Goal: Task Accomplishment & Management: Use online tool/utility

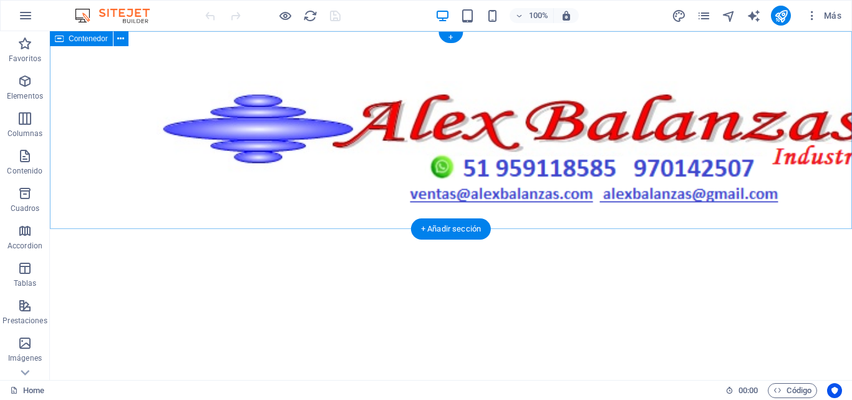
click at [240, 212] on div at bounding box center [451, 147] width 803 height 233
click at [446, 202] on div at bounding box center [451, 147] width 803 height 233
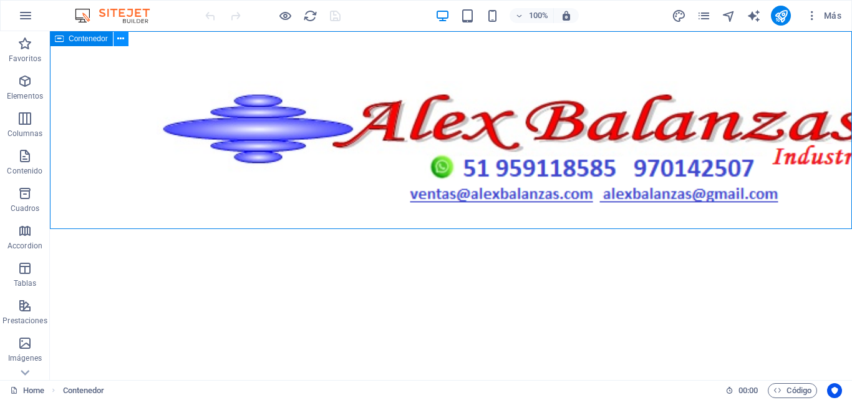
click at [122, 39] on icon at bounding box center [120, 38] width 7 height 13
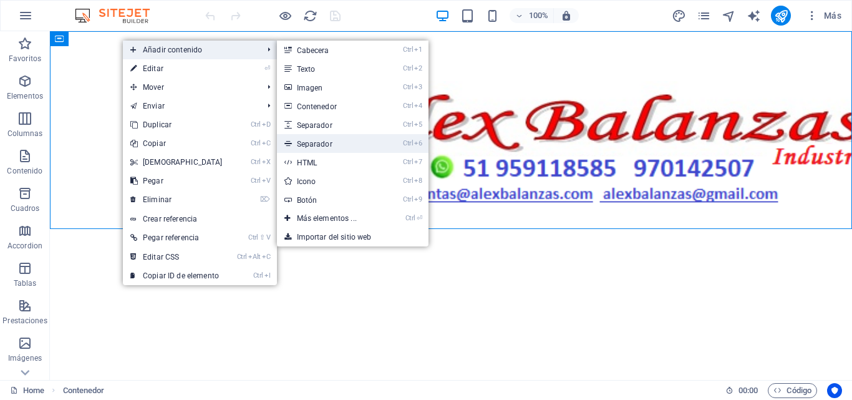
click at [313, 142] on link "Ctrl 6 Separador" at bounding box center [329, 143] width 105 height 19
select select "%"
select select "px"
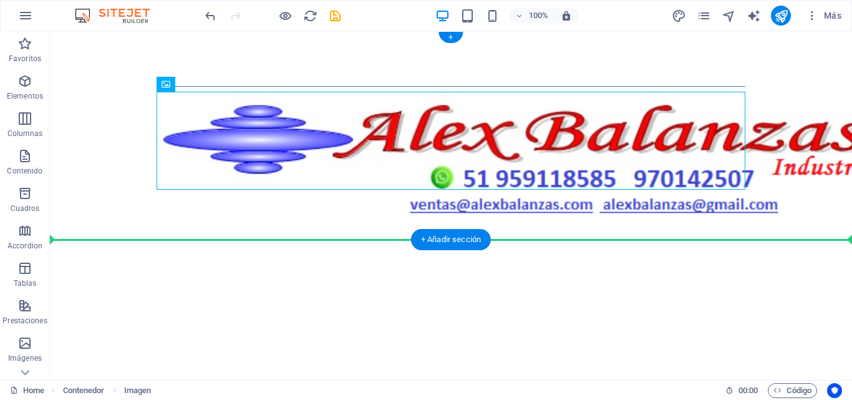
drag, startPoint x: 131, startPoint y: 89, endPoint x: 359, endPoint y: 195, distance: 251.8
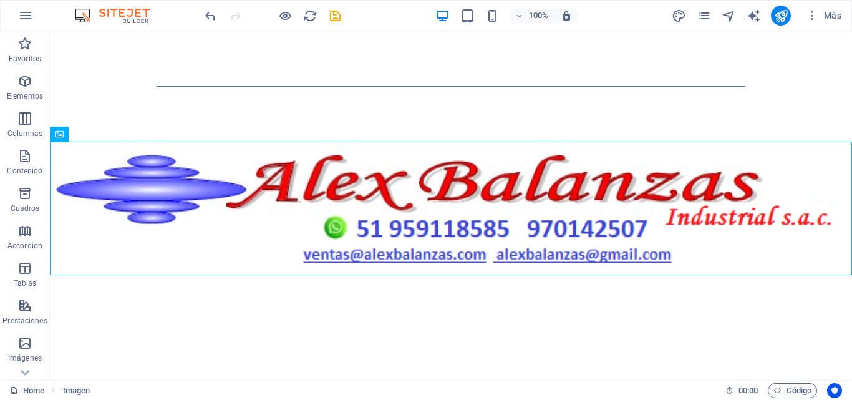
drag, startPoint x: 336, startPoint y: 89, endPoint x: 339, endPoint y: 258, distance: 169.2
click at [348, 275] on html "Skip to main content" at bounding box center [451, 153] width 803 height 244
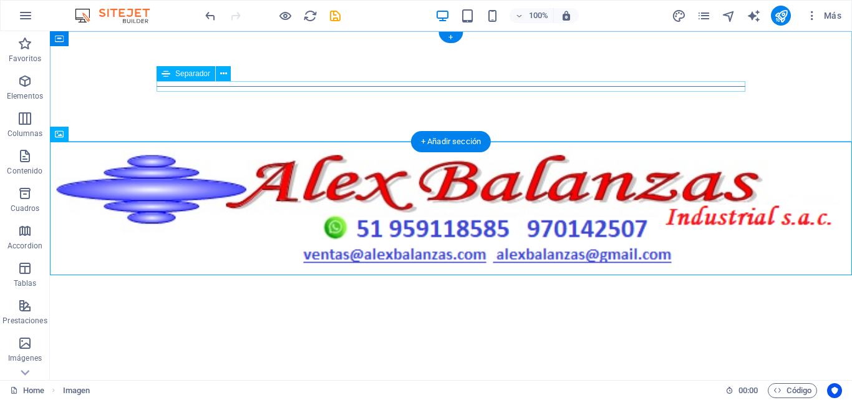
click at [229, 86] on div at bounding box center [451, 86] width 589 height 1
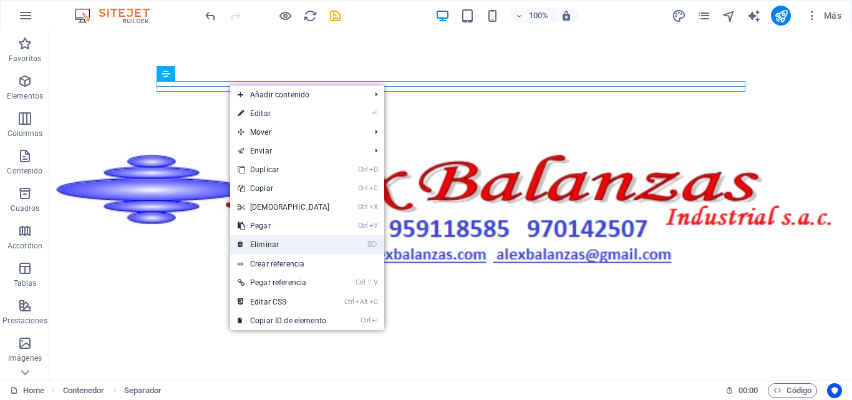
click at [268, 241] on link "⌦ Eliminar" at bounding box center [283, 244] width 107 height 19
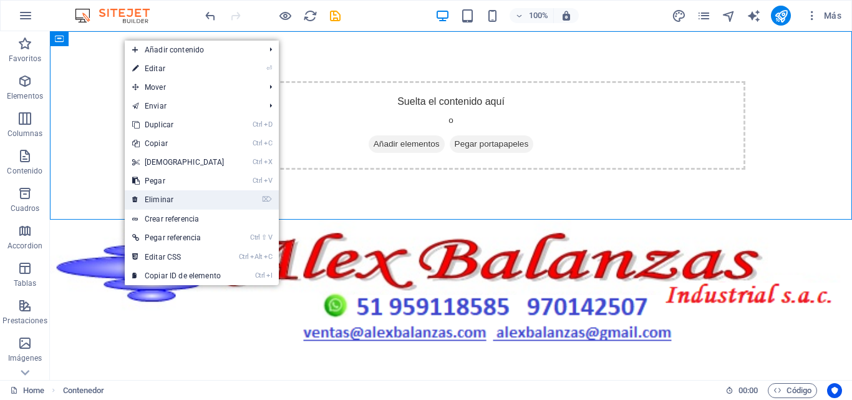
click at [170, 202] on link "⌦ Eliminar" at bounding box center [178, 199] width 107 height 19
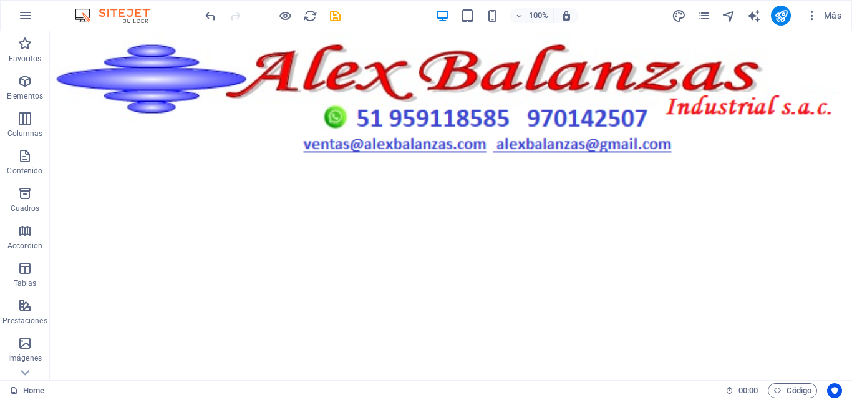
click at [248, 165] on html "Skip to main content" at bounding box center [451, 98] width 803 height 134
click at [212, 18] on icon "undo" at bounding box center [210, 16] width 14 height 14
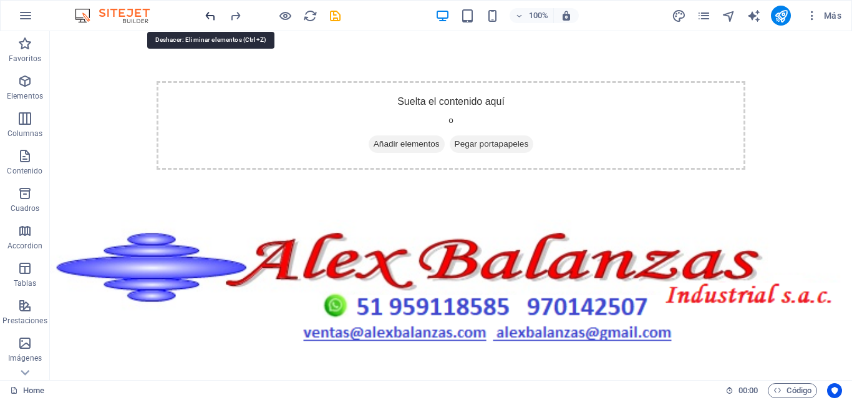
click at [212, 18] on icon "undo" at bounding box center [210, 16] width 14 height 14
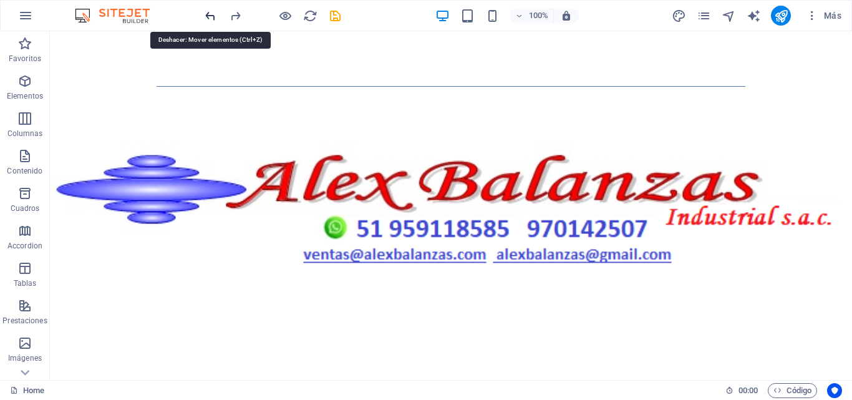
click at [212, 18] on icon "undo" at bounding box center [210, 16] width 14 height 14
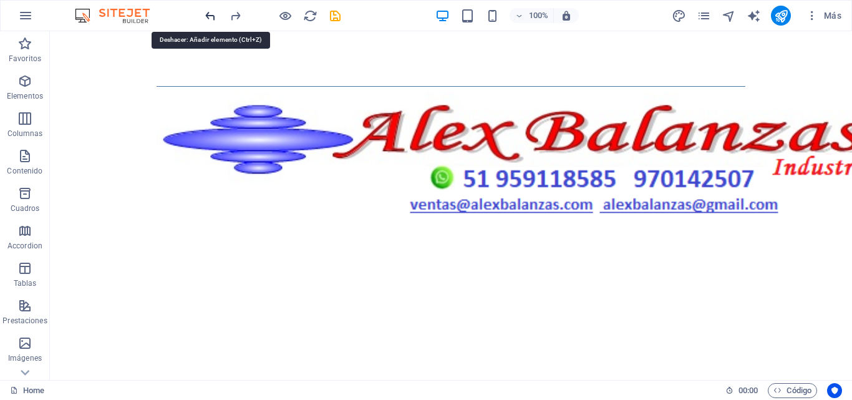
click at [212, 18] on icon "undo" at bounding box center [210, 16] width 14 height 14
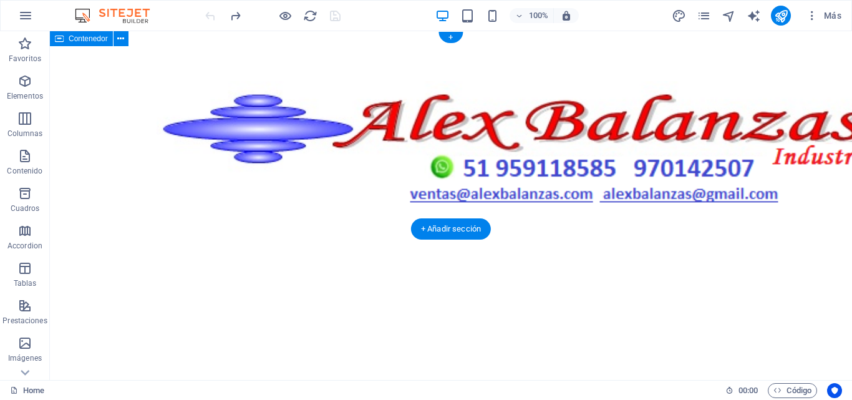
click at [284, 205] on div at bounding box center [451, 147] width 803 height 233
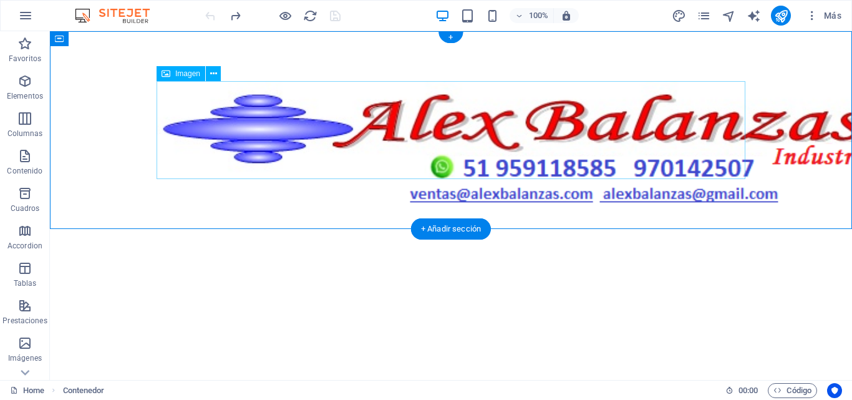
click at [286, 176] on figure at bounding box center [451, 148] width 589 height 134
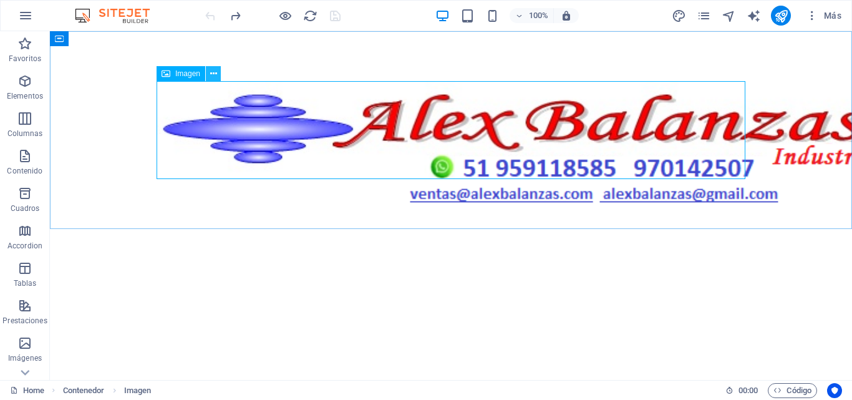
click at [212, 77] on icon at bounding box center [213, 73] width 7 height 13
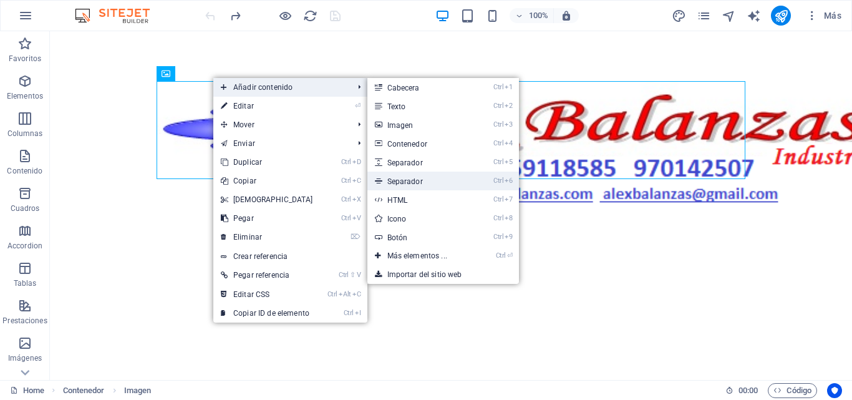
click at [393, 176] on link "Ctrl 6 Separador" at bounding box center [420, 181] width 105 height 19
select select "%"
select select "px"
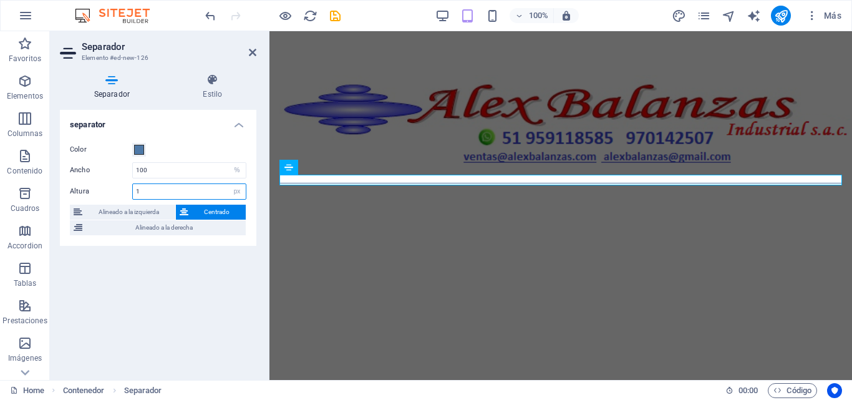
drag, startPoint x: 212, startPoint y: 192, endPoint x: 125, endPoint y: 191, distance: 86.8
click at [125, 191] on div "Altura 1 px rem vh vw" at bounding box center [158, 191] width 177 height 16
type input "2"
click at [140, 152] on span at bounding box center [139, 150] width 10 height 10
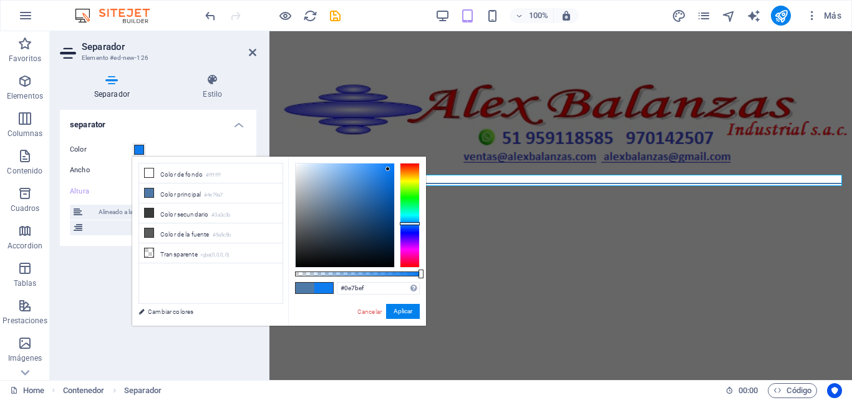
drag, startPoint x: 347, startPoint y: 198, endPoint x: 388, endPoint y: 169, distance: 50.2
click at [388, 169] on div at bounding box center [388, 169] width 4 height 4
type input "#3c0eef"
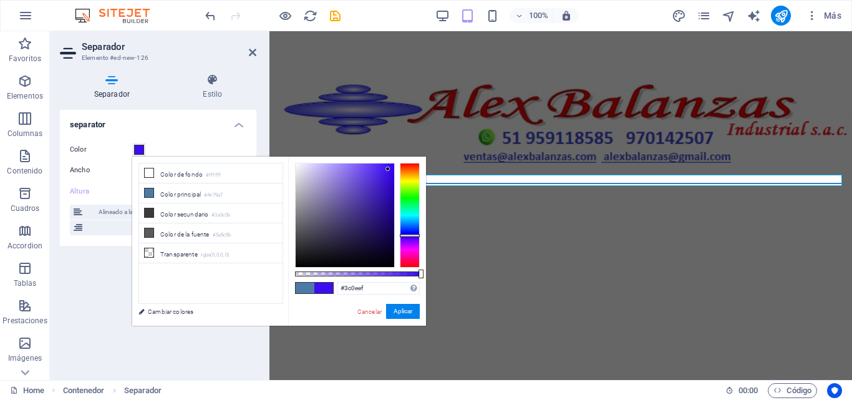
drag, startPoint x: 406, startPoint y: 223, endPoint x: 408, endPoint y: 235, distance: 11.9
click at [408, 235] on div at bounding box center [410, 235] width 20 height 3
click at [396, 316] on button "Aplicar" at bounding box center [403, 311] width 34 height 15
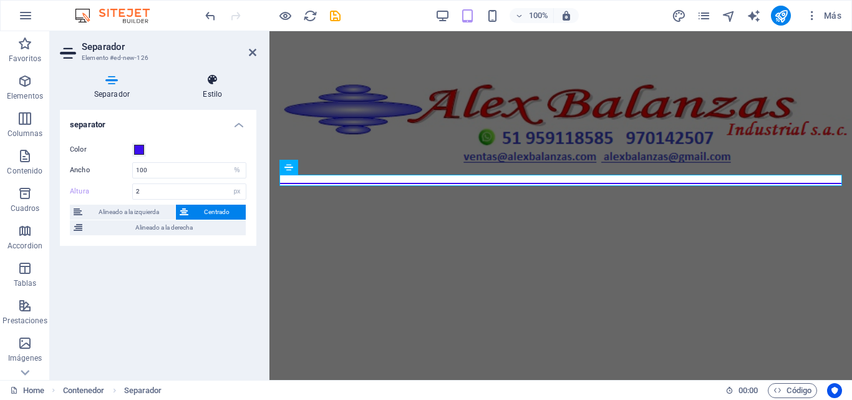
click at [208, 79] on icon at bounding box center [212, 80] width 87 height 12
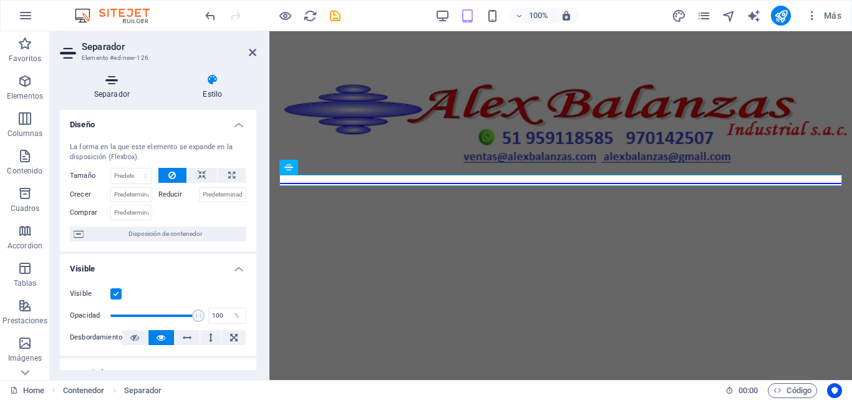
click at [121, 93] on h4 "Separador" at bounding box center [114, 87] width 109 height 26
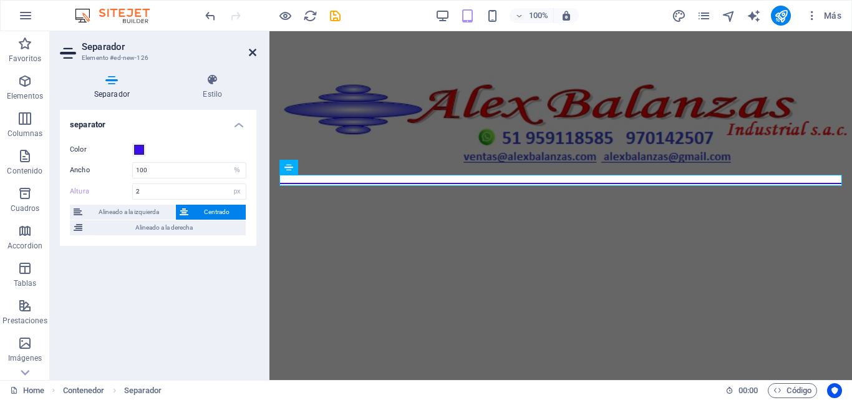
click at [254, 56] on icon at bounding box center [252, 52] width 7 height 10
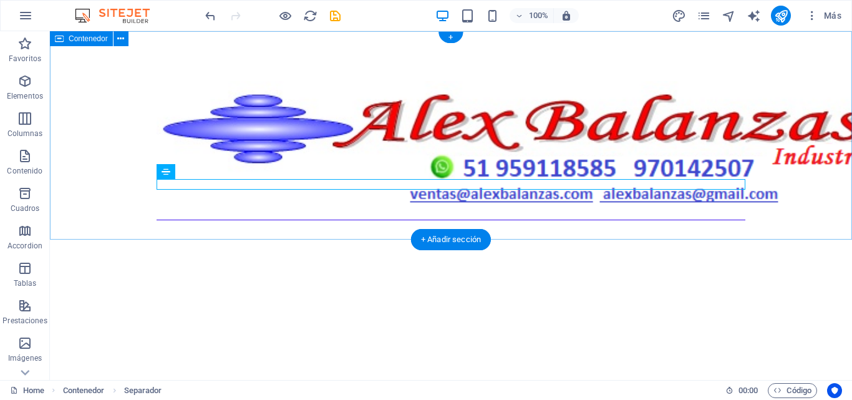
click at [275, 207] on div at bounding box center [451, 153] width 803 height 244
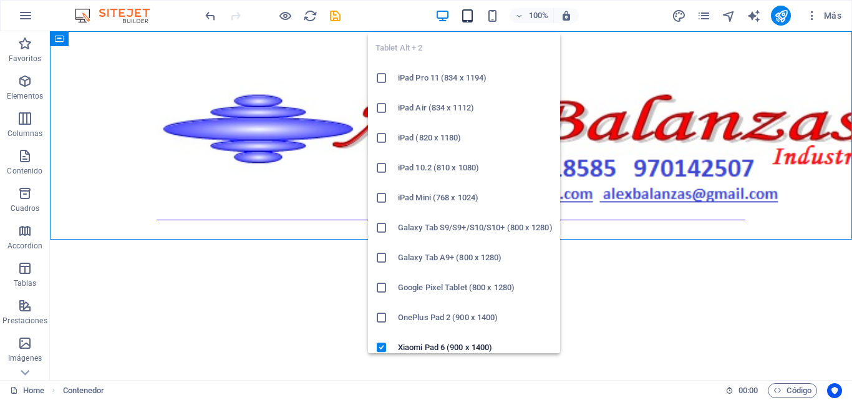
click at [468, 20] on icon "button" at bounding box center [468, 16] width 14 height 14
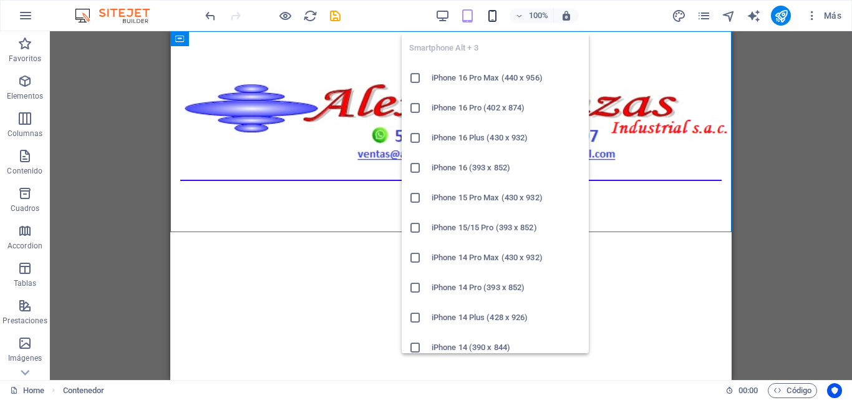
click at [492, 19] on icon "button" at bounding box center [493, 16] width 14 height 14
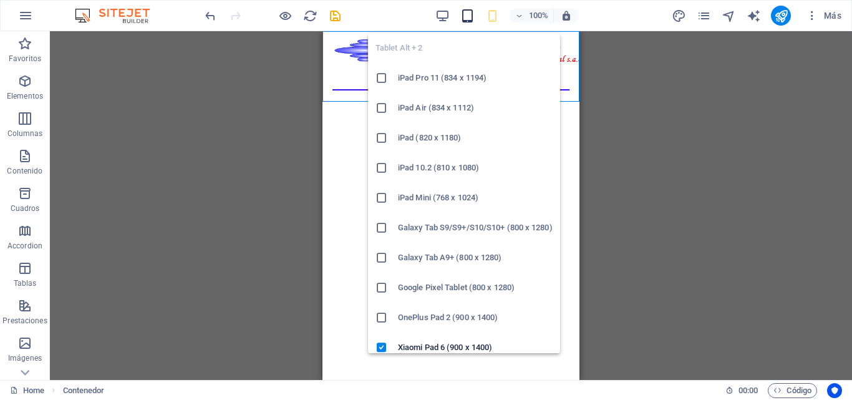
click at [462, 21] on icon "button" at bounding box center [468, 16] width 14 height 14
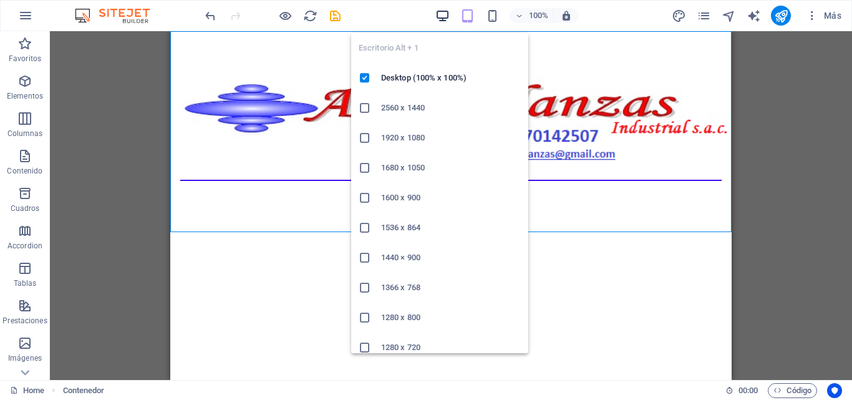
click at [439, 16] on icon "button" at bounding box center [443, 16] width 14 height 14
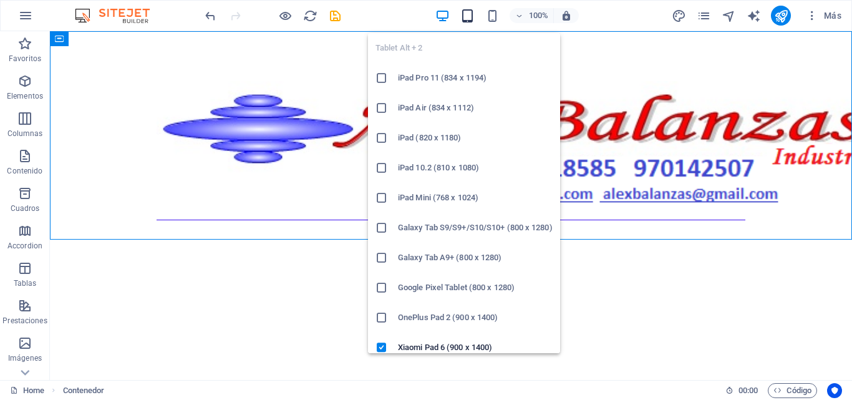
click at [466, 18] on icon "button" at bounding box center [468, 16] width 14 height 14
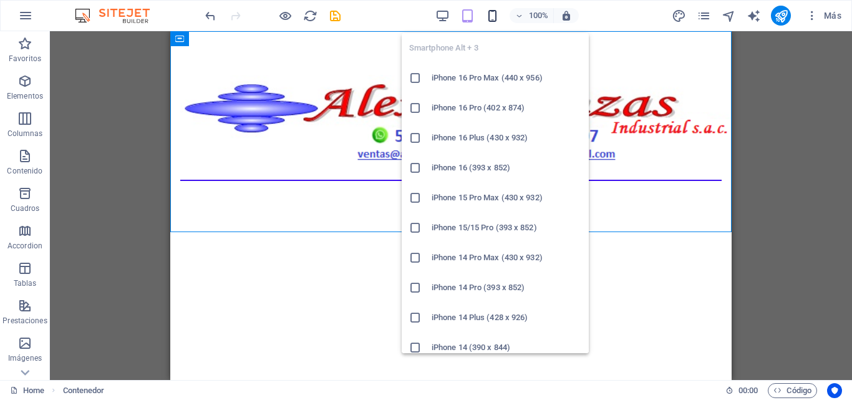
click at [497, 19] on icon "button" at bounding box center [493, 16] width 14 height 14
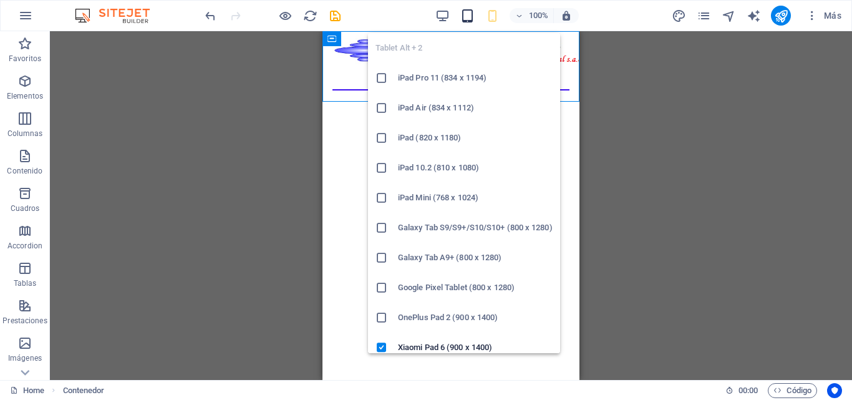
click at [464, 21] on icon "button" at bounding box center [468, 16] width 14 height 14
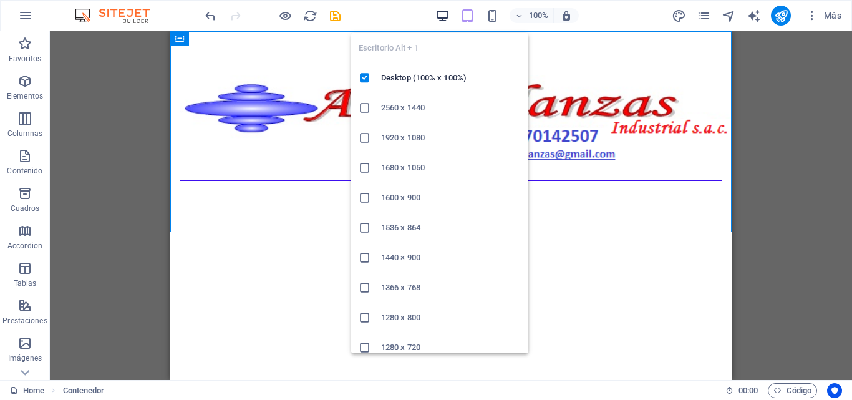
click at [446, 19] on icon "button" at bounding box center [443, 16] width 14 height 14
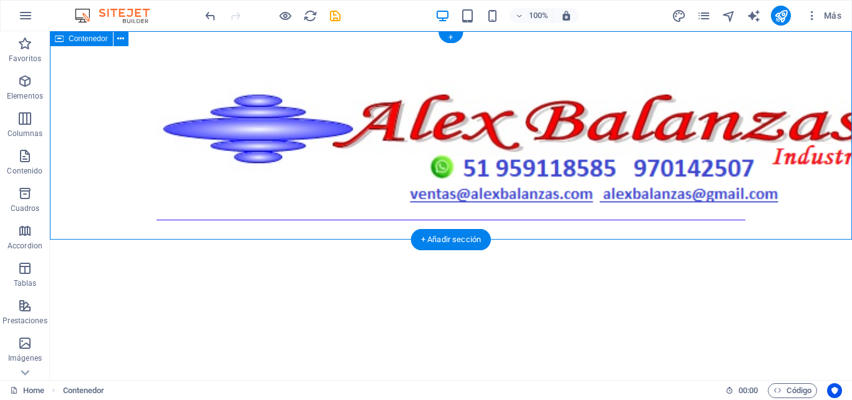
click at [437, 217] on div at bounding box center [451, 153] width 803 height 244
click at [122, 43] on icon at bounding box center [120, 38] width 7 height 13
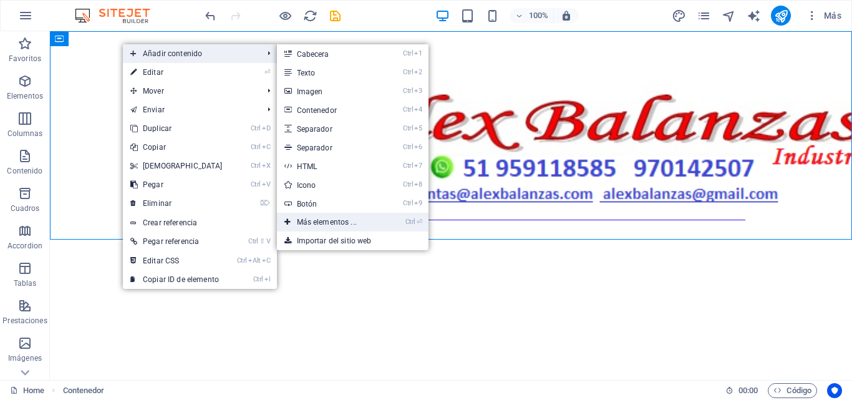
click at [293, 220] on link "Ctrl ⏎ Más elementos ..." at bounding box center [329, 222] width 105 height 19
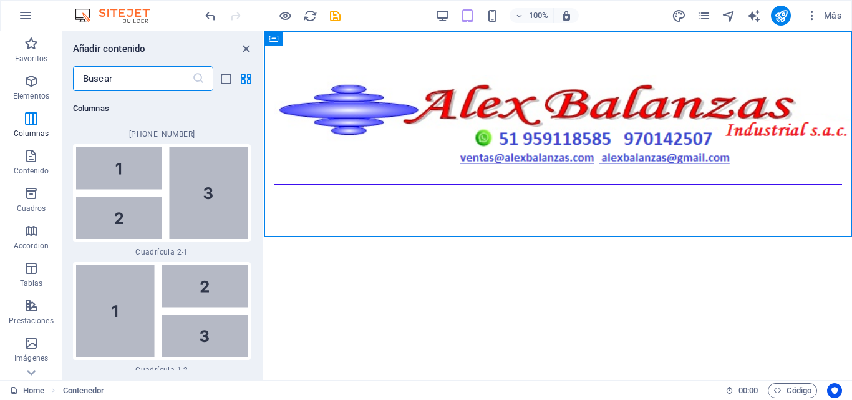
scroll to position [2794, 0]
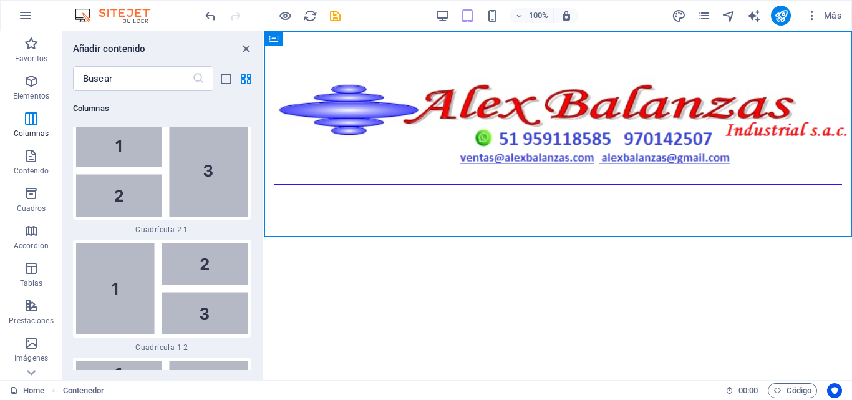
click at [136, 334] on img at bounding box center [162, 289] width 172 height 92
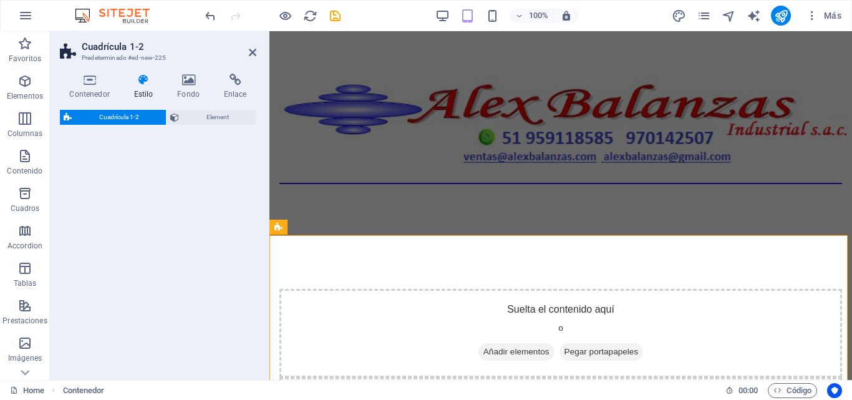
select select "rem"
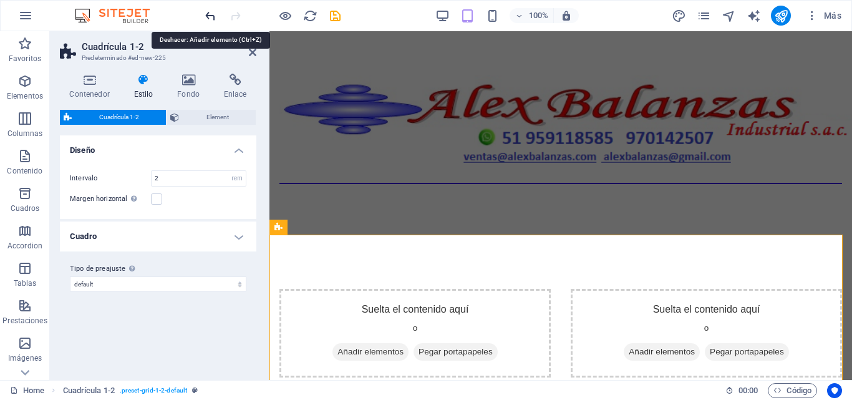
click at [211, 21] on icon "undo" at bounding box center [210, 16] width 14 height 14
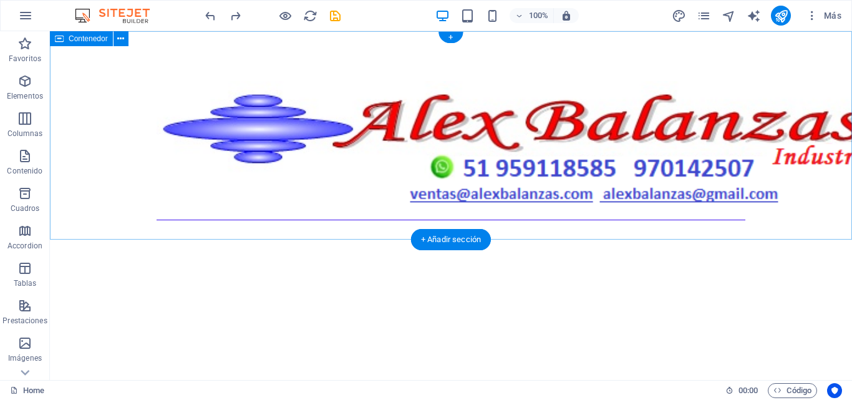
click at [261, 202] on div at bounding box center [451, 153] width 803 height 244
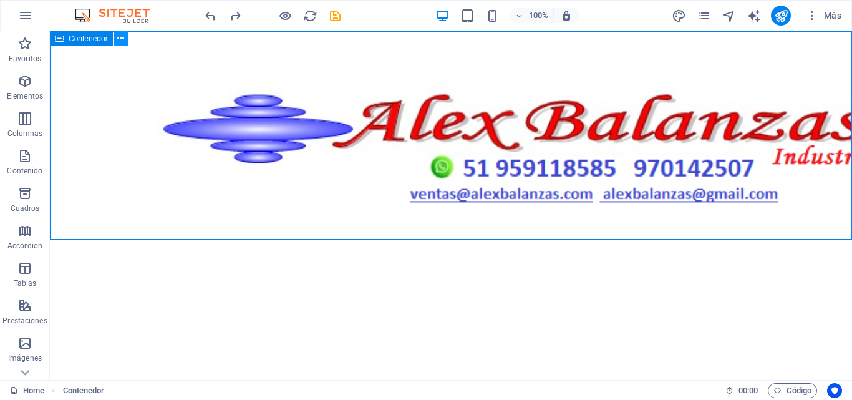
click at [125, 39] on button at bounding box center [121, 38] width 15 height 15
click at [31, 92] on p "Elementos" at bounding box center [25, 96] width 36 height 10
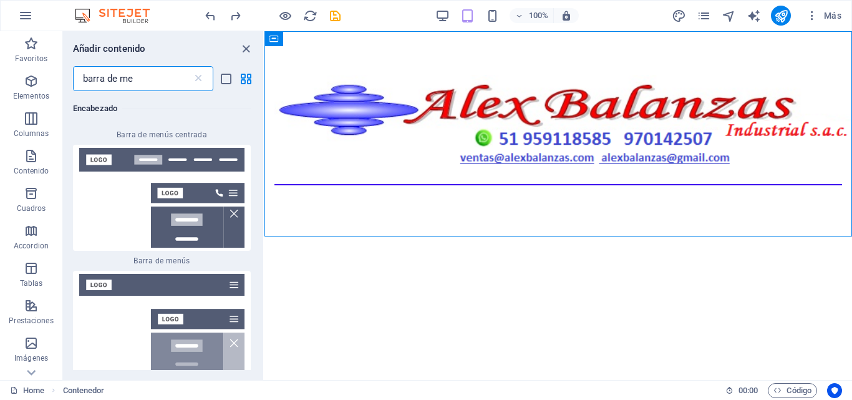
scroll to position [250, 0]
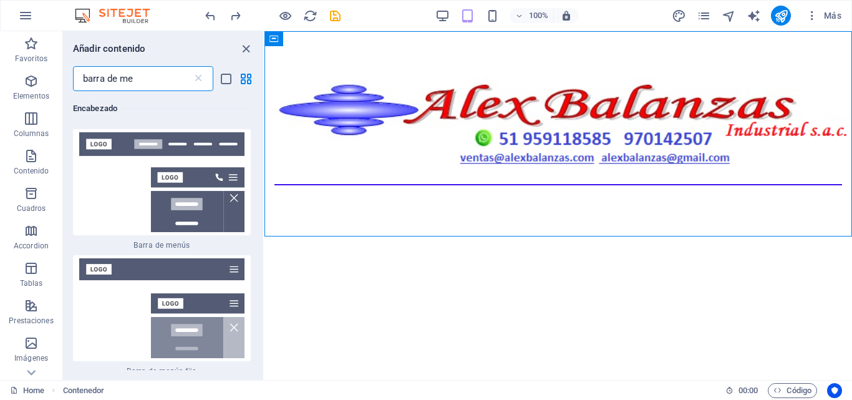
type input "barra de me"
click at [107, 182] on img at bounding box center [162, 182] width 172 height 100
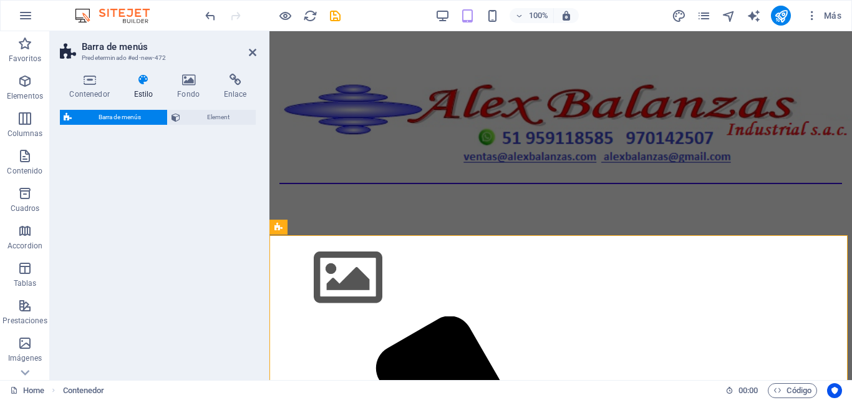
select select "rem"
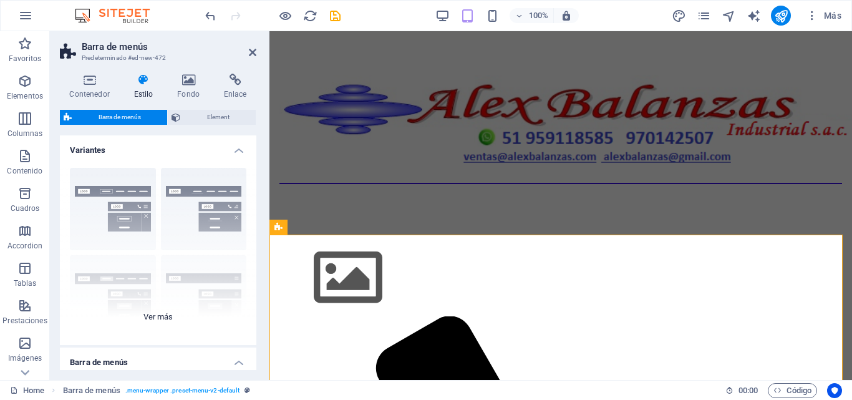
click at [151, 314] on div "Borde Centrado Predeterminado Fijo Loki Desencadenador Ancho XXL" at bounding box center [158, 251] width 197 height 187
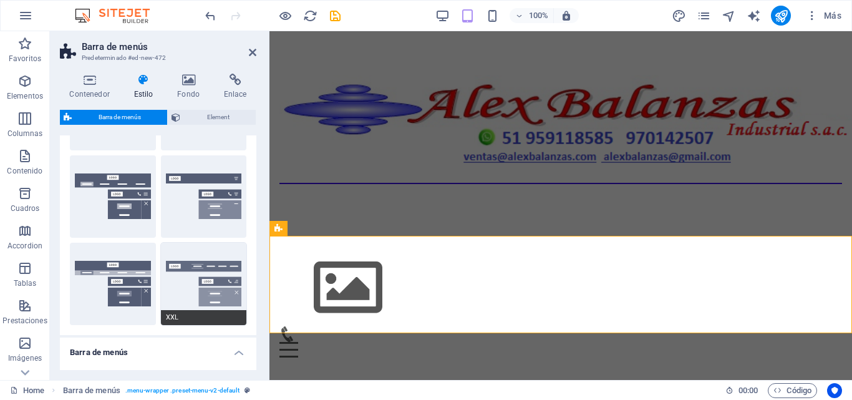
scroll to position [125, 0]
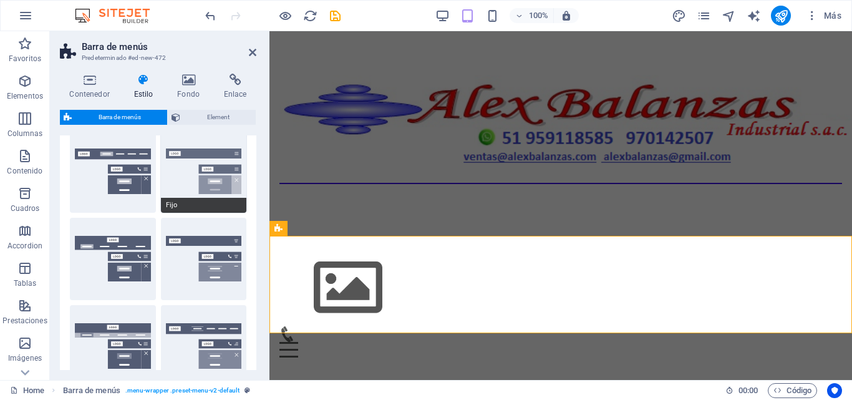
click at [183, 198] on button "Fijo" at bounding box center [204, 171] width 86 height 82
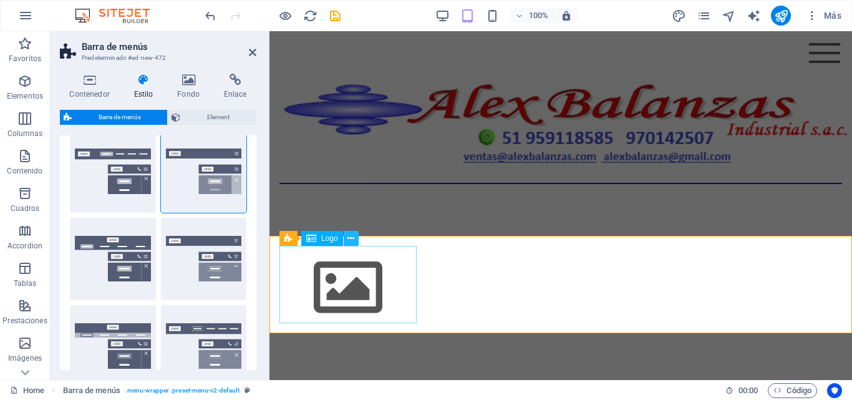
click at [349, 237] on icon at bounding box center [351, 238] width 7 height 13
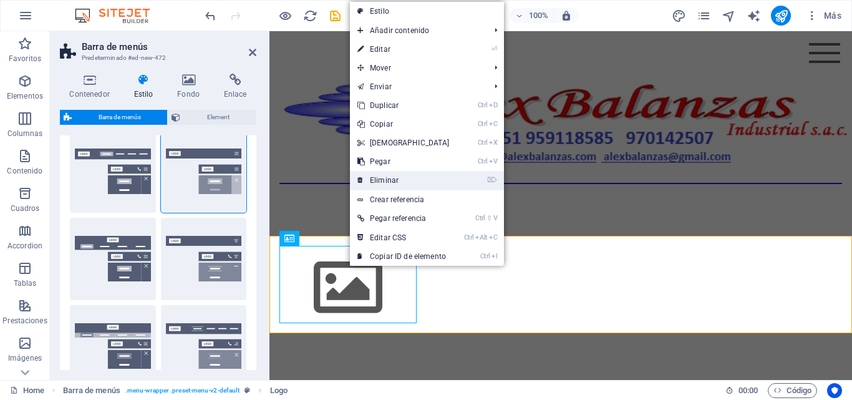
click at [378, 183] on link "⌦ Eliminar" at bounding box center [403, 180] width 107 height 19
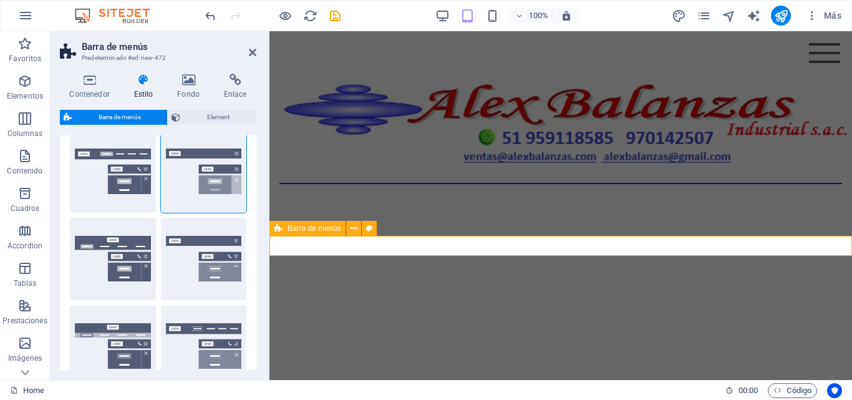
click at [374, 239] on div "Menu Home About Service Contact" at bounding box center [561, 249] width 583 height 20
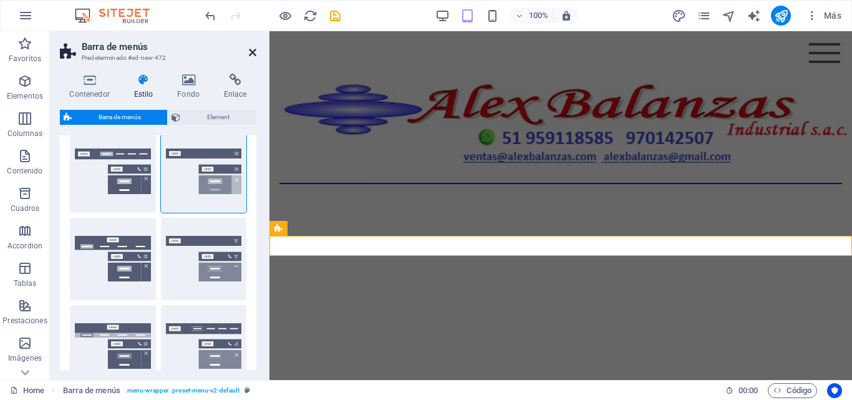
click at [254, 49] on icon at bounding box center [252, 52] width 7 height 10
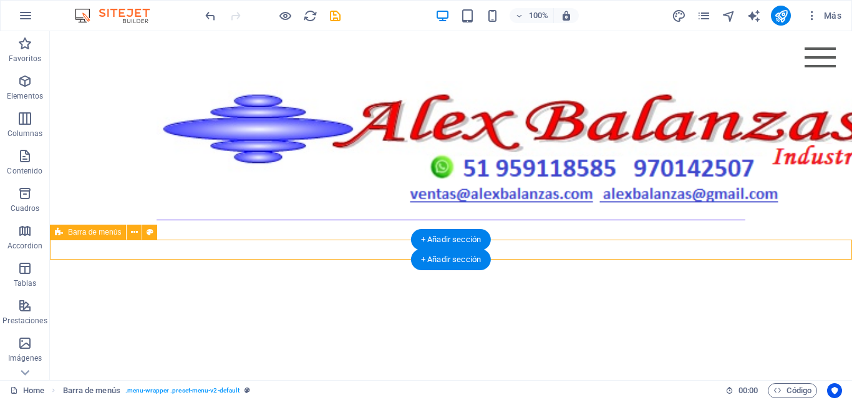
click at [270, 275] on div "Menu Home About Service Contact" at bounding box center [451, 285] width 803 height 20
click at [132, 234] on icon at bounding box center [134, 232] width 7 height 13
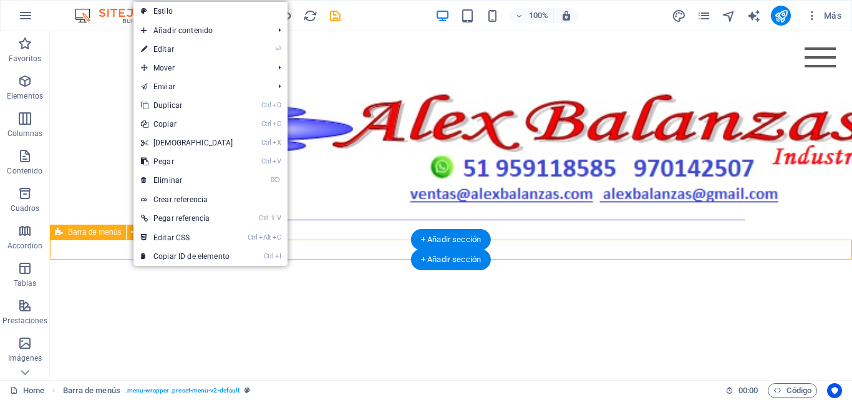
click at [121, 275] on div "Menu Home About Service Contact" at bounding box center [451, 285] width 803 height 20
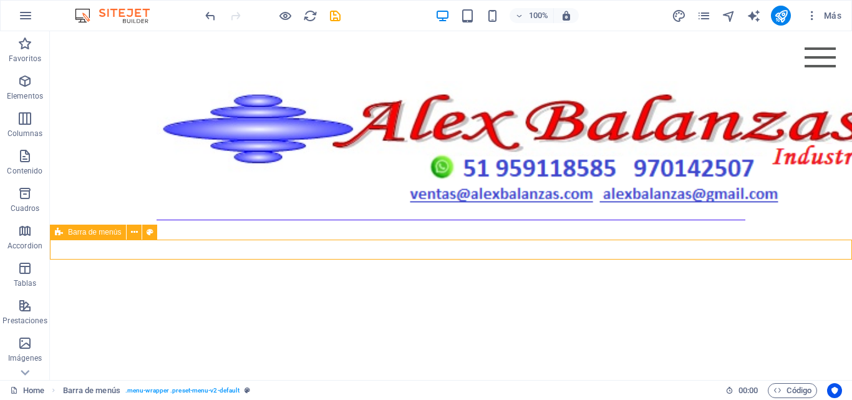
click at [114, 235] on span "Barra de menús" at bounding box center [94, 231] width 53 height 7
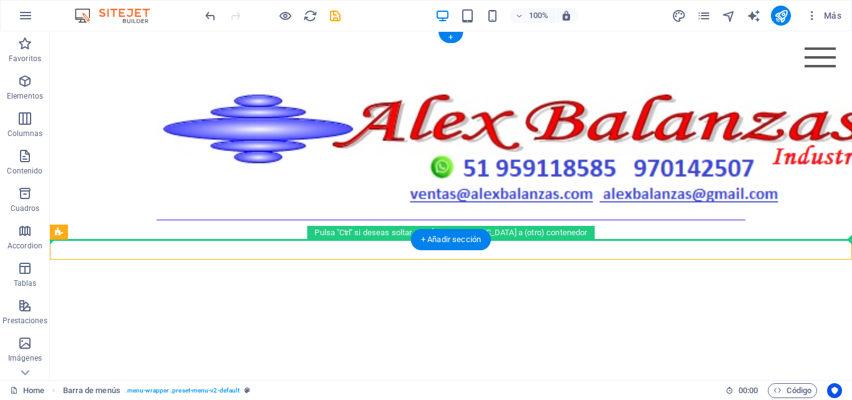
drag, startPoint x: 164, startPoint y: 266, endPoint x: 114, endPoint y: 216, distance: 71.0
drag, startPoint x: 119, startPoint y: 261, endPoint x: 72, endPoint y: 222, distance: 61.1
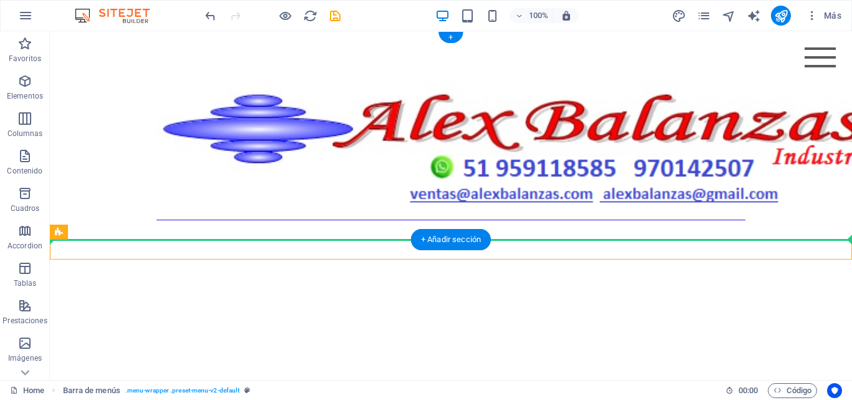
drag, startPoint x: 122, startPoint y: 264, endPoint x: 77, endPoint y: 203, distance: 75.4
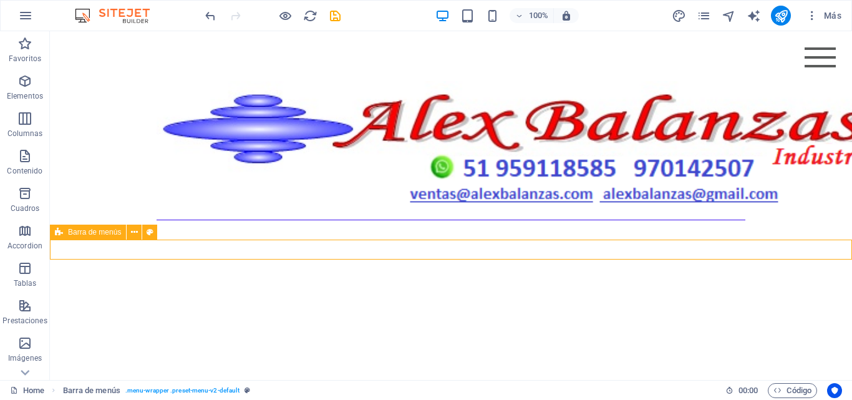
click at [70, 240] on div "Barra de menús" at bounding box center [107, 233] width 115 height 16
click at [101, 275] on div "Menu Home About Service Contact" at bounding box center [451, 285] width 803 height 20
select select "rem"
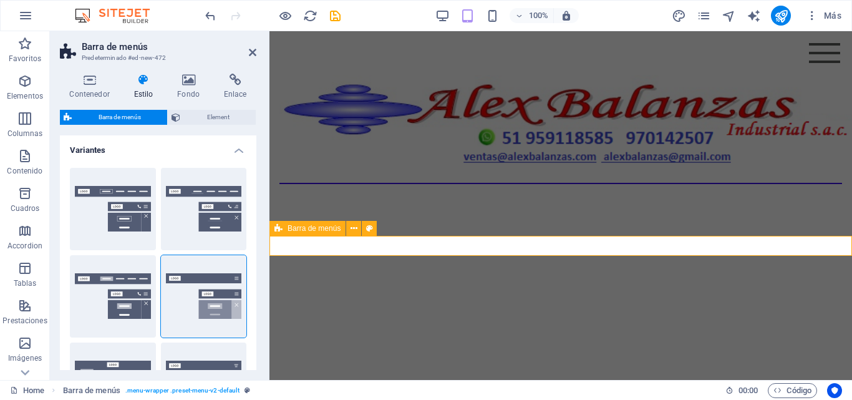
click at [296, 243] on div "Menu Home About Service Contact" at bounding box center [561, 249] width 583 height 20
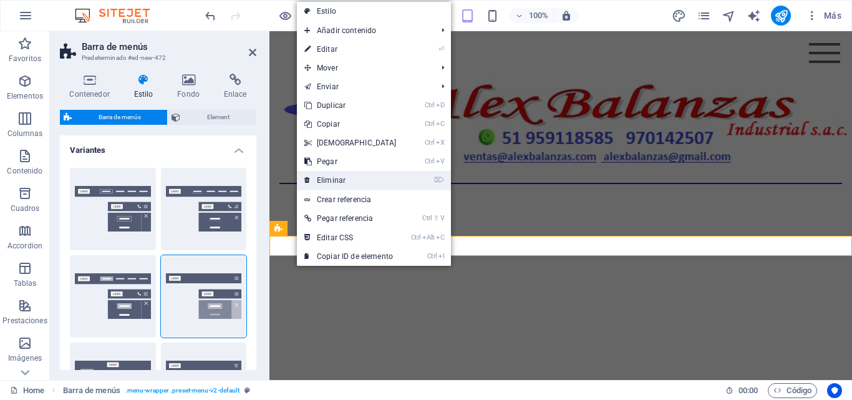
click at [321, 180] on link "⌦ Eliminar" at bounding box center [350, 180] width 107 height 19
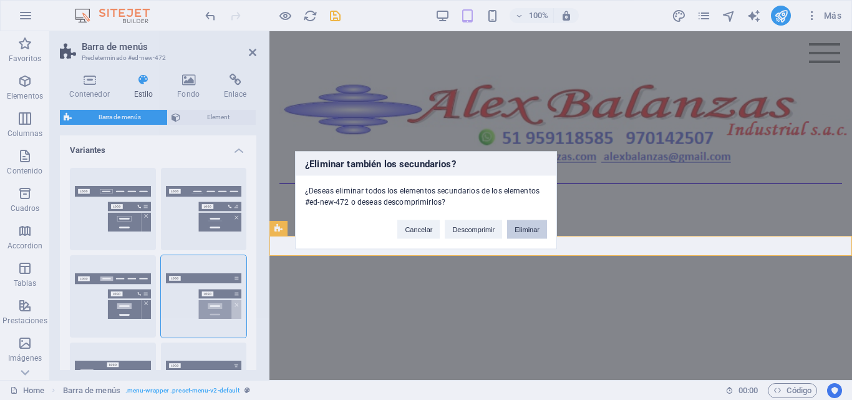
click at [534, 234] on button "Eliminar" at bounding box center [527, 229] width 40 height 19
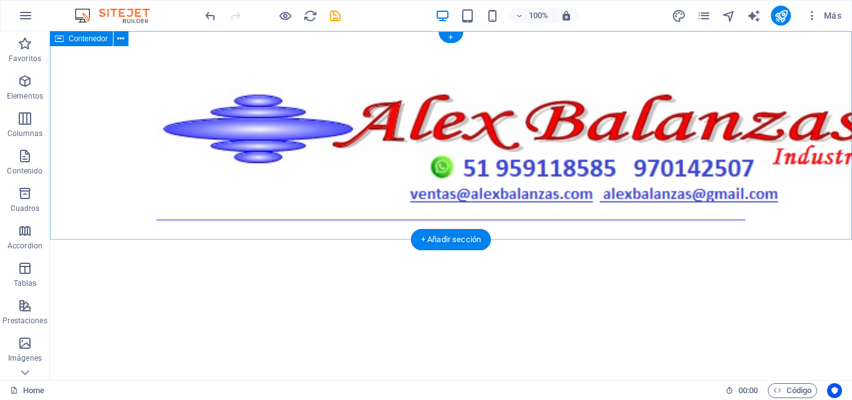
click at [339, 214] on div at bounding box center [451, 153] width 803 height 244
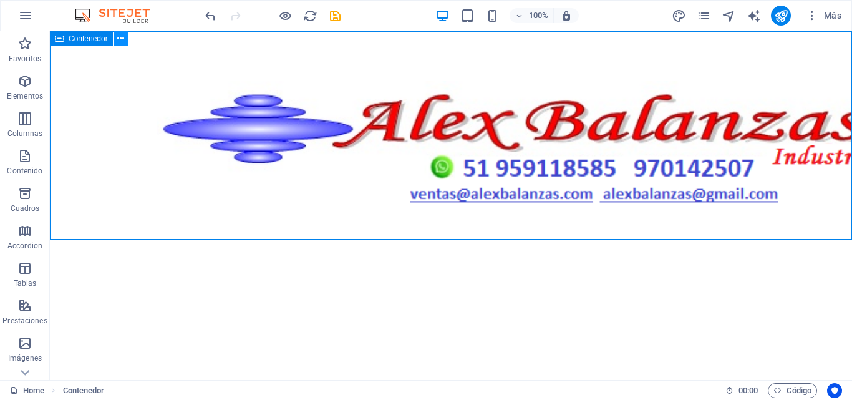
click at [120, 41] on icon at bounding box center [120, 38] width 7 height 13
click at [119, 42] on icon at bounding box center [120, 38] width 7 height 13
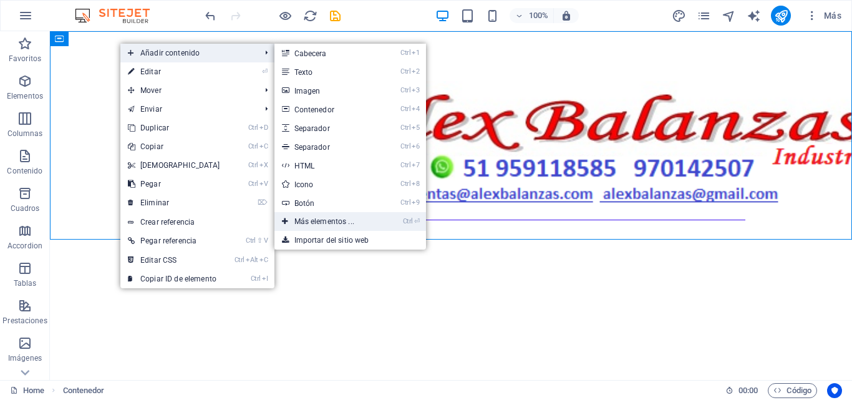
click at [296, 220] on link "Ctrl ⏎ Más elementos ..." at bounding box center [327, 221] width 105 height 19
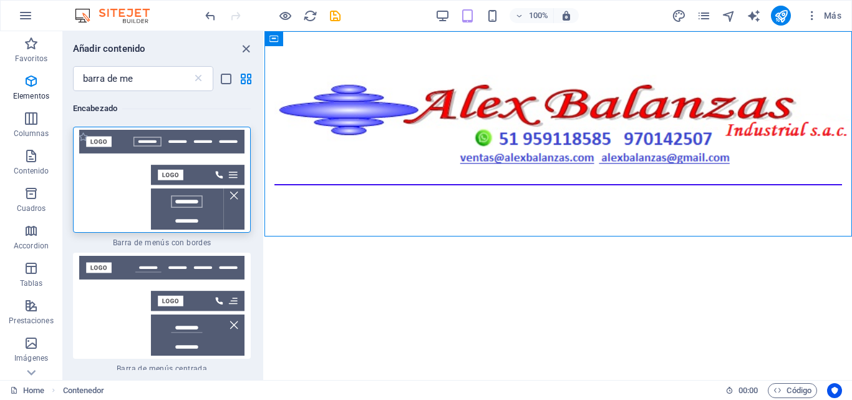
click at [210, 194] on img at bounding box center [162, 180] width 172 height 100
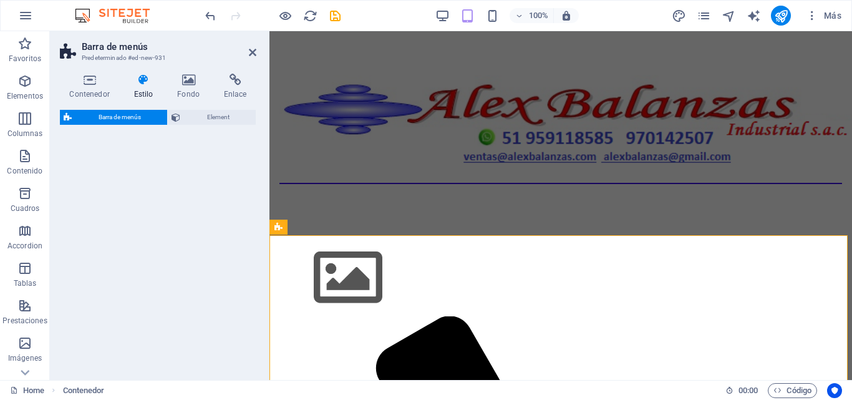
select select "rem"
select select "preset-menu-v2-border"
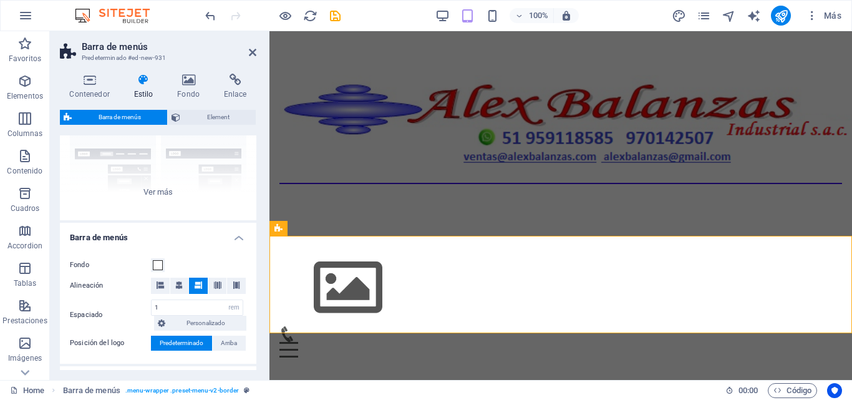
scroll to position [187, 0]
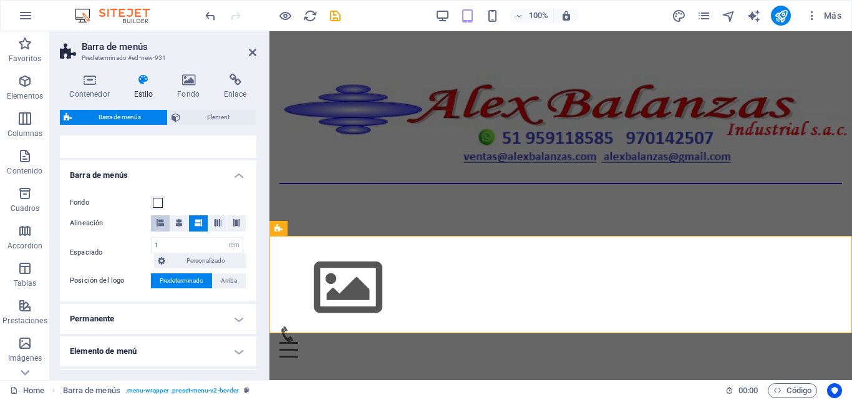
click at [164, 221] on button at bounding box center [160, 223] width 19 height 16
click at [157, 203] on span at bounding box center [158, 203] width 10 height 10
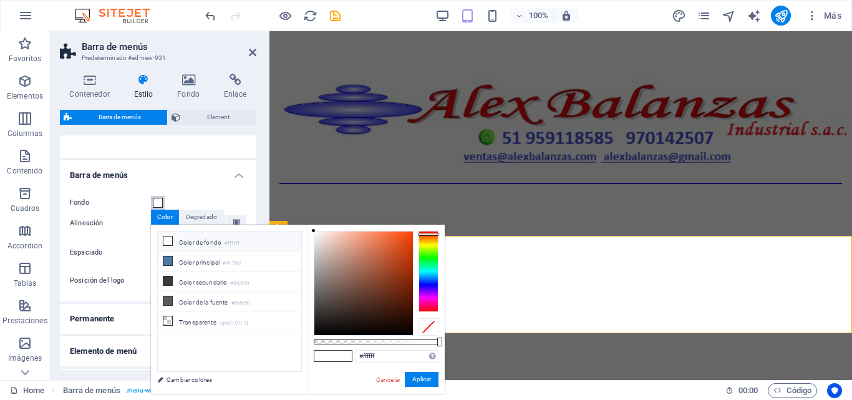
click at [430, 234] on div at bounding box center [429, 271] width 20 height 81
type input "#fb4305"
drag, startPoint x: 392, startPoint y: 239, endPoint x: 411, endPoint y: 232, distance: 19.9
click at [411, 232] on div at bounding box center [364, 284] width 99 height 104
click at [427, 376] on button "Aplicar" at bounding box center [422, 379] width 34 height 15
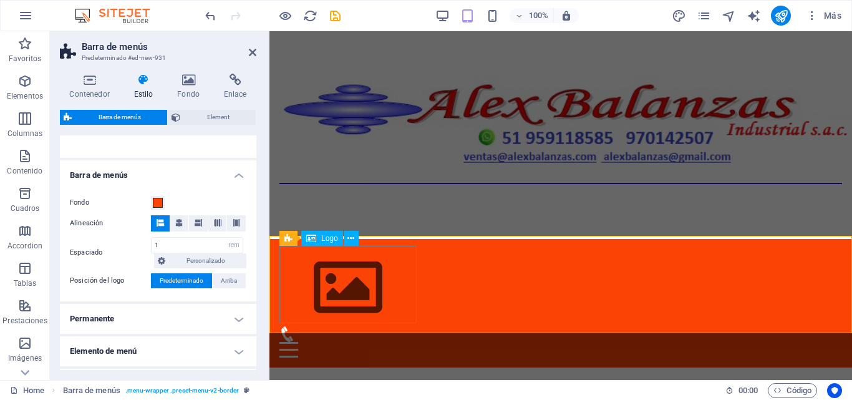
click at [322, 292] on div at bounding box center [561, 287] width 563 height 77
click at [349, 243] on icon at bounding box center [351, 238] width 7 height 13
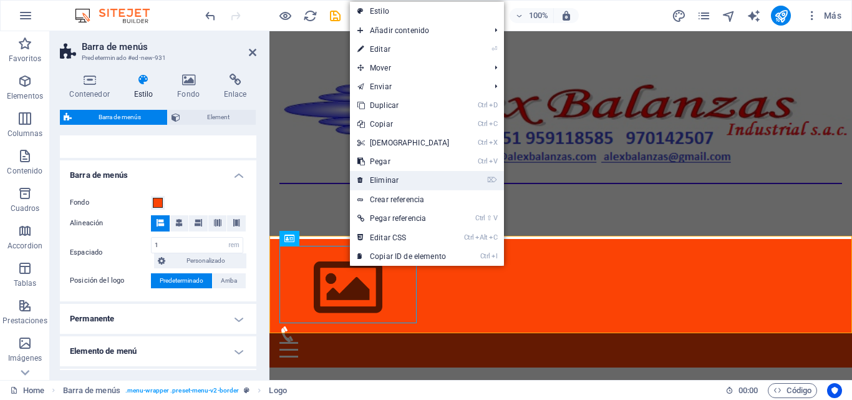
click at [373, 183] on link "⌦ Eliminar" at bounding box center [403, 180] width 107 height 19
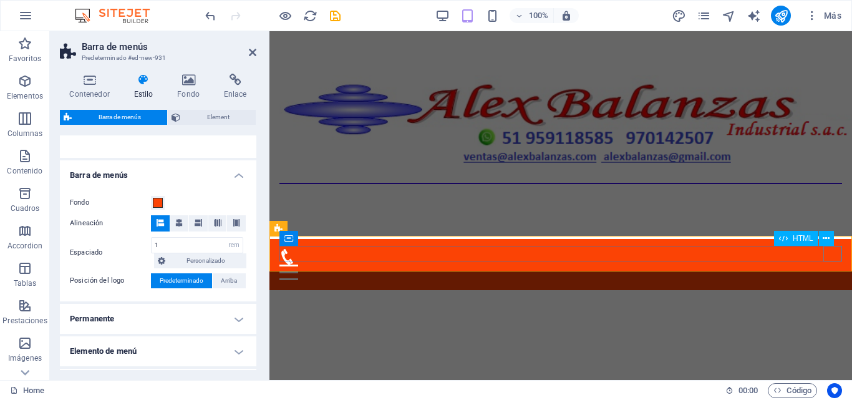
click at [836, 265] on div "Menu" at bounding box center [561, 273] width 563 height 16
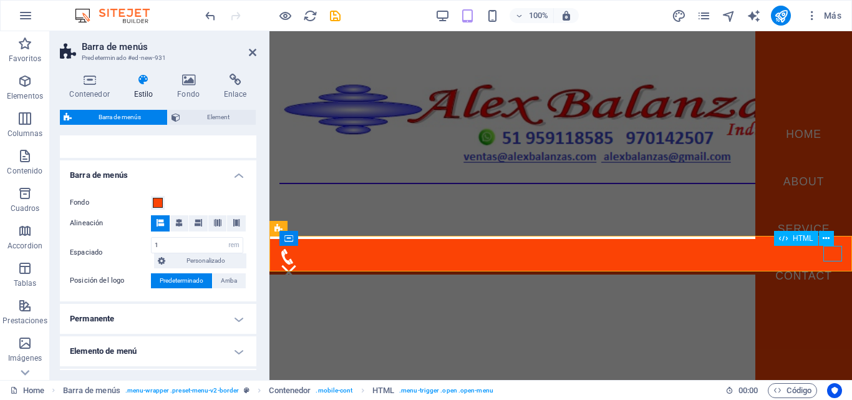
click at [298, 265] on div "Menu" at bounding box center [289, 273] width 19 height 16
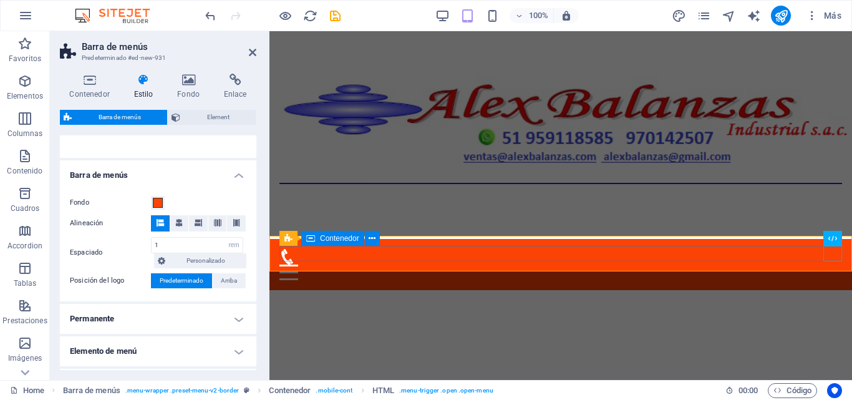
click at [373, 258] on div "Menu" at bounding box center [561, 264] width 563 height 31
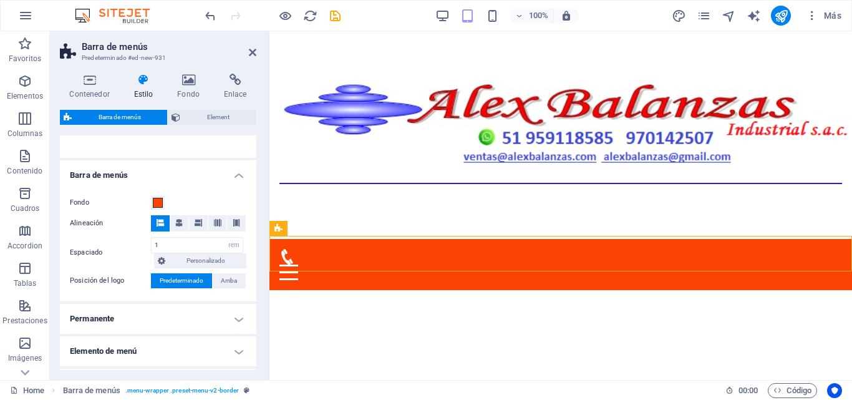
click at [282, 230] on icon at bounding box center [279, 228] width 8 height 15
click at [285, 240] on div "Menu Home About Service Contact" at bounding box center [561, 264] width 583 height 51
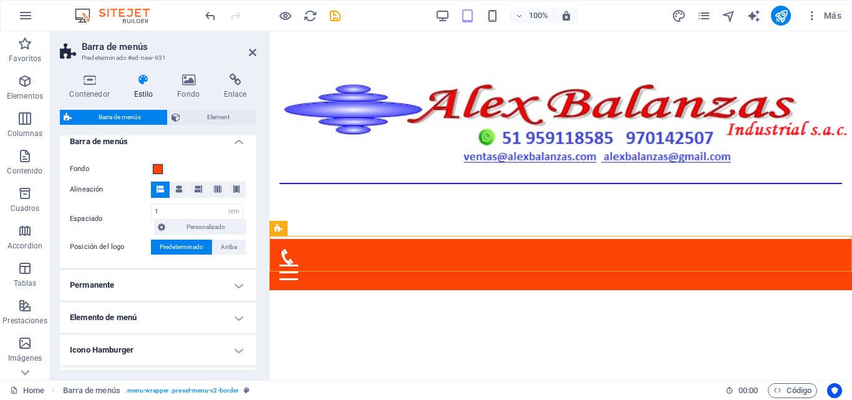
scroll to position [250, 0]
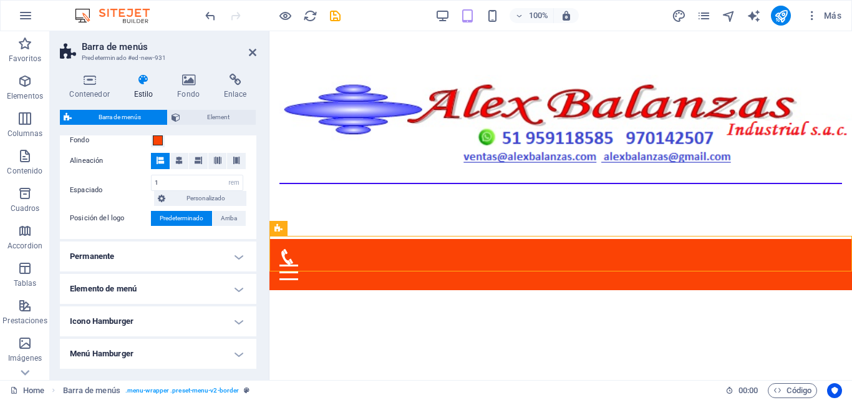
click at [232, 291] on h4 "Elemento de menú" at bounding box center [158, 289] width 197 height 30
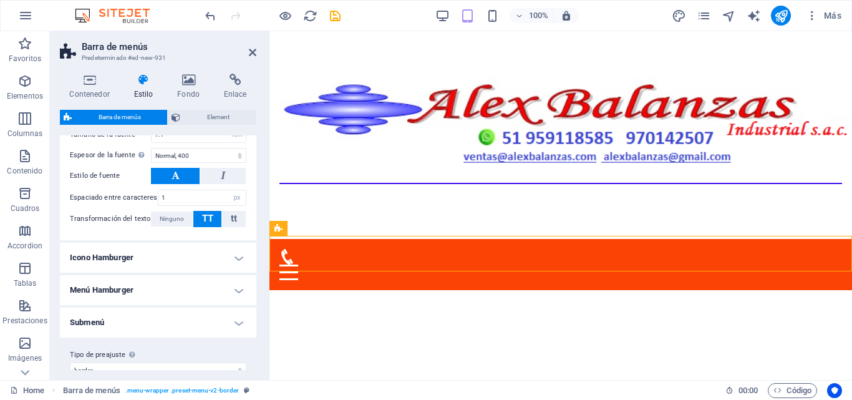
scroll to position [745, 0]
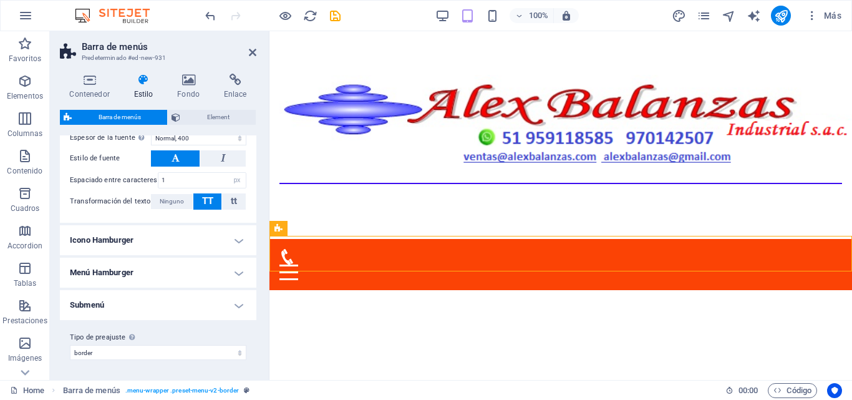
click at [237, 276] on h4 "Menú Hamburger" at bounding box center [158, 273] width 197 height 30
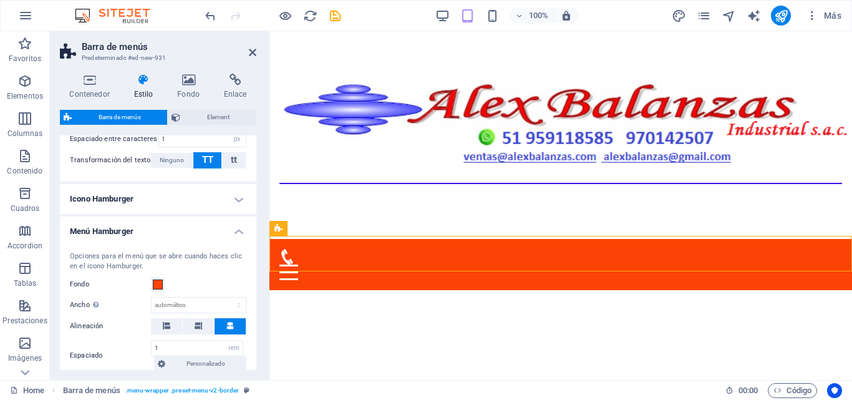
scroll to position [807, 0]
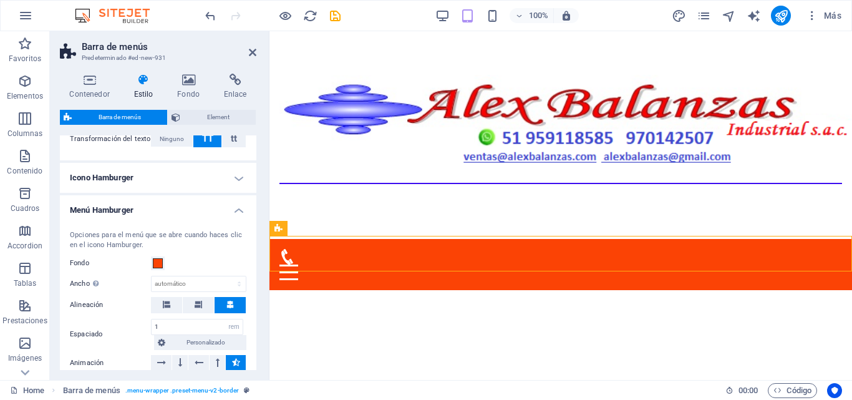
click at [239, 215] on h4 "Menú Hamburger" at bounding box center [158, 206] width 197 height 22
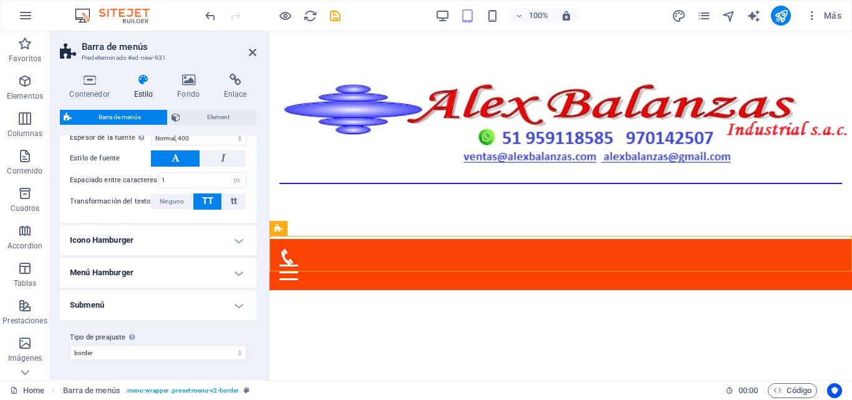
scroll to position [745, 0]
click at [236, 306] on h4 "Submenú" at bounding box center [158, 305] width 197 height 30
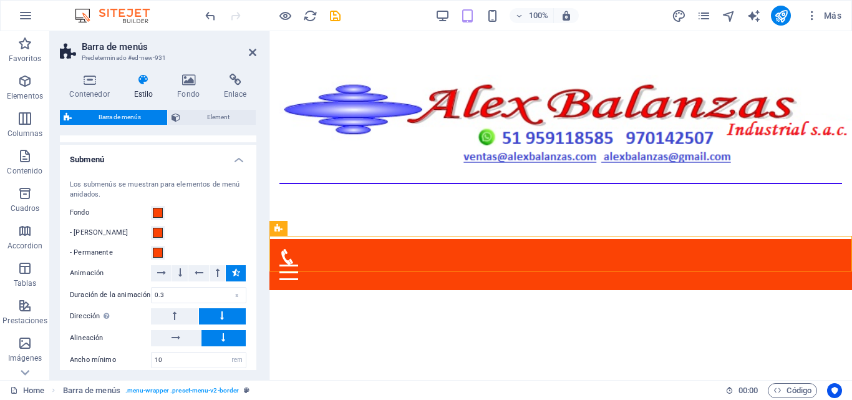
scroll to position [869, 0]
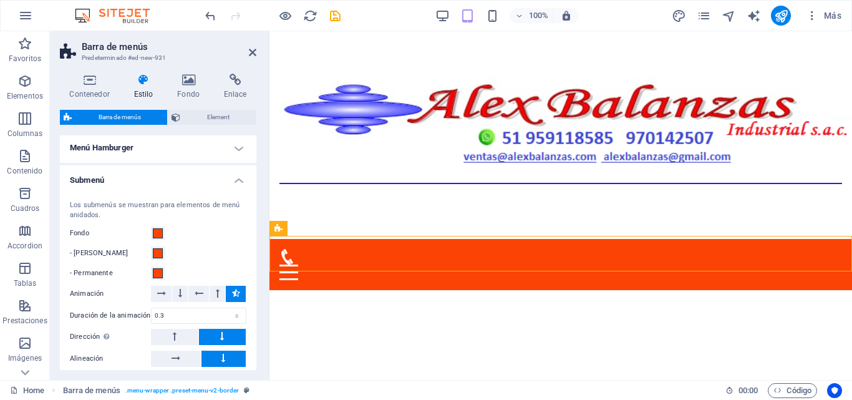
click at [238, 184] on h4 "Submenú" at bounding box center [158, 176] width 197 height 22
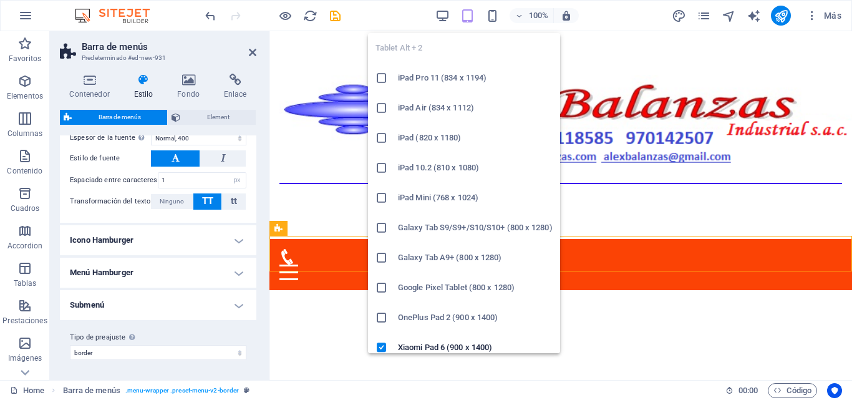
click at [475, 18] on span "button" at bounding box center [467, 16] width 15 height 14
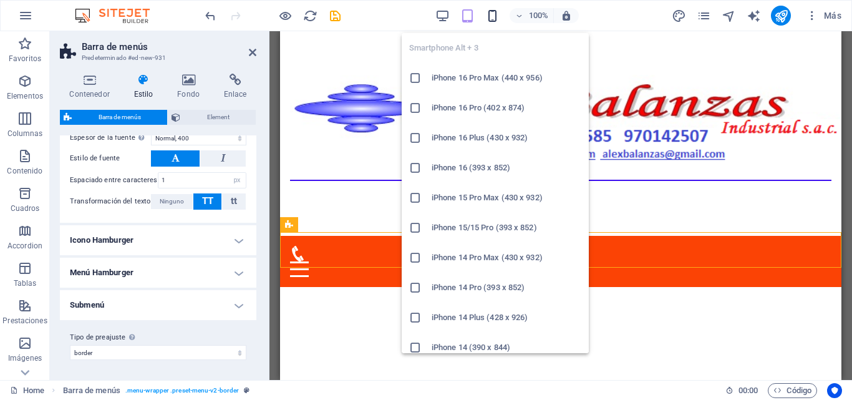
click at [487, 17] on icon "button" at bounding box center [493, 16] width 14 height 14
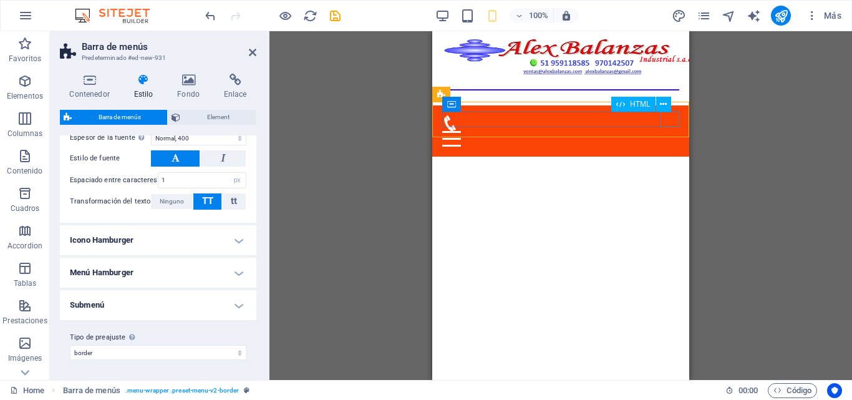
click at [670, 131] on div "Menu" at bounding box center [560, 139] width 237 height 16
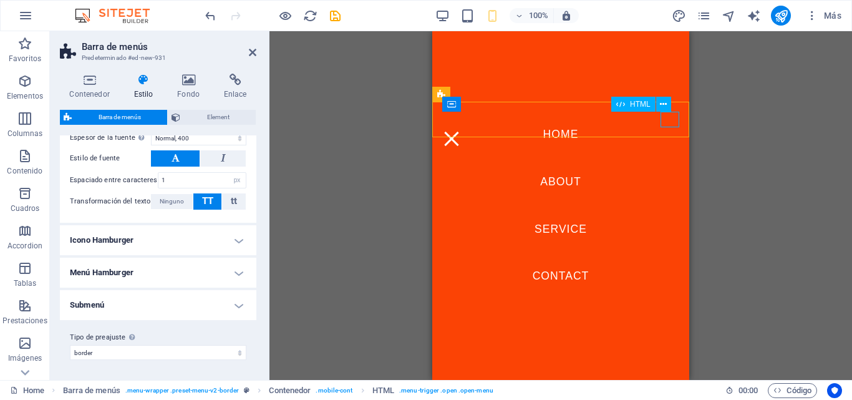
click at [461, 131] on div "Menu" at bounding box center [451, 139] width 19 height 16
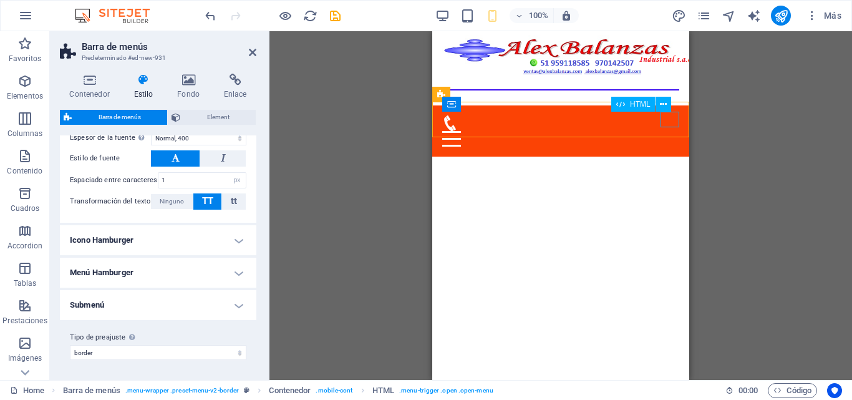
click at [670, 131] on div "Menu" at bounding box center [560, 139] width 237 height 16
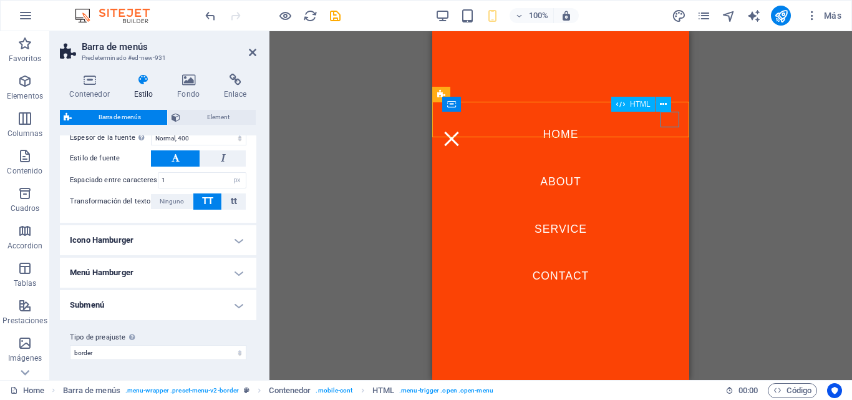
click at [461, 131] on div "Menu" at bounding box center [451, 139] width 19 height 16
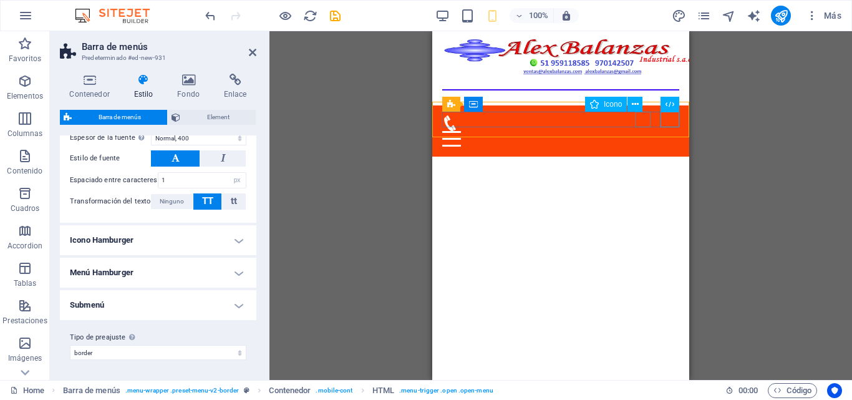
click at [647, 125] on figure at bounding box center [555, 123] width 227 height 16
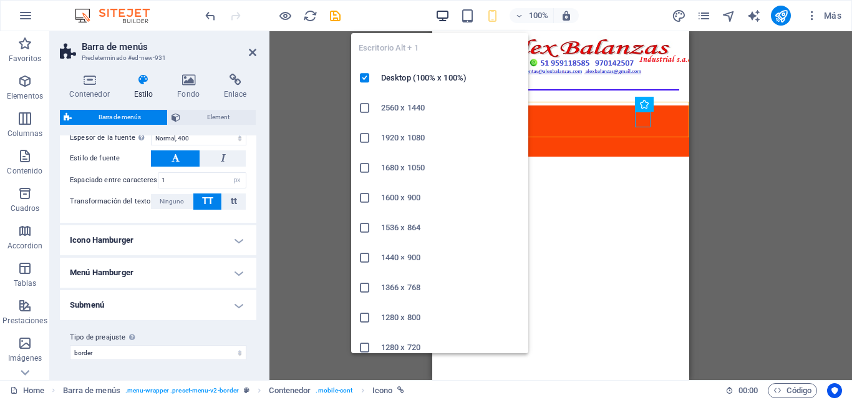
click at [446, 19] on icon "button" at bounding box center [443, 16] width 14 height 14
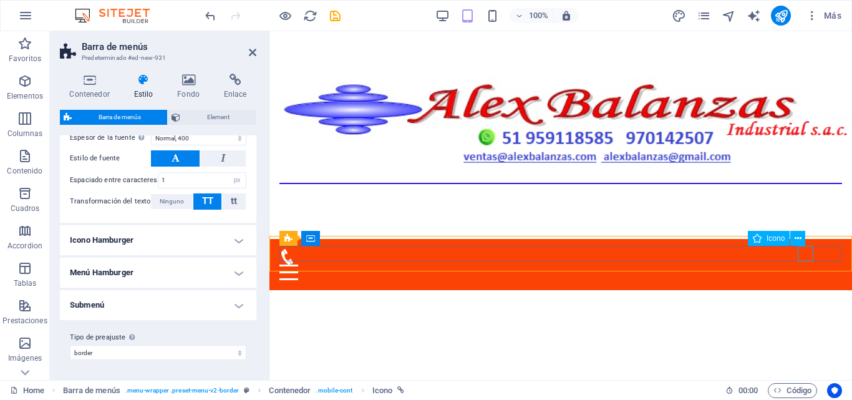
click at [799, 250] on figure at bounding box center [556, 257] width 553 height 16
click at [799, 242] on icon at bounding box center [798, 238] width 7 height 13
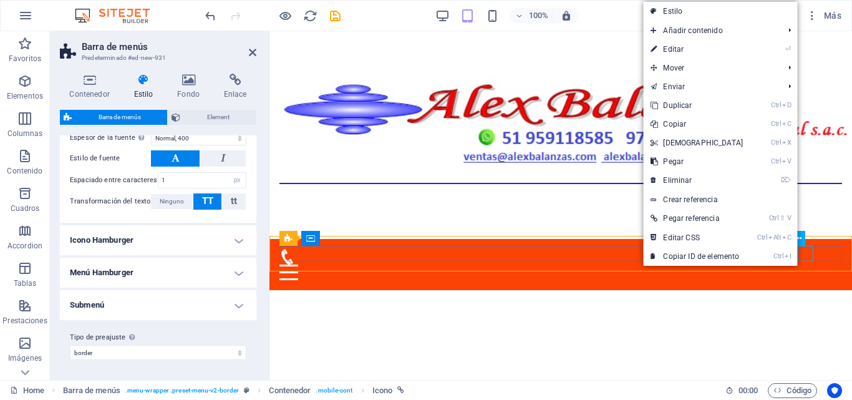
click at [808, 253] on figure at bounding box center [556, 257] width 553 height 16
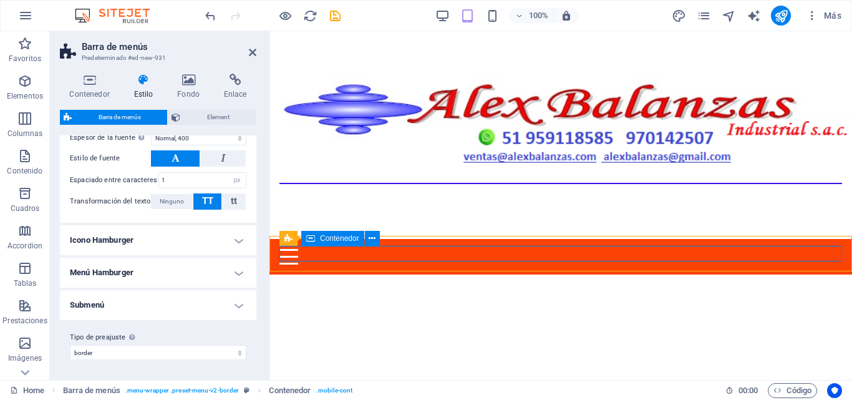
click at [587, 255] on div "Menu" at bounding box center [561, 257] width 563 height 16
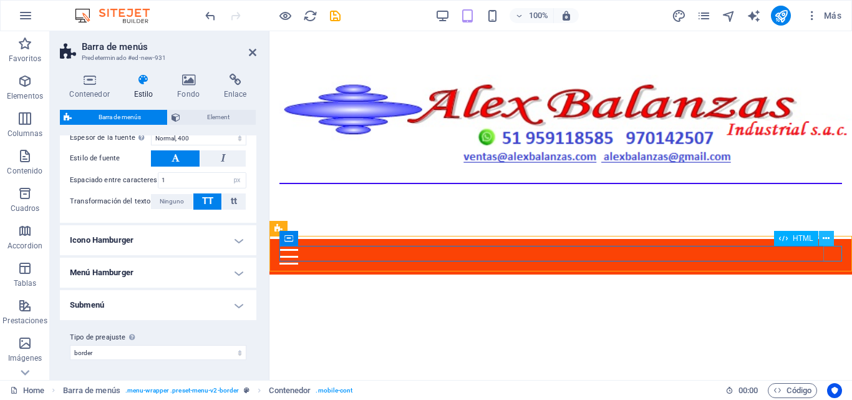
click at [829, 240] on icon at bounding box center [826, 238] width 7 height 13
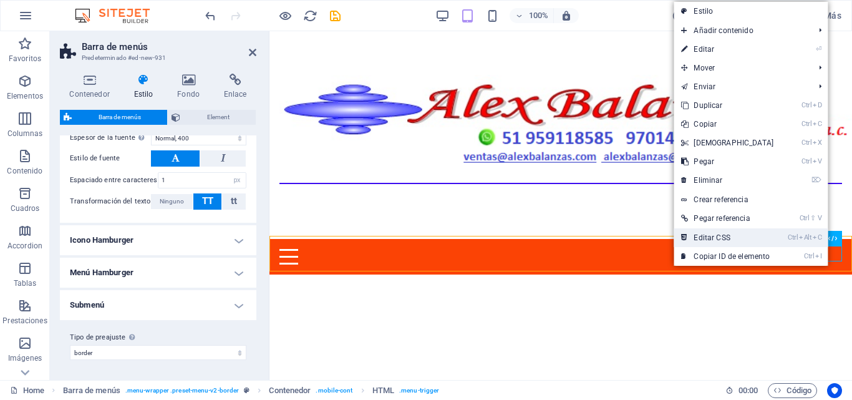
click at [768, 238] on link "Ctrl Alt C Editar CSS" at bounding box center [727, 237] width 107 height 19
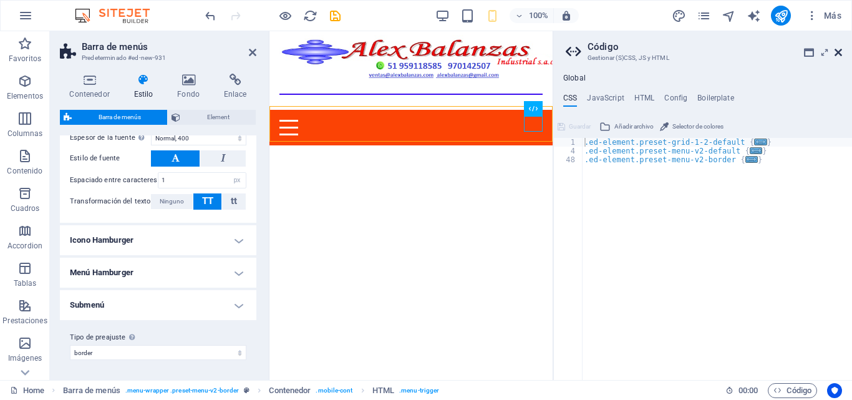
click at [838, 55] on icon at bounding box center [838, 52] width 7 height 10
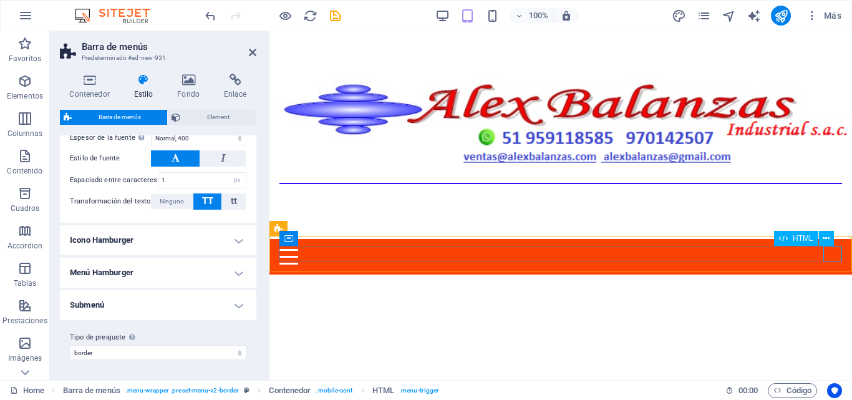
click at [828, 252] on div "Menu" at bounding box center [561, 257] width 563 height 16
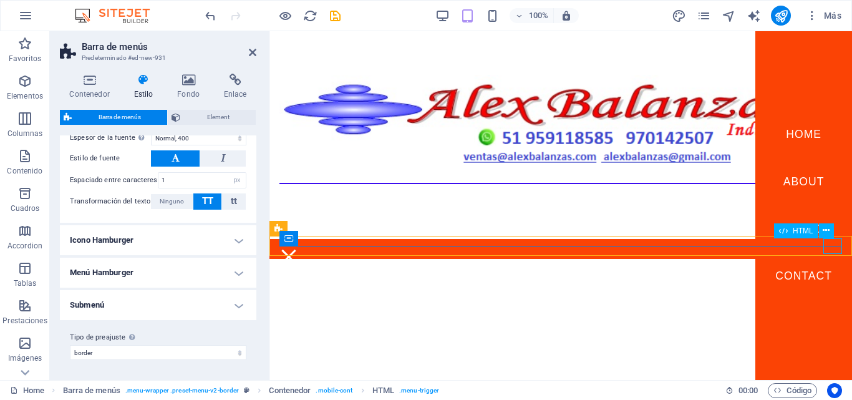
click at [298, 252] on div "Menu" at bounding box center [289, 257] width 19 height 16
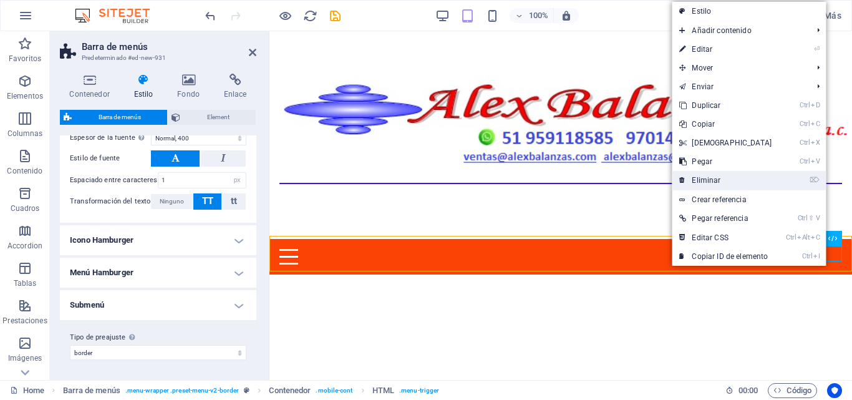
click at [728, 181] on link "⌦ Eliminar" at bounding box center [725, 180] width 107 height 19
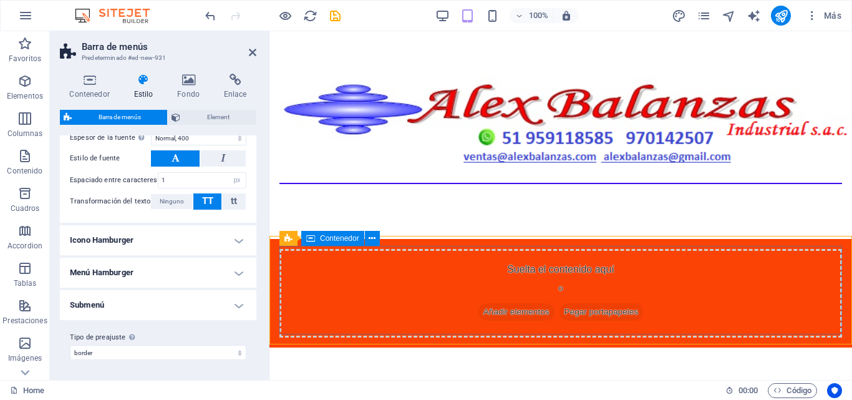
click at [353, 251] on div "Suelta el contenido aquí o Añadir elementos Pegar portapapeles" at bounding box center [561, 293] width 563 height 89
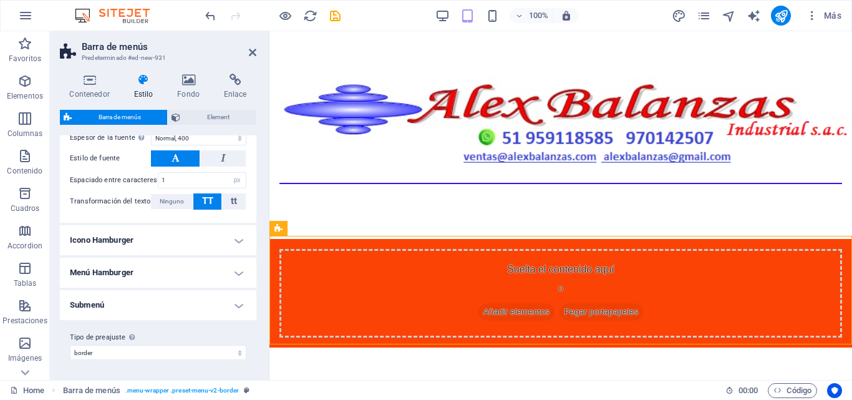
click at [280, 227] on icon at bounding box center [279, 228] width 8 height 15
click at [362, 234] on button at bounding box center [369, 228] width 15 height 15
click at [356, 230] on icon at bounding box center [354, 228] width 7 height 13
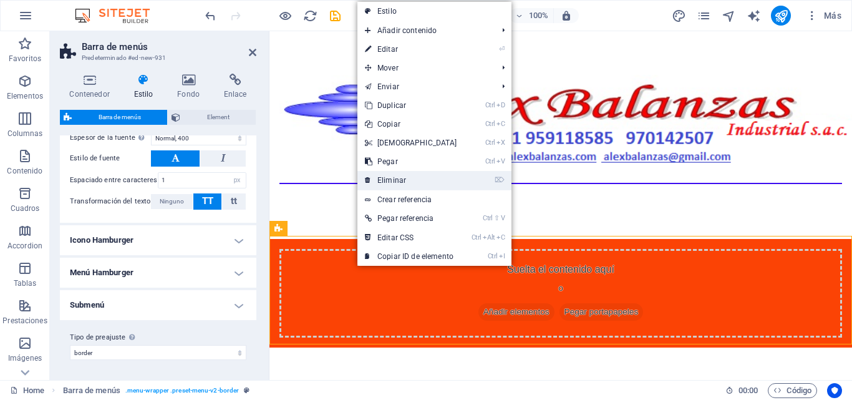
click at [389, 182] on link "⌦ Eliminar" at bounding box center [411, 180] width 107 height 19
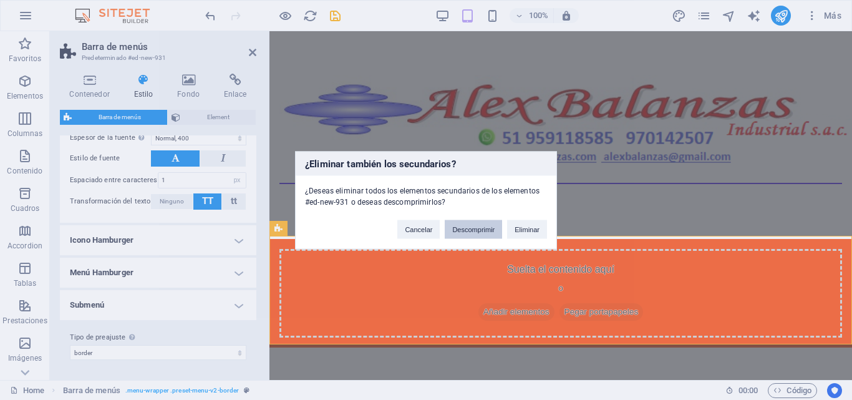
click at [466, 225] on button "Descomprimir" at bounding box center [473, 229] width 57 height 19
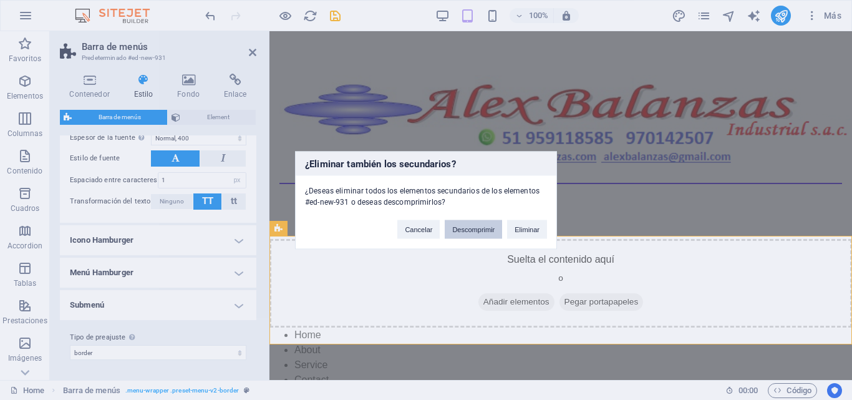
scroll to position [8, 0]
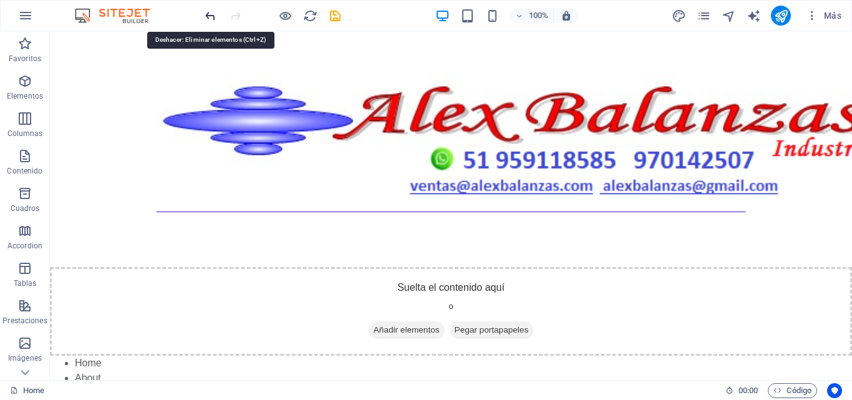
click at [212, 18] on icon "undo" at bounding box center [210, 16] width 14 height 14
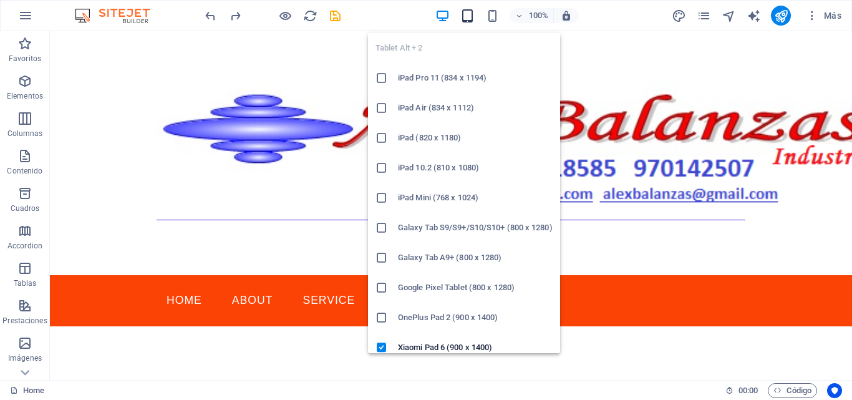
click at [474, 16] on icon "button" at bounding box center [468, 16] width 14 height 14
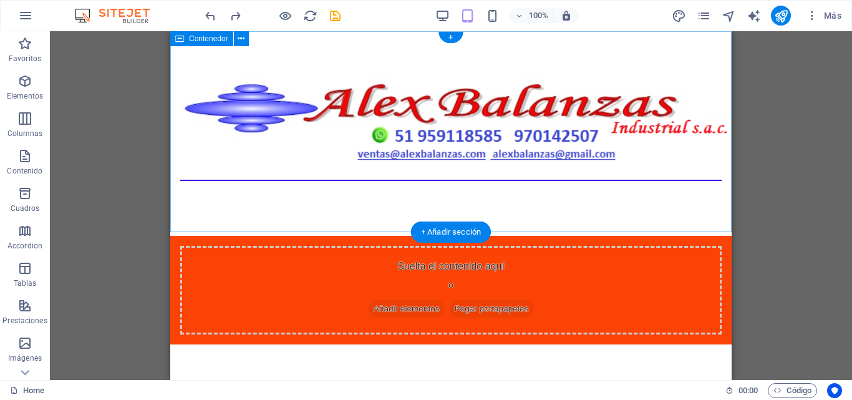
click at [421, 209] on div at bounding box center [451, 133] width 562 height 205
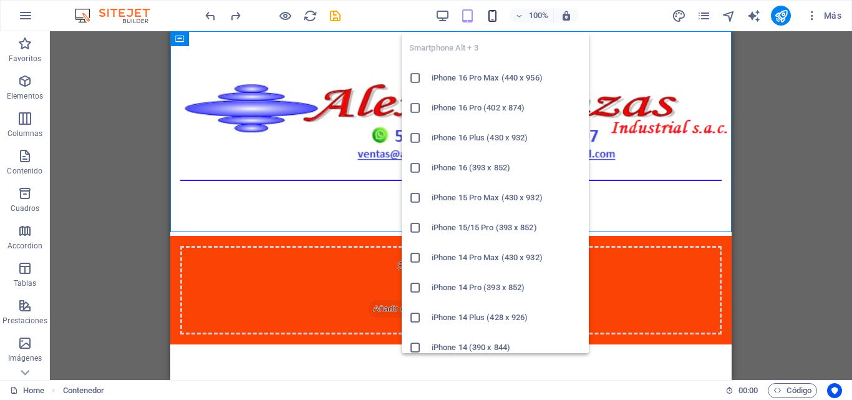
click at [487, 19] on icon "button" at bounding box center [493, 16] width 14 height 14
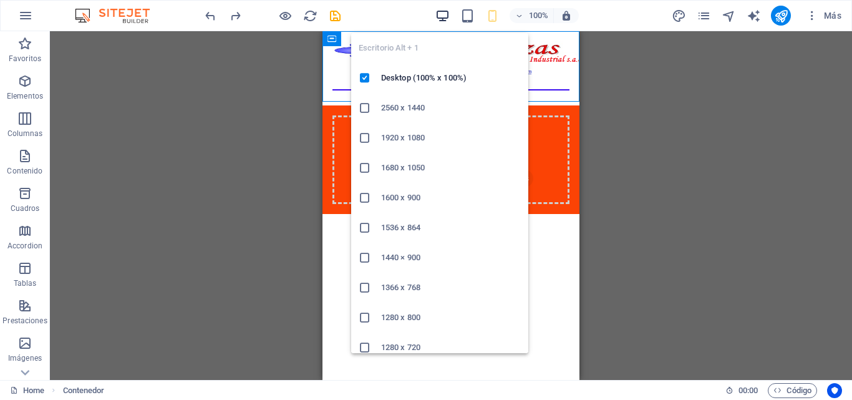
click at [439, 16] on icon "button" at bounding box center [443, 16] width 14 height 14
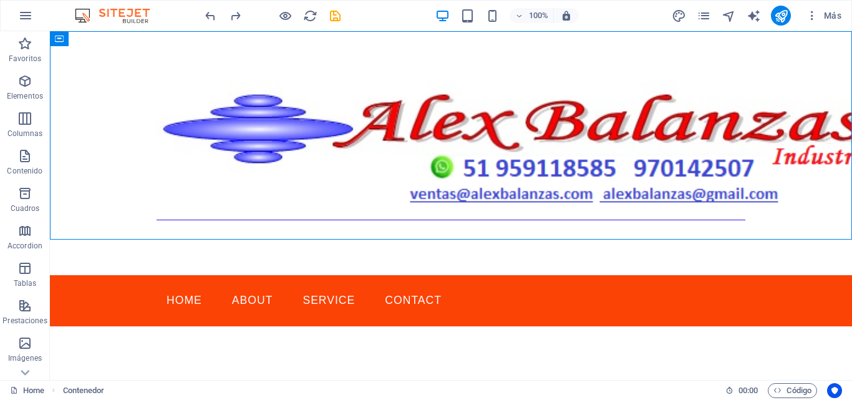
click at [317, 295] on html "Skip to main content Suelta el contenido aquí o Añadir elementos Pegar portapap…" at bounding box center [451, 178] width 803 height 295
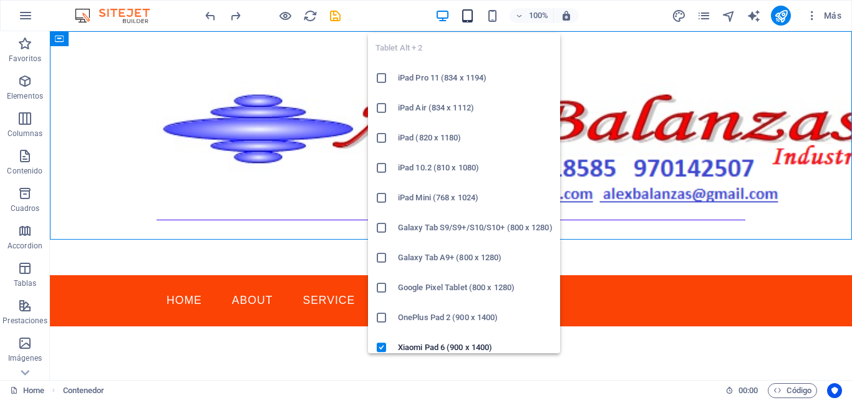
click at [472, 14] on icon "button" at bounding box center [468, 16] width 14 height 14
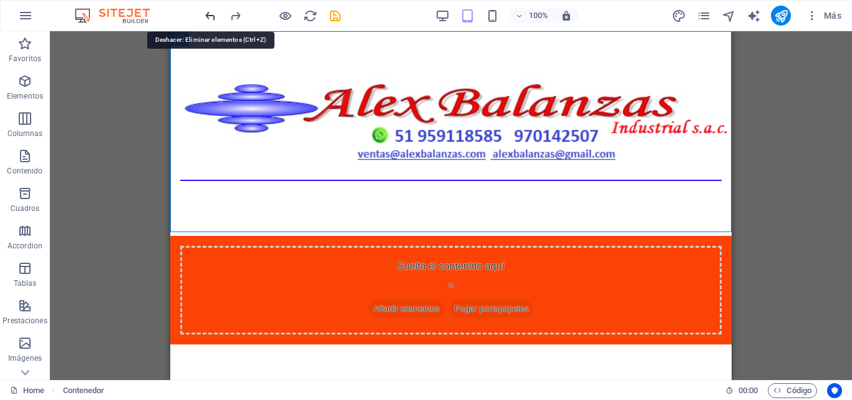
click at [212, 19] on icon "undo" at bounding box center [210, 16] width 14 height 14
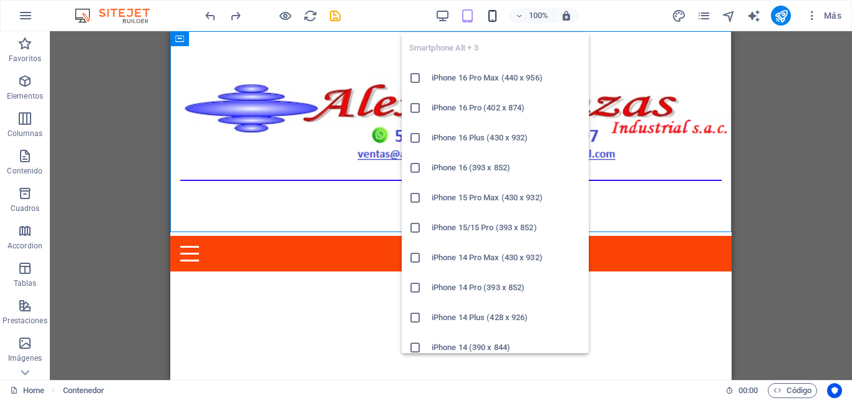
click at [492, 19] on icon "button" at bounding box center [493, 16] width 14 height 14
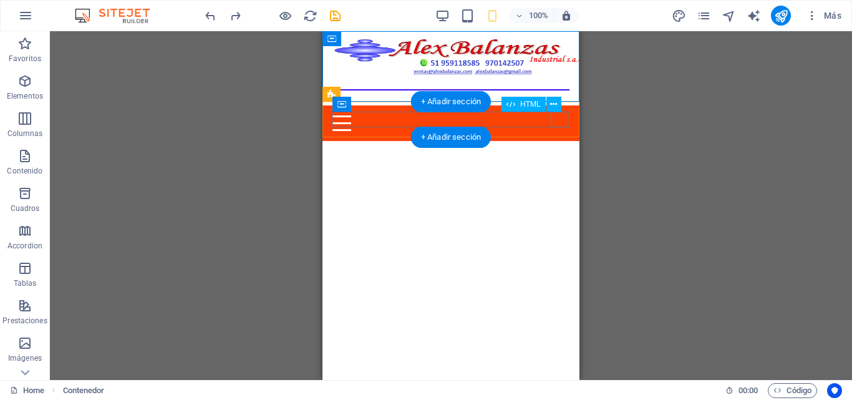
click at [557, 126] on div "Menu" at bounding box center [451, 123] width 237 height 16
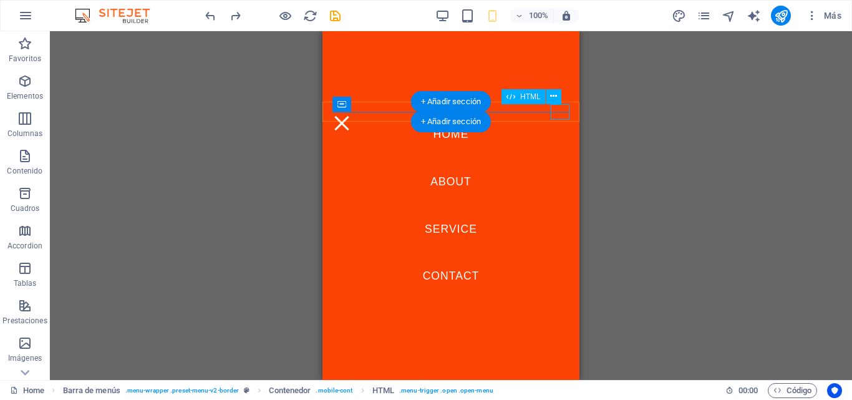
click at [351, 117] on div "Menu" at bounding box center [342, 123] width 19 height 16
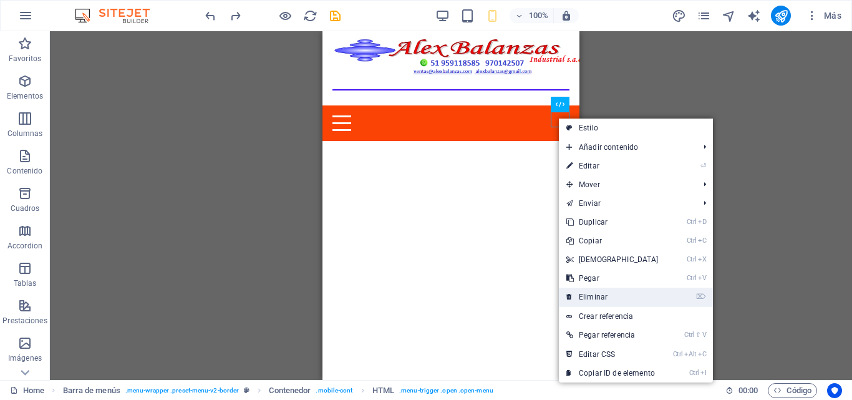
click at [589, 294] on link "⌦ Eliminar" at bounding box center [612, 297] width 107 height 19
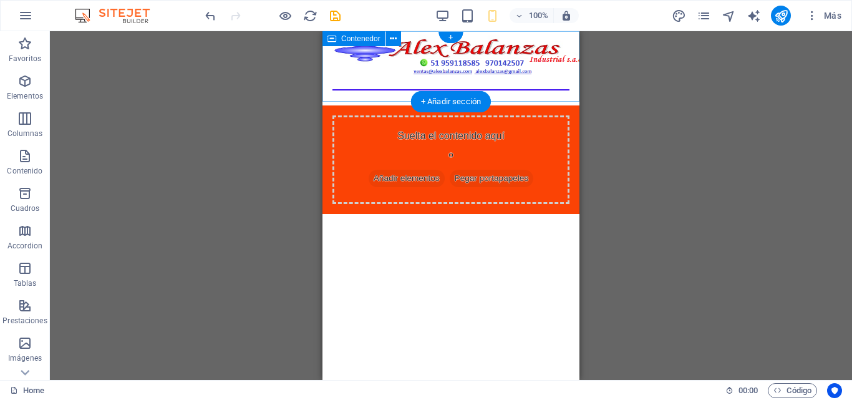
click at [373, 94] on div at bounding box center [451, 68] width 257 height 74
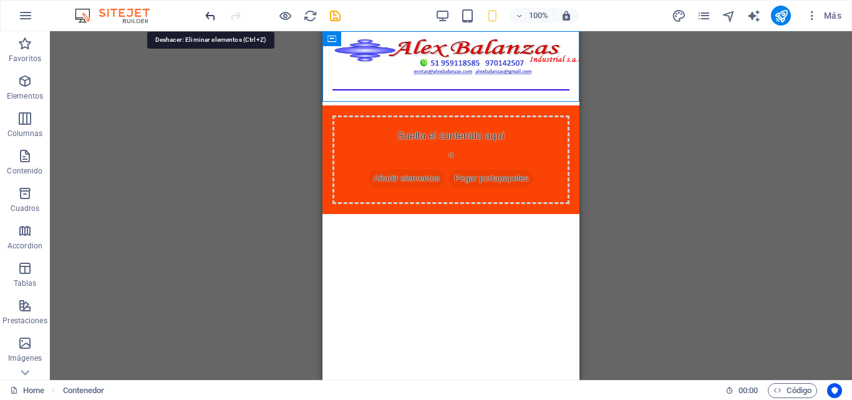
click at [210, 19] on icon "undo" at bounding box center [210, 16] width 14 height 14
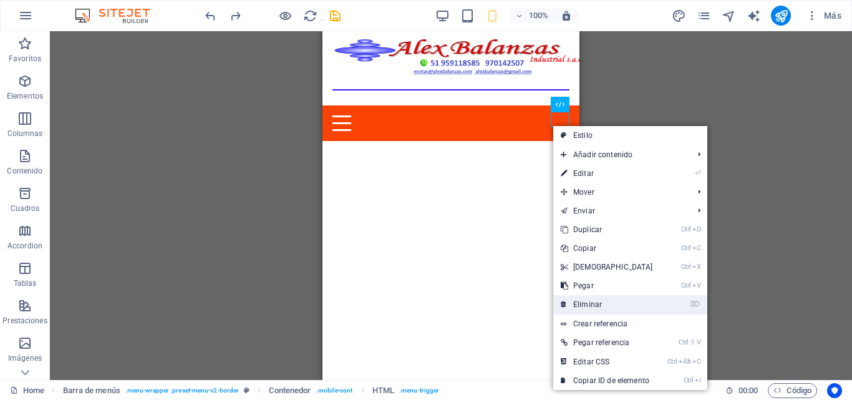
click at [575, 304] on link "⌦ Eliminar" at bounding box center [607, 304] width 107 height 19
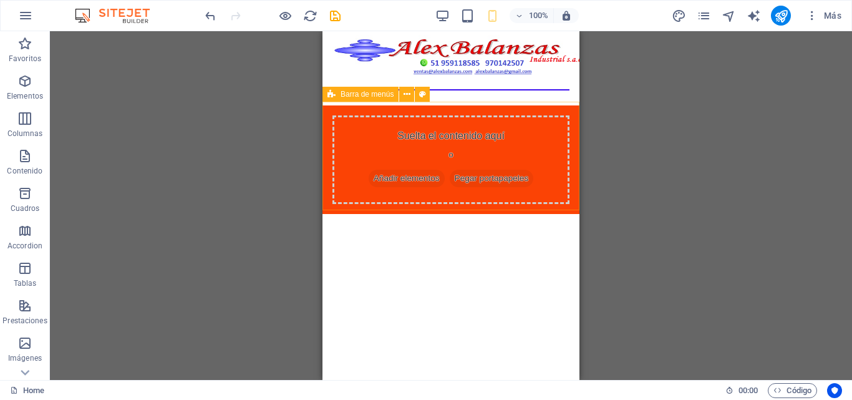
click at [346, 97] on span "Barra de menús" at bounding box center [367, 93] width 53 height 7
select select "rem"
select select "hover_border"
select select "px"
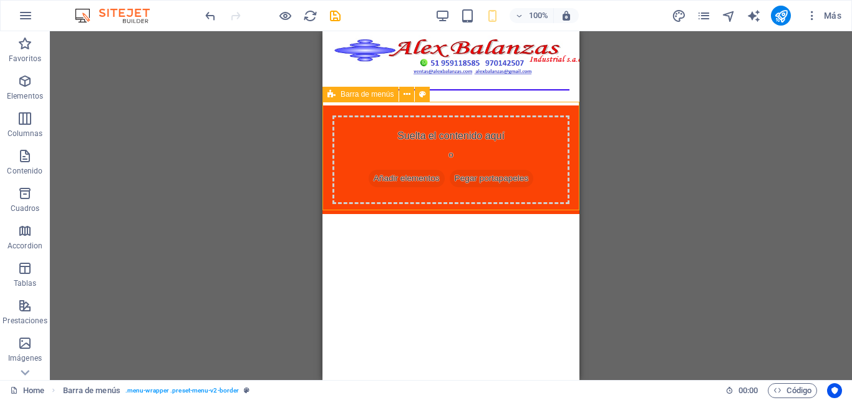
select select "px"
select select "rem"
select select "link-special-font"
select select "rem"
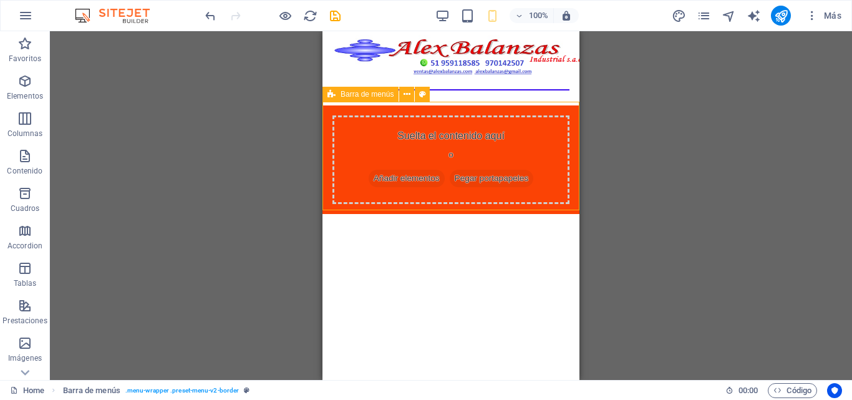
select select "400"
select select "px"
select select "preset-menu-v2-border"
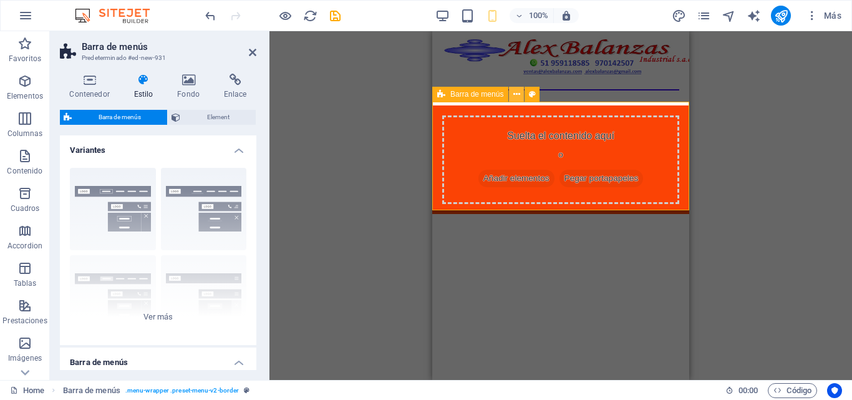
click at [512, 97] on button at bounding box center [516, 94] width 15 height 15
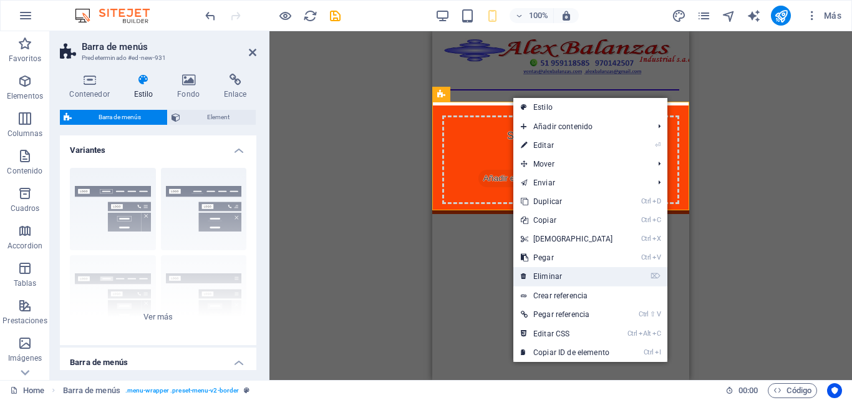
click at [535, 280] on link "⌦ Eliminar" at bounding box center [567, 276] width 107 height 19
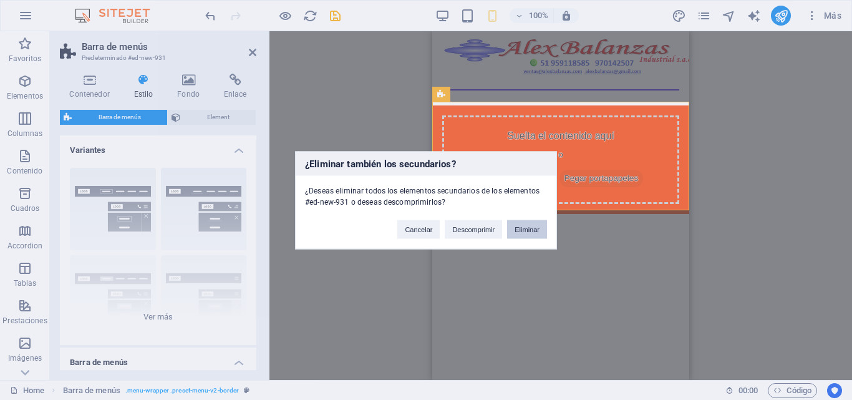
click at [519, 230] on button "Eliminar" at bounding box center [527, 229] width 40 height 19
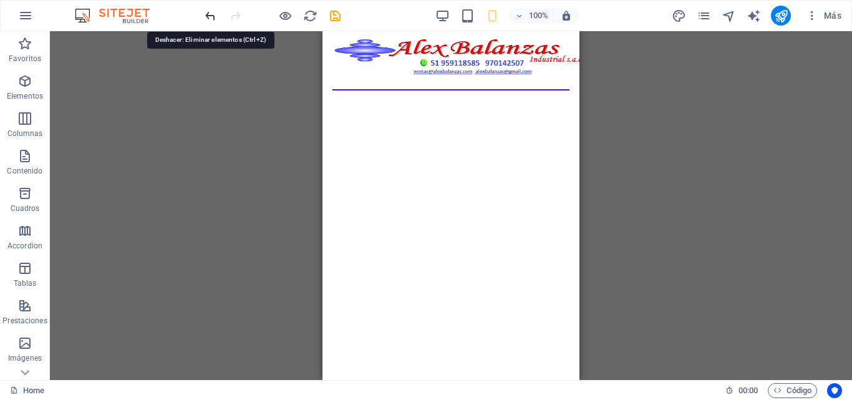
click at [214, 20] on icon "undo" at bounding box center [210, 16] width 14 height 14
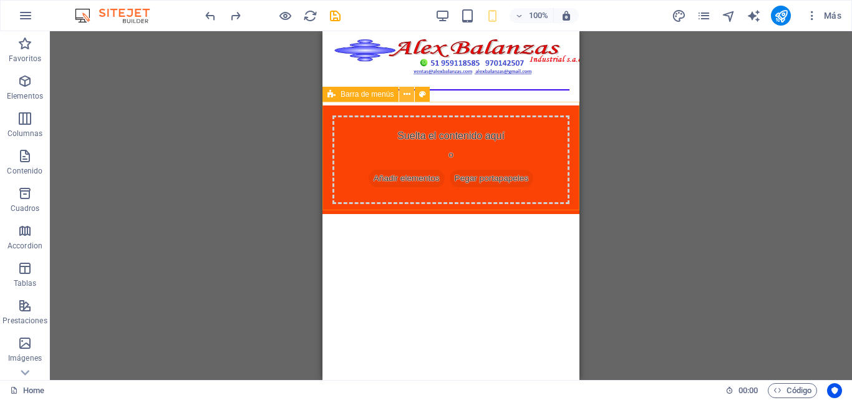
click at [408, 95] on icon at bounding box center [407, 94] width 7 height 13
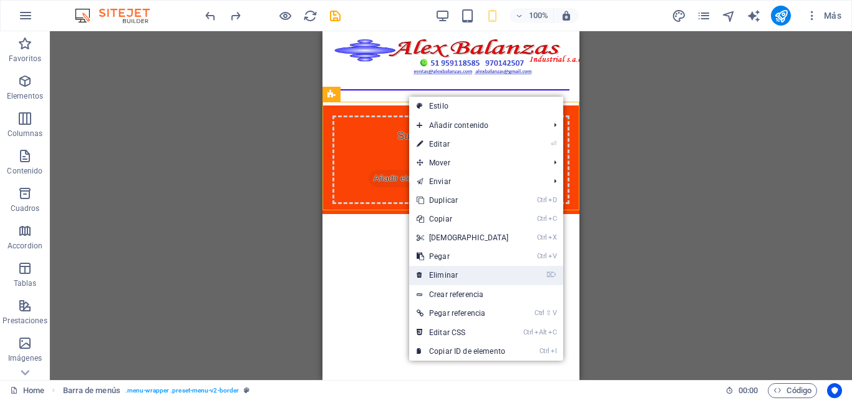
click at [434, 272] on link "⌦ Eliminar" at bounding box center [462, 275] width 107 height 19
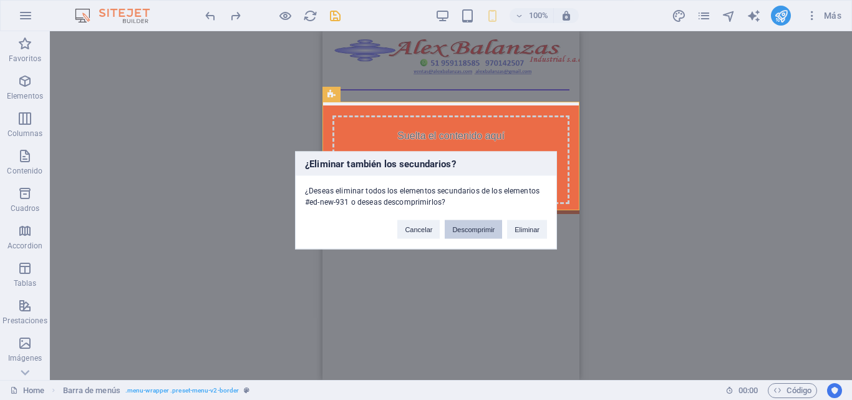
click at [452, 231] on button "Descomprimir" at bounding box center [473, 229] width 57 height 19
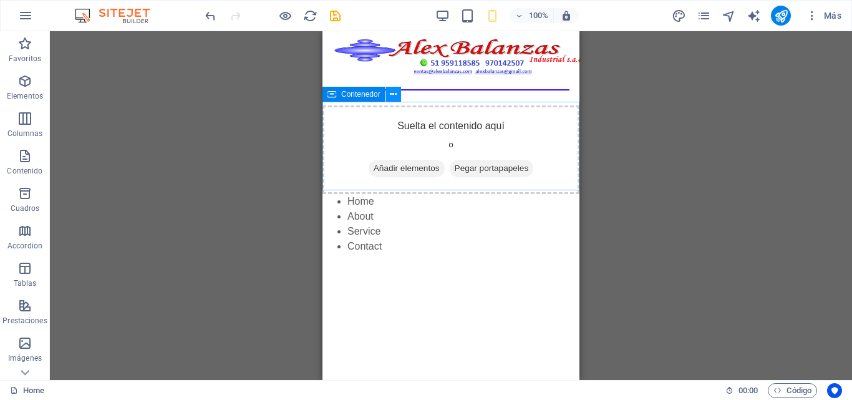
click at [393, 96] on icon at bounding box center [393, 94] width 7 height 13
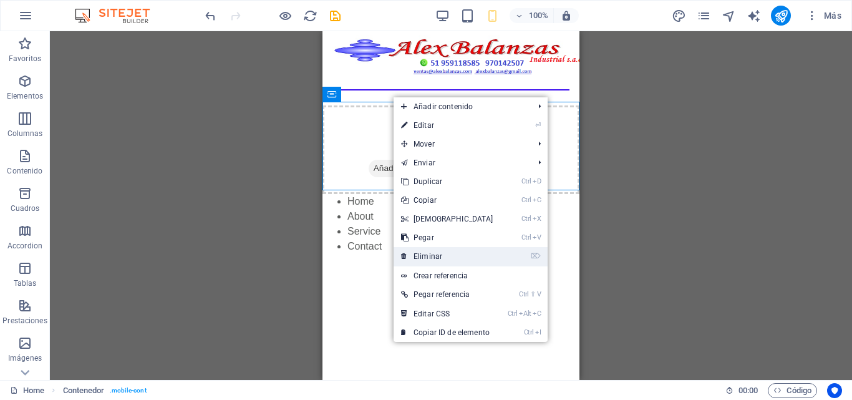
click at [422, 252] on link "⌦ Eliminar" at bounding box center [447, 256] width 107 height 19
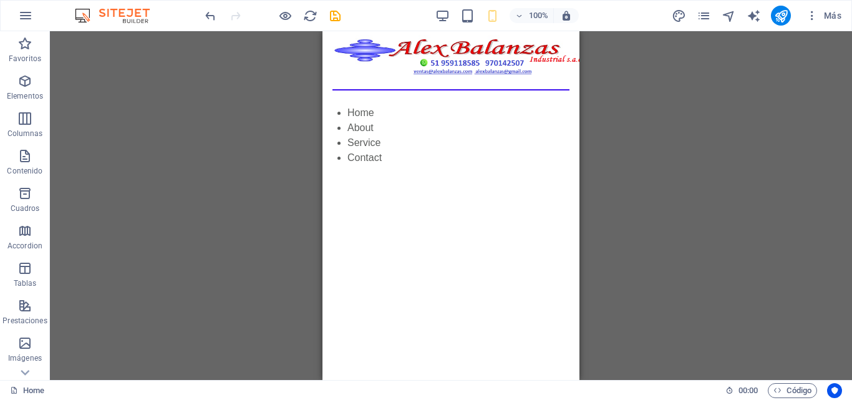
click at [440, 165] on html "Skip to main content Home About Service Contact" at bounding box center [451, 98] width 257 height 134
click at [215, 19] on icon "undo" at bounding box center [210, 16] width 14 height 14
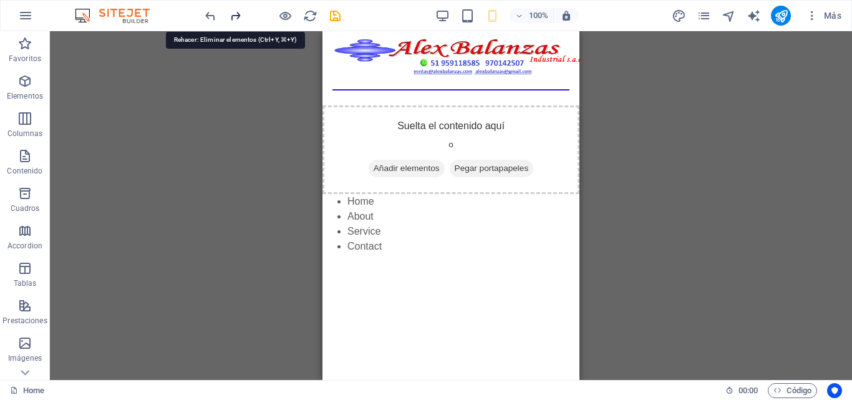
click at [232, 19] on icon "redo" at bounding box center [235, 16] width 14 height 14
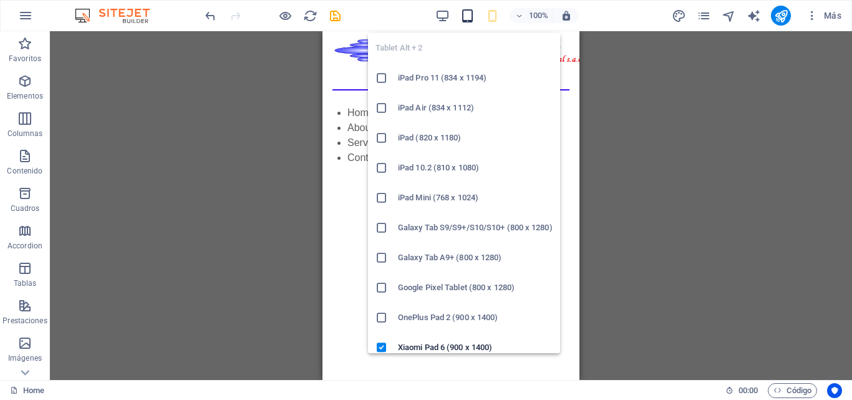
click at [464, 18] on icon "button" at bounding box center [468, 16] width 14 height 14
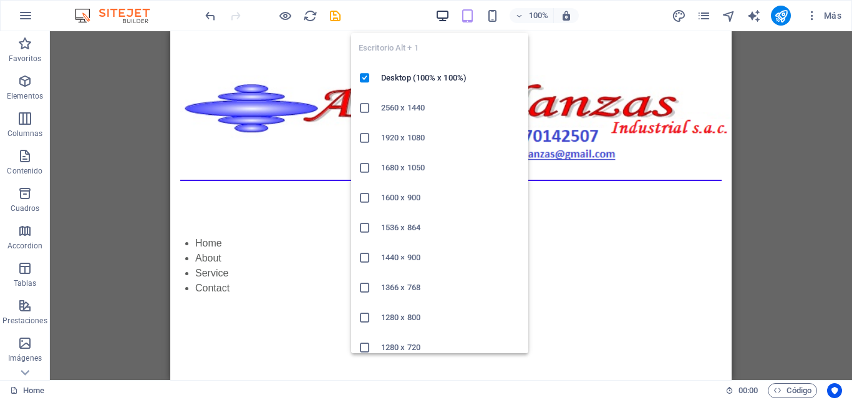
click at [448, 12] on icon "button" at bounding box center [443, 16] width 14 height 14
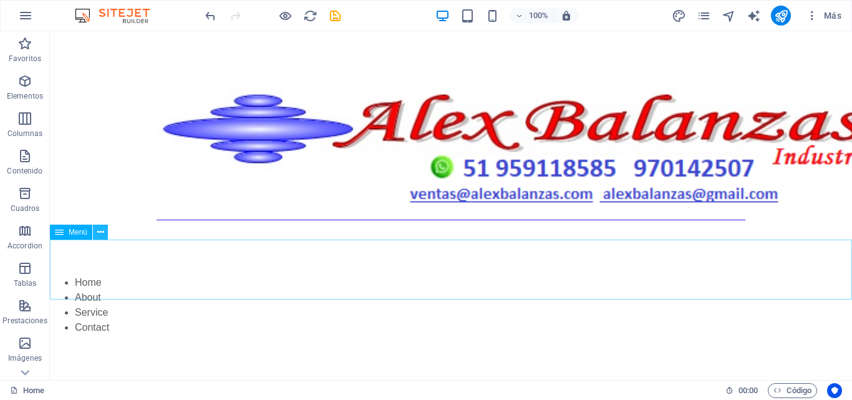
click at [104, 235] on icon at bounding box center [100, 232] width 7 height 13
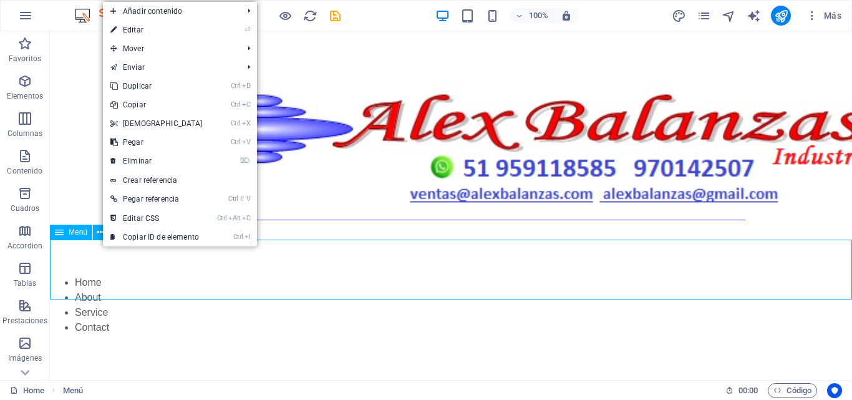
click at [122, 275] on nav "Home About Service Contact" at bounding box center [451, 305] width 803 height 60
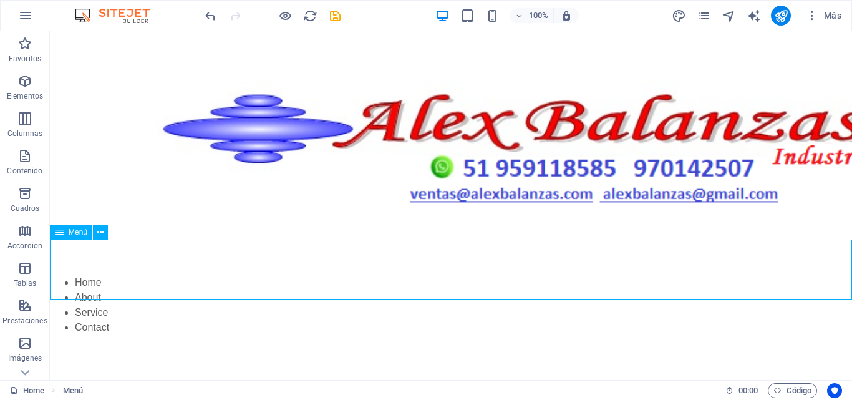
click at [122, 275] on nav "Home About Service Contact" at bounding box center [451, 305] width 803 height 60
select select
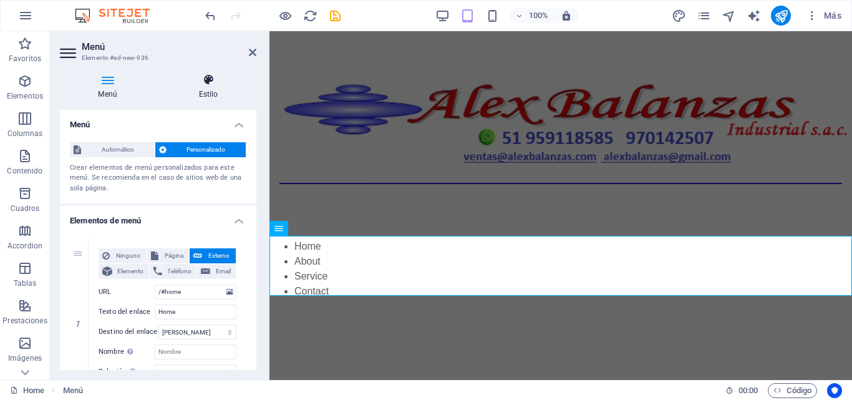
click at [213, 82] on icon at bounding box center [208, 80] width 96 height 12
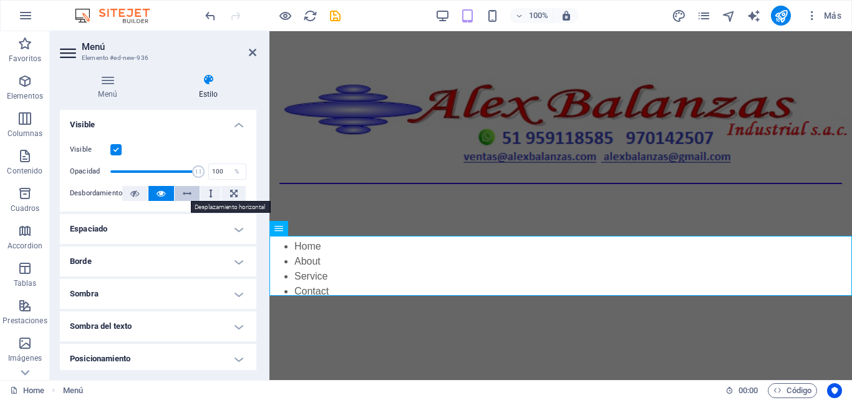
click at [188, 192] on icon at bounding box center [187, 193] width 9 height 15
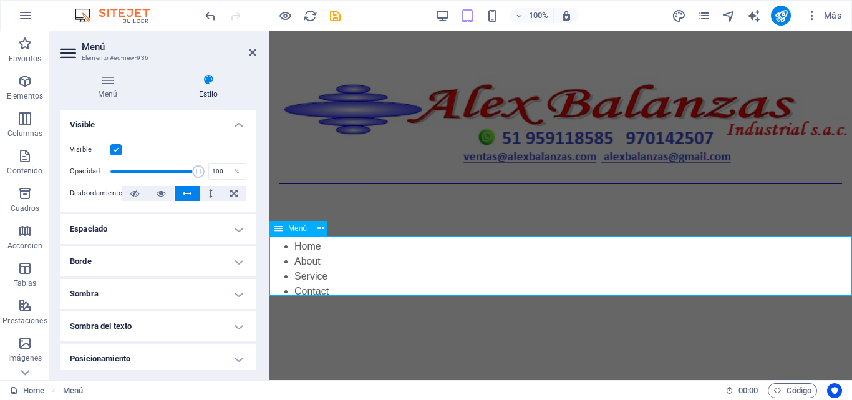
click at [343, 247] on nav "Home About Service Contact" at bounding box center [561, 269] width 583 height 60
click at [318, 233] on icon at bounding box center [320, 228] width 7 height 13
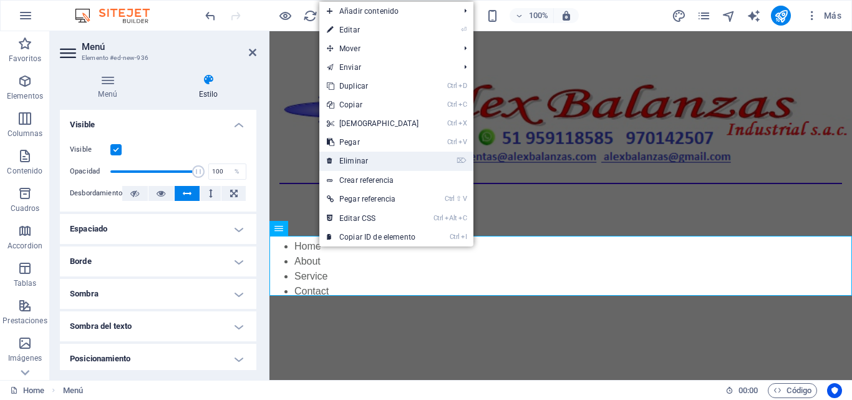
click at [353, 157] on link "⌦ Eliminar" at bounding box center [373, 161] width 107 height 19
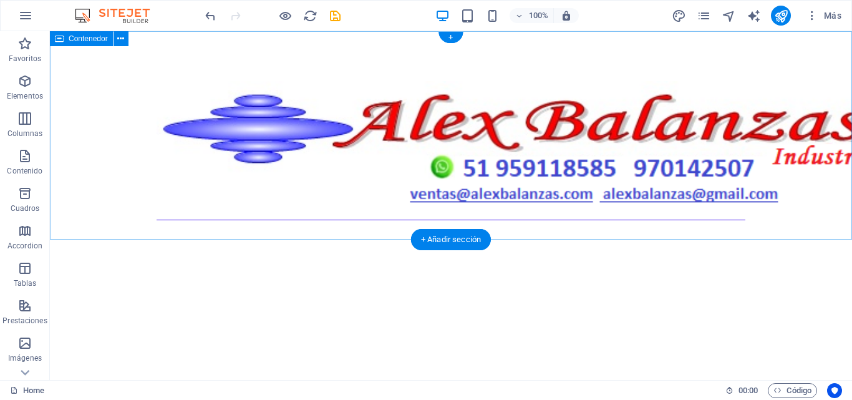
click at [346, 201] on div at bounding box center [451, 153] width 803 height 244
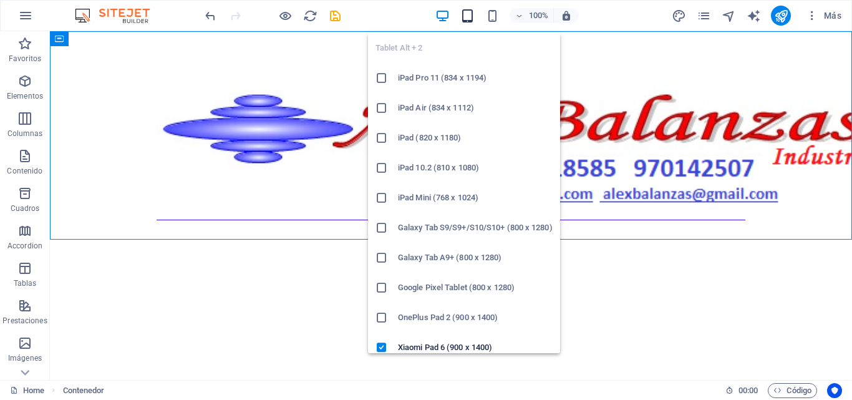
click at [468, 21] on icon "button" at bounding box center [468, 16] width 14 height 14
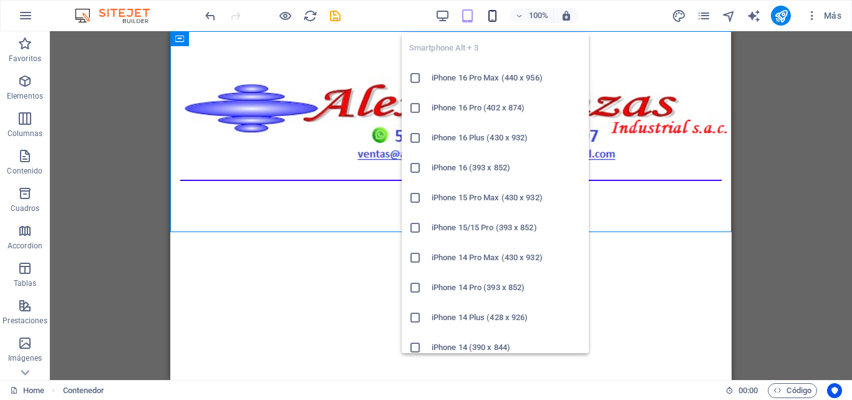
click at [492, 21] on icon "button" at bounding box center [493, 16] width 14 height 14
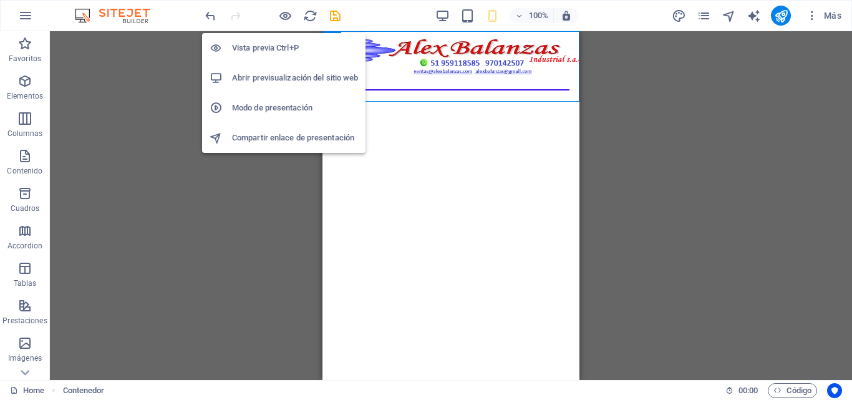
click at [291, 71] on h6 "Abrir previsualización del sitio web" at bounding box center [295, 78] width 126 height 15
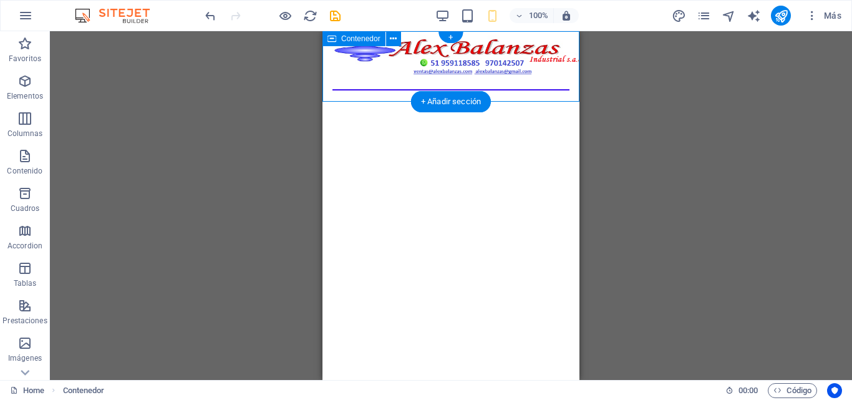
click at [383, 94] on div at bounding box center [451, 68] width 257 height 74
click at [351, 100] on div at bounding box center [451, 68] width 257 height 74
click at [426, 103] on div "+ Añadir sección" at bounding box center [451, 101] width 80 height 21
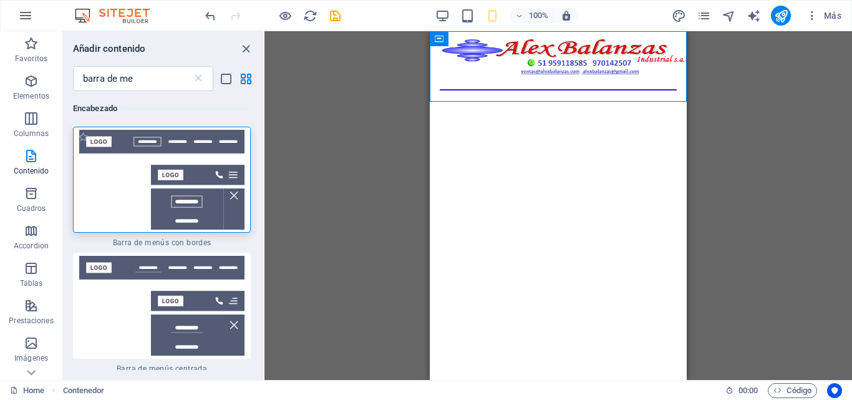
click at [211, 160] on img at bounding box center [162, 180] width 172 height 100
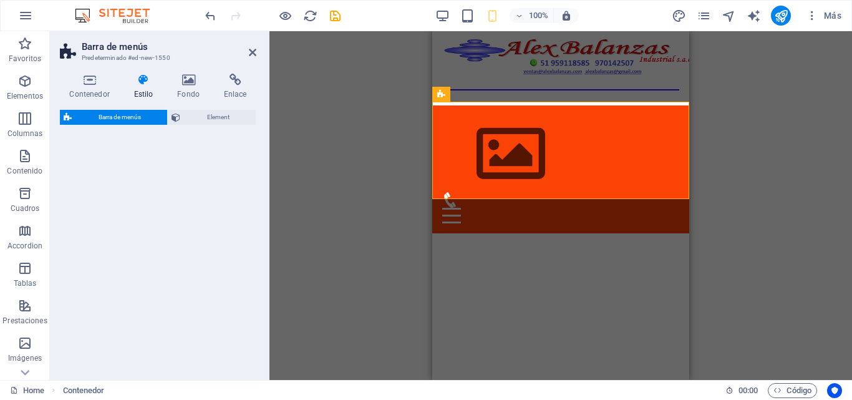
select select "rem"
select select "preset-menu-v2-border"
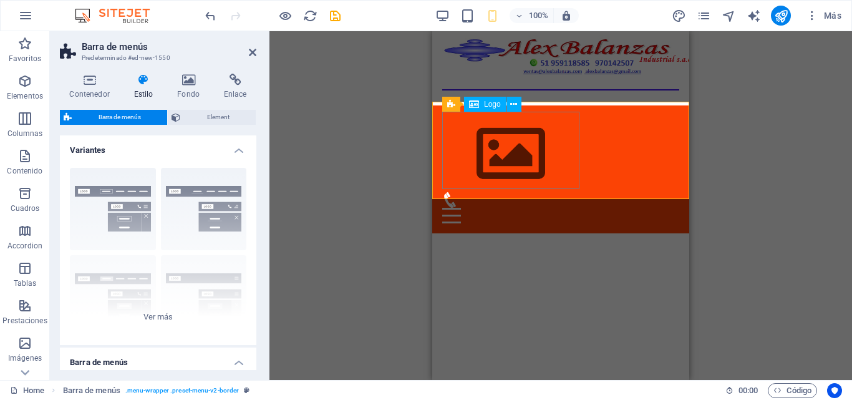
click at [486, 164] on div at bounding box center [560, 153] width 237 height 77
select select "px"
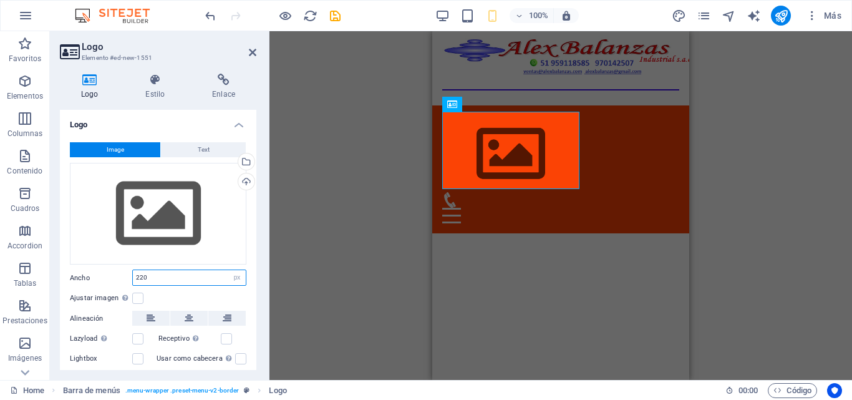
drag, startPoint x: 157, startPoint y: 274, endPoint x: 129, endPoint y: 275, distance: 28.1
click at [129, 275] on div "Ancho 220 Predeterminado automático px rem % em vh vw" at bounding box center [158, 278] width 177 height 16
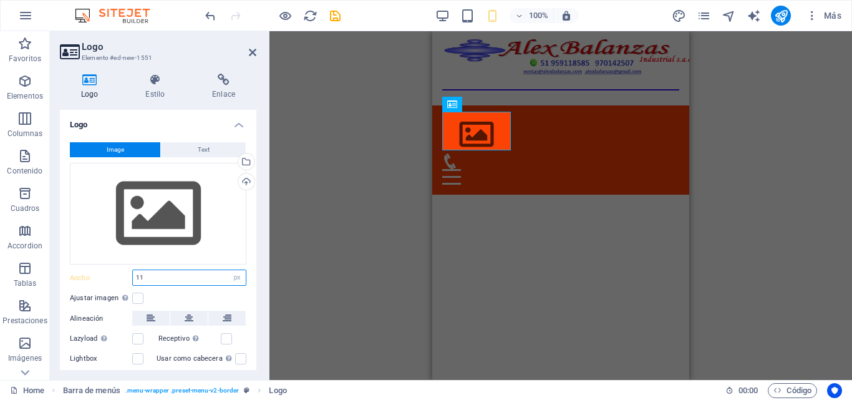
type input "1"
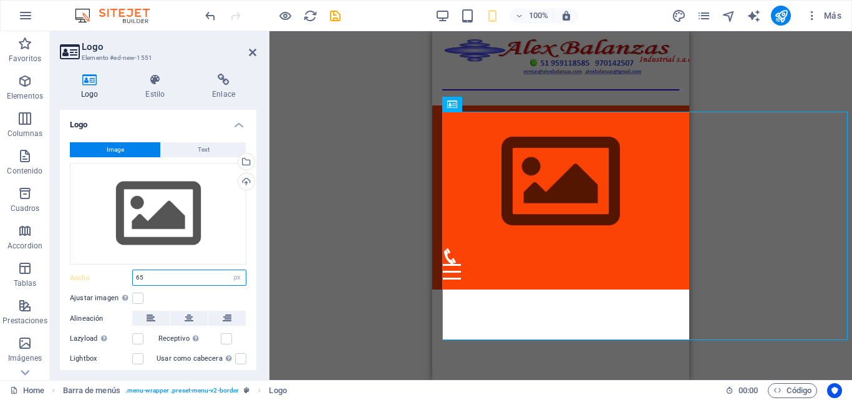
type input "6"
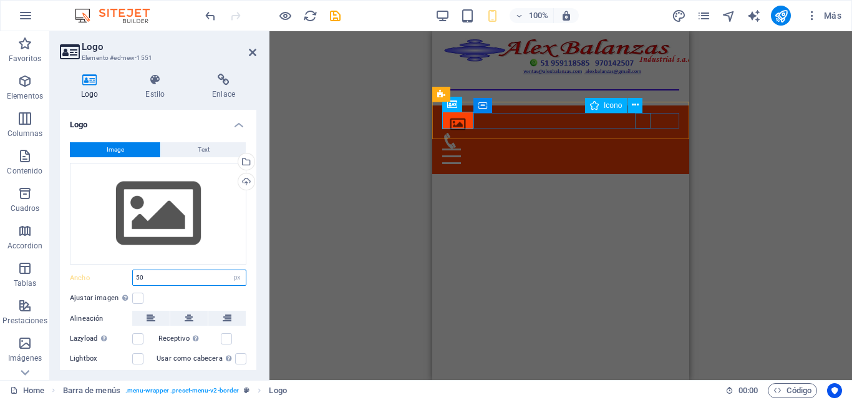
type input "50"
click at [643, 133] on figure at bounding box center [555, 141] width 227 height 16
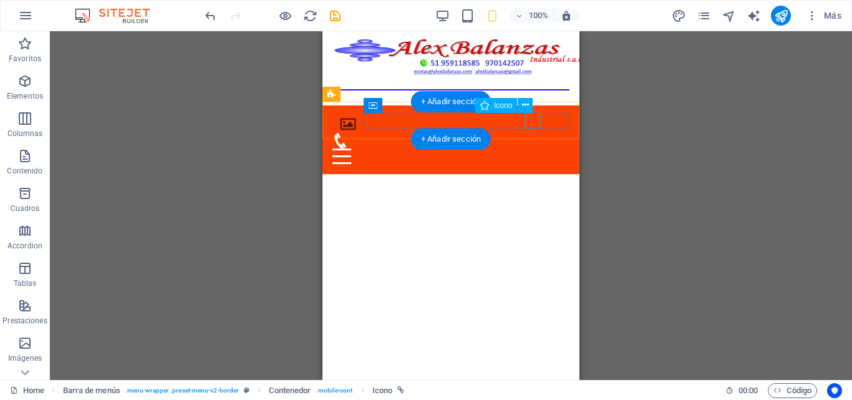
click at [531, 133] on figure at bounding box center [446, 141] width 227 height 16
select select "xMidYMid"
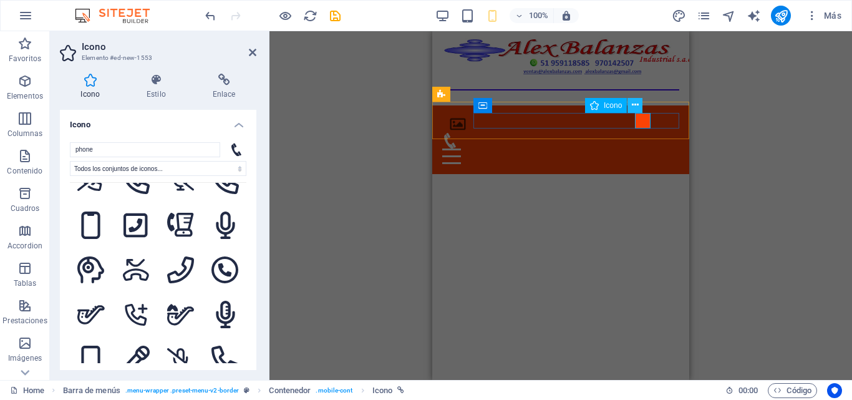
click at [635, 105] on icon at bounding box center [635, 105] width 7 height 13
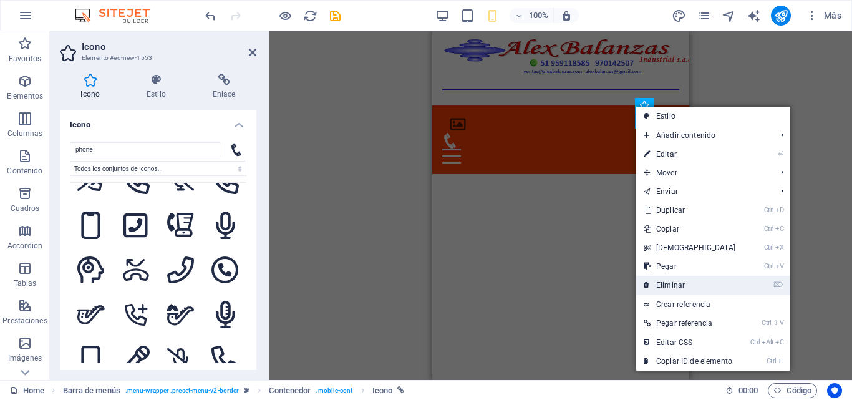
click at [669, 283] on link "⌦ Eliminar" at bounding box center [690, 285] width 107 height 19
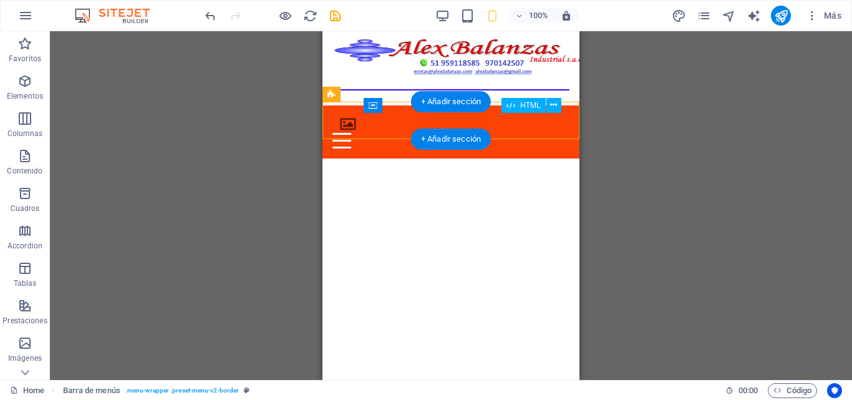
click at [562, 133] on div "Menu" at bounding box center [451, 141] width 237 height 16
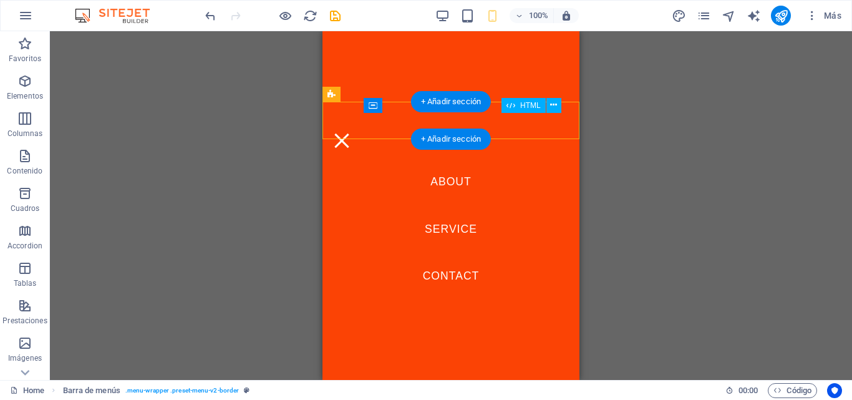
click at [351, 133] on div "Menu" at bounding box center [342, 141] width 19 height 16
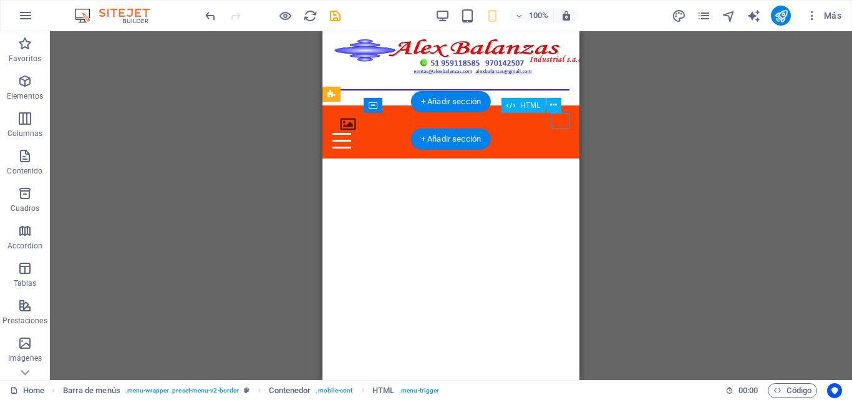
click at [562, 133] on div "Menu" at bounding box center [451, 141] width 237 height 16
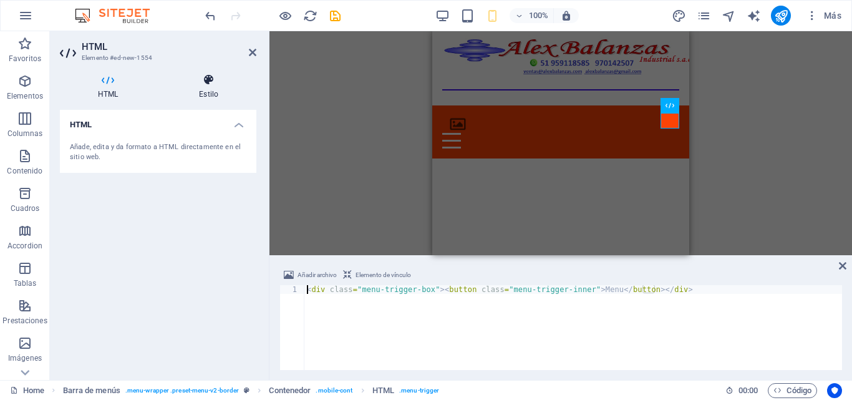
click at [214, 97] on h4 "Estilo" at bounding box center [208, 87] width 95 height 26
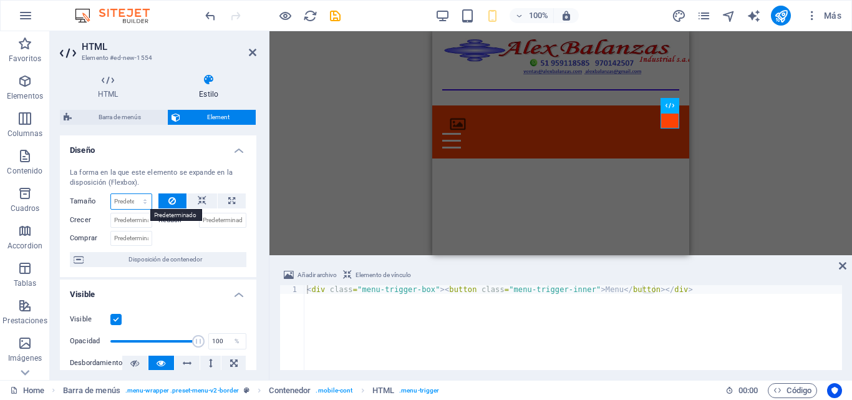
click at [137, 203] on select "Predeterminado automático px % 1/1 1/2 1/3 1/4 1/5 1/6 1/7 1/8 1/9 1/10" at bounding box center [131, 201] width 41 height 15
select select "1/1"
click at [132, 194] on select "Predeterminado automático px % 1/1 1/2 1/3 1/4 1/5 1/6 1/7 1/8 1/9 1/10" at bounding box center [131, 201] width 41 height 15
type input "100"
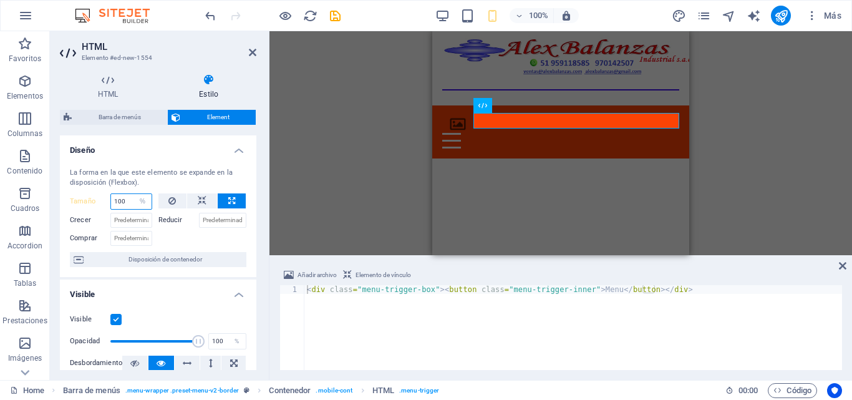
click at [129, 200] on input "100" at bounding box center [131, 201] width 41 height 15
click at [135, 201] on select "Predeterminado automático px % 1/1 1/2 1/3 1/4 1/5 1/6 1/7 1/8 1/9 1/10" at bounding box center [142, 201] width 17 height 15
select select "1/1"
click at [134, 194] on select "Predeterminado automático px % 1/1 1/2 1/3 1/4 1/5 1/6 1/7 1/8 1/9 1/10" at bounding box center [142, 201] width 17 height 15
click at [140, 207] on select "Predeterminado automático px % 1/1 1/2 1/3 1/4 1/5 1/6 1/7 1/8 1/9 1/10" at bounding box center [131, 201] width 41 height 15
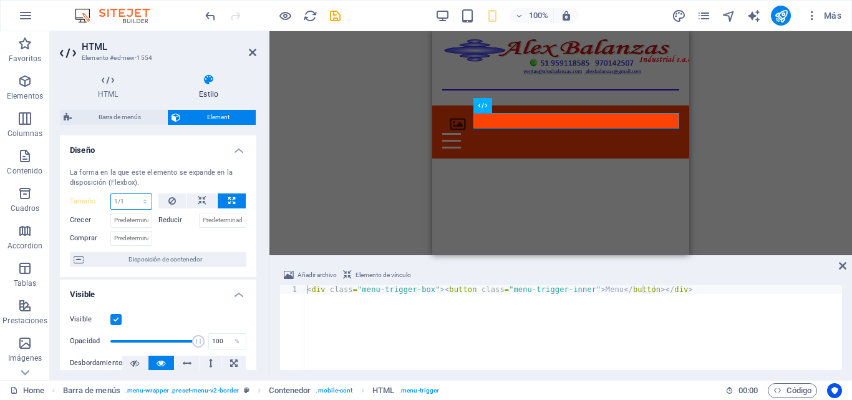
select select "1/8"
click at [132, 194] on select "Predeterminado automático px % 1/1 1/2 1/3 1/4 1/5 1/6 1/7 1/8 1/9 1/10" at bounding box center [131, 201] width 41 height 15
type input "12.5"
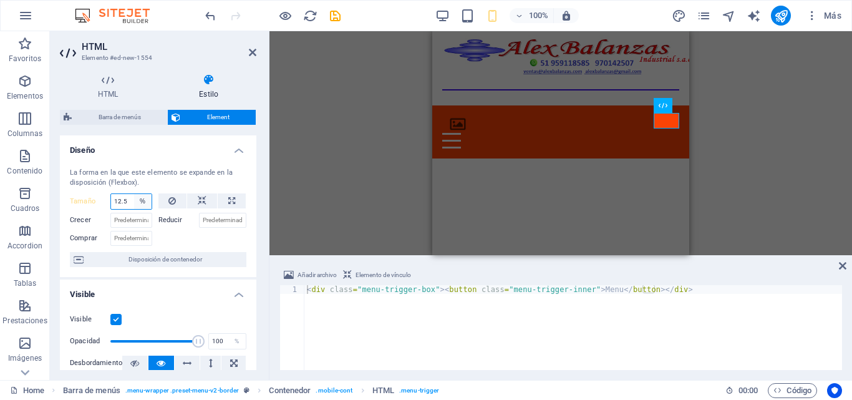
click at [134, 200] on select "Predeterminado automático px % 1/1 1/2 1/3 1/4 1/5 1/6 1/7 1/8 1/9 1/10" at bounding box center [142, 201] width 17 height 15
select select "1/10"
click at [134, 194] on select "Predeterminado automático px % 1/1 1/2 1/3 1/4 1/5 1/6 1/7 1/8 1/9 1/10" at bounding box center [142, 201] width 17 height 15
type input "10"
click at [135, 203] on select "Predeterminado automático px % 1/1 1/2 1/3 1/4 1/5 1/6 1/7 1/8 1/9 1/10" at bounding box center [142, 201] width 17 height 15
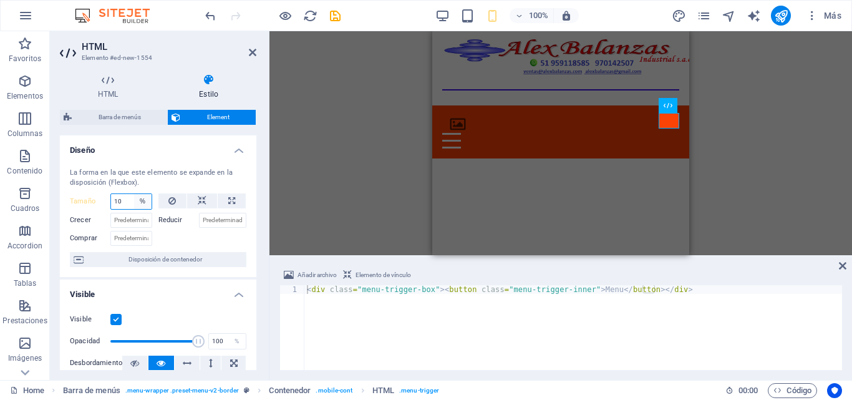
select select "ljfocu1r5tg"
click at [134, 194] on select "Predeterminado automático px % 1/1 1/2 1/3 1/4 1/5 1/6 1/7 1/8 1/9 1/10" at bounding box center [142, 201] width 17 height 15
select select "DISABLED_OPTION_VALUE"
click at [140, 225] on input "Crecer" at bounding box center [131, 220] width 42 height 15
click at [503, 159] on html "Skip to main content Menu Home About Service Contact" at bounding box center [560, 94] width 257 height 127
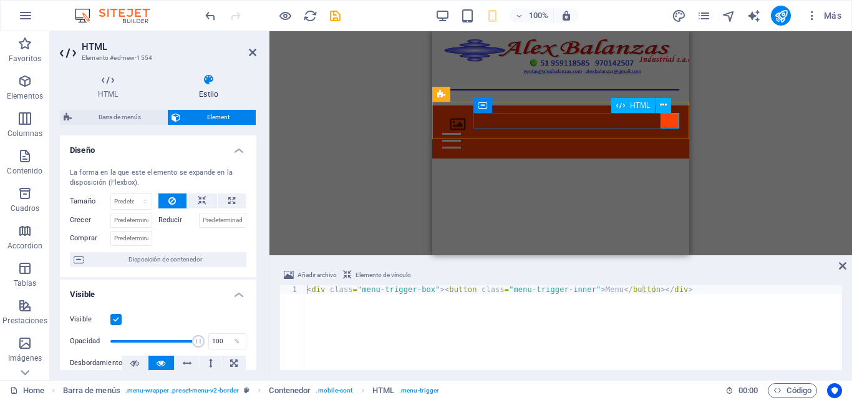
click at [664, 133] on div "Menu" at bounding box center [560, 141] width 237 height 16
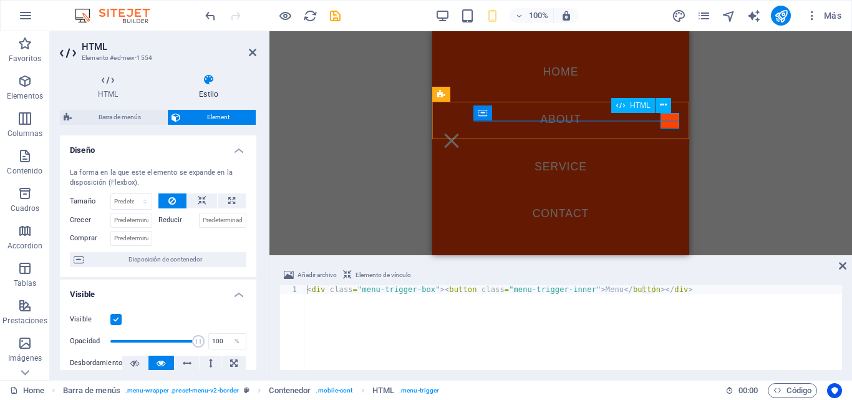
click at [461, 133] on div "Menu" at bounding box center [451, 141] width 19 height 16
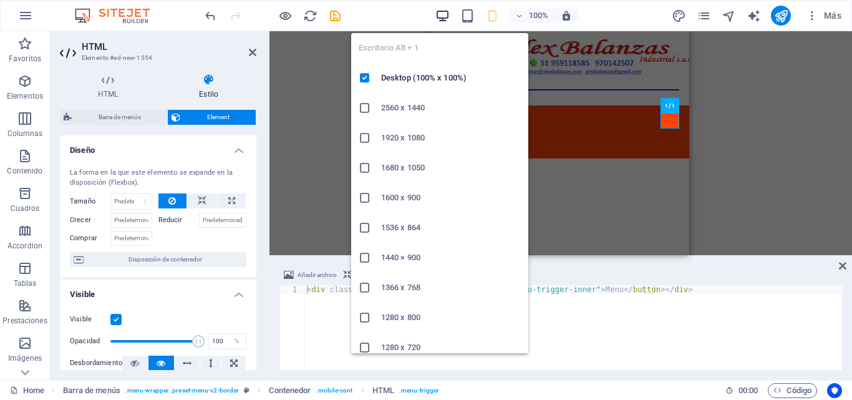
click at [444, 18] on icon "button" at bounding box center [443, 16] width 14 height 14
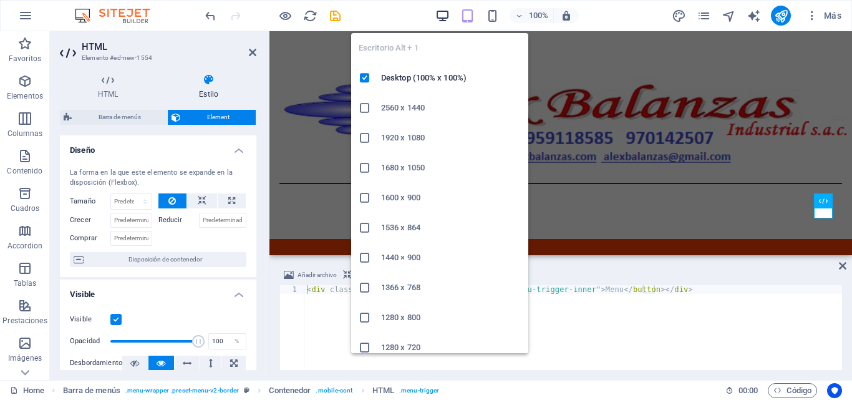
scroll to position [57, 0]
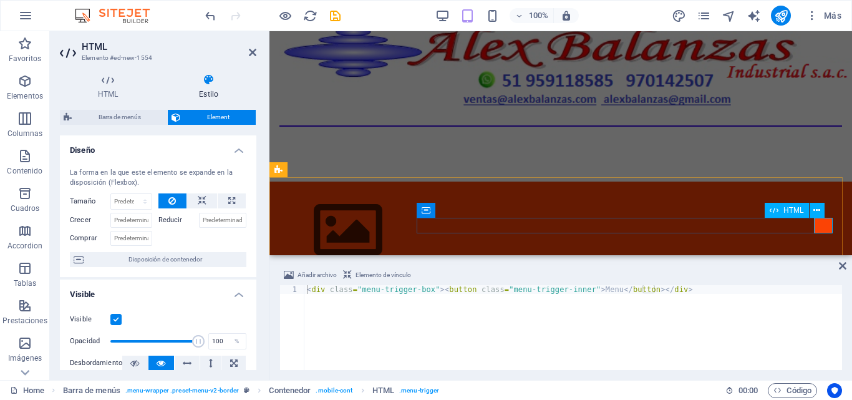
click at [828, 269] on div "Menu" at bounding box center [561, 277] width 563 height 16
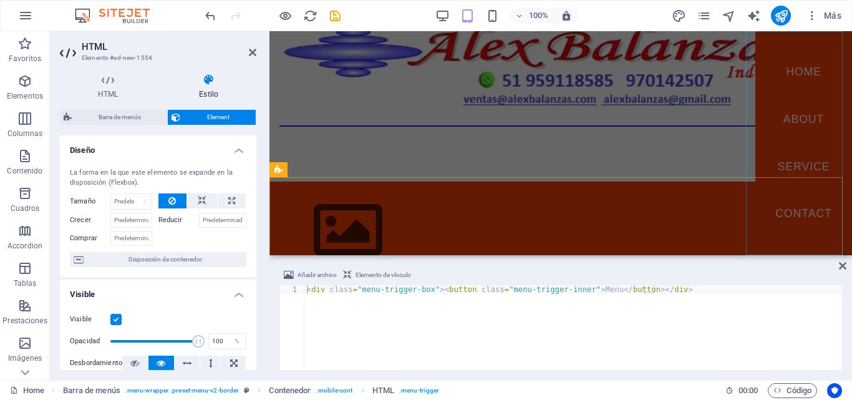
click at [828, 228] on nav "Home About Service Contact" at bounding box center [804, 143] width 97 height 224
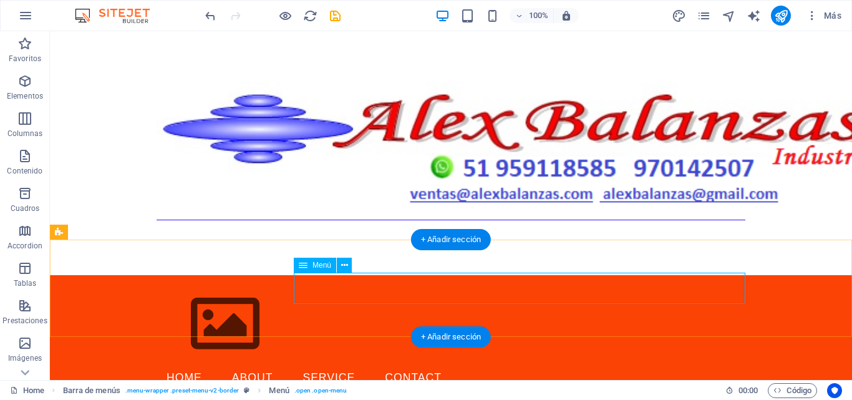
click at [336, 363] on nav "Home About Service Contact" at bounding box center [451, 378] width 589 height 31
select select
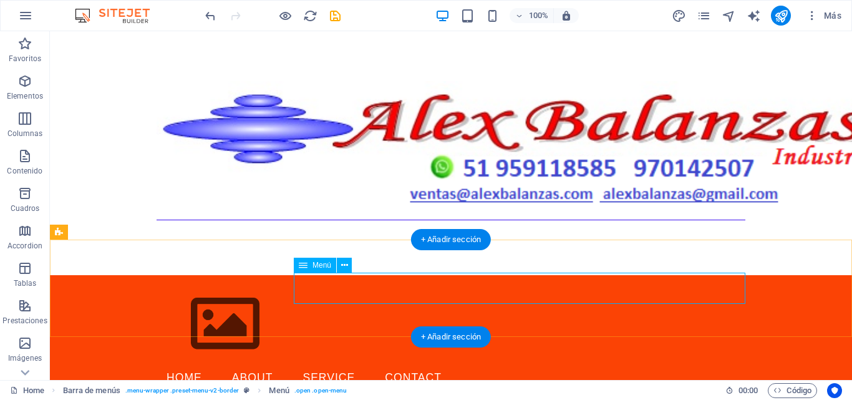
select select
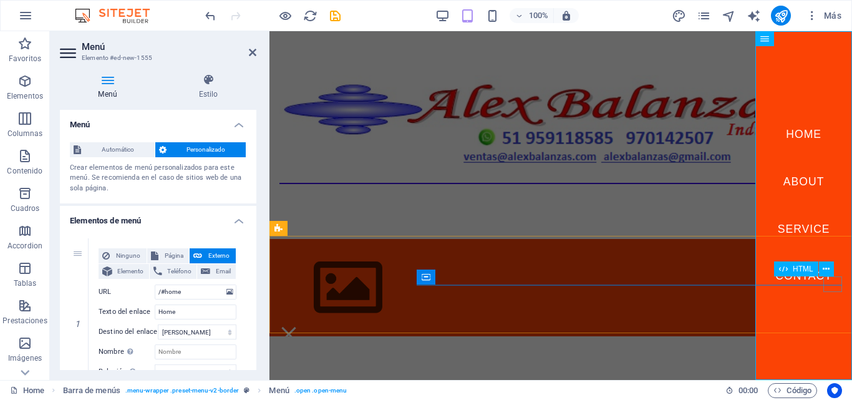
click at [298, 326] on div "Menu" at bounding box center [289, 334] width 19 height 16
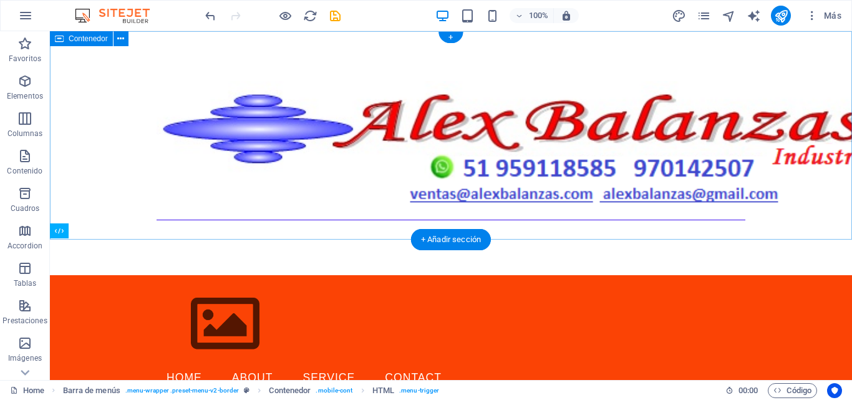
click at [603, 213] on div at bounding box center [451, 153] width 803 height 244
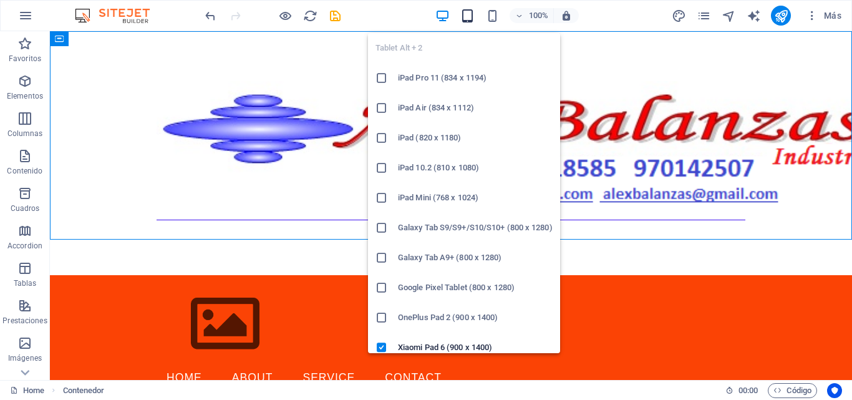
click at [467, 14] on icon "button" at bounding box center [468, 16] width 14 height 14
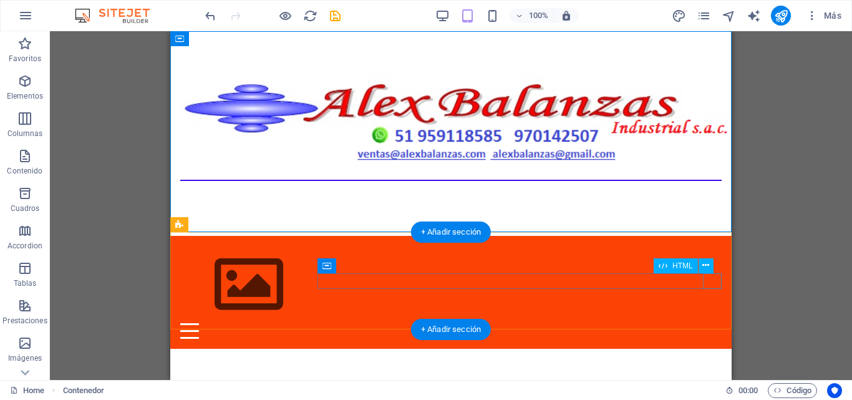
click at [707, 323] on div "Menu" at bounding box center [451, 331] width 542 height 16
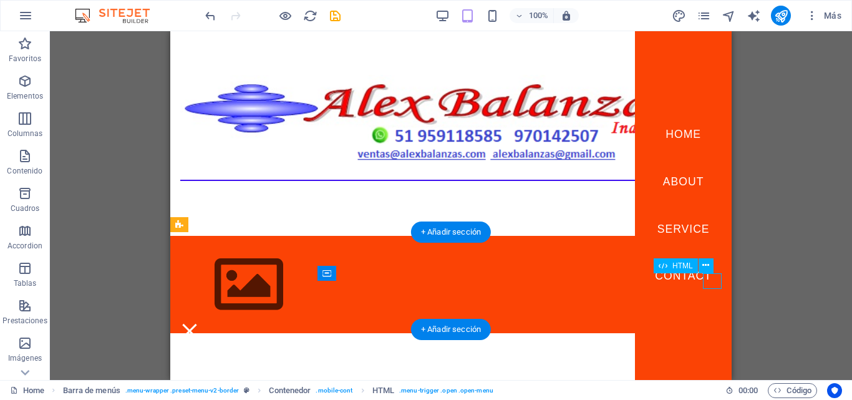
click at [199, 323] on div "Menu" at bounding box center [189, 331] width 19 height 16
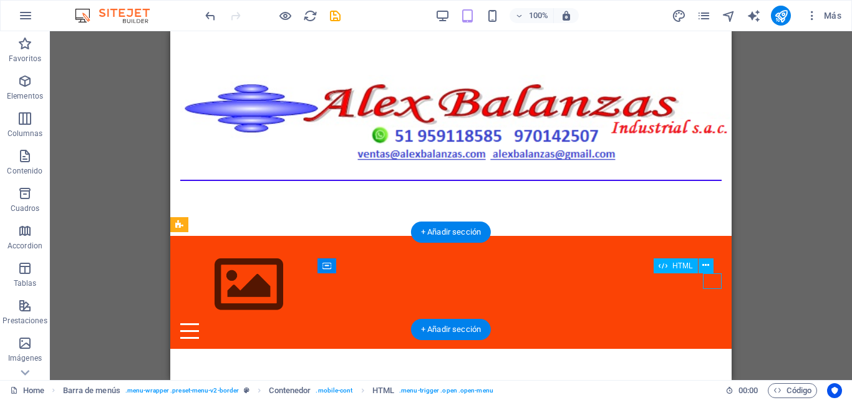
click at [707, 323] on div "Menu" at bounding box center [451, 331] width 542 height 16
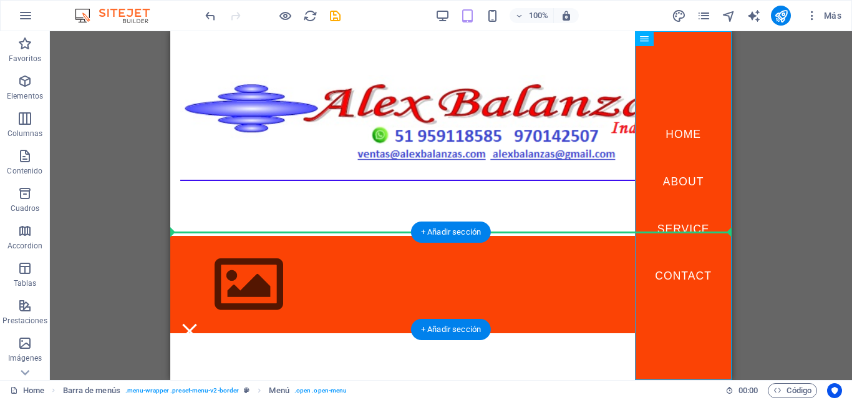
drag, startPoint x: 688, startPoint y: 142, endPoint x: 505, endPoint y: 269, distance: 222.3
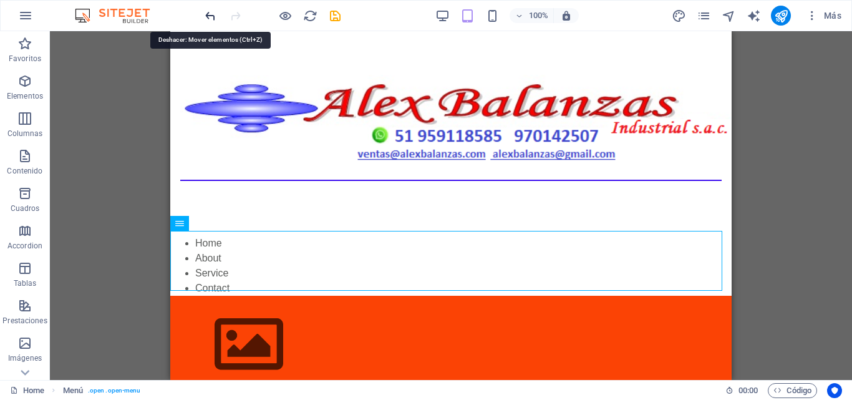
click at [208, 11] on icon "undo" at bounding box center [210, 16] width 14 height 14
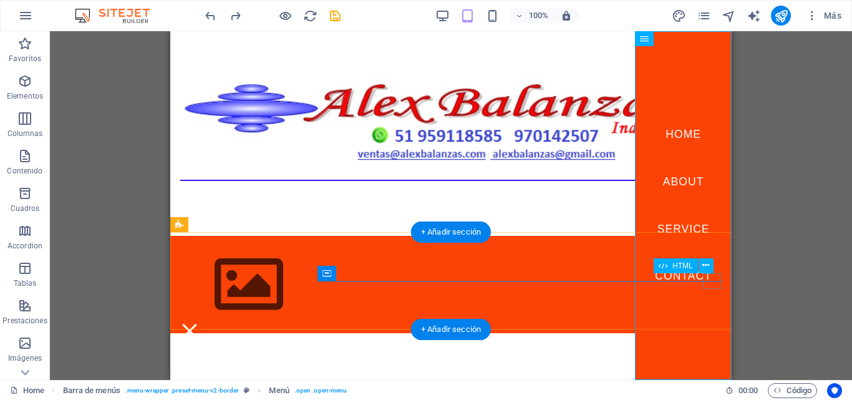
click at [199, 323] on div "Menu" at bounding box center [189, 331] width 19 height 16
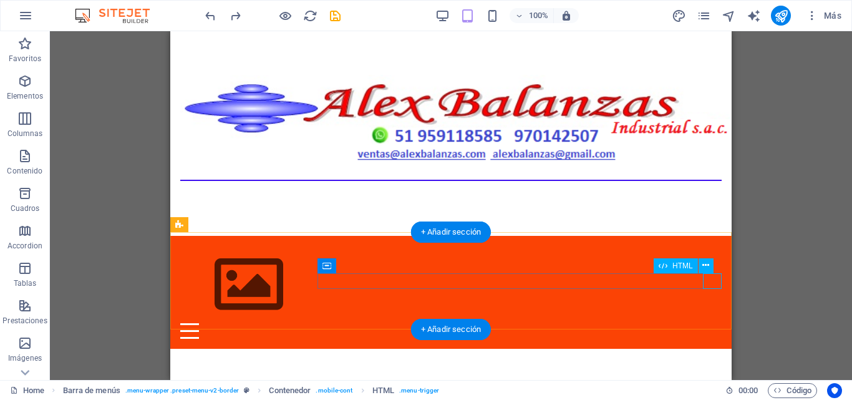
click at [709, 323] on div "Menu" at bounding box center [451, 331] width 542 height 16
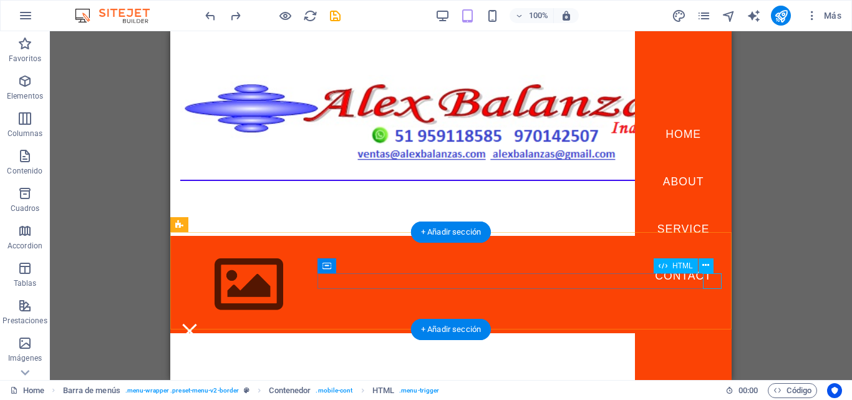
click at [199, 323] on div "Menu" at bounding box center [189, 331] width 19 height 16
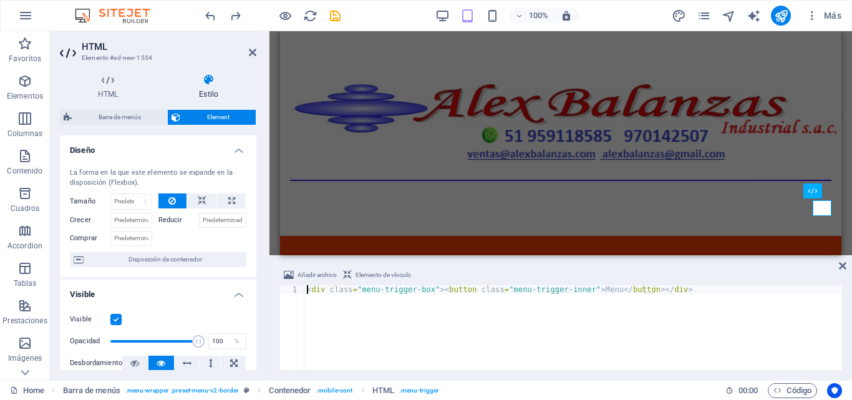
scroll to position [73, 0]
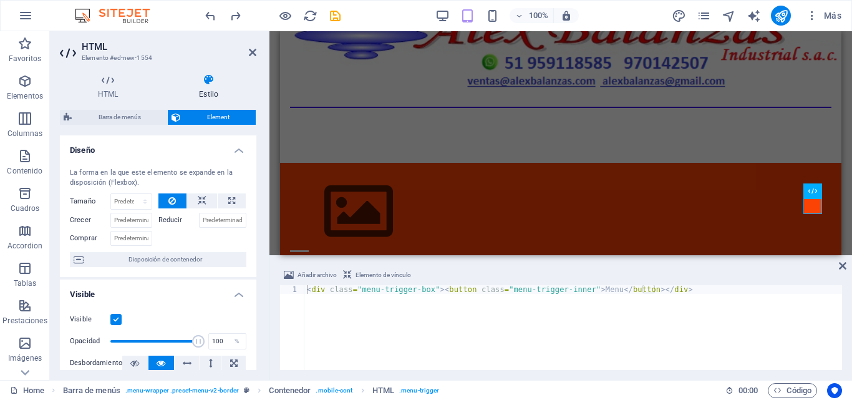
click at [171, 220] on label "Reducir" at bounding box center [179, 220] width 41 height 15
click at [210, 219] on input "Reducir" at bounding box center [223, 220] width 48 height 15
click at [813, 250] on div "Menu" at bounding box center [561, 258] width 542 height 16
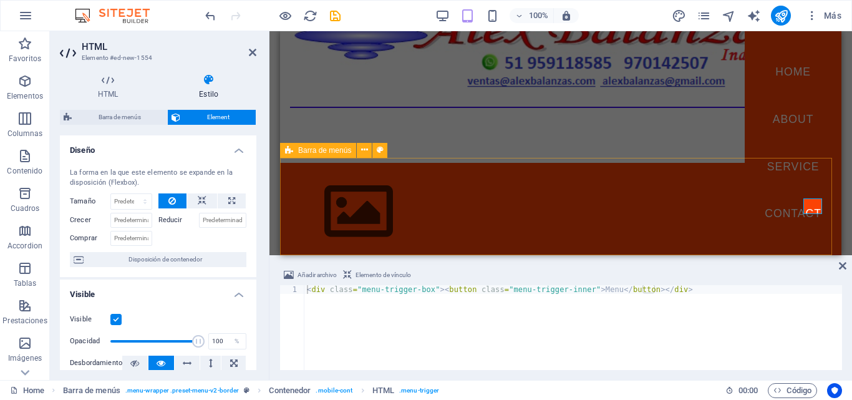
click at [813, 212] on nav "Home About Service Contact" at bounding box center [793, 143] width 97 height 224
select select
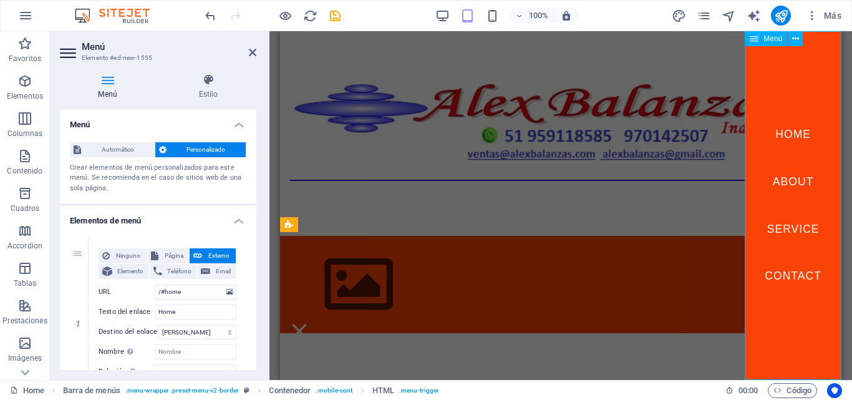
scroll to position [0, 0]
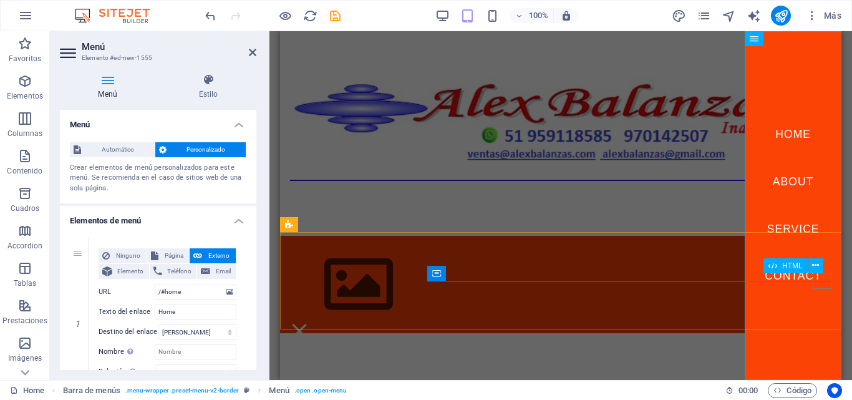
click at [309, 323] on div "Menu" at bounding box center [299, 331] width 19 height 16
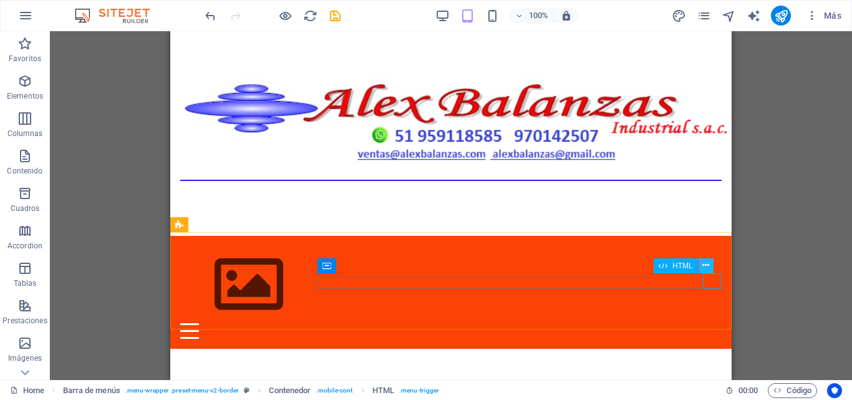
click at [708, 267] on icon at bounding box center [706, 265] width 7 height 13
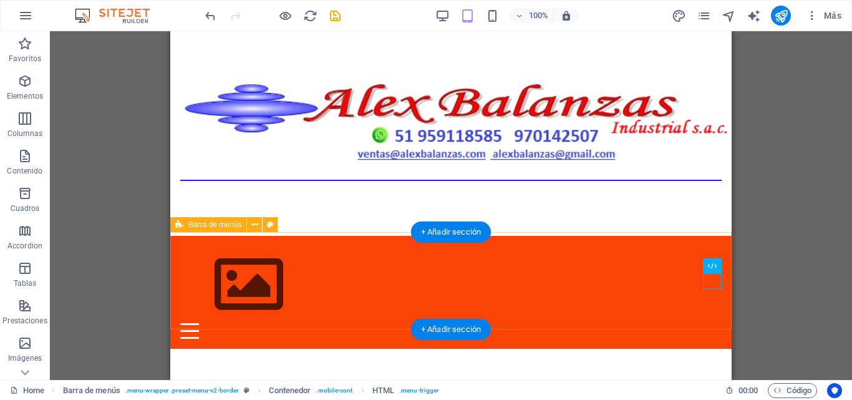
click at [542, 252] on div "Menu Home About Service Contact" at bounding box center [451, 292] width 562 height 113
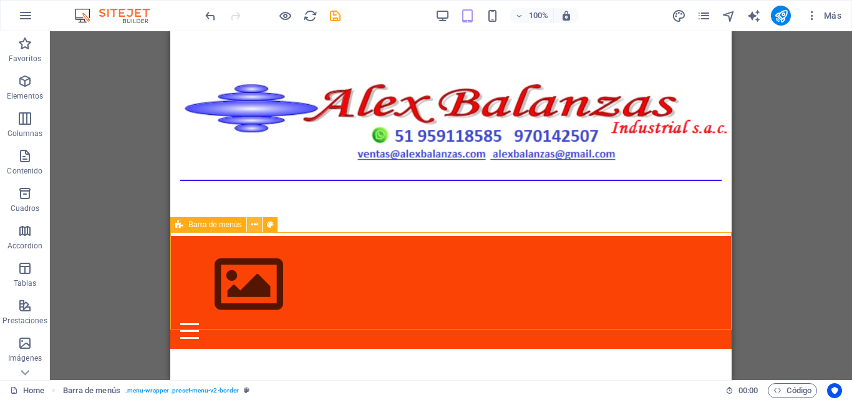
click at [253, 227] on icon at bounding box center [254, 224] width 7 height 13
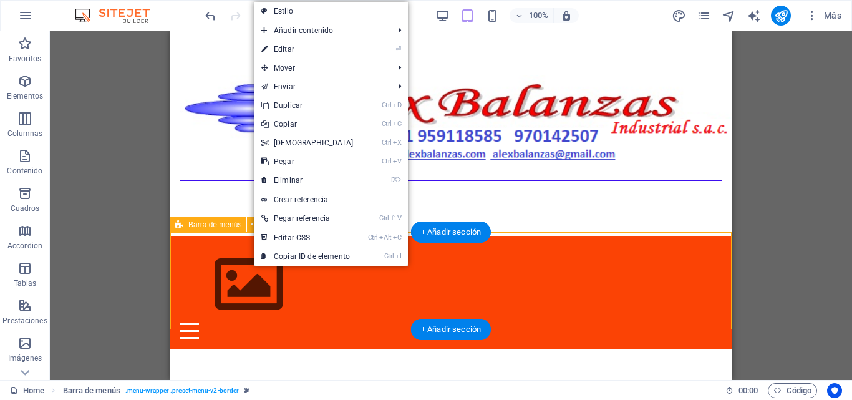
click at [238, 237] on div "Menu Home About Service Contact" at bounding box center [451, 292] width 562 height 113
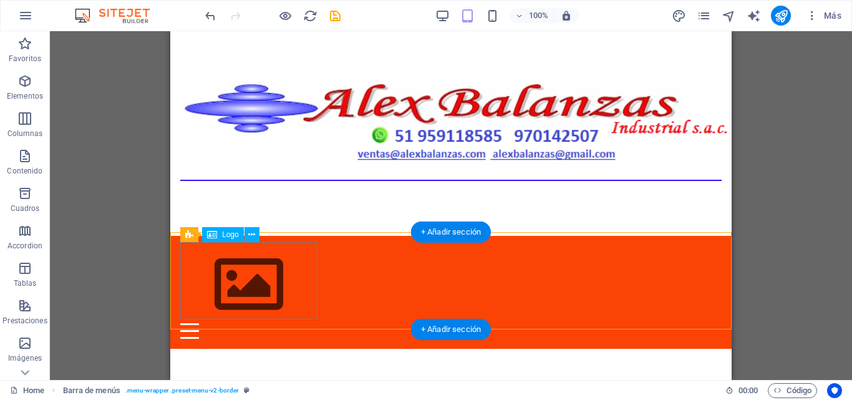
click at [245, 269] on div at bounding box center [451, 284] width 542 height 77
select select "px"
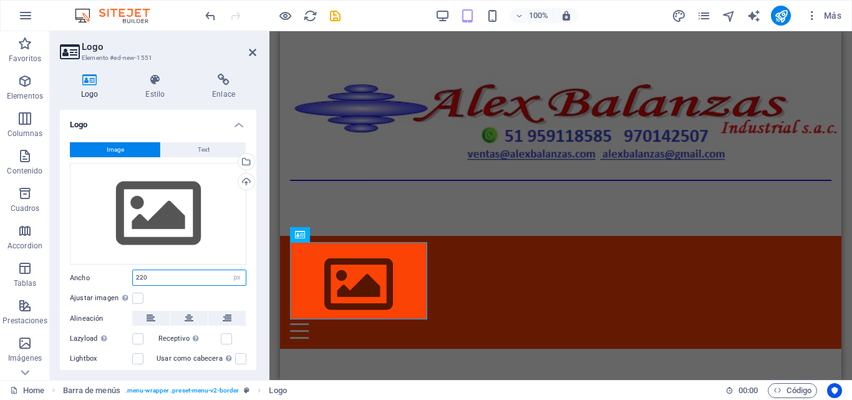
drag, startPoint x: 169, startPoint y: 273, endPoint x: 122, endPoint y: 269, distance: 47.6
click at [122, 270] on div "Ancho 220 Predeterminado automático px rem % em vh vw" at bounding box center [158, 278] width 177 height 16
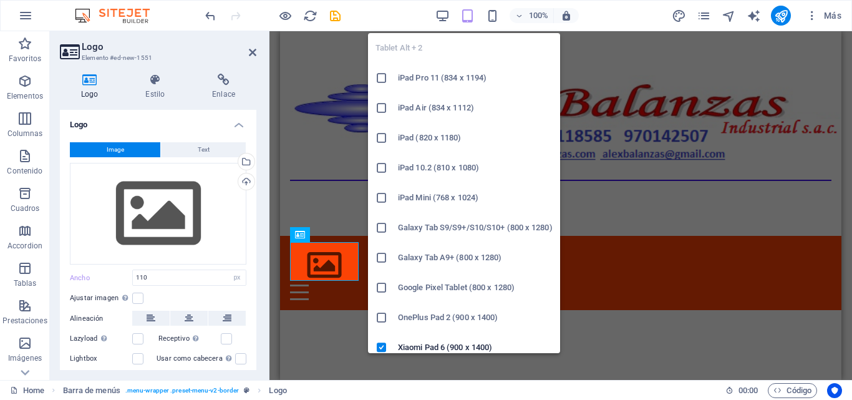
click at [469, 22] on icon "button" at bounding box center [468, 16] width 14 height 14
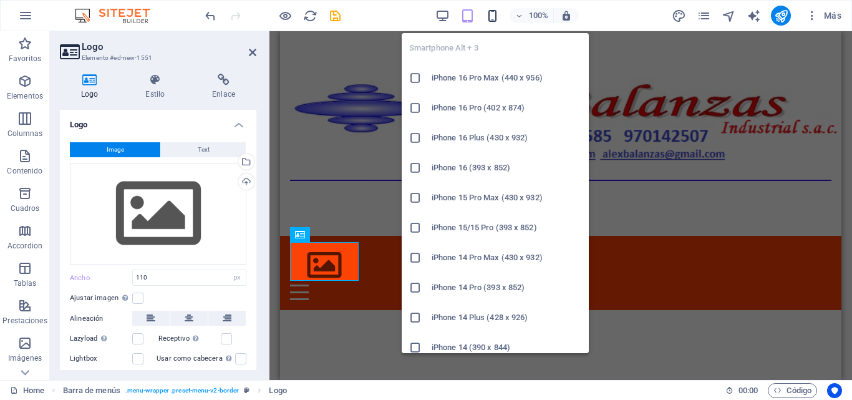
click at [496, 20] on icon "button" at bounding box center [493, 16] width 14 height 14
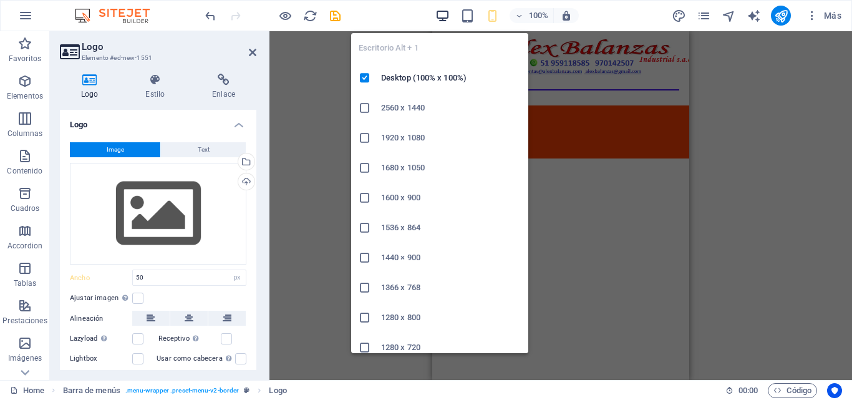
click at [444, 21] on icon "button" at bounding box center [443, 16] width 14 height 14
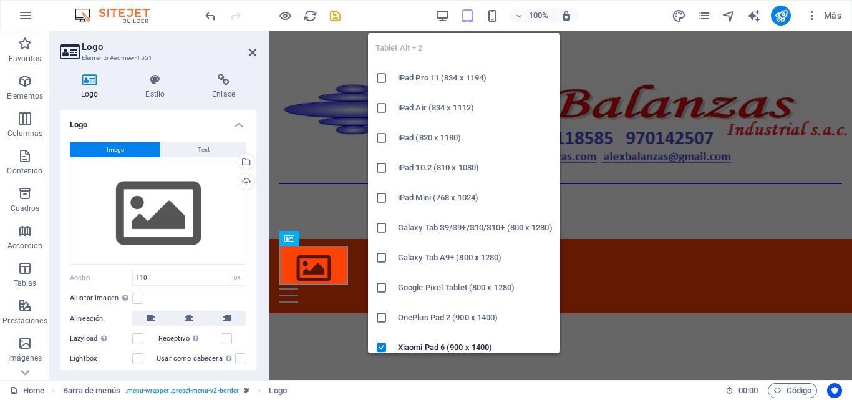
click at [464, 21] on icon "button" at bounding box center [468, 16] width 14 height 14
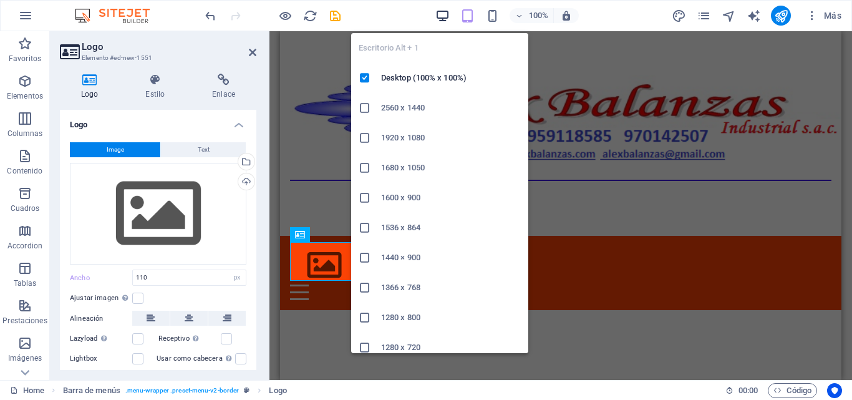
click at [447, 18] on icon "button" at bounding box center [443, 16] width 14 height 14
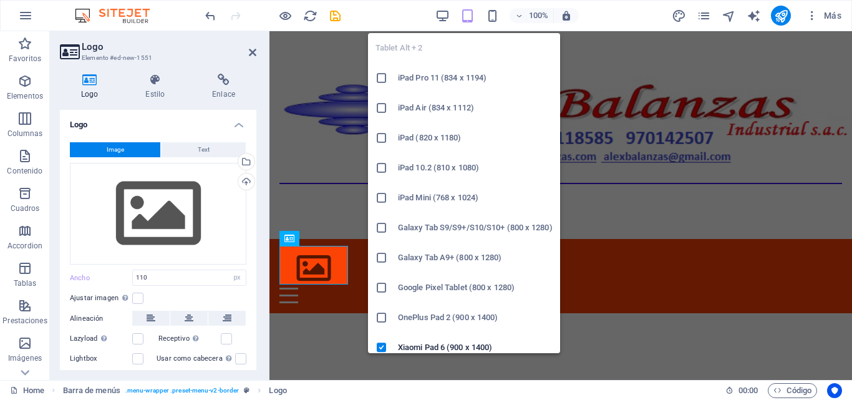
click at [462, 18] on icon "button" at bounding box center [468, 16] width 14 height 14
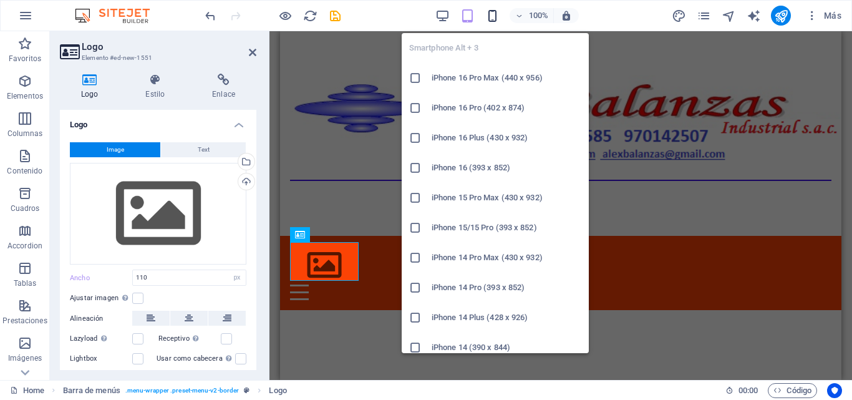
click at [489, 18] on icon "button" at bounding box center [493, 16] width 14 height 14
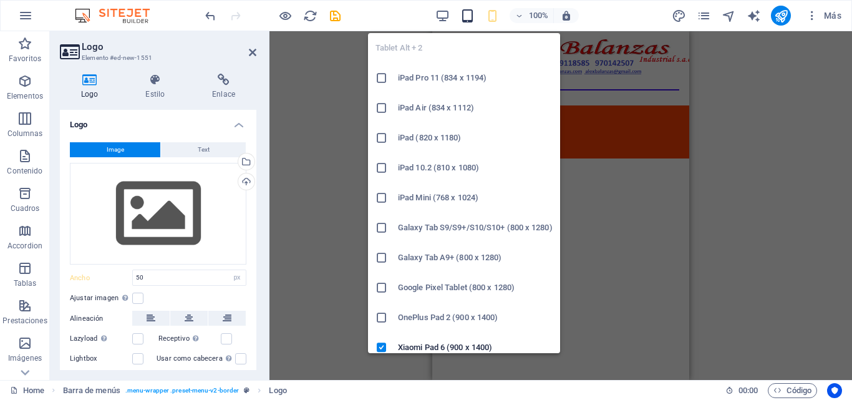
click at [466, 18] on icon "button" at bounding box center [468, 16] width 14 height 14
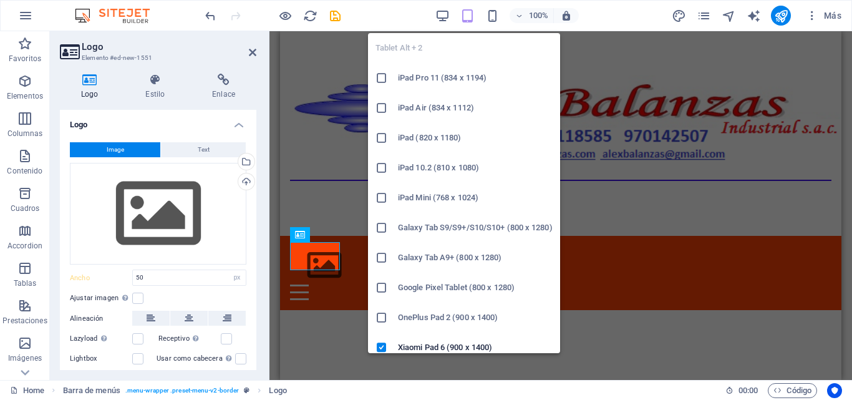
type input "110"
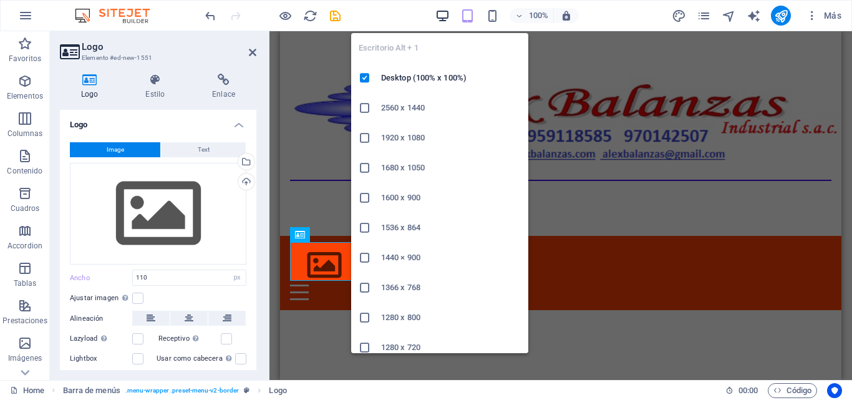
click at [446, 18] on icon "button" at bounding box center [443, 16] width 14 height 14
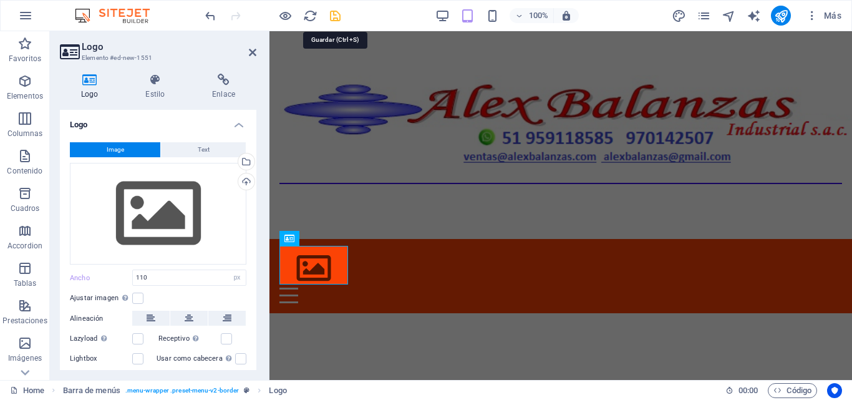
click at [334, 13] on icon "save" at bounding box center [335, 16] width 14 height 14
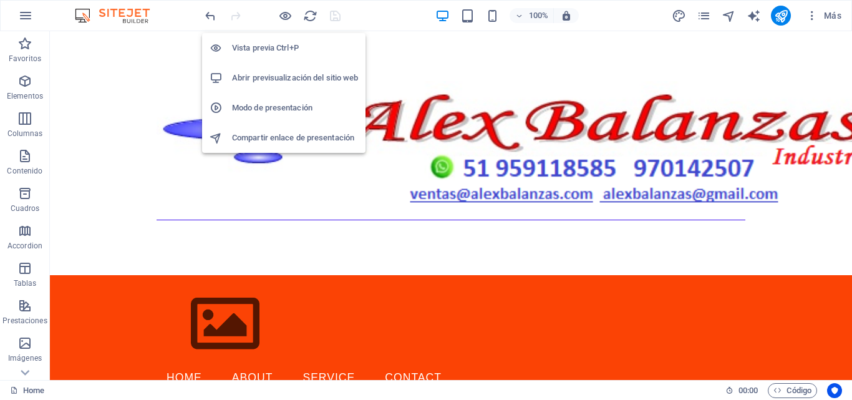
click at [285, 46] on h6 "Vista previa Ctrl+P" at bounding box center [295, 48] width 126 height 15
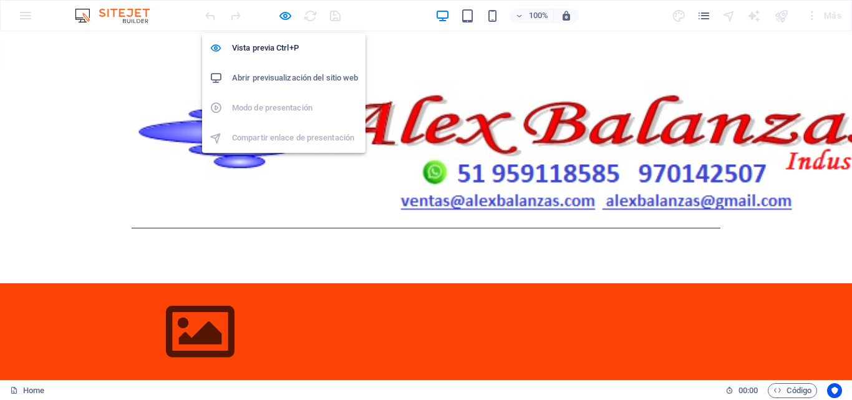
click at [329, 72] on h6 "Abrir previsualización del sitio web" at bounding box center [295, 78] width 126 height 15
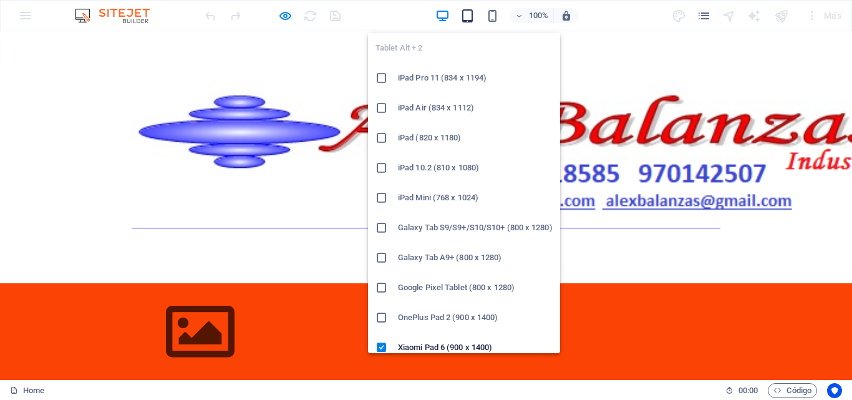
click at [467, 19] on icon "button" at bounding box center [468, 16] width 14 height 14
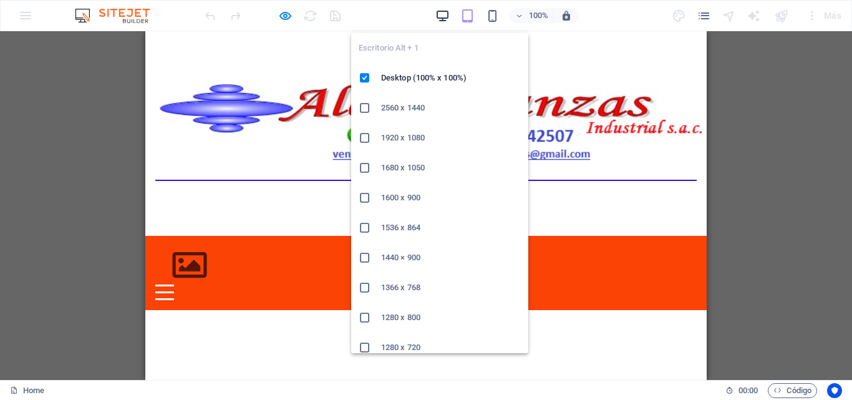
click at [447, 21] on icon "button" at bounding box center [443, 16] width 14 height 14
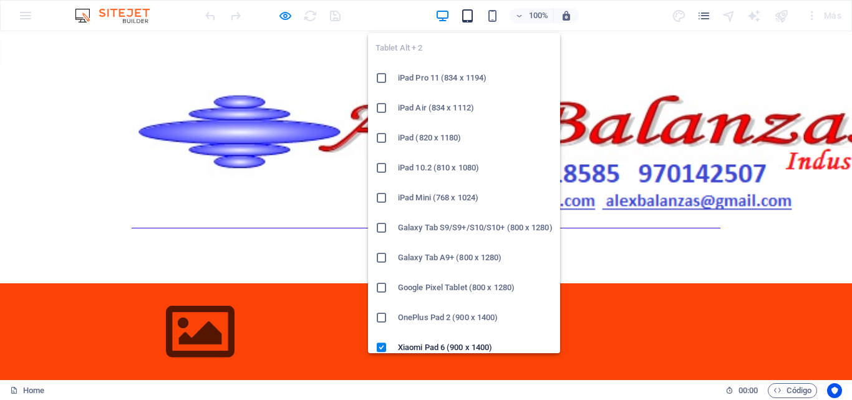
click at [465, 21] on icon "button" at bounding box center [468, 16] width 14 height 14
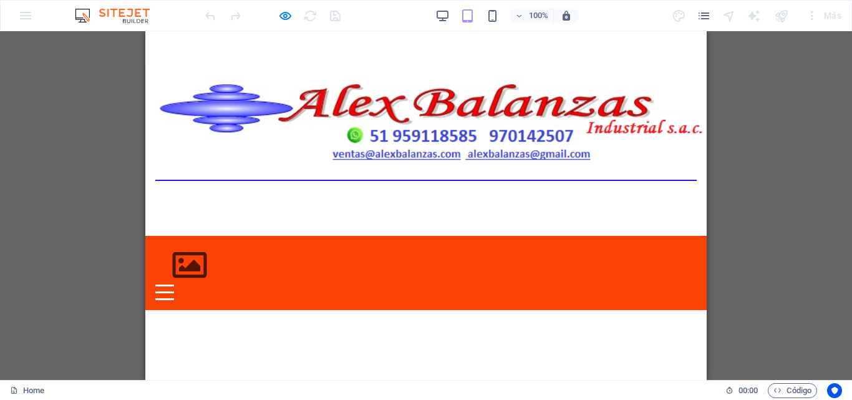
click at [174, 285] on div "Menu" at bounding box center [164, 293] width 19 height 16
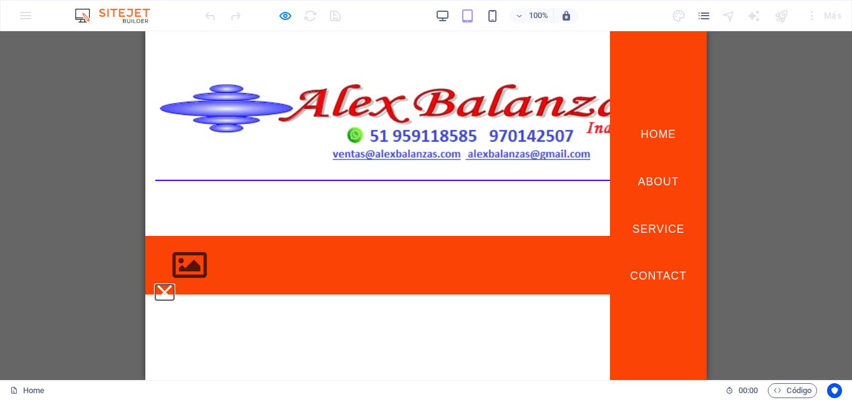
click at [172, 285] on button "Menu" at bounding box center [164, 292] width 14 height 14
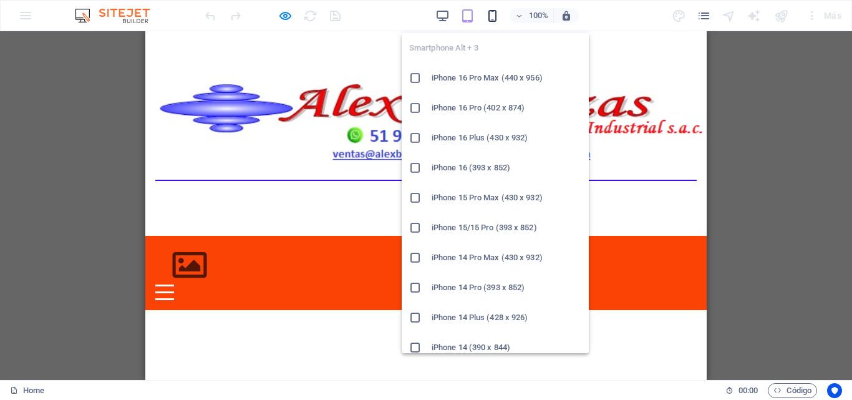
click at [489, 13] on icon "button" at bounding box center [493, 16] width 14 height 14
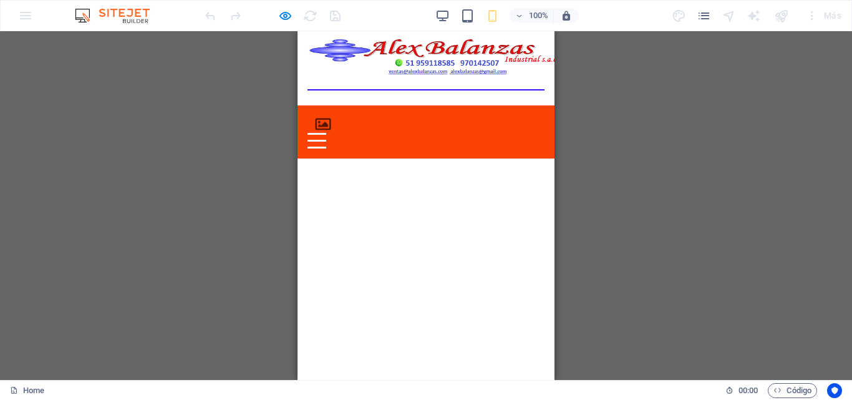
click at [532, 130] on div "Menu Home About Service Contact" at bounding box center [426, 131] width 257 height 53
click at [533, 129] on div "Menu Home About Service Contact" at bounding box center [426, 131] width 257 height 53
click at [326, 133] on div "Menu" at bounding box center [317, 141] width 19 height 16
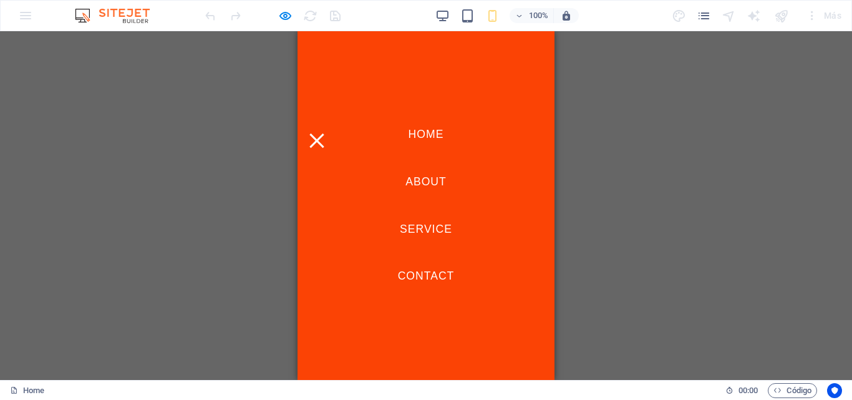
click at [326, 133] on div "Menu" at bounding box center [317, 141] width 19 height 16
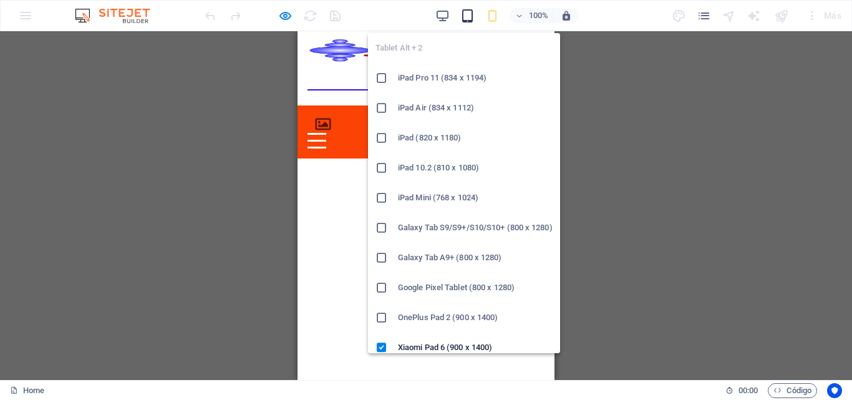
click at [468, 18] on icon "button" at bounding box center [468, 16] width 14 height 14
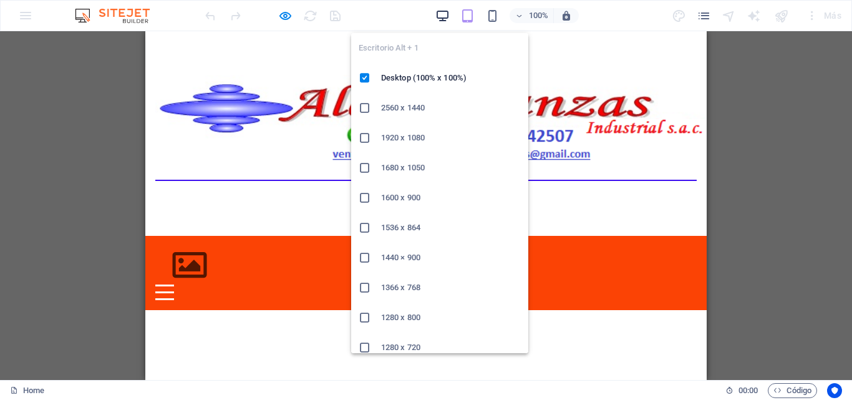
click at [444, 18] on icon "button" at bounding box center [443, 16] width 14 height 14
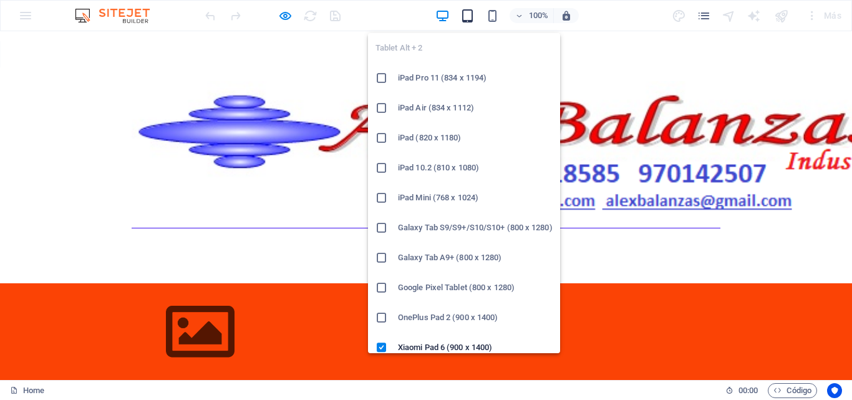
click at [467, 21] on icon "button" at bounding box center [468, 16] width 14 height 14
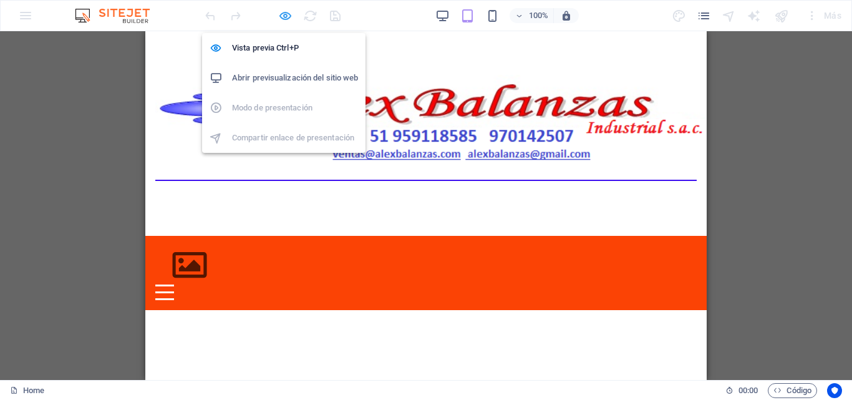
click at [287, 18] on icon "button" at bounding box center [285, 16] width 14 height 14
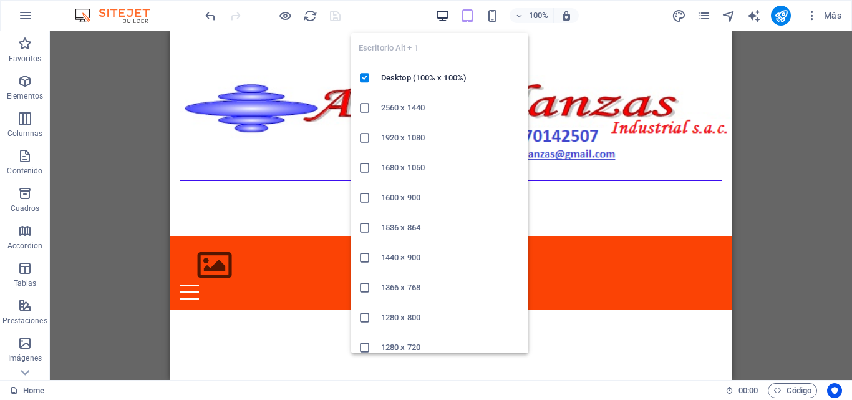
click at [439, 22] on icon "button" at bounding box center [443, 16] width 14 height 14
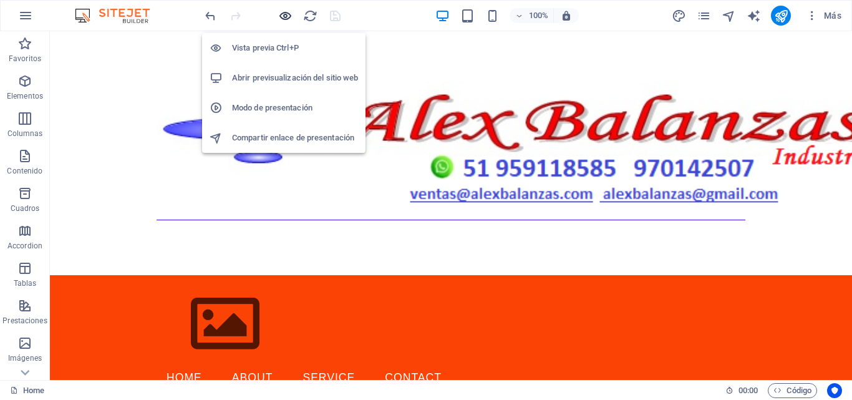
click at [290, 21] on icon "button" at bounding box center [285, 16] width 14 height 14
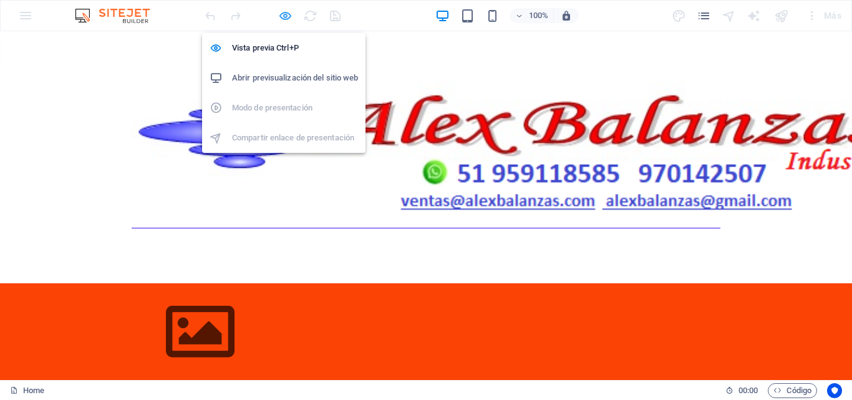
click at [290, 21] on icon "button" at bounding box center [285, 16] width 14 height 14
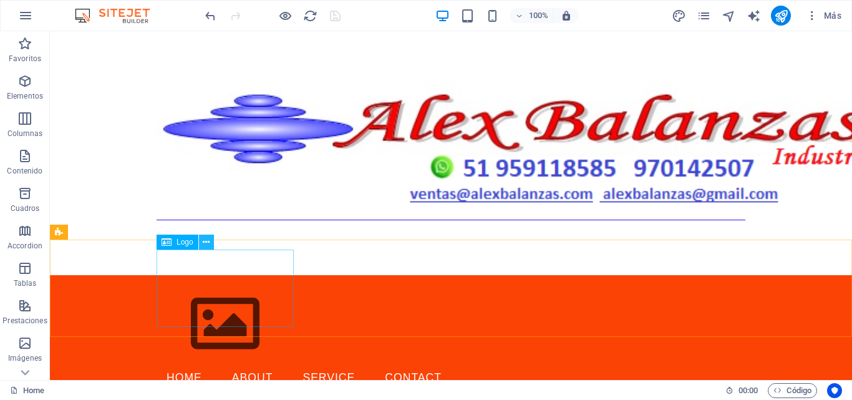
click at [210, 245] on button at bounding box center [206, 242] width 15 height 15
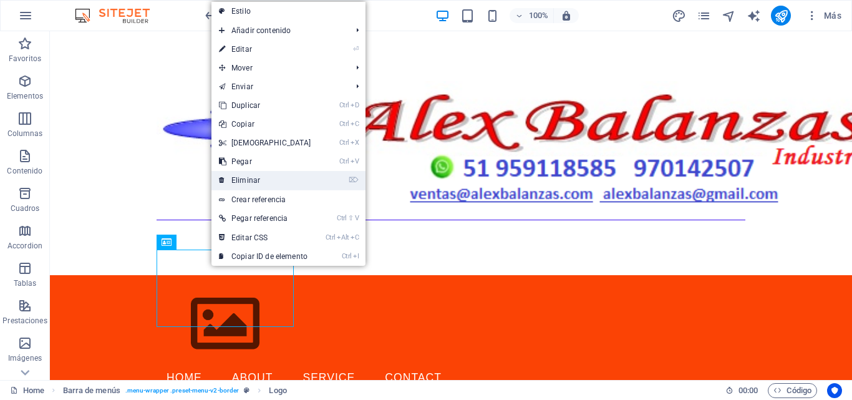
click at [255, 183] on link "⌦ Eliminar" at bounding box center [265, 180] width 107 height 19
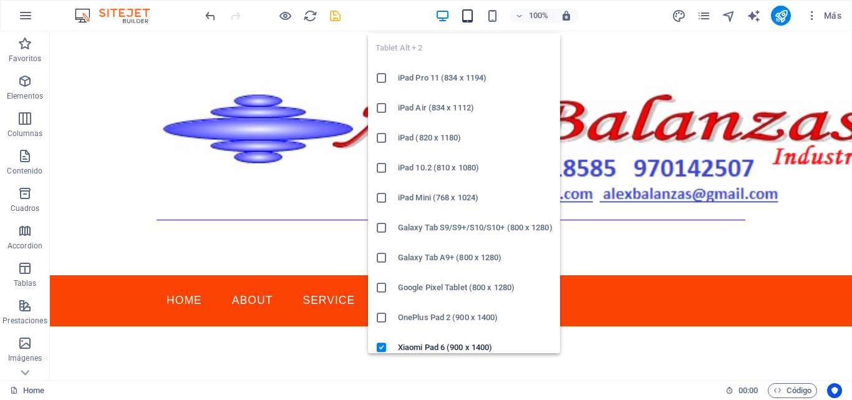
click at [462, 22] on icon "button" at bounding box center [468, 16] width 14 height 14
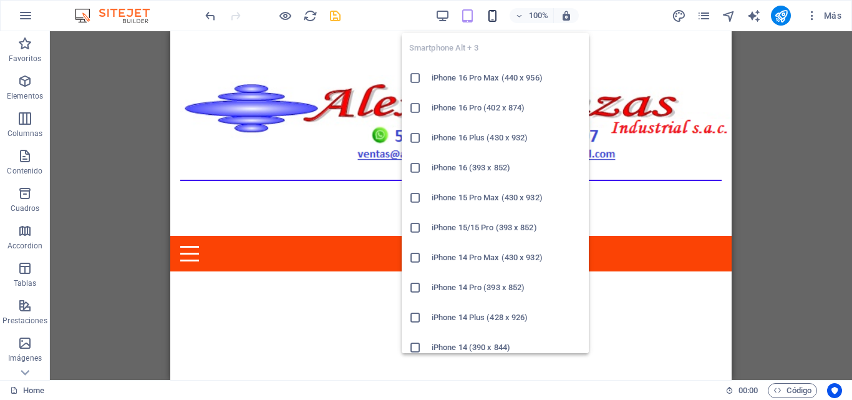
click at [492, 20] on icon "button" at bounding box center [493, 16] width 14 height 14
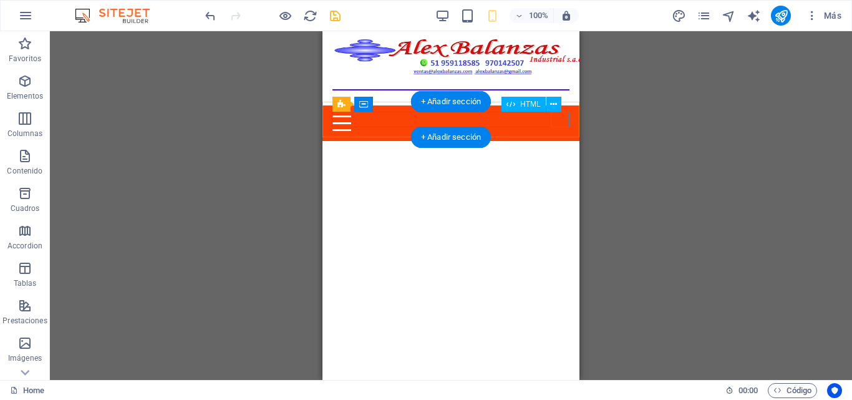
click at [553, 124] on div "Menu" at bounding box center [451, 123] width 237 height 16
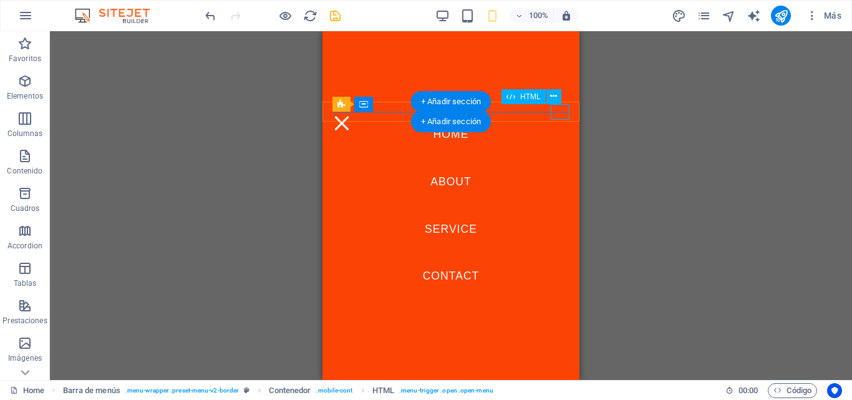
click at [351, 116] on div "Menu" at bounding box center [342, 123] width 19 height 16
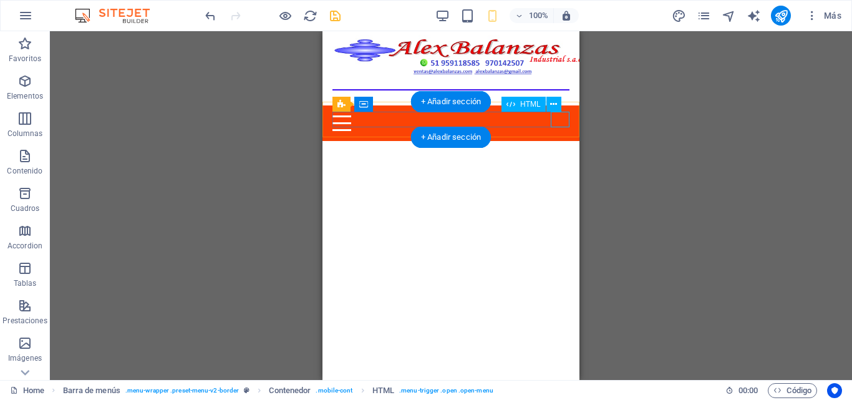
click at [553, 119] on div "Menu" at bounding box center [451, 123] width 237 height 16
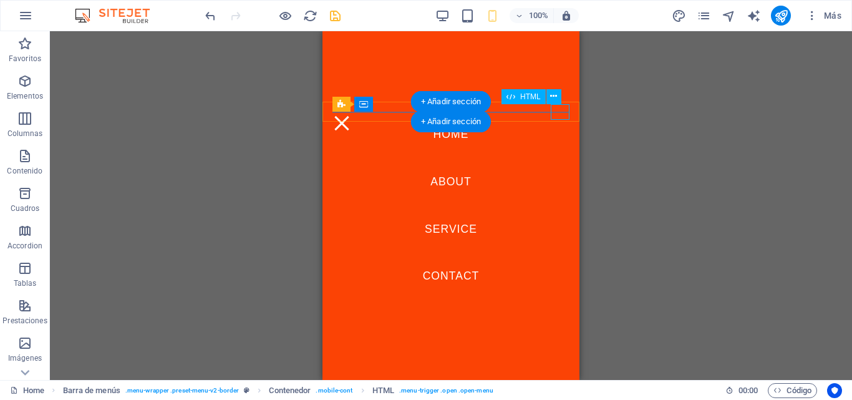
click at [351, 119] on div "Menu" at bounding box center [342, 123] width 19 height 16
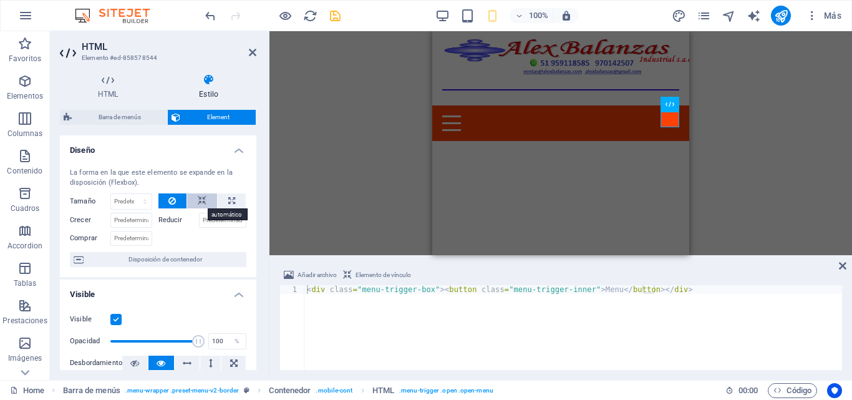
click at [202, 198] on icon at bounding box center [202, 200] width 9 height 15
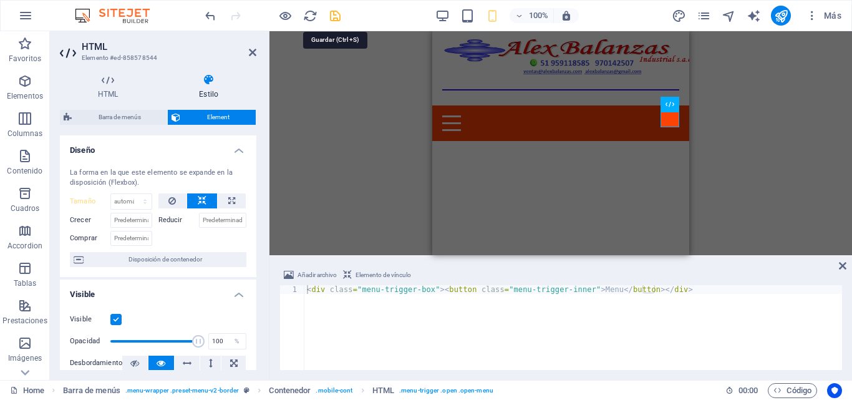
click at [339, 21] on icon "save" at bounding box center [335, 16] width 14 height 14
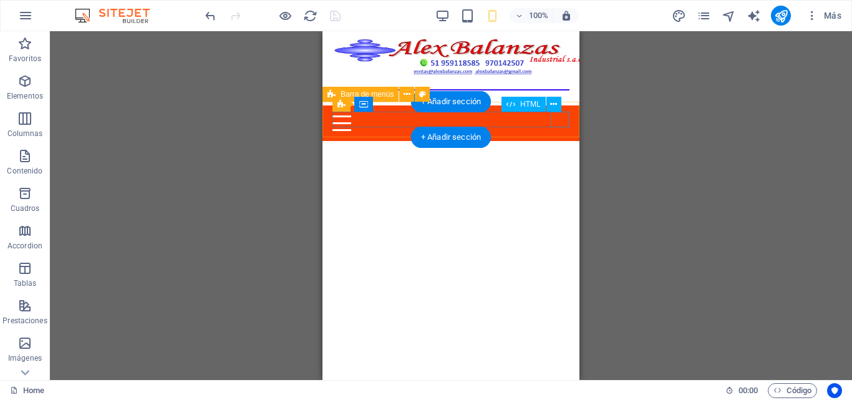
click at [555, 125] on div "Menu" at bounding box center [451, 123] width 237 height 16
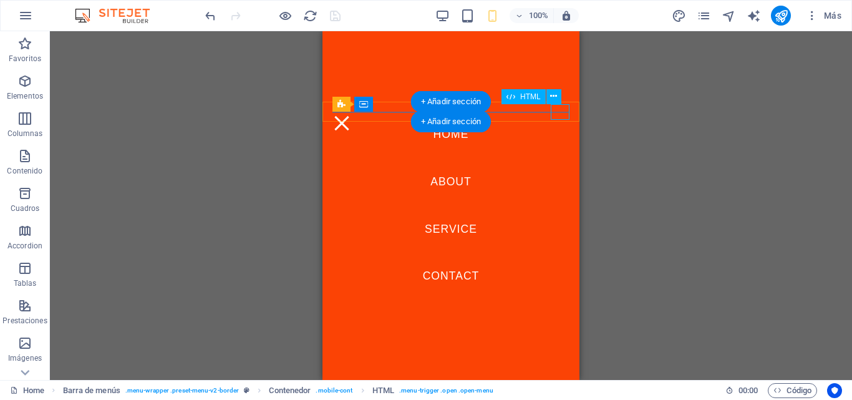
click at [351, 119] on div "Menu" at bounding box center [342, 123] width 19 height 16
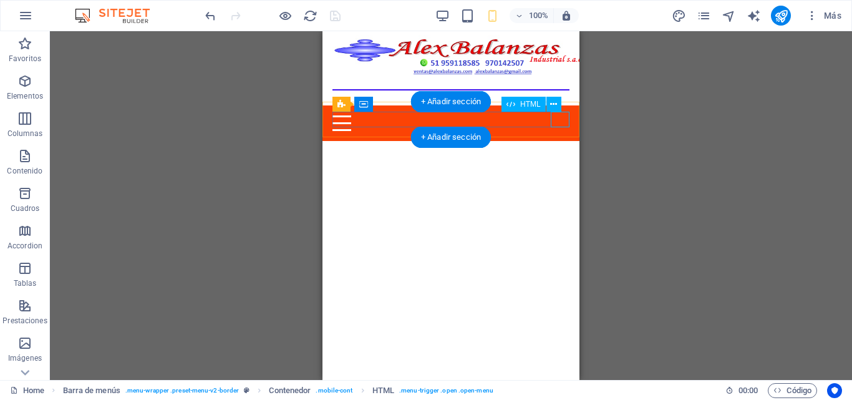
click at [560, 119] on div "Menu" at bounding box center [451, 123] width 237 height 16
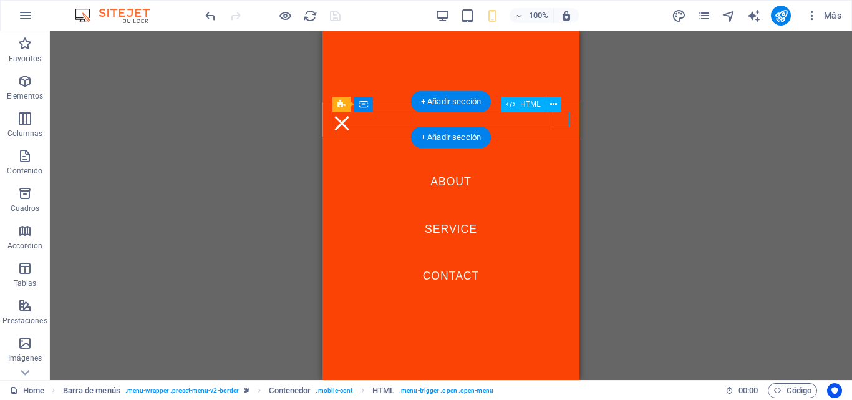
click at [351, 119] on div "Menu" at bounding box center [342, 123] width 19 height 16
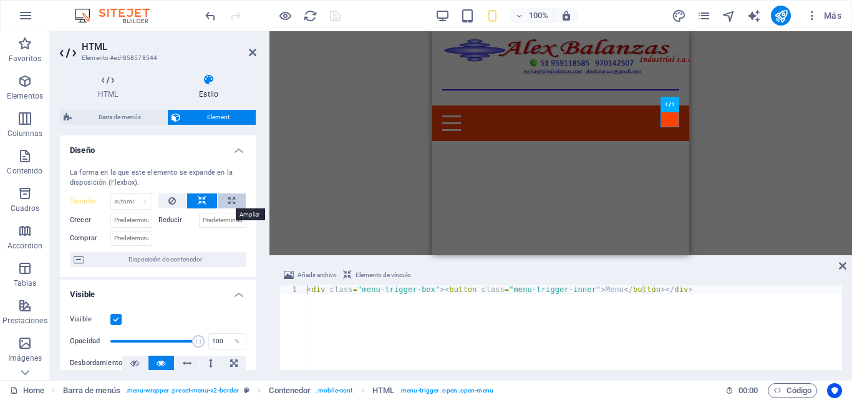
click at [228, 196] on icon at bounding box center [231, 200] width 7 height 15
type input "100"
select select "%"
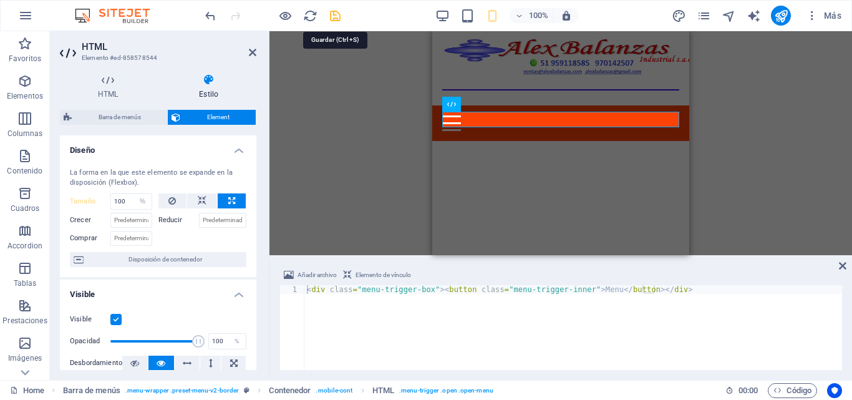
click at [338, 20] on icon "save" at bounding box center [335, 16] width 14 height 14
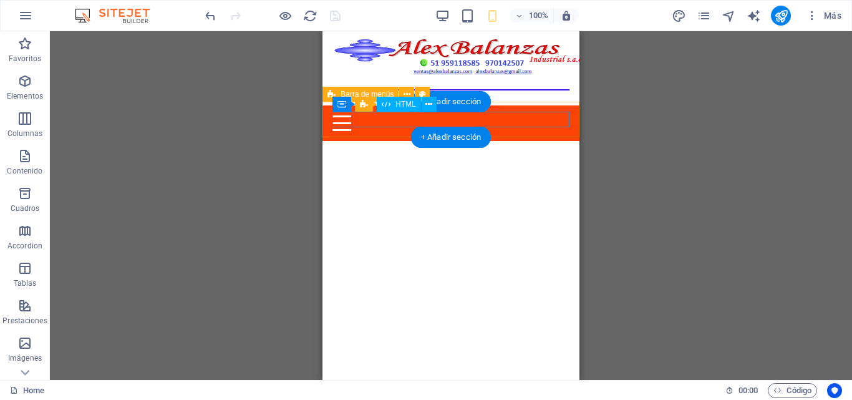
click at [348, 124] on div "Menu" at bounding box center [451, 123] width 237 height 16
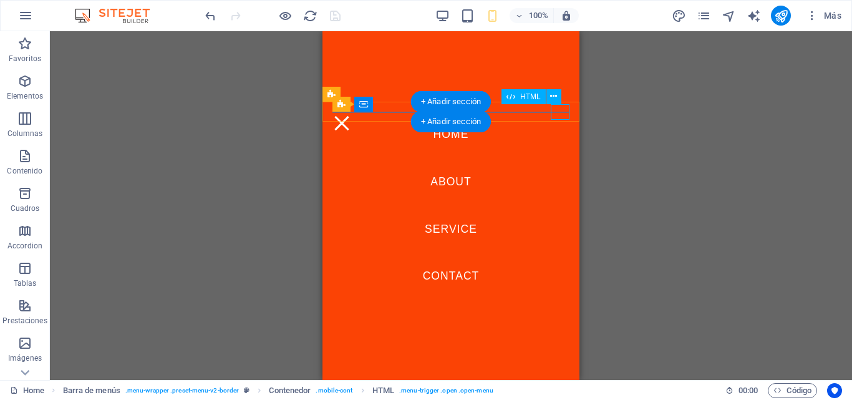
click at [351, 115] on div "Menu" at bounding box center [342, 123] width 19 height 16
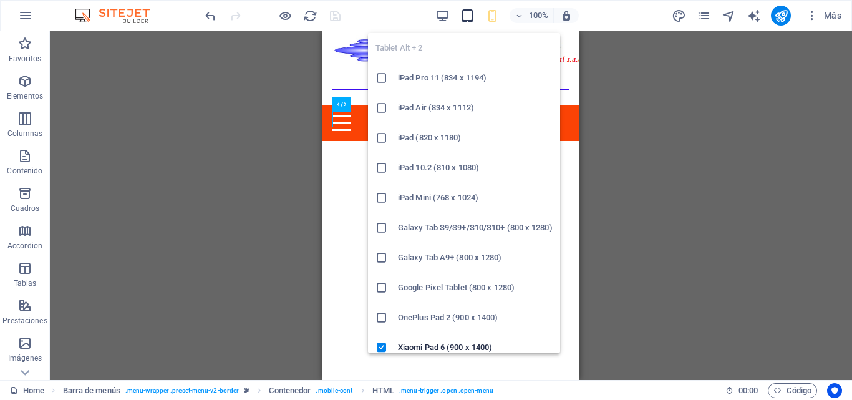
click at [472, 19] on icon "button" at bounding box center [468, 16] width 14 height 14
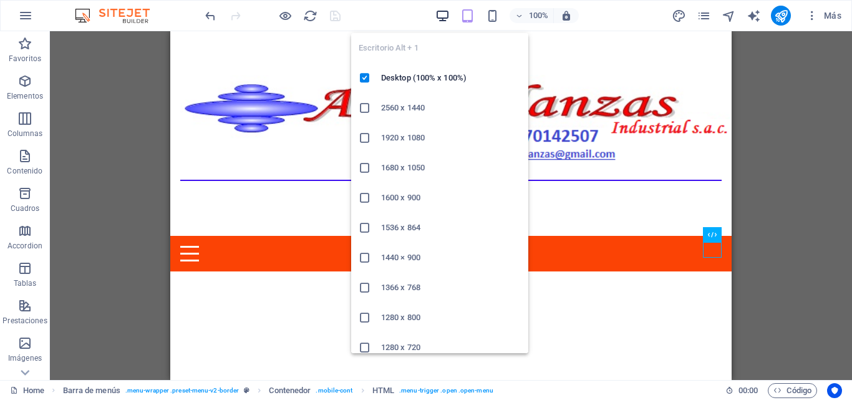
click at [443, 19] on icon "button" at bounding box center [443, 16] width 14 height 14
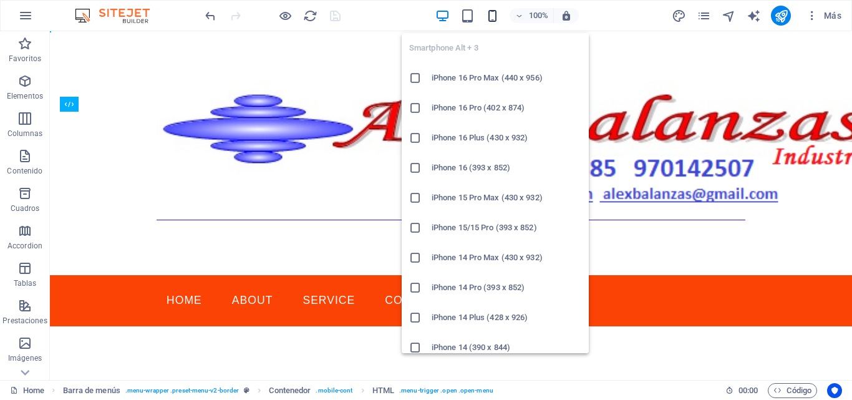
click at [491, 21] on icon "button" at bounding box center [493, 16] width 14 height 14
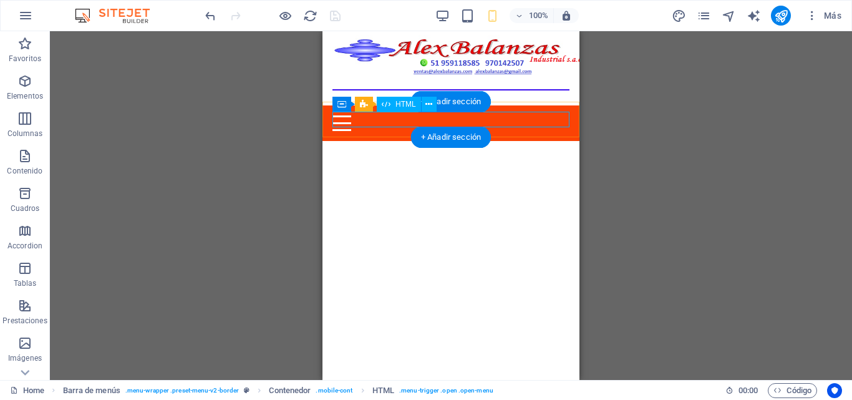
click at [344, 123] on div "Menu" at bounding box center [451, 123] width 237 height 16
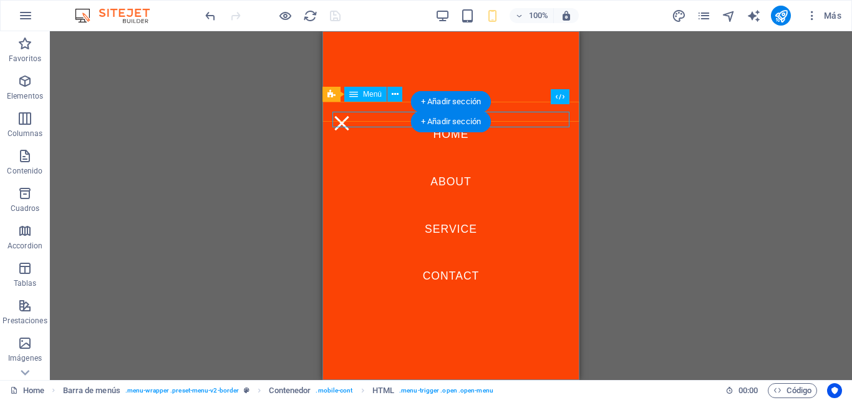
click at [344, 123] on nav "Home About Service Contact" at bounding box center [451, 205] width 257 height 349
select select
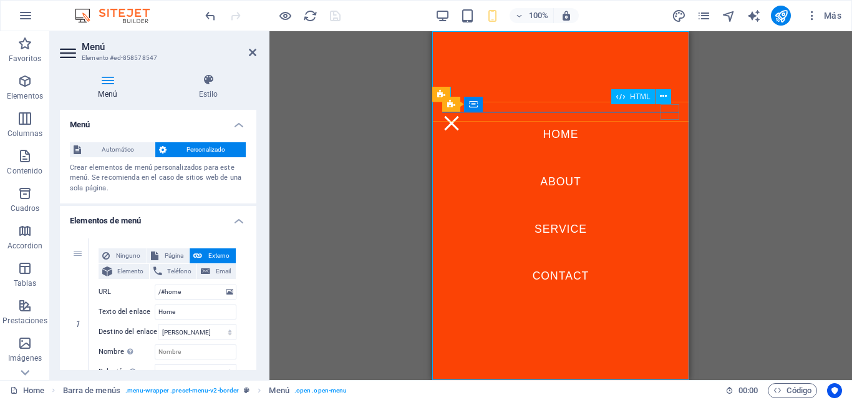
click at [461, 115] on div "Menu" at bounding box center [451, 123] width 19 height 16
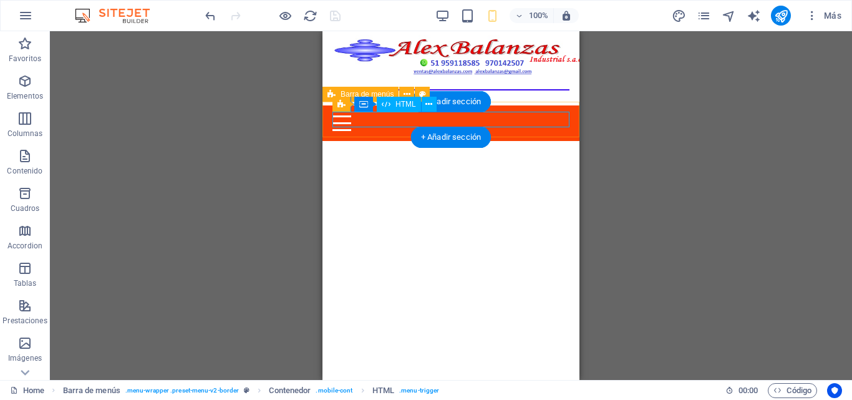
click at [368, 119] on div "Menu" at bounding box center [451, 123] width 237 height 16
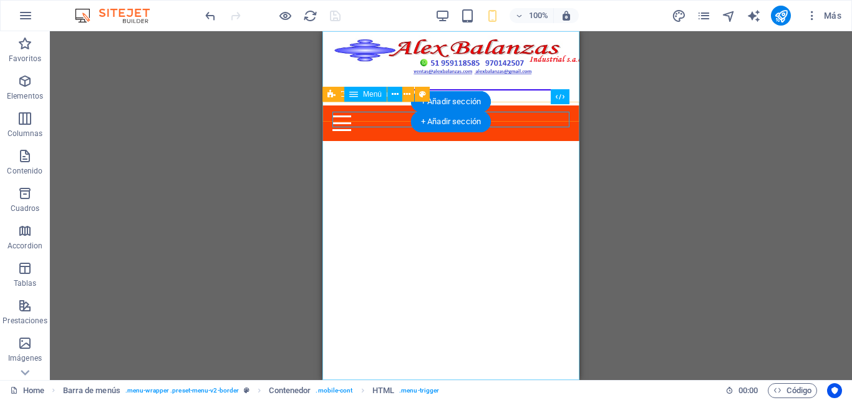
click at [368, 119] on nav "Home About Service Contact" at bounding box center [451, 205] width 257 height 349
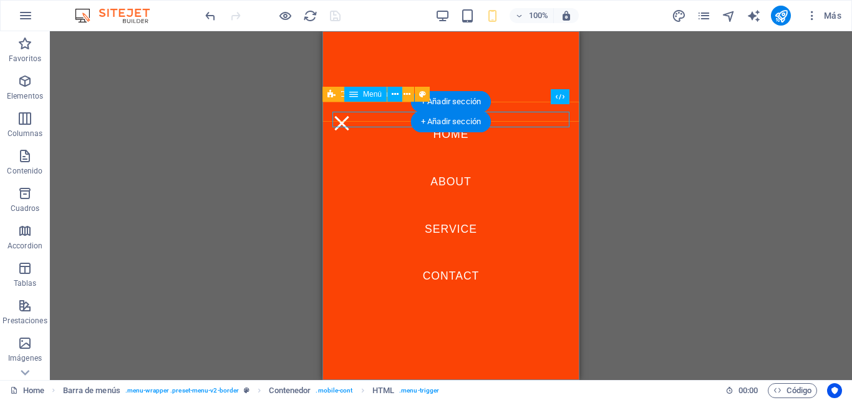
select select
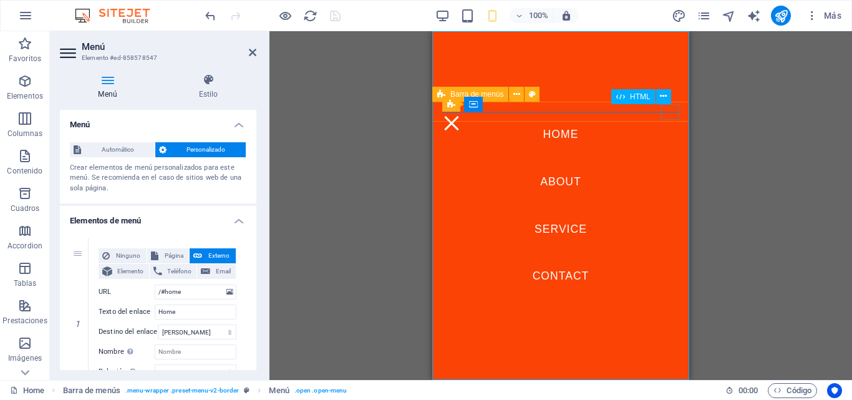
click at [461, 115] on div "Menu" at bounding box center [451, 123] width 19 height 16
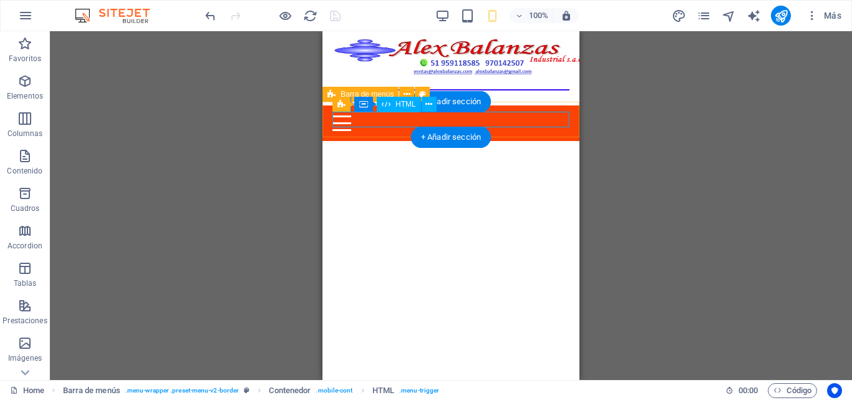
click at [348, 119] on div "Menu" at bounding box center [451, 123] width 237 height 16
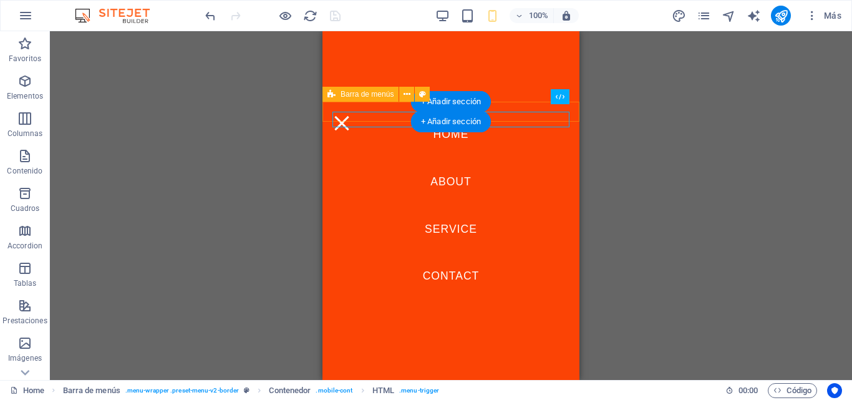
click at [348, 119] on nav "Home About Service Contact" at bounding box center [451, 205] width 257 height 349
select select
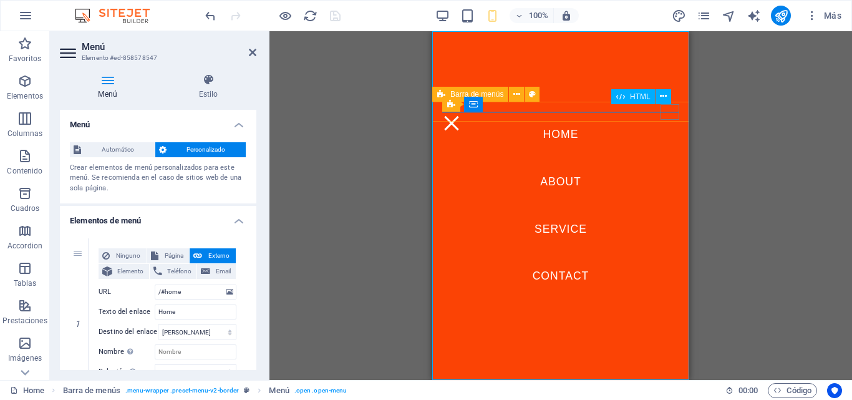
click at [461, 116] on div "Menu" at bounding box center [451, 123] width 19 height 16
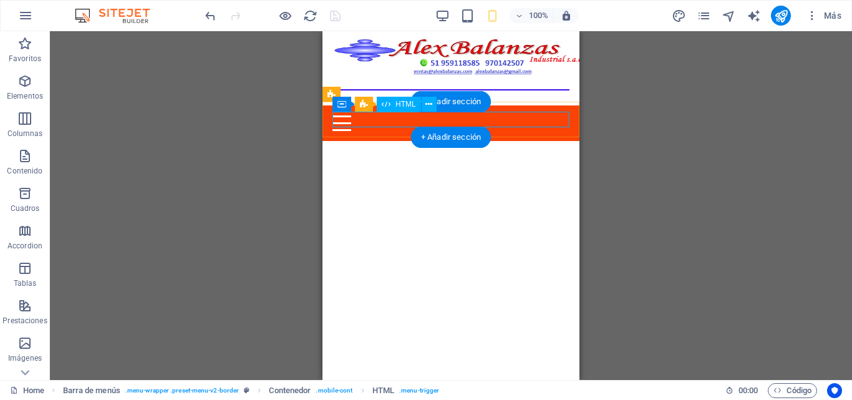
click at [346, 119] on div "Menu" at bounding box center [451, 123] width 237 height 16
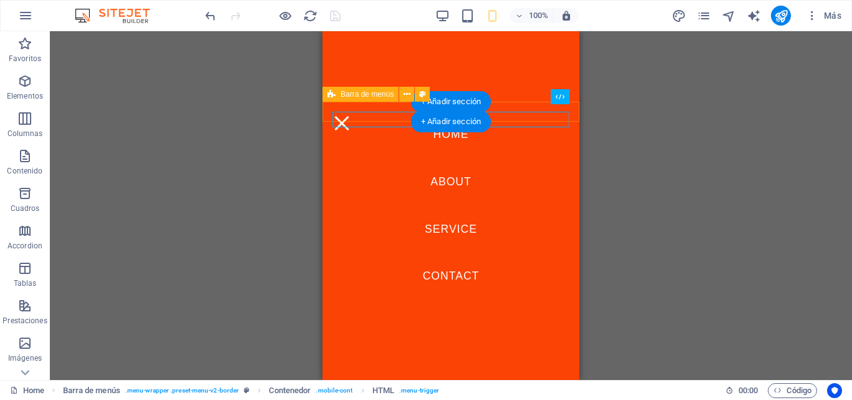
click at [346, 119] on nav "Home About Service Contact" at bounding box center [451, 205] width 257 height 349
select select
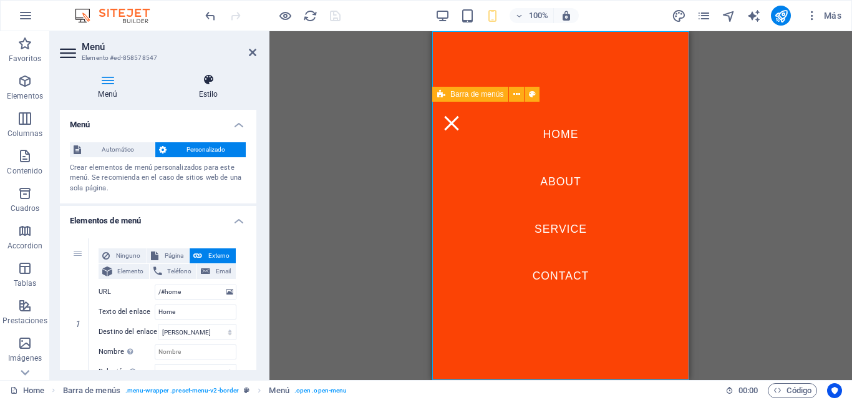
click at [212, 96] on h4 "Estilo" at bounding box center [208, 87] width 96 height 26
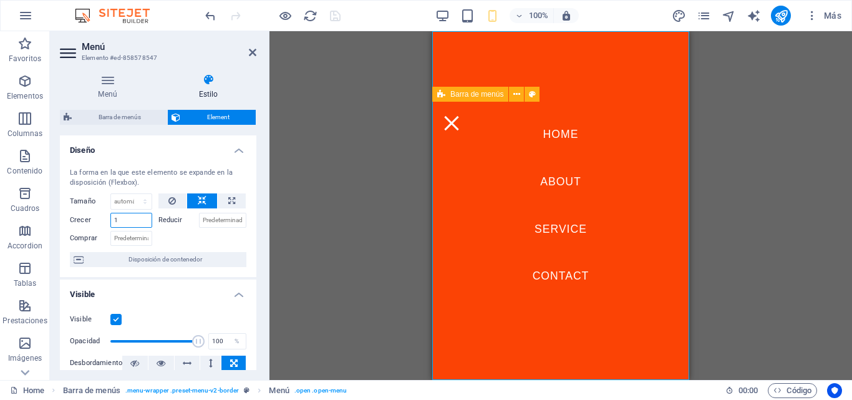
drag, startPoint x: 135, startPoint y: 217, endPoint x: 81, endPoint y: 221, distance: 53.8
click at [81, 221] on div "Crecer 1" at bounding box center [111, 220] width 82 height 15
type input "0"
click at [132, 204] on select "Predeterminado automático px % 1/1 1/2 1/3 1/4 1/5 1/6 1/7 1/8 1/9 1/10" at bounding box center [131, 201] width 41 height 15
select select "1/5"
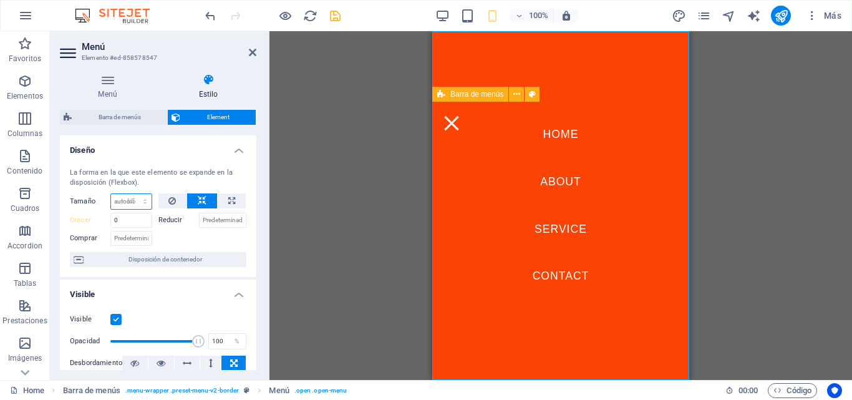
click at [132, 194] on select "Predeterminado automático px % 1/1 1/2 1/3 1/4 1/5 1/6 1/7 1/8 1/9 1/10" at bounding box center [131, 201] width 41 height 15
type input "20"
select select "%"
click at [124, 215] on input "0" at bounding box center [131, 220] width 42 height 15
click at [124, 204] on input "2" at bounding box center [131, 201] width 41 height 15
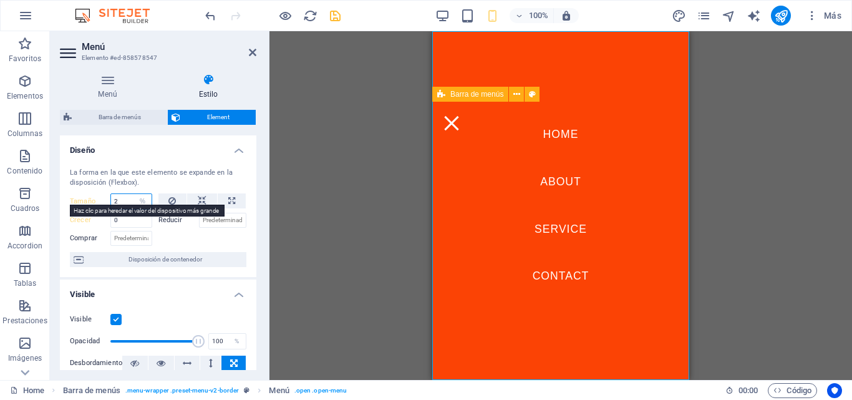
drag, startPoint x: 124, startPoint y: 204, endPoint x: 102, endPoint y: 204, distance: 21.2
click at [102, 204] on div "Tamaño 2 Predeterminado automático px % 1/1 1/2 1/3 1/4 1/5 1/6 1/7 1/8 1/9 1/10" at bounding box center [111, 201] width 82 height 16
click at [115, 198] on input "2" at bounding box center [131, 201] width 41 height 15
click at [119, 198] on input "2" at bounding box center [131, 201] width 41 height 15
type input "10"
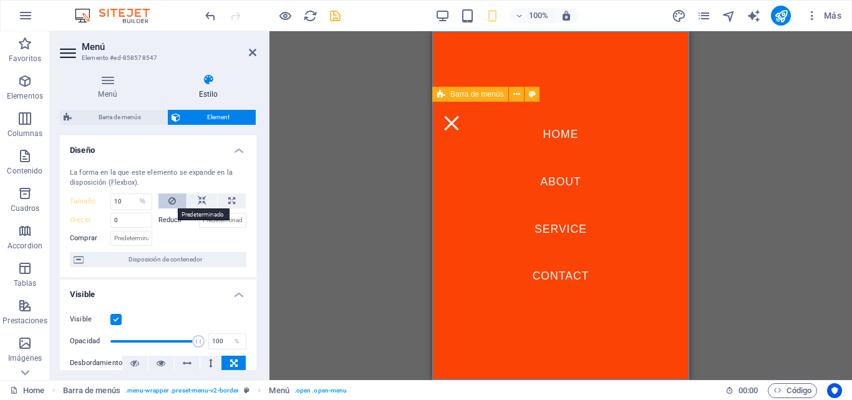
click at [168, 202] on icon at bounding box center [171, 200] width 7 height 15
select select "DISABLED_OPTION_VALUE"
click at [168, 202] on icon at bounding box center [171, 200] width 7 height 15
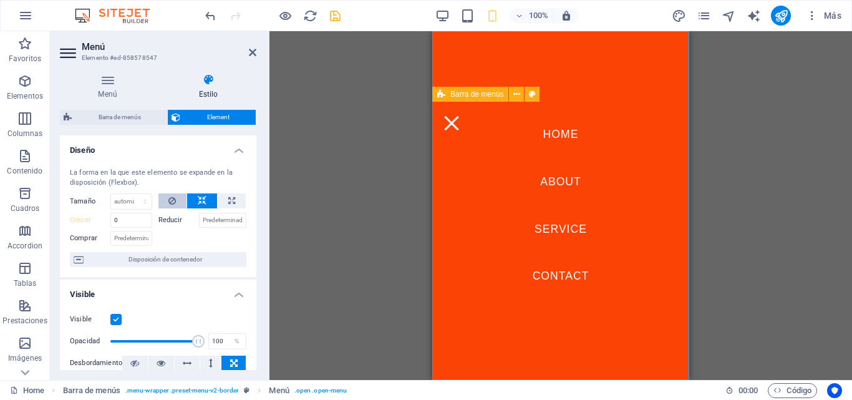
click at [168, 202] on icon at bounding box center [171, 200] width 7 height 15
click at [195, 202] on button at bounding box center [202, 200] width 30 height 15
click at [97, 261] on span "Disposición de contenedor" at bounding box center [164, 259] width 155 height 15
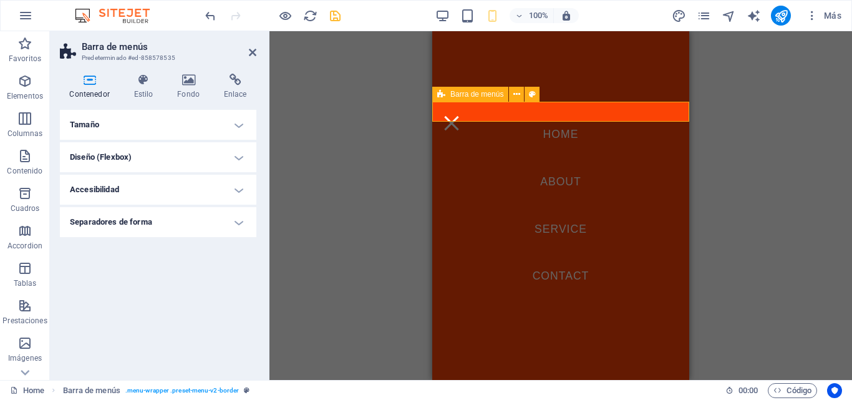
click at [200, 217] on h4 "Separadores de forma" at bounding box center [158, 222] width 197 height 30
click at [192, 245] on select "Ninguno Triángulo Cuadrado Diagonal Polígono 1 Polígono 2 Zigzag Múltiples zigz…" at bounding box center [189, 247] width 114 height 15
click at [233, 222] on h4 "Separadores de forma" at bounding box center [158, 218] width 197 height 22
click at [235, 127] on h4 "Tamaño" at bounding box center [158, 125] width 197 height 30
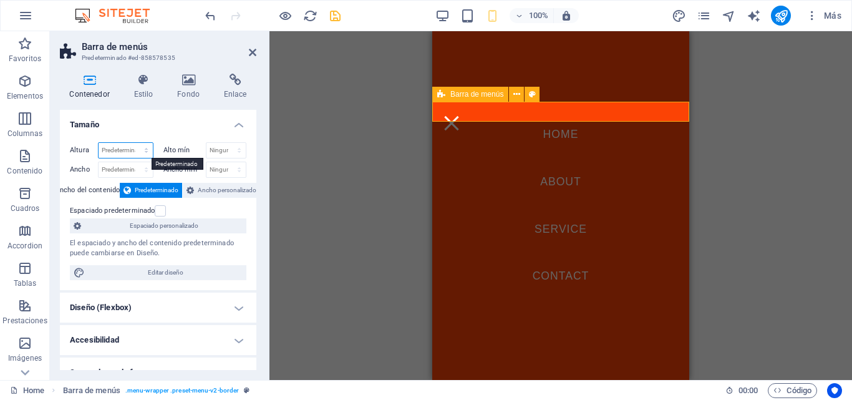
click at [130, 148] on select "Predeterminado px rem % vh vw" at bounding box center [126, 150] width 54 height 15
select select "px"
click at [134, 143] on select "Predeterminado px rem % vh vw" at bounding box center [126, 150] width 54 height 15
type input "32"
click at [126, 172] on select "Predeterminado px rem % em vh vw" at bounding box center [126, 169] width 54 height 15
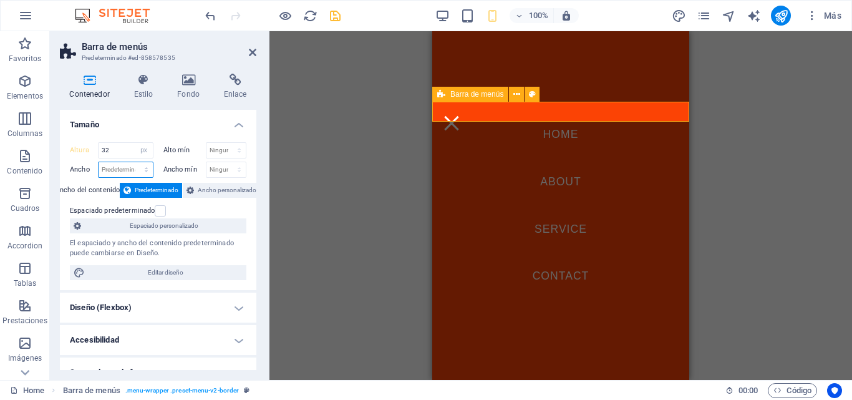
select select "px"
click at [134, 162] on select "Predeterminado px rem % em vh vw" at bounding box center [126, 169] width 54 height 15
type input "300"
drag, startPoint x: 116, startPoint y: 155, endPoint x: 96, endPoint y: 154, distance: 20.1
click at [96, 154] on div "Altura 32 Predeterminado px rem % vh vw" at bounding box center [112, 150] width 84 height 16
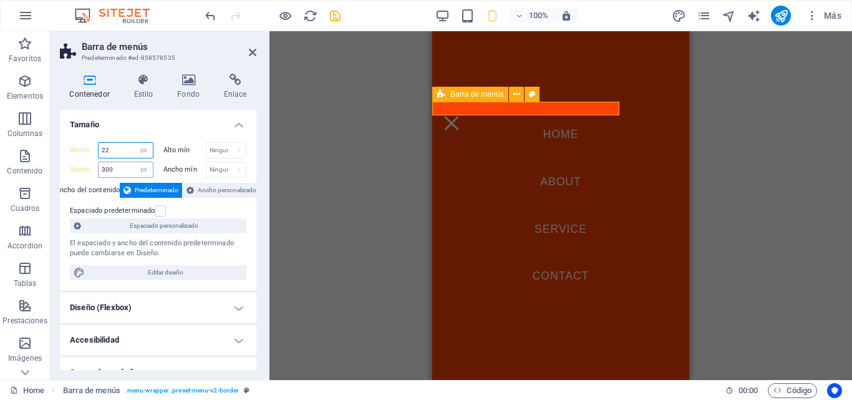
type input "22"
drag, startPoint x: 115, startPoint y: 170, endPoint x: 99, endPoint y: 170, distance: 16.8
click at [99, 170] on input "300" at bounding box center [126, 169] width 54 height 15
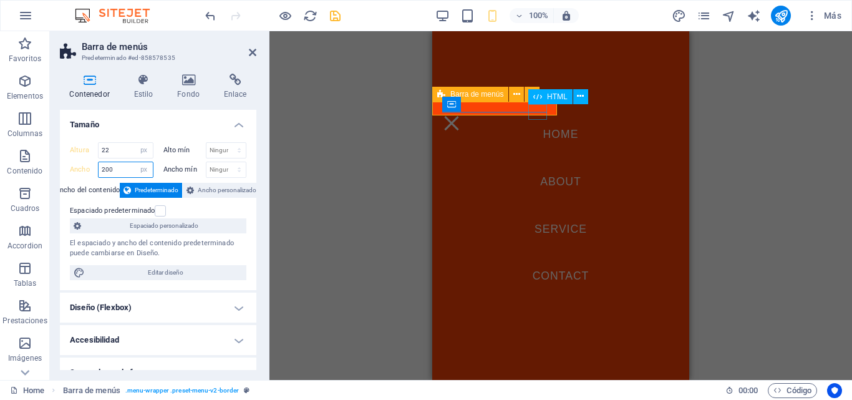
type input "200"
click at [461, 115] on div "Menu" at bounding box center [451, 123] width 19 height 16
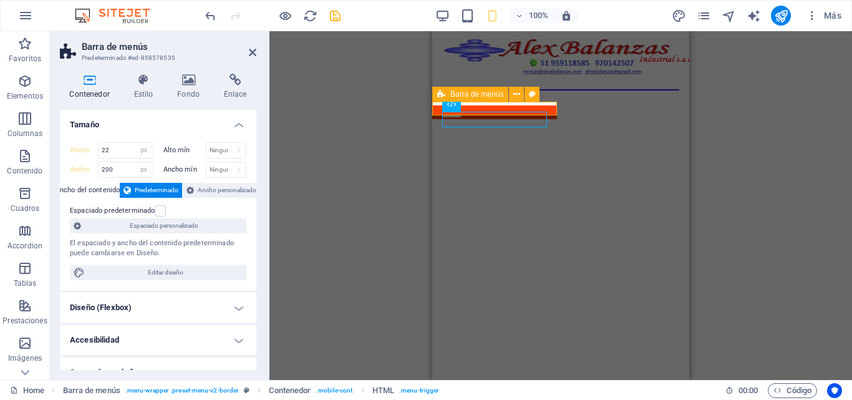
click at [525, 119] on html "Skip to main content Menu Home About Service Contact" at bounding box center [560, 75] width 257 height 88
click at [494, 24] on div "100%" at bounding box center [507, 16] width 144 height 20
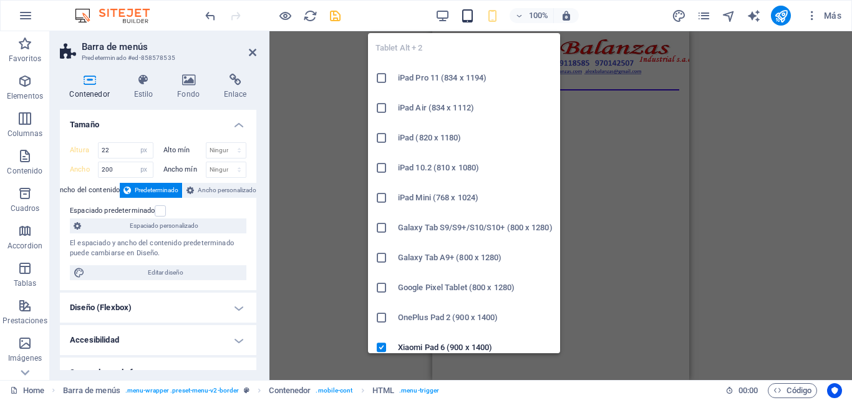
click at [474, 19] on icon "button" at bounding box center [468, 16] width 14 height 14
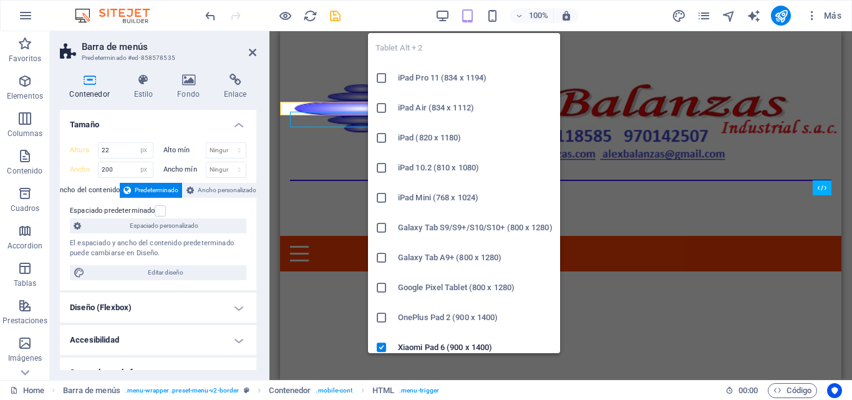
select select "DISABLED_OPTION_VALUE"
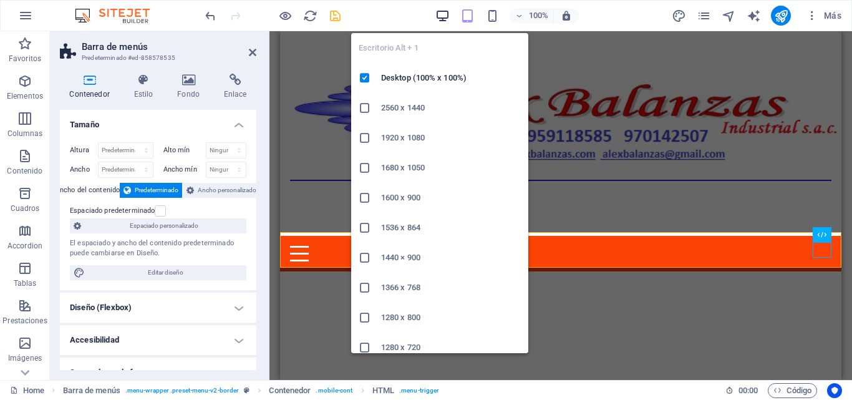
click at [444, 19] on icon "button" at bounding box center [443, 16] width 14 height 14
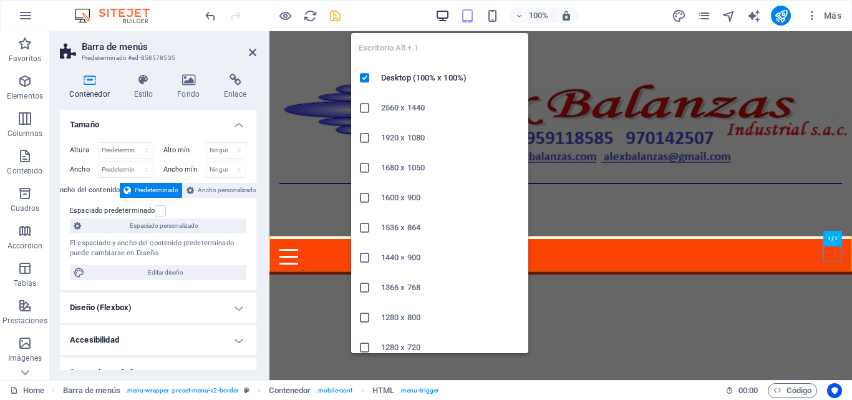
click at [450, 18] on span "button" at bounding box center [442, 16] width 15 height 14
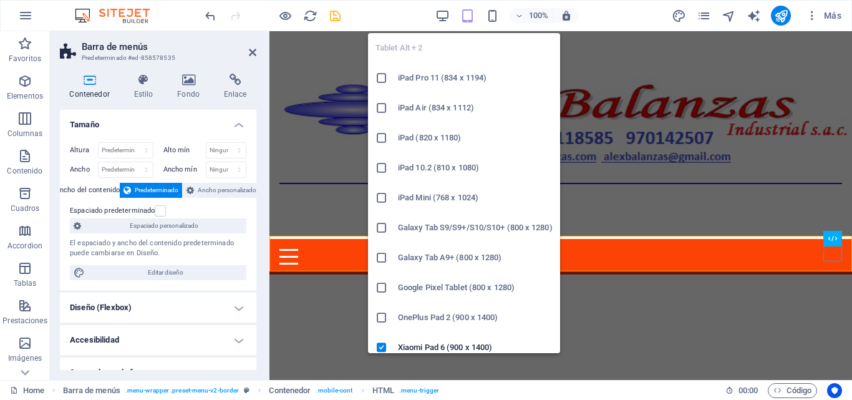
click at [469, 18] on icon "button" at bounding box center [468, 16] width 14 height 14
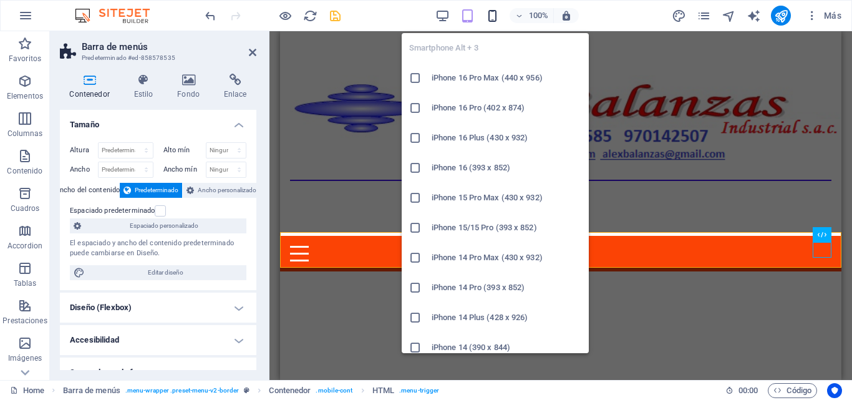
click at [498, 18] on icon "button" at bounding box center [493, 16] width 14 height 14
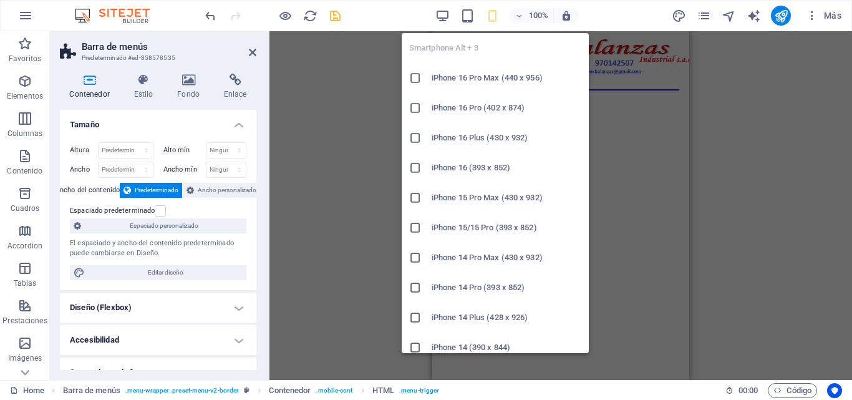
type input "22"
select select "px"
type input "200"
select select "px"
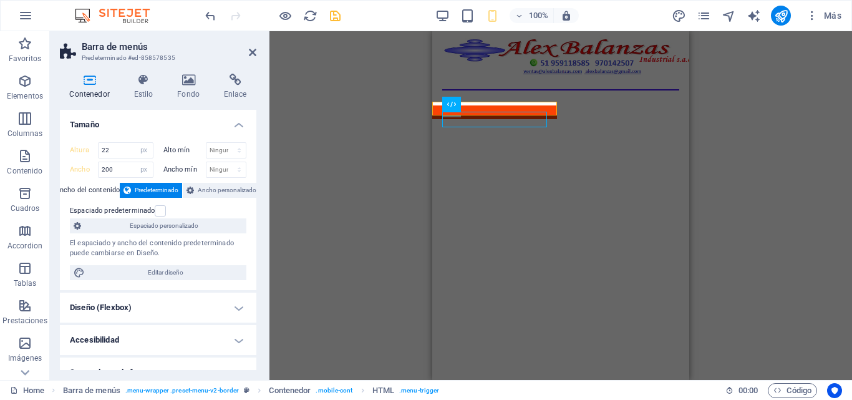
click at [610, 119] on html "Skip to main content Menu Home About Service Contact" at bounding box center [560, 75] width 257 height 88
click at [252, 52] on icon at bounding box center [252, 52] width 7 height 10
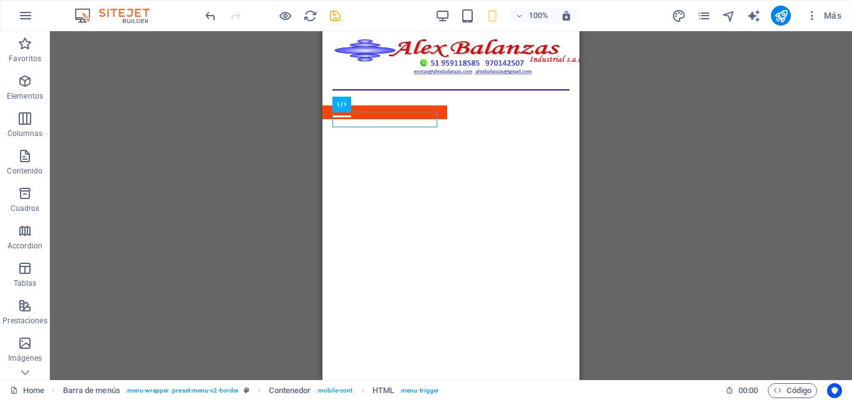
click at [505, 119] on html "Skip to main content Menu Home About Service Contact" at bounding box center [451, 75] width 257 height 88
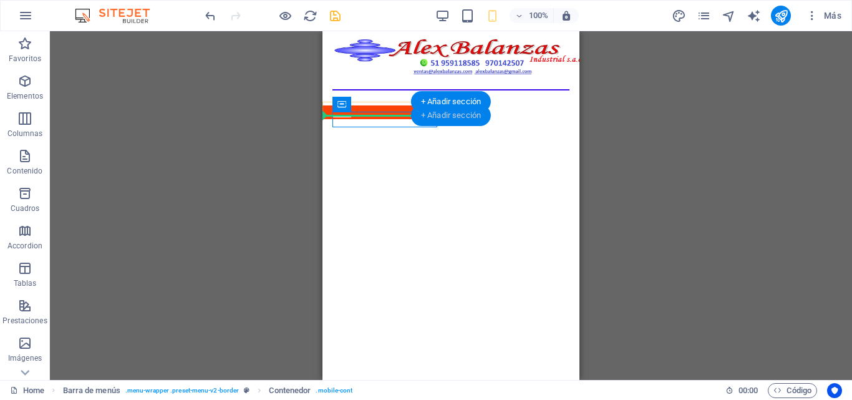
drag, startPoint x: 360, startPoint y: 106, endPoint x: 462, endPoint y: 110, distance: 101.8
click at [462, 110] on div "Contenedor Contenedor Imagen Separador Marcador Separador Cuadrícula 1-2 Barra …" at bounding box center [451, 205] width 257 height 349
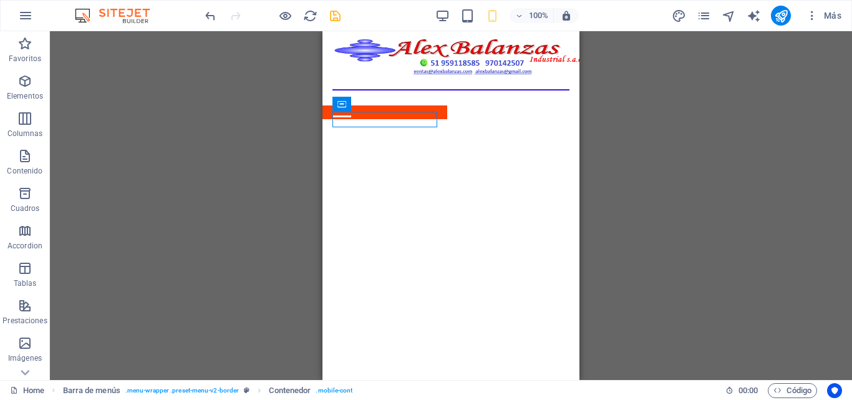
click at [440, 119] on html "Skip to main content Menu Home About Service Contact" at bounding box center [451, 75] width 257 height 88
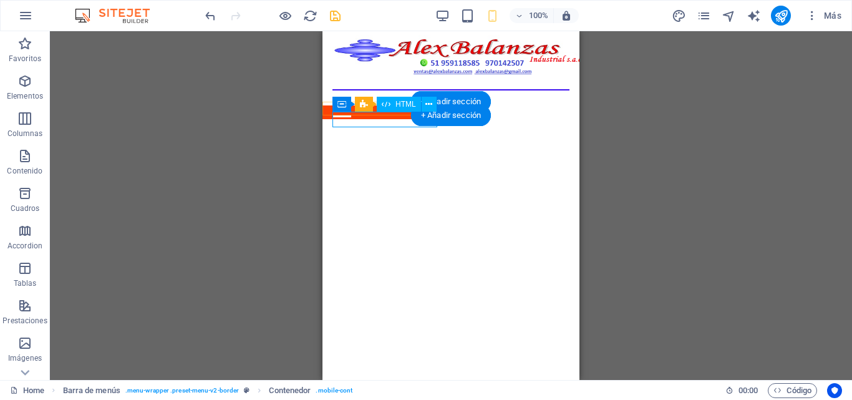
click at [396, 125] on div "Menu" at bounding box center [385, 123] width 105 height 16
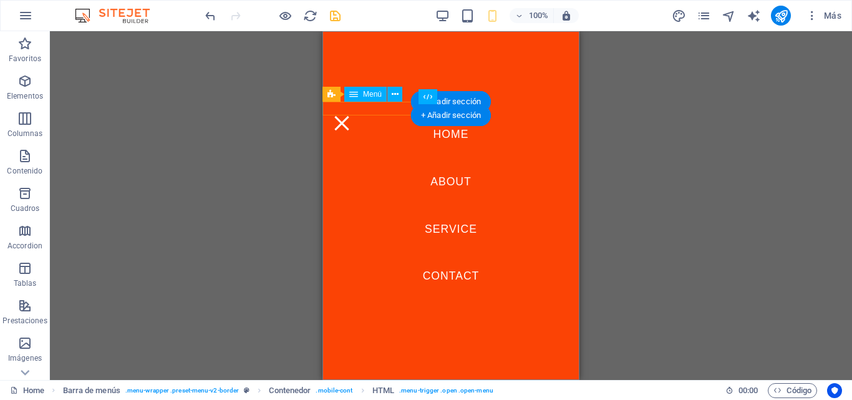
click at [386, 110] on nav "Home About Service Contact" at bounding box center [451, 205] width 257 height 349
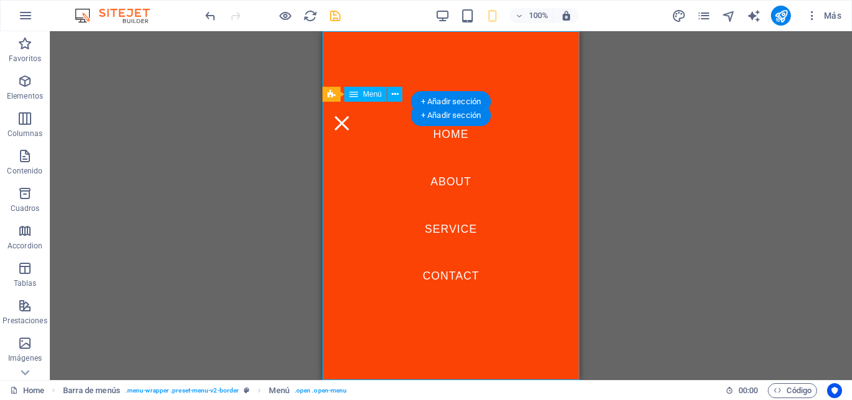
click at [386, 110] on nav "Home About Service Contact" at bounding box center [451, 205] width 257 height 349
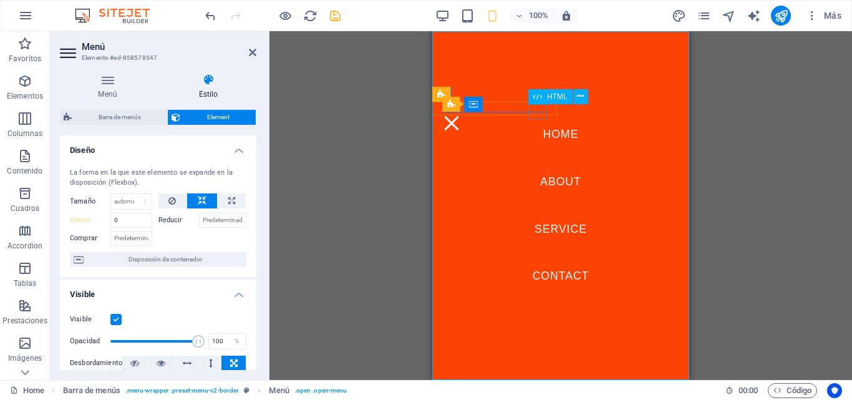
click at [461, 115] on div "Menu" at bounding box center [451, 123] width 19 height 16
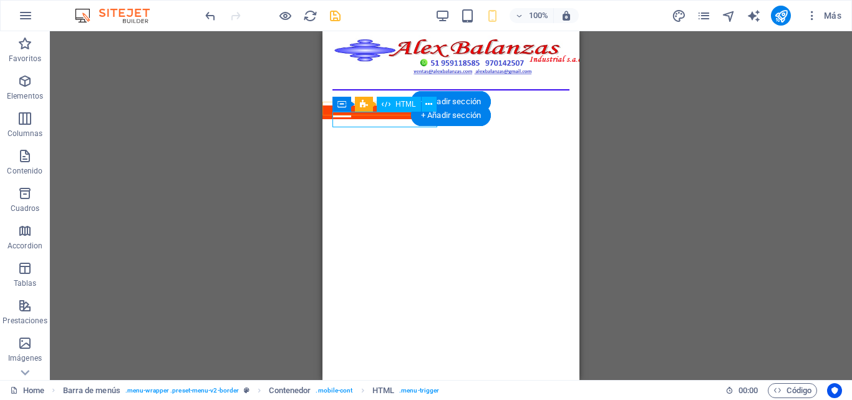
click at [384, 117] on div "Menu" at bounding box center [385, 123] width 105 height 16
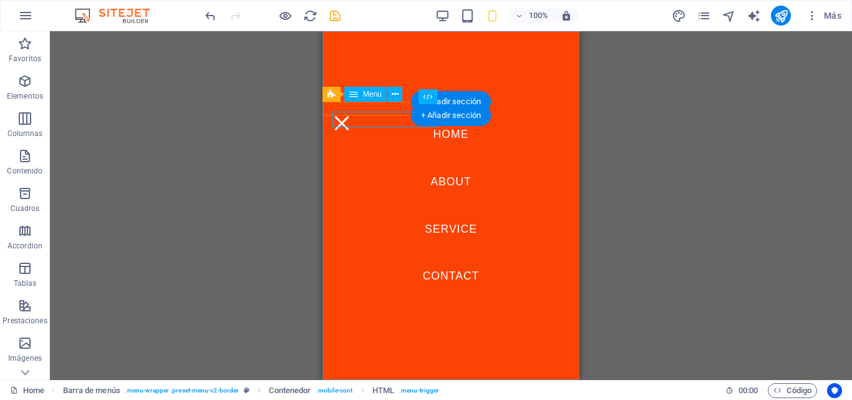
click at [384, 117] on nav "Home About Service Contact" at bounding box center [451, 205] width 257 height 349
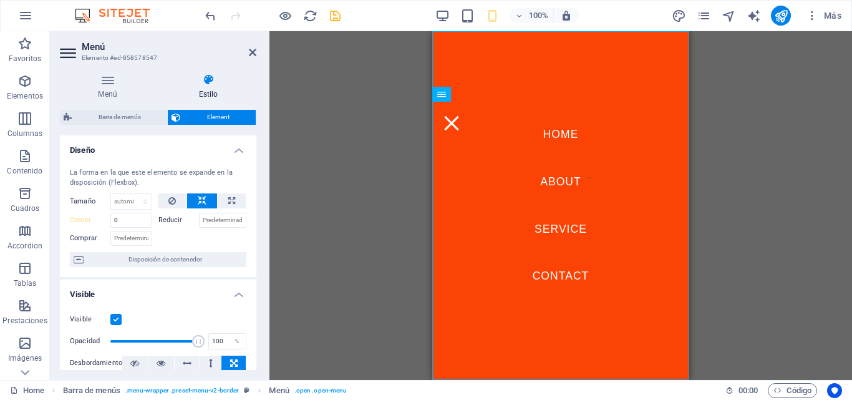
click at [210, 86] on h4 "Estilo" at bounding box center [208, 87] width 96 height 26
click at [492, 109] on nav "Home About Service Contact" at bounding box center [560, 205] width 257 height 349
click at [496, 132] on nav "Home About Service Contact" at bounding box center [560, 205] width 257 height 349
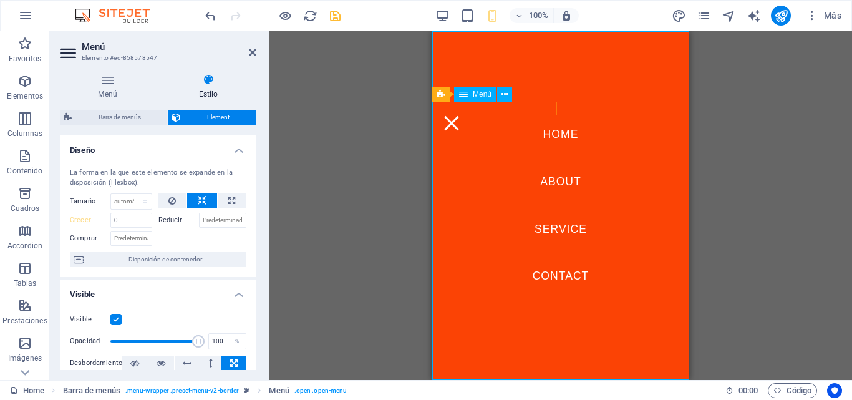
click at [496, 132] on nav "Home About Service Contact" at bounding box center [560, 205] width 257 height 349
click at [501, 99] on button at bounding box center [504, 94] width 15 height 15
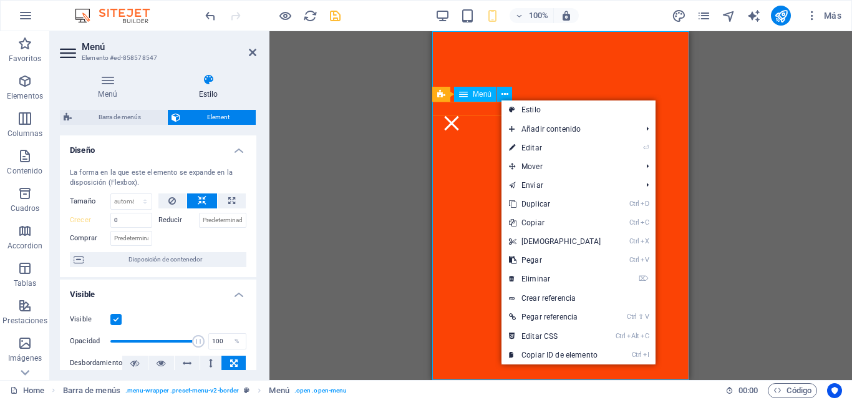
click at [477, 125] on nav "Home About Service Contact" at bounding box center [560, 205] width 257 height 349
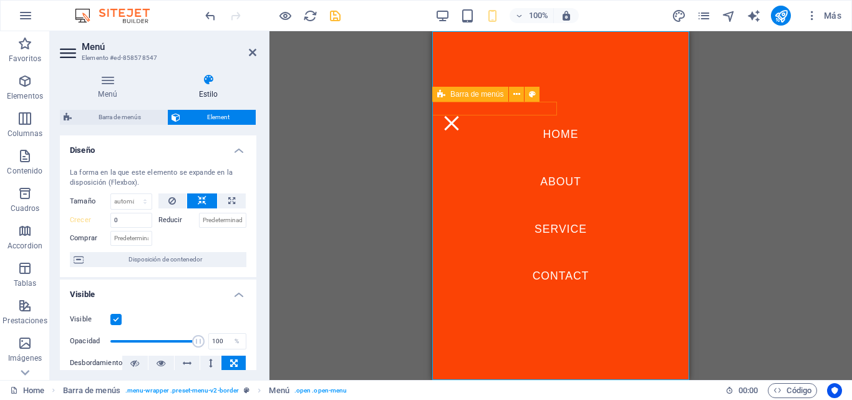
click at [447, 96] on div "Barra de menús" at bounding box center [470, 94] width 76 height 15
click at [447, 96] on div "Contenedor Contenedor Imagen Separador Marcador Separador Cuadrícula 1-2 Barra …" at bounding box center [560, 205] width 257 height 349
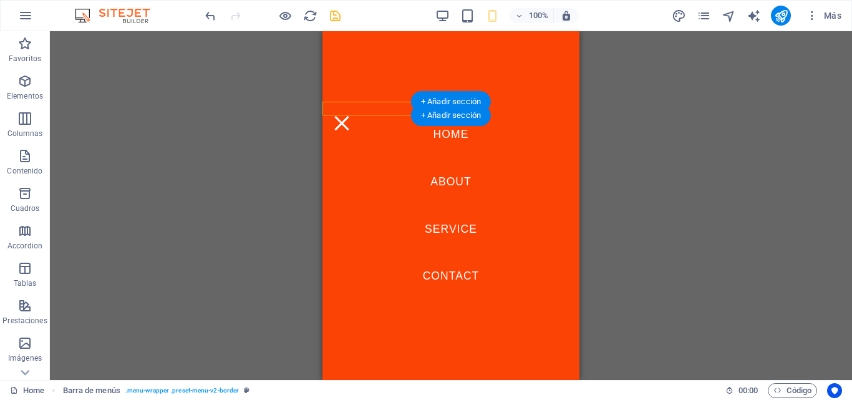
click at [422, 106] on div "+ Añadir sección" at bounding box center [451, 115] width 80 height 21
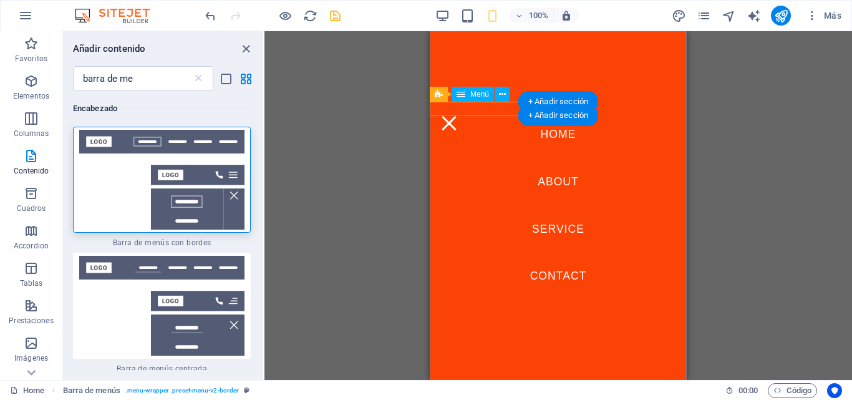
click at [510, 124] on nav "Home About Service Contact" at bounding box center [558, 205] width 257 height 349
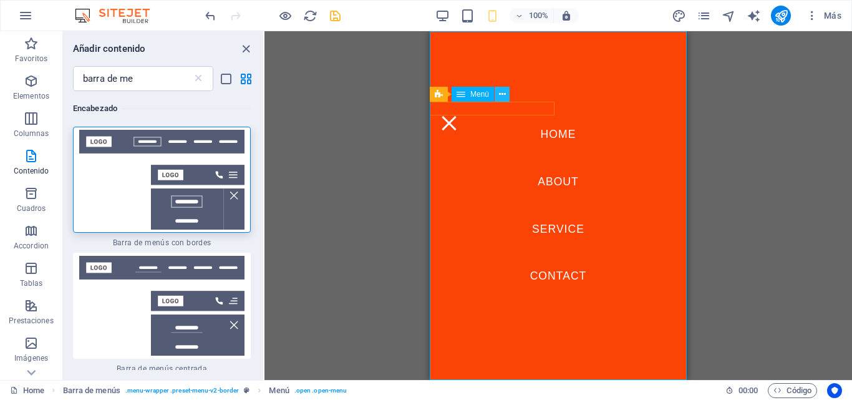
click at [498, 97] on button at bounding box center [502, 94] width 15 height 15
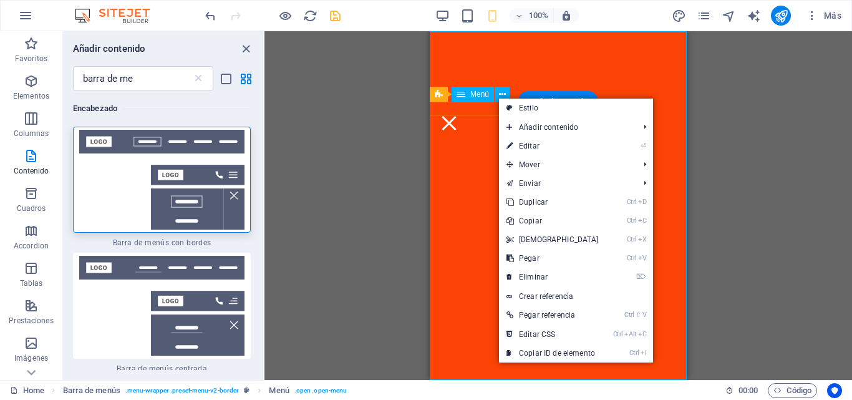
click at [482, 109] on nav "Home About Service Contact" at bounding box center [558, 205] width 257 height 349
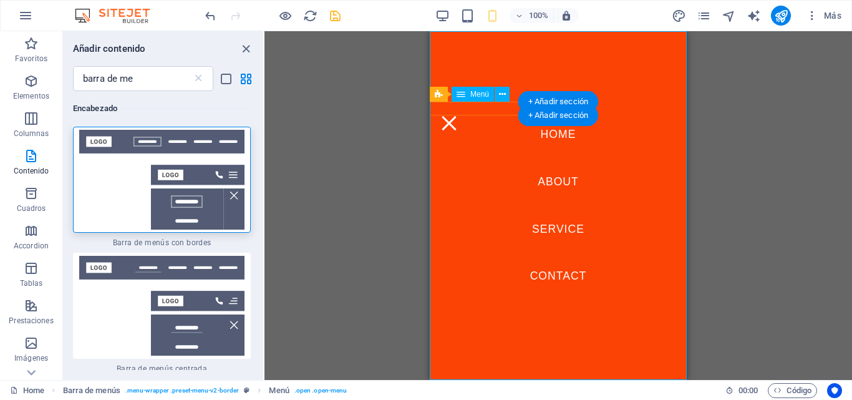
click at [482, 109] on nav "Home About Service Contact" at bounding box center [558, 205] width 257 height 349
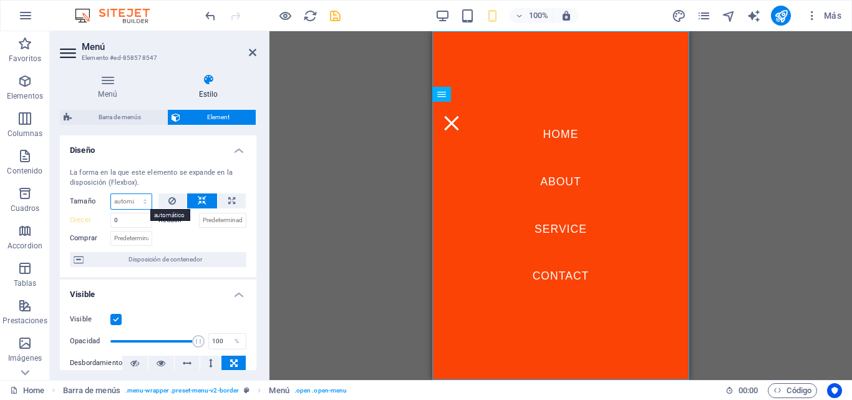
click at [119, 198] on select "Predeterminado automático px % 1/1 1/2 1/3 1/4 1/5 1/6 1/7 1/8 1/9 1/10" at bounding box center [131, 201] width 41 height 15
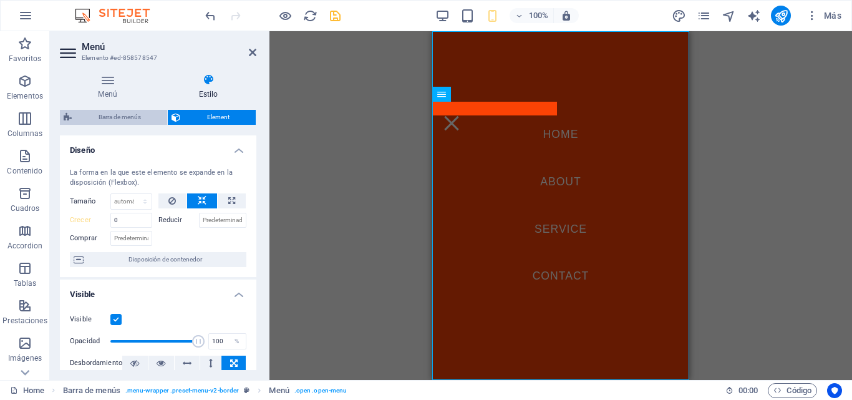
click at [132, 121] on span "Barra de menús" at bounding box center [120, 117] width 88 height 15
select select "rem"
select select "preset-menu-v2-border"
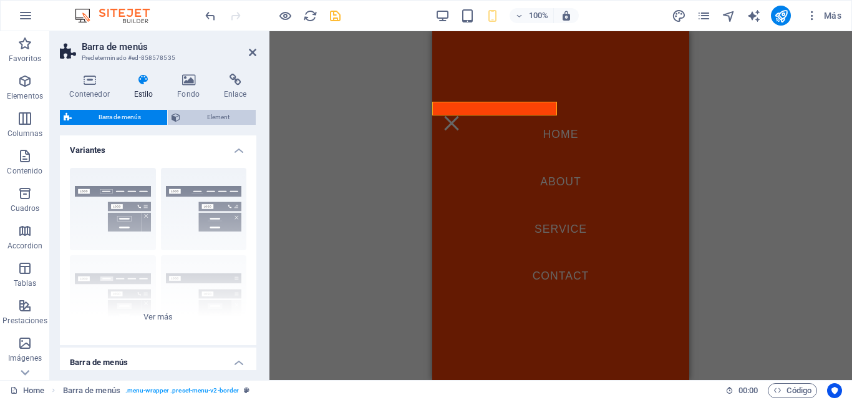
click at [212, 121] on span "Element" at bounding box center [218, 117] width 68 height 15
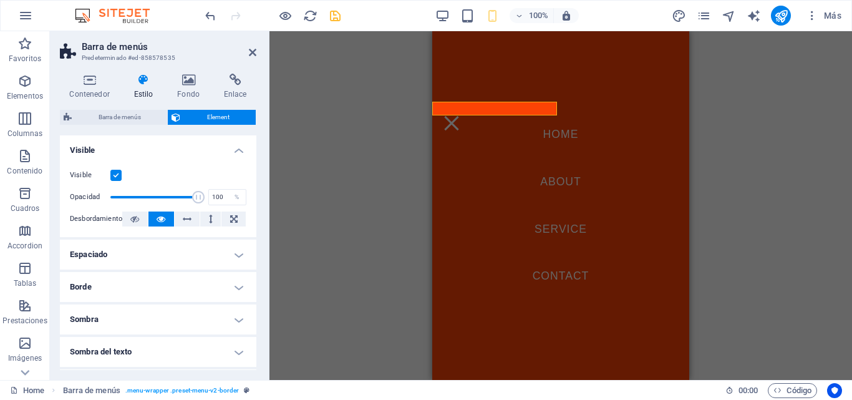
click at [141, 92] on h4 "Estilo" at bounding box center [146, 87] width 44 height 26
click at [89, 82] on icon at bounding box center [89, 80] width 59 height 12
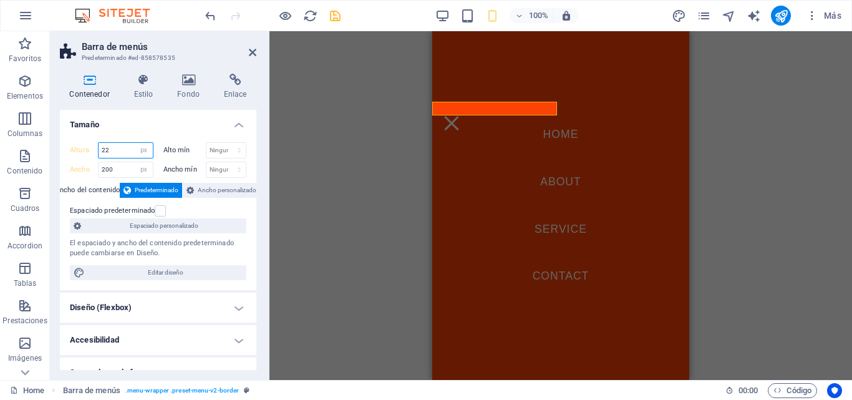
click at [110, 148] on input "22" at bounding box center [126, 150] width 54 height 15
drag, startPoint x: 110, startPoint y: 148, endPoint x: 91, endPoint y: 149, distance: 18.8
click at [91, 149] on div "Altura 22 Predeterminado px rem % vh vw" at bounding box center [112, 150] width 84 height 16
type input "32"
drag, startPoint x: 118, startPoint y: 170, endPoint x: 97, endPoint y: 169, distance: 21.2
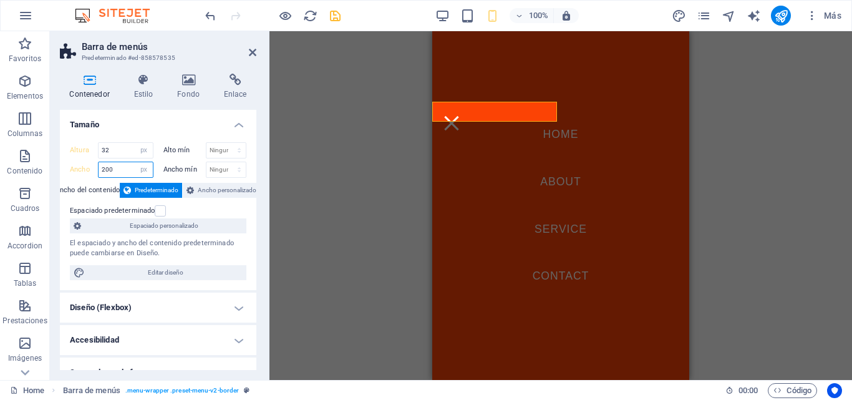
click at [97, 169] on div "Ancho 200 Predeterminado px rem % em vh vw" at bounding box center [112, 170] width 84 height 16
drag, startPoint x: 115, startPoint y: 173, endPoint x: 79, endPoint y: 167, distance: 36.1
click at [79, 167] on div "Ancho 300 Predeterminado px rem % em vh vw" at bounding box center [112, 170] width 84 height 16
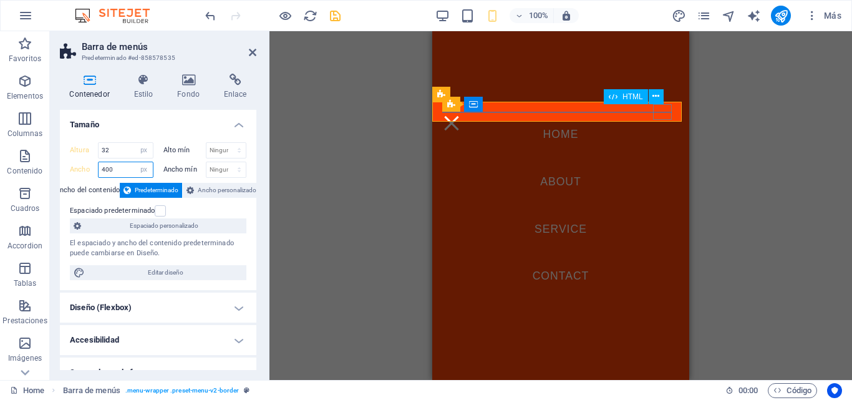
type input "400"
click at [461, 115] on div "Menu" at bounding box center [451, 123] width 19 height 16
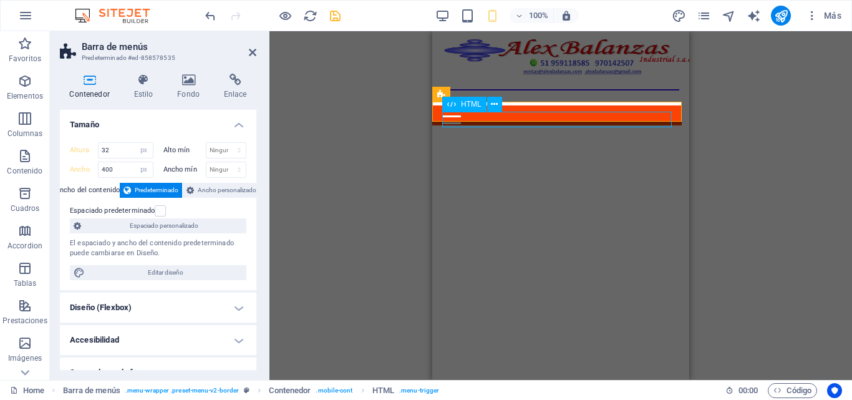
click at [650, 125] on div "Menu" at bounding box center [557, 123] width 230 height 16
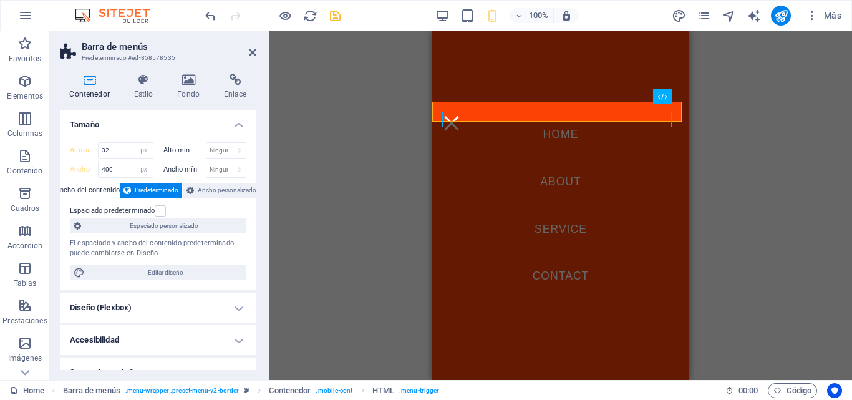
click at [650, 125] on nav "Home About Service Contact" at bounding box center [560, 205] width 257 height 349
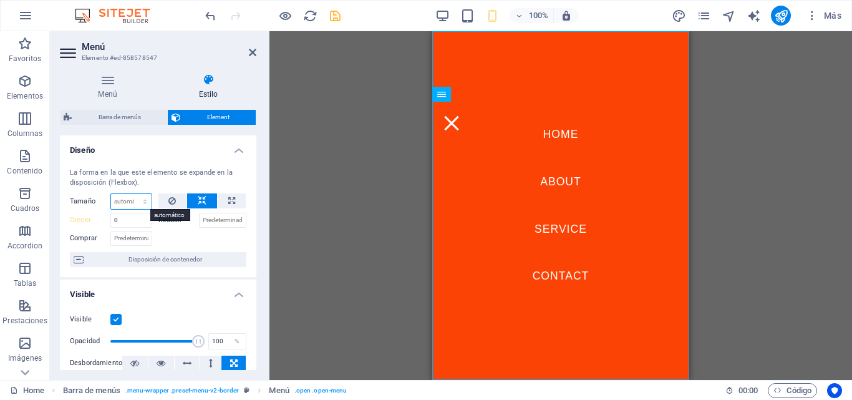
click at [130, 200] on select "Predeterminado automático px % 1/1 1/2 1/3 1/4 1/5 1/6 1/7 1/8 1/9 1/10" at bounding box center [131, 201] width 41 height 15
select select "1/4"
click at [132, 194] on select "Predeterminado automático px % 1/1 1/2 1/3 1/4 1/5 1/6 1/7 1/8 1/9 1/10" at bounding box center [131, 201] width 41 height 15
type input "25"
select select "%"
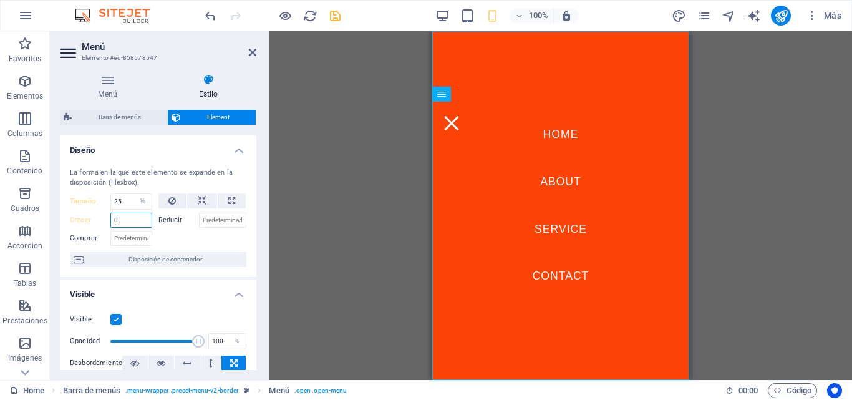
click at [129, 215] on input "0" at bounding box center [131, 220] width 42 height 15
drag, startPoint x: 129, startPoint y: 215, endPoint x: 109, endPoint y: 215, distance: 19.3
click at [109, 215] on div "Crecer 0" at bounding box center [111, 220] width 82 height 15
type input "0"
click at [134, 202] on select "Predeterminado automático px % 1/1 1/2 1/3 1/4 1/5 1/6 1/7 1/8 1/9 1/10" at bounding box center [142, 201] width 17 height 15
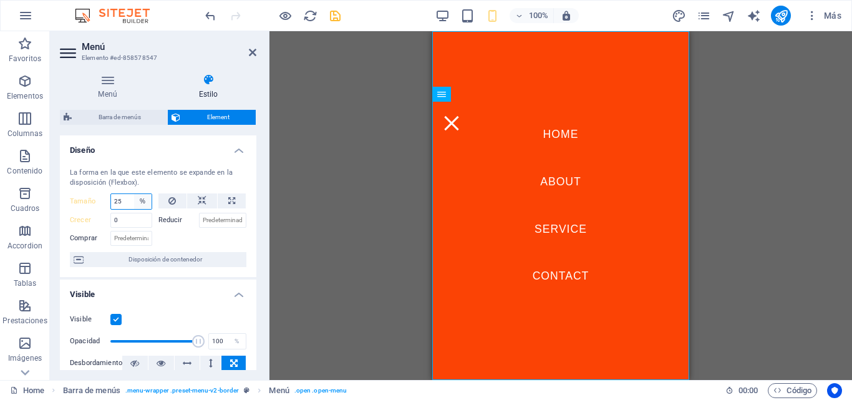
select select "1/5"
click at [134, 194] on select "Predeterminado automático px % 1/1 1/2 1/3 1/4 1/5 1/6 1/7 1/8 1/9 1/10" at bounding box center [142, 201] width 17 height 15
type input "20"
select select "%"
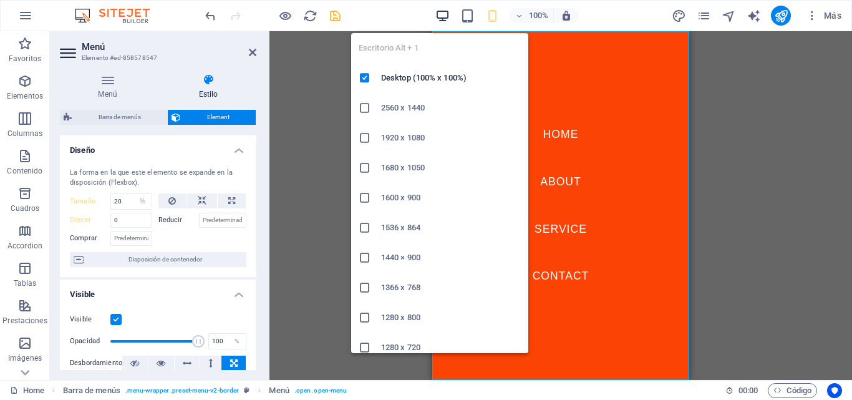
click at [444, 20] on icon "button" at bounding box center [443, 16] width 14 height 14
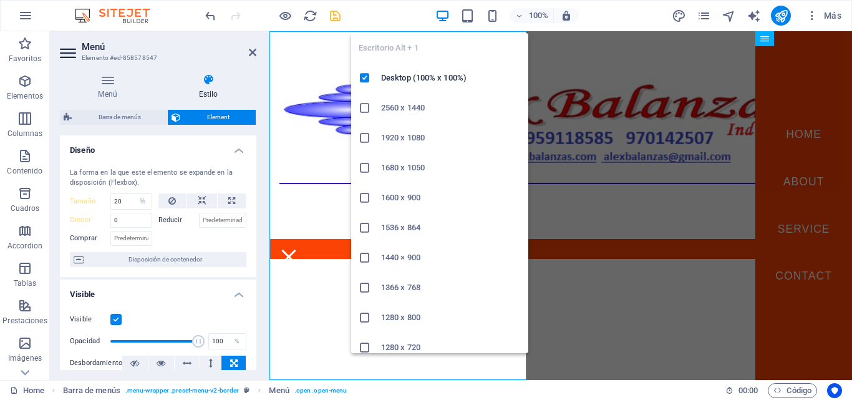
select select "DISABLED_OPTION_VALUE"
type input "1"
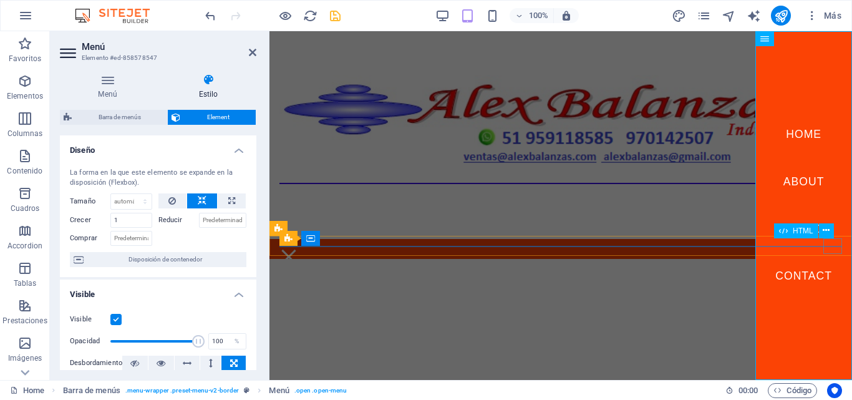
click at [298, 249] on div "Menu" at bounding box center [289, 257] width 19 height 16
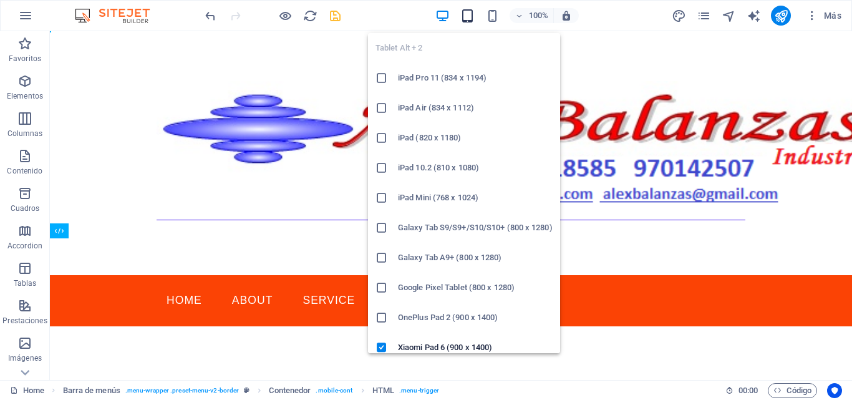
click at [469, 21] on icon "button" at bounding box center [468, 16] width 14 height 14
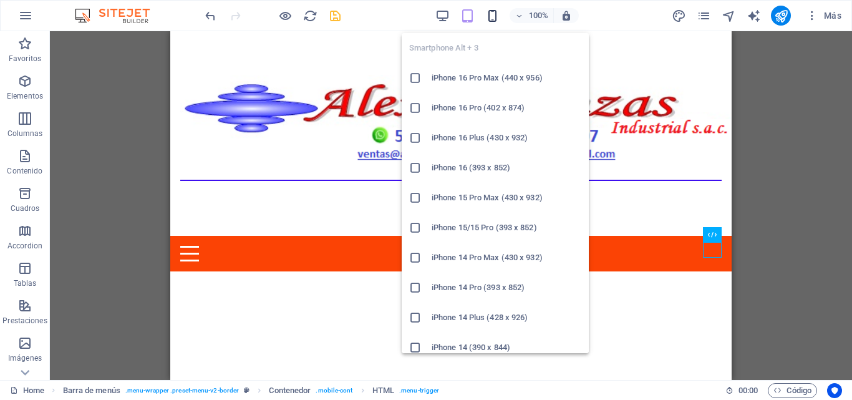
click at [495, 20] on icon "button" at bounding box center [493, 16] width 14 height 14
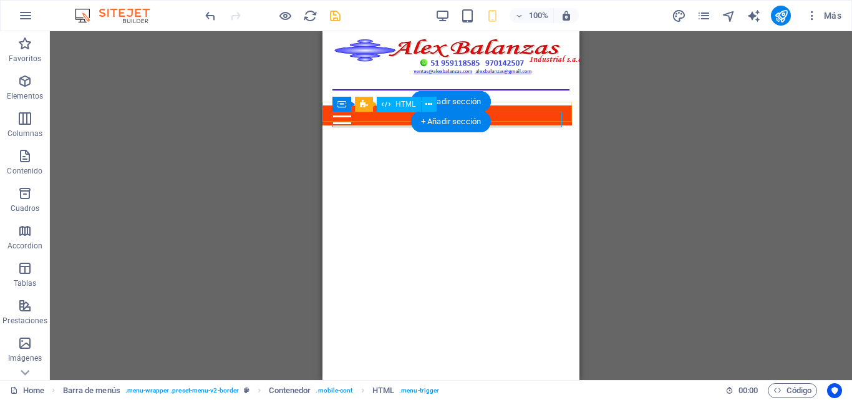
click at [394, 125] on div "Menu" at bounding box center [448, 123] width 230 height 16
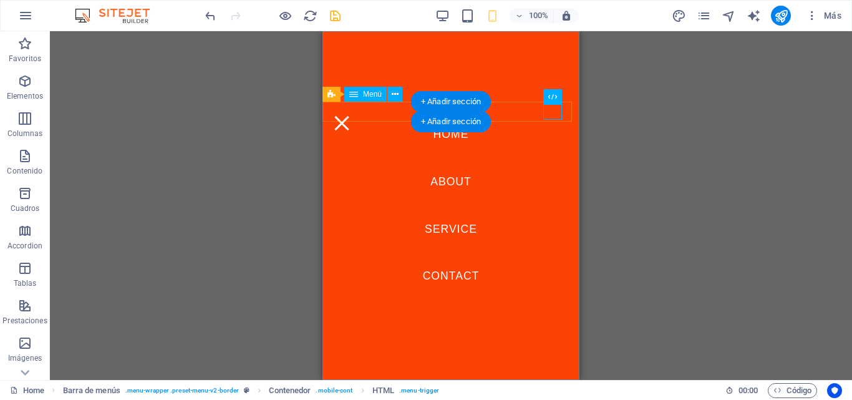
click at [394, 125] on nav "Home About Service Contact" at bounding box center [451, 205] width 257 height 349
select select "%"
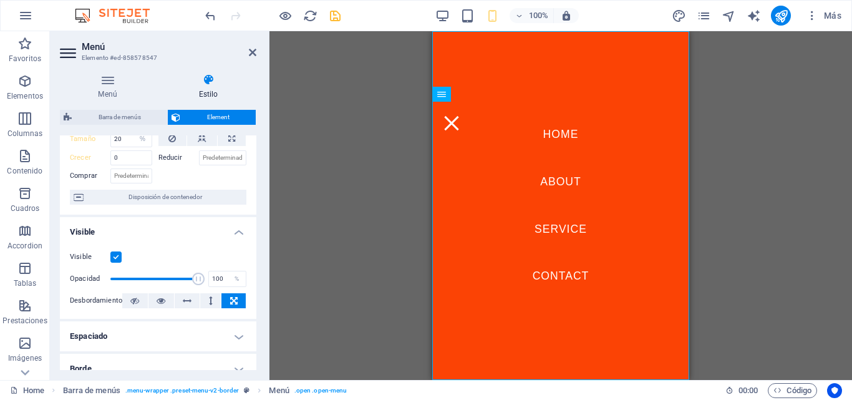
scroll to position [125, 0]
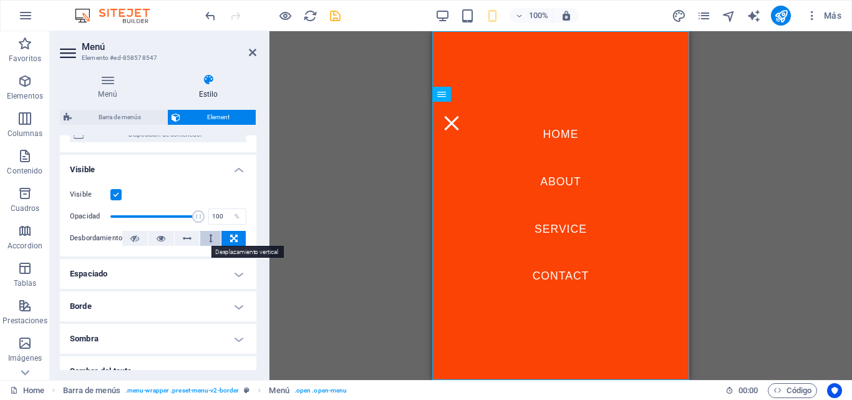
click at [206, 238] on button at bounding box center [210, 238] width 21 height 15
click at [190, 238] on button at bounding box center [188, 238] width 26 height 15
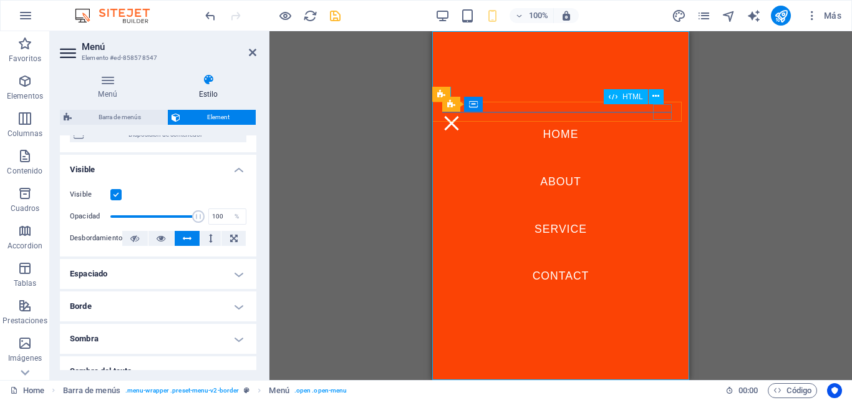
click at [461, 115] on div "Menu" at bounding box center [451, 123] width 19 height 16
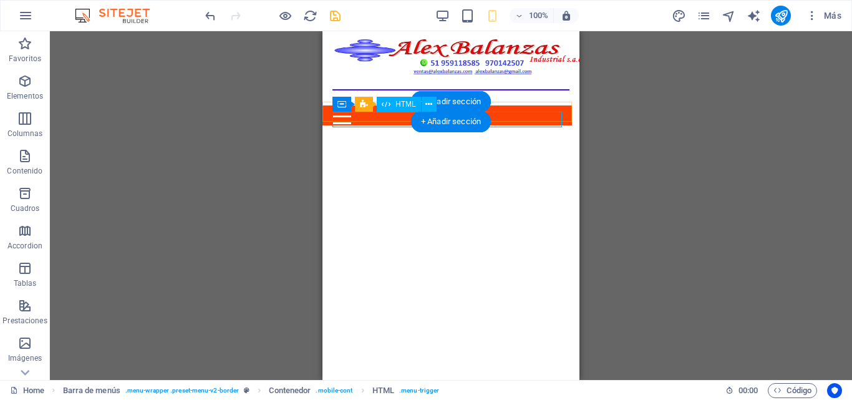
click at [351, 119] on div "Menu" at bounding box center [448, 123] width 230 height 16
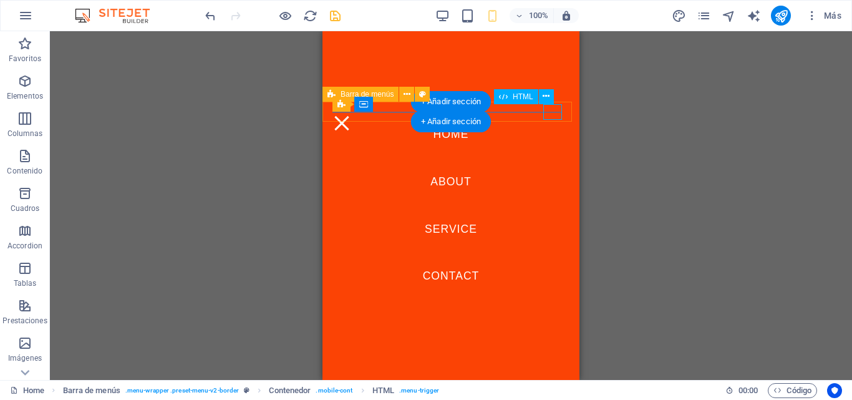
click at [351, 117] on div "Menu" at bounding box center [342, 123] width 19 height 16
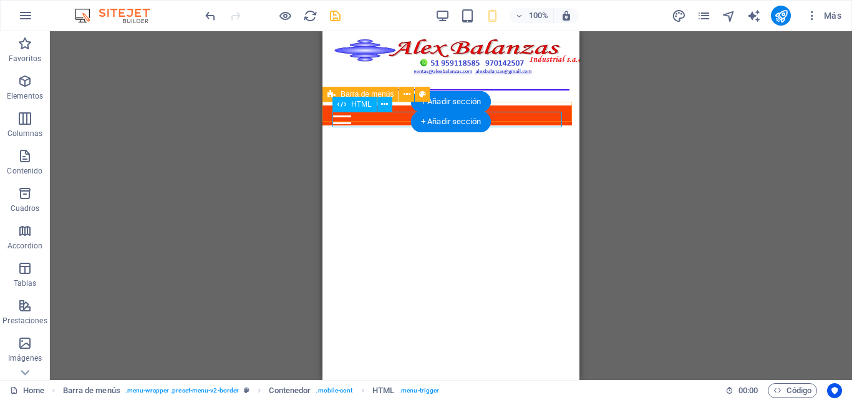
click at [526, 125] on div "Menu" at bounding box center [448, 123] width 230 height 16
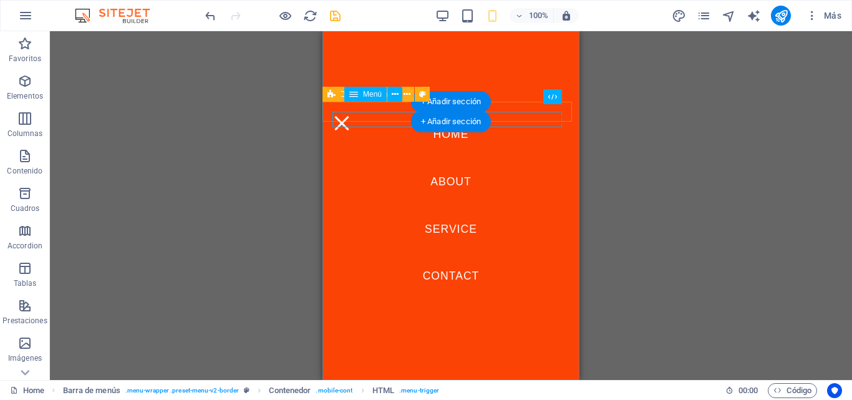
click at [526, 125] on nav "Home About Service Contact" at bounding box center [451, 205] width 257 height 349
select select "%"
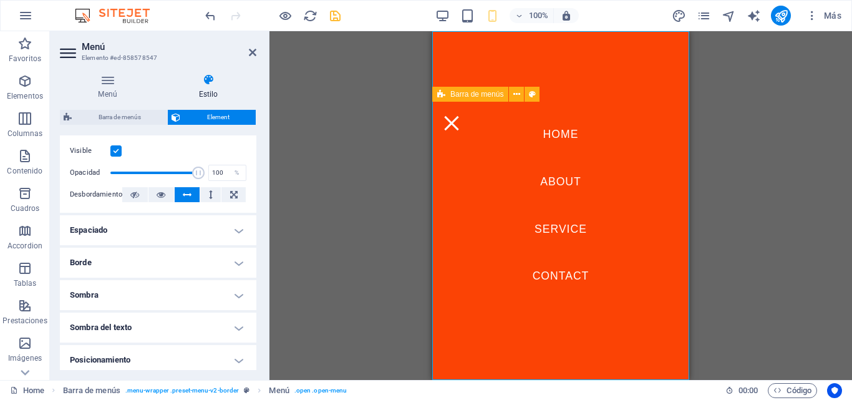
scroll to position [187, 0]
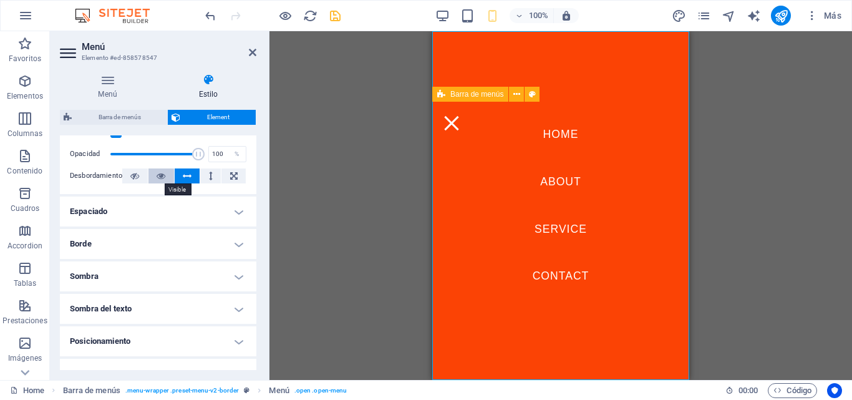
click at [161, 177] on icon at bounding box center [161, 175] width 9 height 15
drag, startPoint x: 195, startPoint y: 158, endPoint x: 159, endPoint y: 159, distance: 36.8
click at [159, 159] on span at bounding box center [160, 154] width 12 height 12
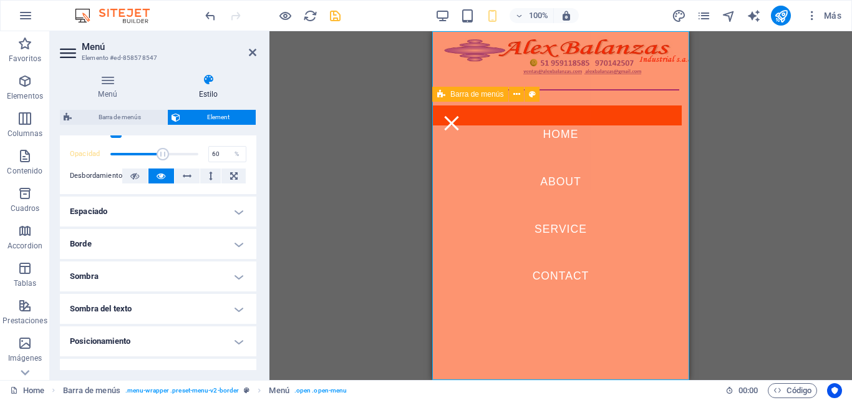
click at [162, 159] on span at bounding box center [163, 154] width 12 height 12
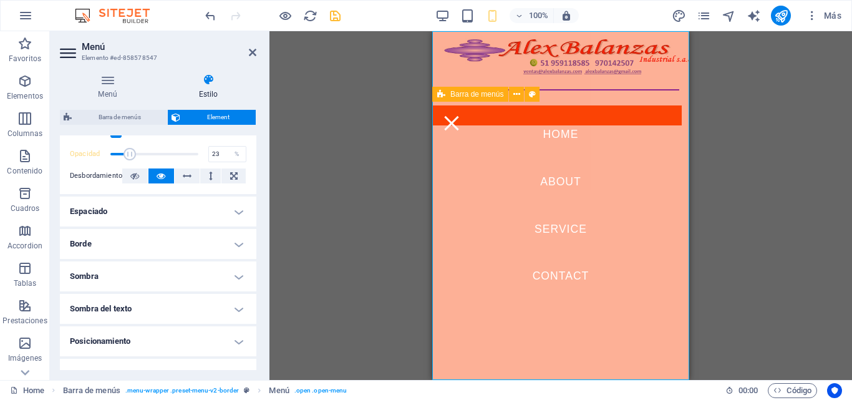
drag, startPoint x: 162, startPoint y: 159, endPoint x: 130, endPoint y: 160, distance: 31.9
click at [130, 160] on span at bounding box center [130, 154] width 12 height 12
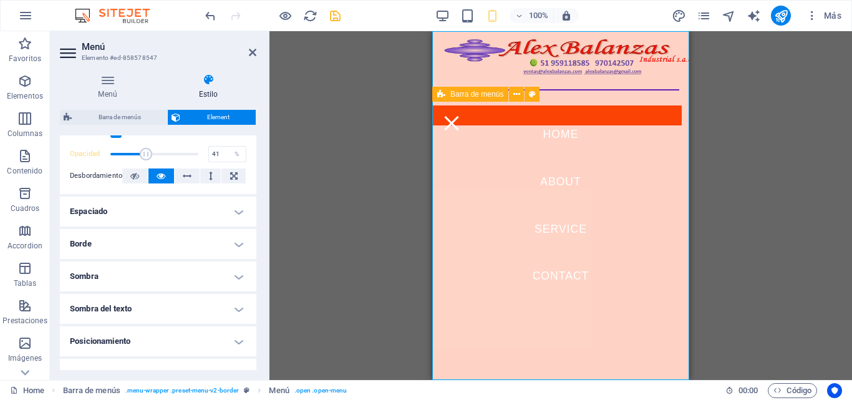
drag, startPoint x: 130, startPoint y: 160, endPoint x: 145, endPoint y: 160, distance: 15.6
click at [145, 160] on span at bounding box center [146, 154] width 12 height 12
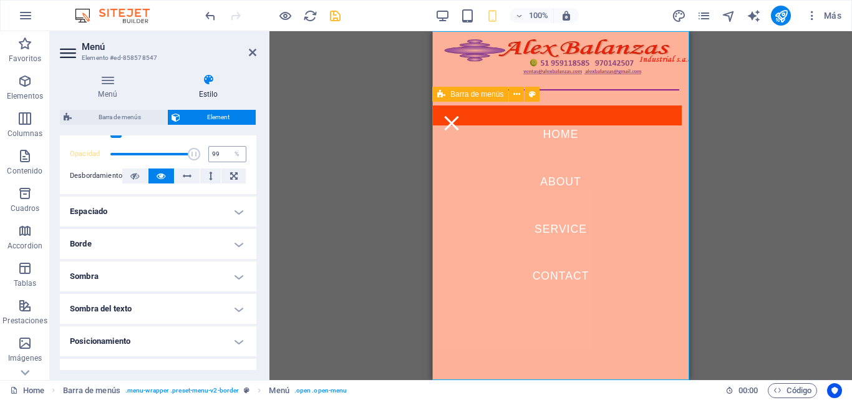
type input "100"
drag, startPoint x: 145, startPoint y: 160, endPoint x: 218, endPoint y: 162, distance: 73.0
click at [218, 162] on div "Opacidad 100 %" at bounding box center [158, 154] width 177 height 19
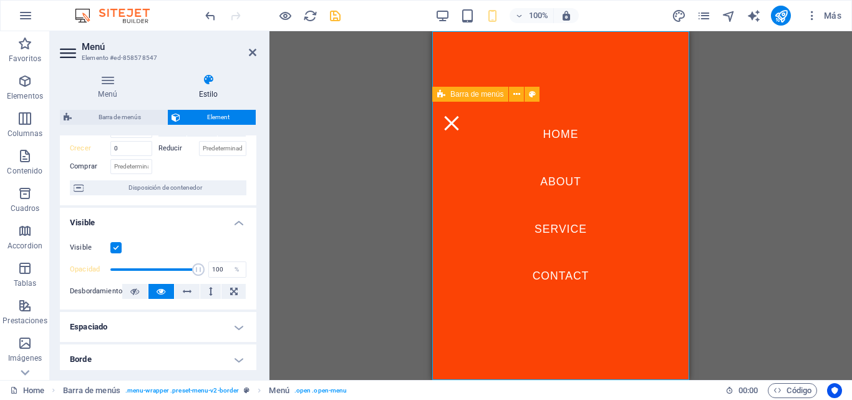
scroll to position [54, 0]
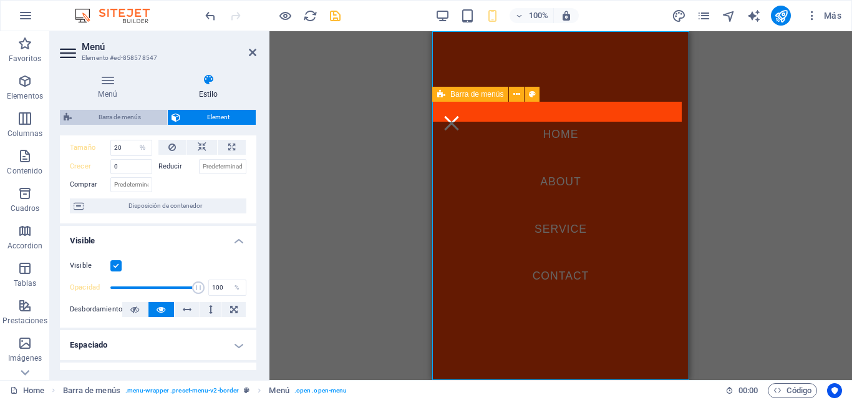
click at [137, 124] on span "Barra de menús" at bounding box center [120, 117] width 88 height 15
select select "rem"
select select "preset-menu-v2-border"
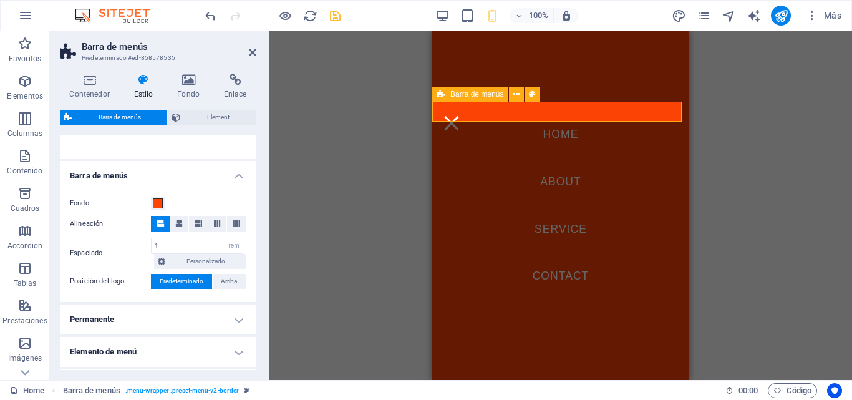
scroll to position [187, 0]
click at [177, 220] on icon at bounding box center [178, 222] width 7 height 7
click at [191, 220] on button at bounding box center [198, 223] width 19 height 16
click at [211, 223] on button at bounding box center [217, 223] width 19 height 16
click at [233, 227] on span at bounding box center [236, 223] width 7 height 16
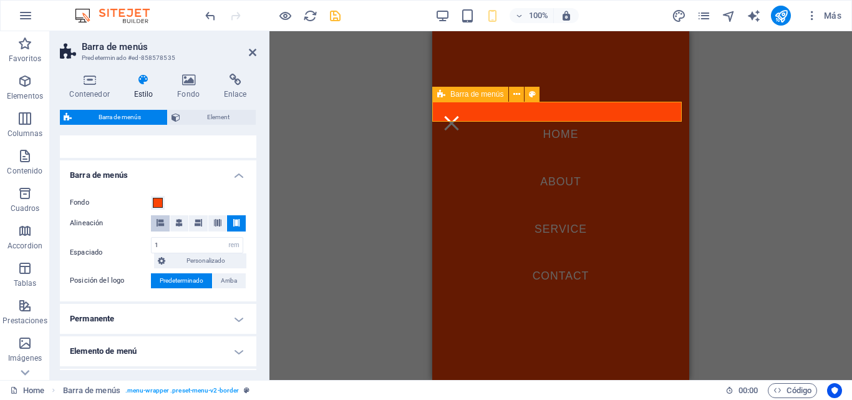
click at [167, 222] on button at bounding box center [160, 223] width 19 height 16
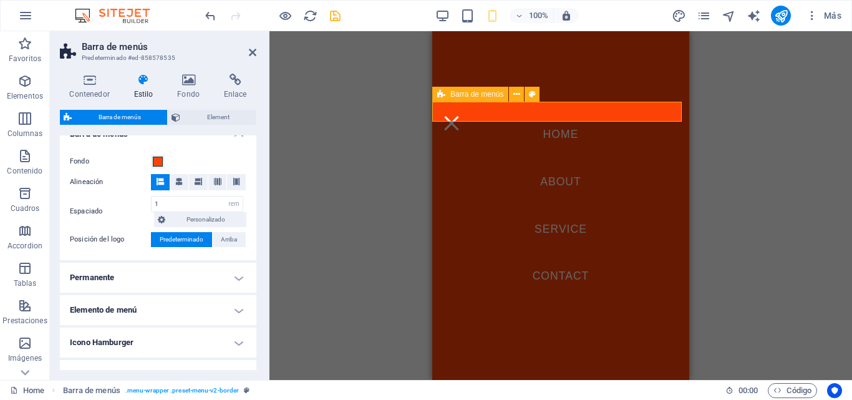
scroll to position [250, 0]
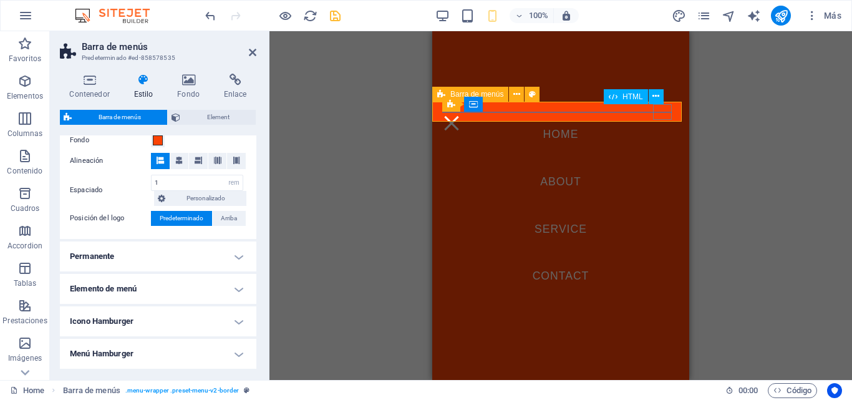
click at [461, 115] on div "Menu" at bounding box center [451, 123] width 19 height 16
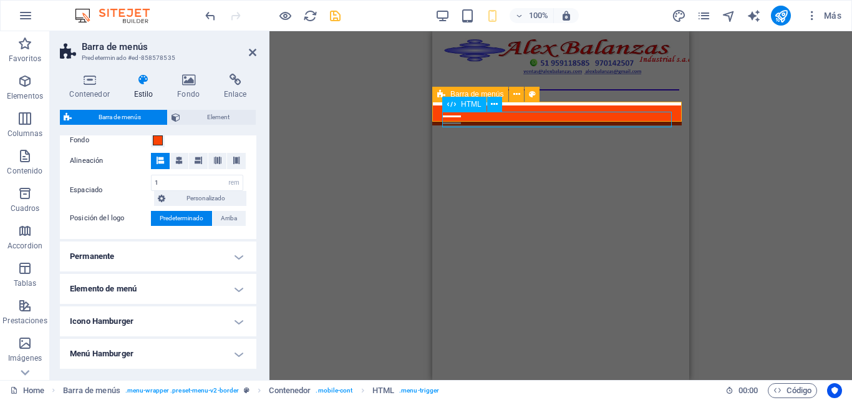
click at [455, 117] on div "Menu" at bounding box center [557, 123] width 230 height 16
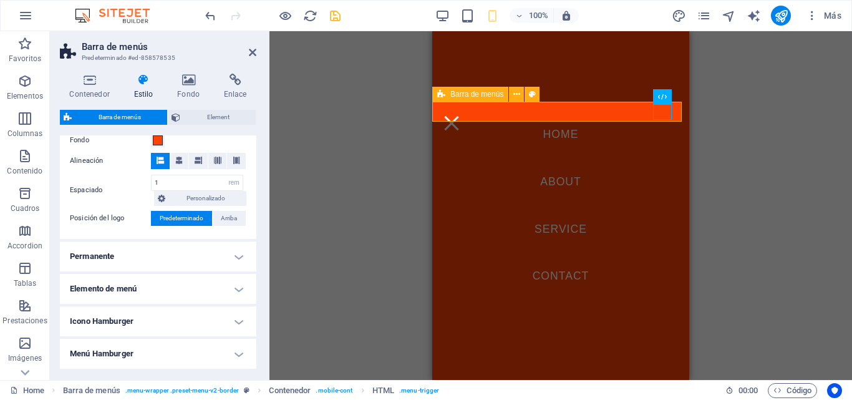
click at [195, 245] on h4 "Permanente" at bounding box center [158, 257] width 197 height 30
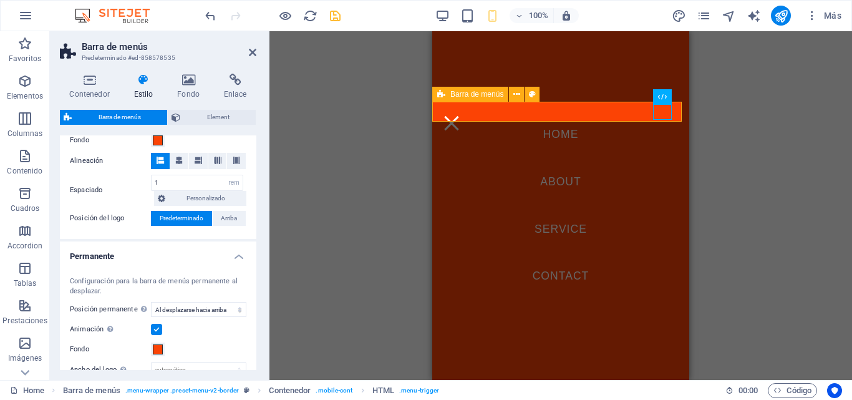
click at [195, 245] on h4 "Permanente" at bounding box center [158, 253] width 197 height 22
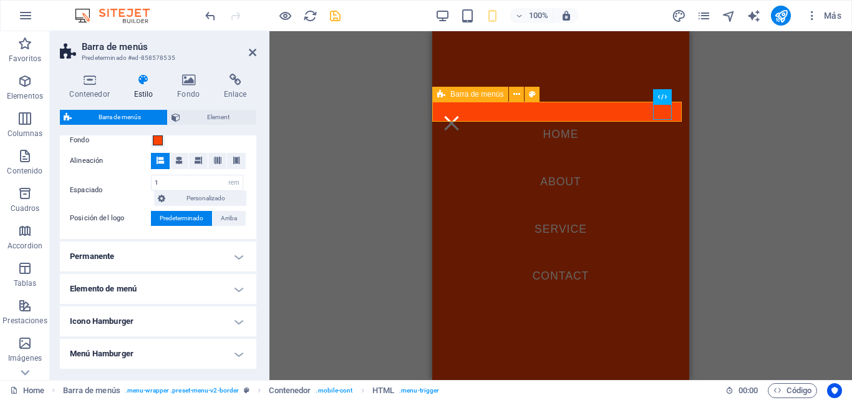
click at [195, 245] on h4 "Permanente" at bounding box center [158, 257] width 197 height 30
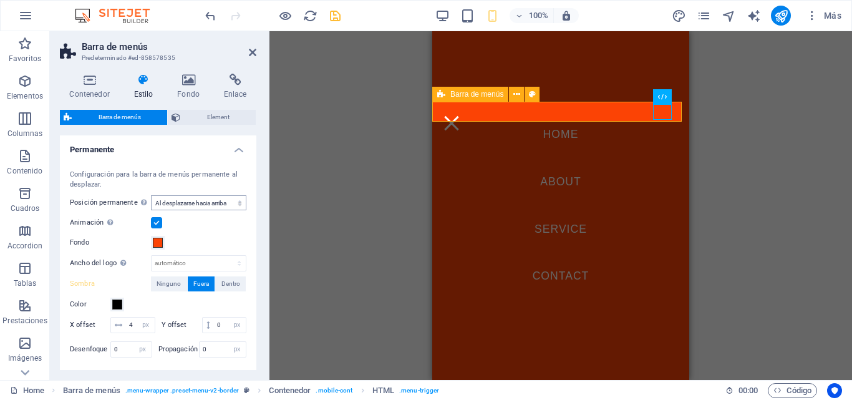
scroll to position [374, 0]
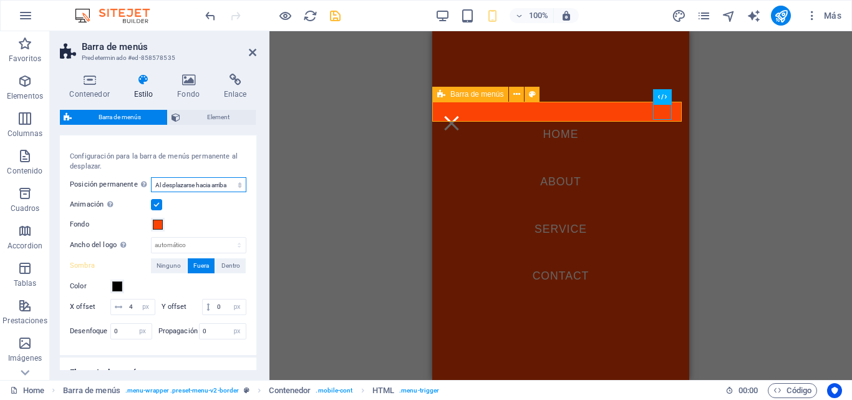
click at [226, 186] on select "Deshabilitado Instantáneo Tras el menú Tras el banner Al desplazarse hacia arri…" at bounding box center [198, 184] width 95 height 15
click at [151, 177] on select "Deshabilitado Instantáneo Tras el menú Tras el banner Al desplazarse hacia arri…" at bounding box center [198, 184] width 95 height 15
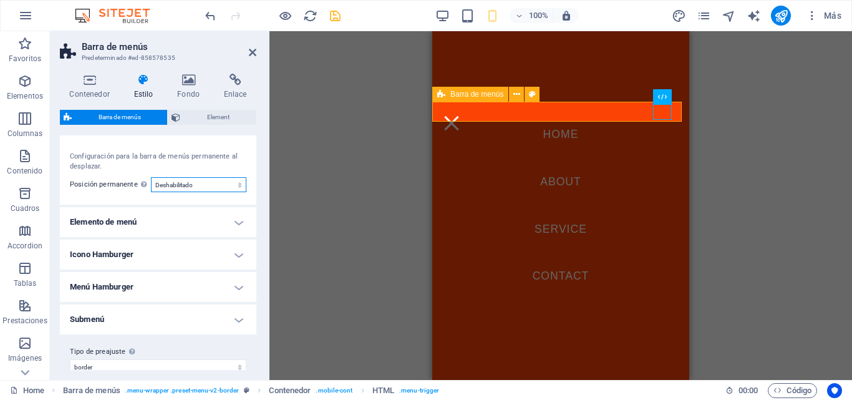
click at [220, 186] on select "Deshabilitado Instantáneo Tras el menú Tras el banner Al desplazarse hacia arri…" at bounding box center [198, 184] width 95 height 15
select select "sticky_reverse"
click at [151, 177] on select "Deshabilitado Instantáneo Tras el menú Tras el banner Al desplazarse hacia arri…" at bounding box center [198, 184] width 95 height 15
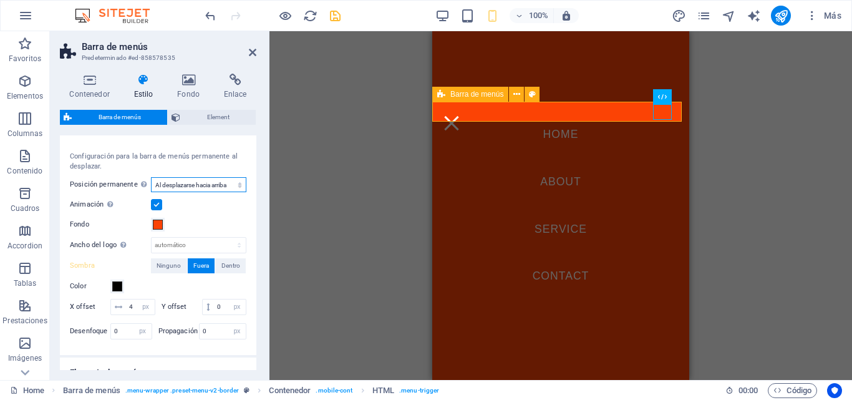
click at [211, 188] on select "Deshabilitado Instantáneo Tras el menú Tras el banner Al desplazarse hacia arri…" at bounding box center [198, 184] width 95 height 15
click at [201, 186] on select "Deshabilitado Instantáneo Tras el menú Tras el banner Al desplazarse hacia arri…" at bounding box center [198, 184] width 95 height 15
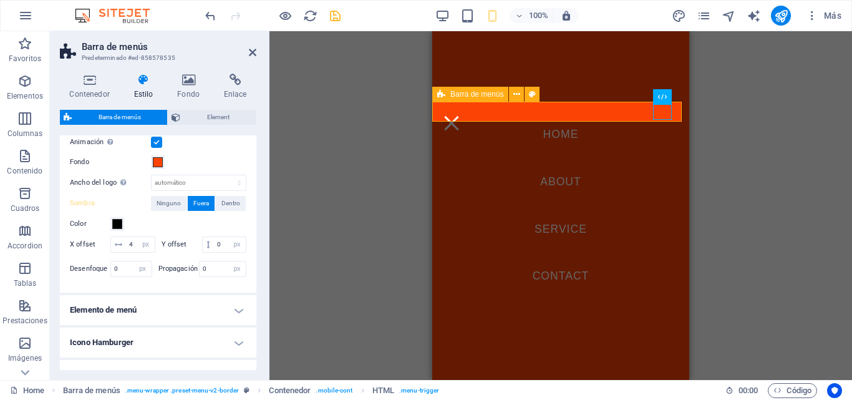
scroll to position [499, 0]
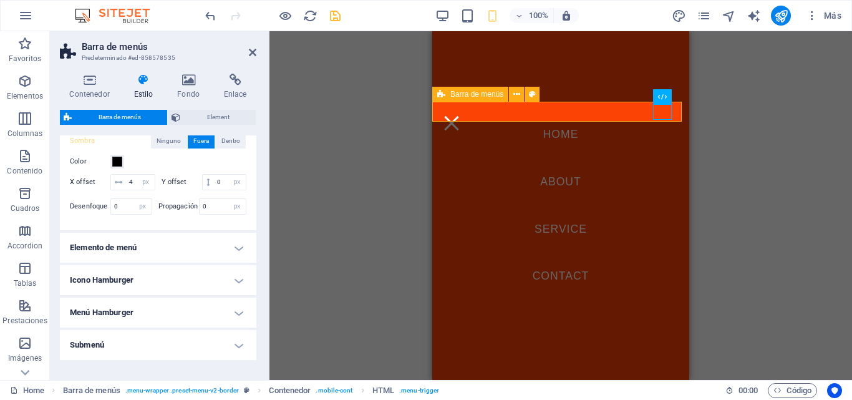
click at [149, 263] on h4 "Elemento de menú" at bounding box center [158, 248] width 197 height 30
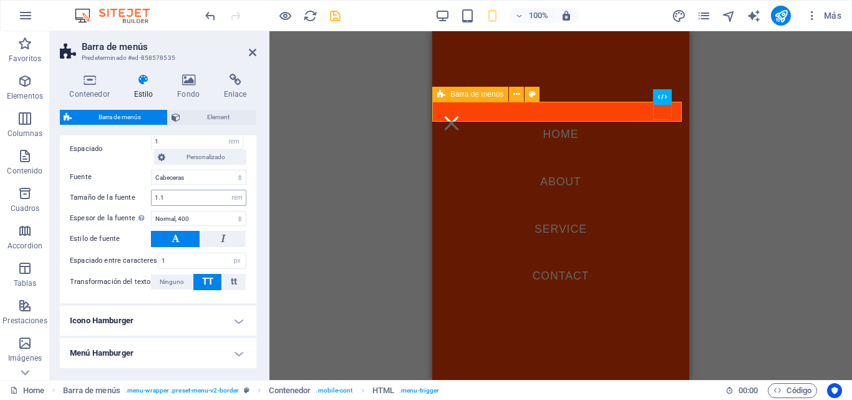
scroll to position [874, 0]
click at [175, 204] on input "1.1" at bounding box center [199, 196] width 94 height 15
drag, startPoint x: 175, startPoint y: 219, endPoint x: 142, endPoint y: 220, distance: 33.1
click at [142, 205] on div "Tamaño de la fuente 1.1 px rem % vh vw" at bounding box center [158, 196] width 177 height 16
click at [187, 183] on select "Predeterminado Cabeceras" at bounding box center [198, 175] width 95 height 15
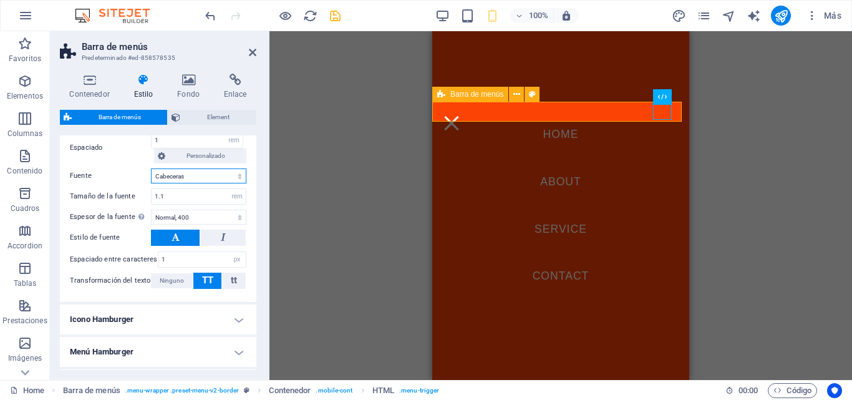
select select "link-default-font"
click at [151, 183] on select "Predeterminado Cabeceras" at bounding box center [198, 175] width 95 height 15
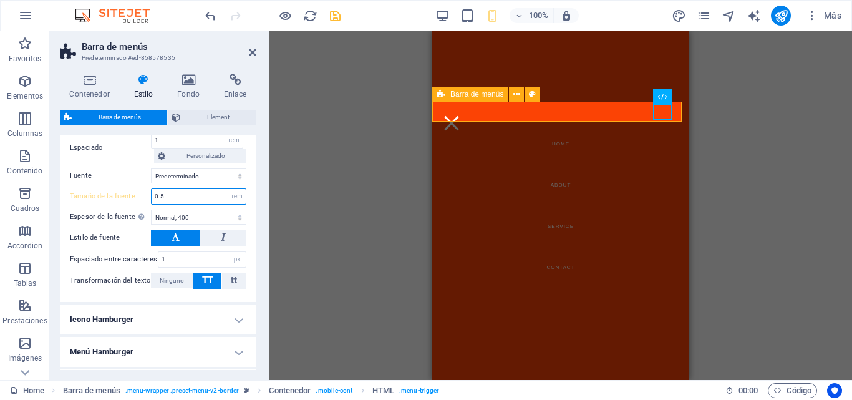
drag, startPoint x: 170, startPoint y: 212, endPoint x: 134, endPoint y: 212, distance: 36.8
click at [134, 205] on div "Tamaño de la fuente 0.5 px rem % vh vw" at bounding box center [158, 196] width 177 height 16
type input "1"
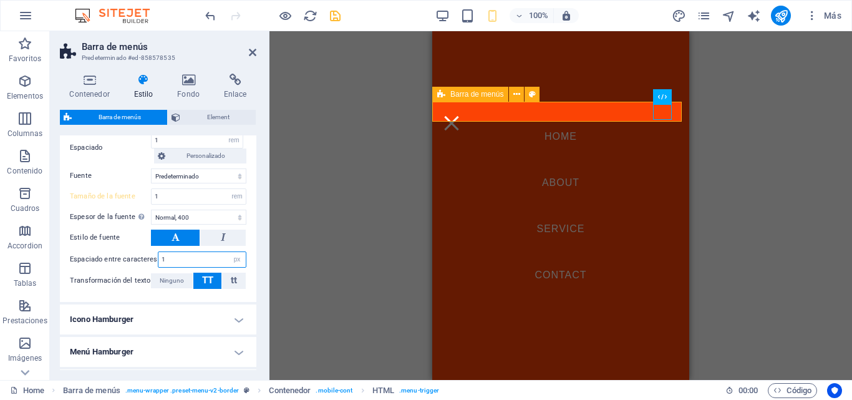
drag, startPoint x: 175, startPoint y: 275, endPoint x: 136, endPoint y: 273, distance: 38.7
click at [136, 268] on div "Espaciado entre caracteres 1 px rem vh vw" at bounding box center [158, 259] width 177 height 16
type input "0"
click at [172, 267] on input "1" at bounding box center [202, 259] width 87 height 15
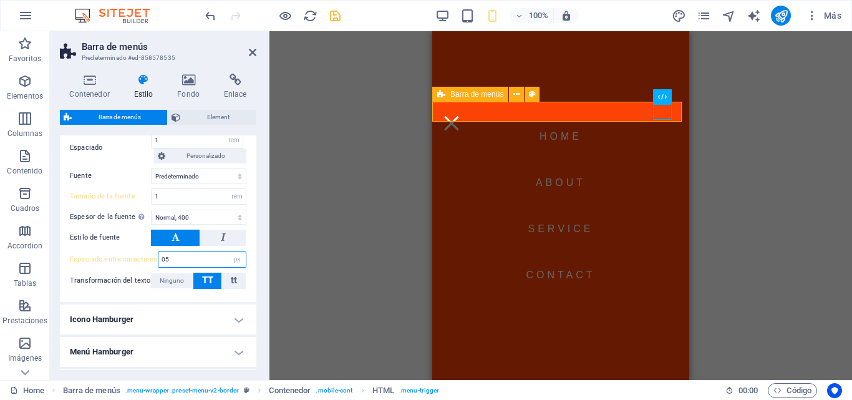
type input "0"
type input "2"
click at [199, 225] on select "Fino, 100 Extra [PERSON_NAME], 200 [PERSON_NAME], 300 Normal, 400 Medio, 500 [D…" at bounding box center [198, 217] width 95 height 15
click at [151, 225] on select "Fino, 100 Extra [PERSON_NAME], 200 [PERSON_NAME], 300 Normal, 400 Medio, 500 [D…" at bounding box center [198, 217] width 95 height 15
click at [170, 164] on span "Personalizado" at bounding box center [206, 156] width 74 height 15
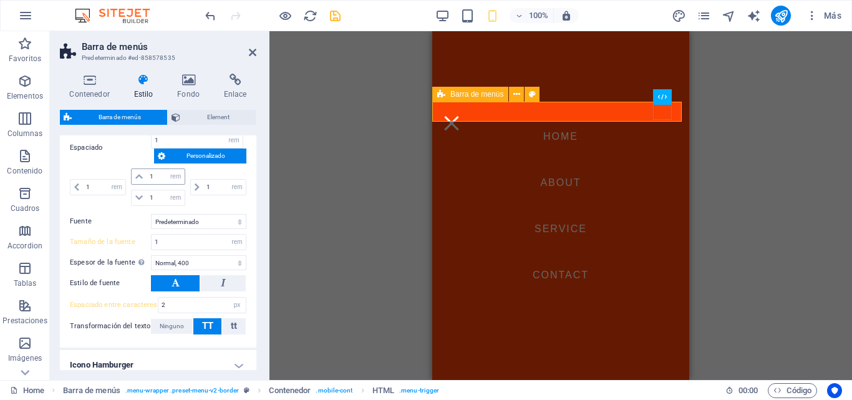
click at [142, 180] on icon at bounding box center [138, 176] width 7 height 7
click at [139, 202] on icon at bounding box center [138, 197] width 7 height 7
click at [150, 184] on input "1" at bounding box center [165, 176] width 37 height 15
type input "2"
select select "DISABLED_OPTION_VALUE"
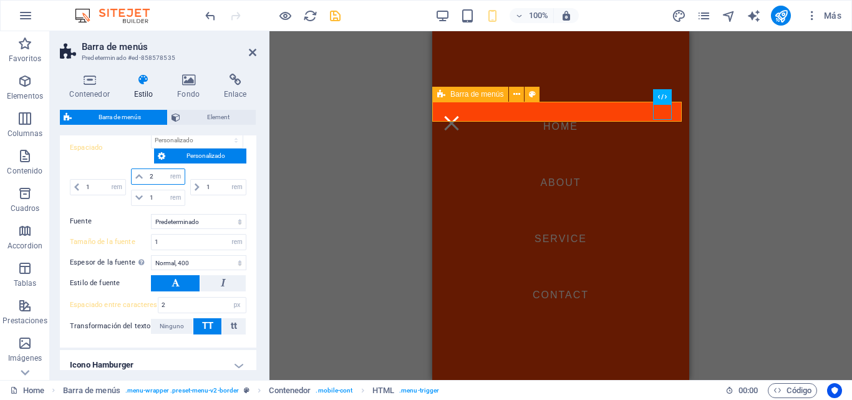
drag, startPoint x: 152, startPoint y: 195, endPoint x: 127, endPoint y: 193, distance: 25.7
click at [127, 193] on div "1 px rem % vh vw 2 px rem % vh vw 1 px rem % vh vw 1 px rem % vh vw" at bounding box center [158, 186] width 177 height 37
type input "0"
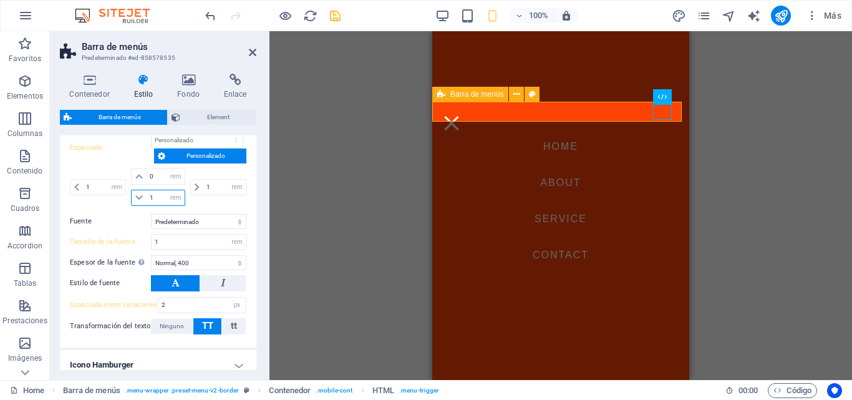
click at [152, 205] on input "1" at bounding box center [165, 197] width 37 height 15
type input "0"
click at [168, 229] on select "Predeterminado Cabeceras" at bounding box center [198, 221] width 95 height 15
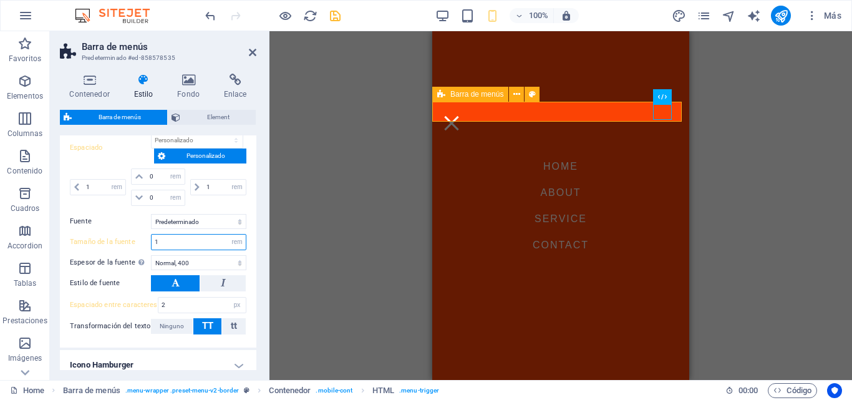
drag, startPoint x: 161, startPoint y: 260, endPoint x: 150, endPoint y: 260, distance: 11.2
click at [150, 250] on div "Tamaño de la fuente 1 px rem % vh vw" at bounding box center [158, 242] width 177 height 16
type input "2"
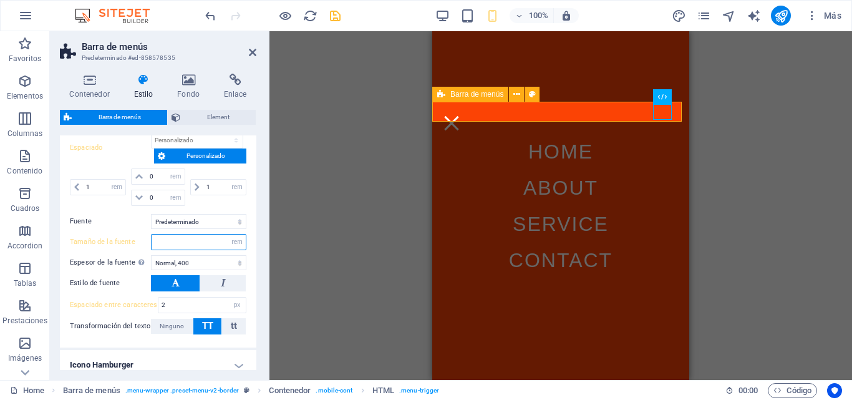
type input "1"
click at [193, 270] on select "Fino, 100 Extra [PERSON_NAME], 200 [PERSON_NAME], 300 Normal, 400 Medio, 500 [D…" at bounding box center [198, 262] width 95 height 15
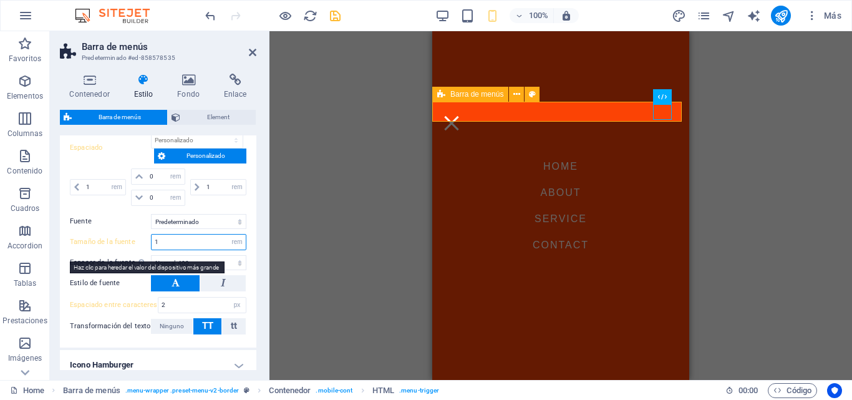
drag, startPoint x: 192, startPoint y: 260, endPoint x: 146, endPoint y: 256, distance: 46.3
click at [146, 250] on div "Tamaño de la fuente 1 px rem % vh vw" at bounding box center [158, 242] width 177 height 16
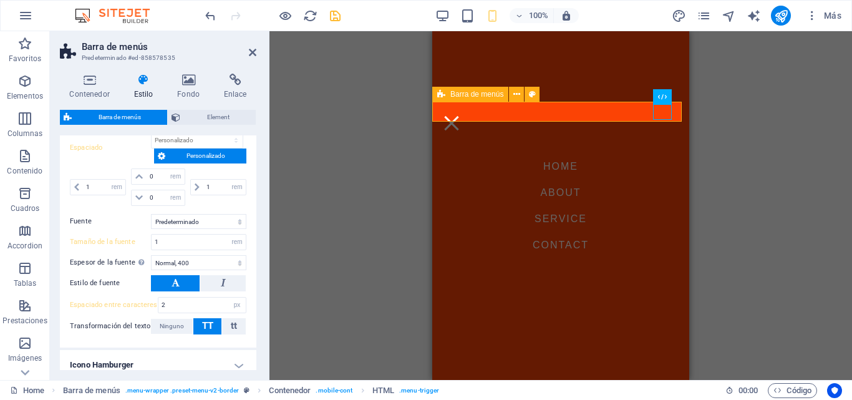
click at [257, 275] on div "Contenedor Estilo Fondo Enlace Tamaño Altura 32 Predeterminado px rem % vh vw A…" at bounding box center [158, 222] width 217 height 316
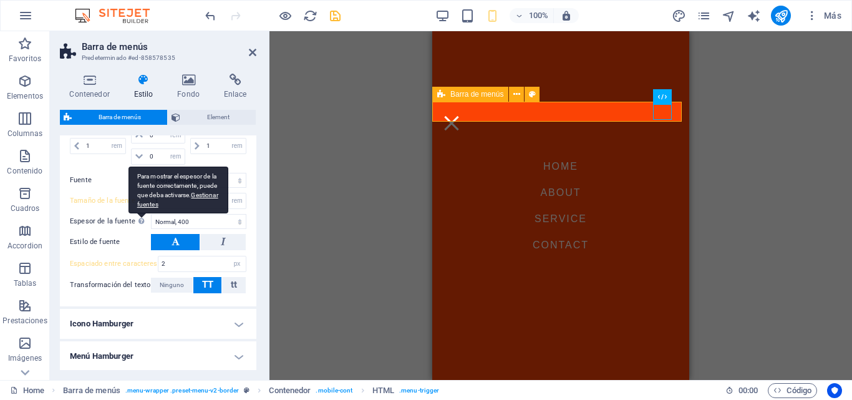
scroll to position [936, 0]
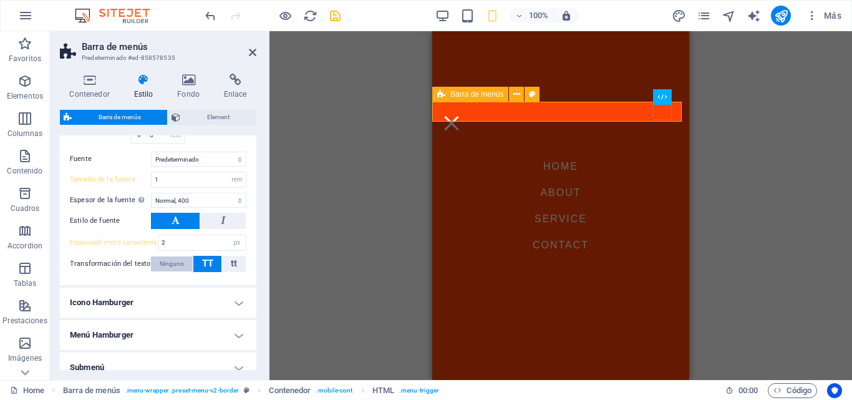
click at [166, 271] on span "Ninguno" at bounding box center [172, 263] width 24 height 15
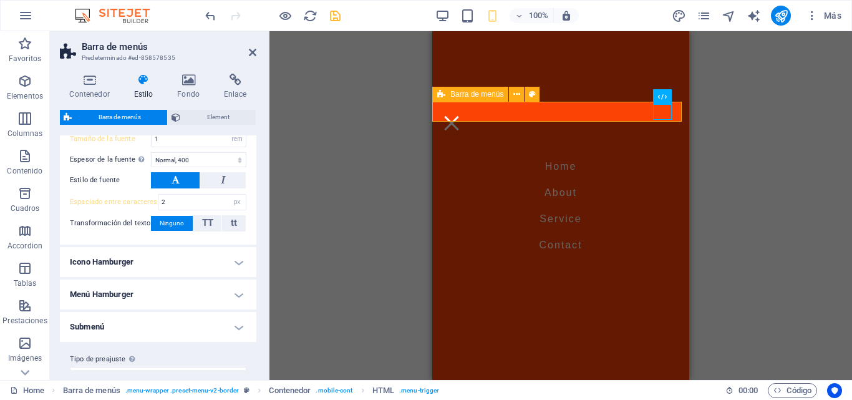
scroll to position [999, 0]
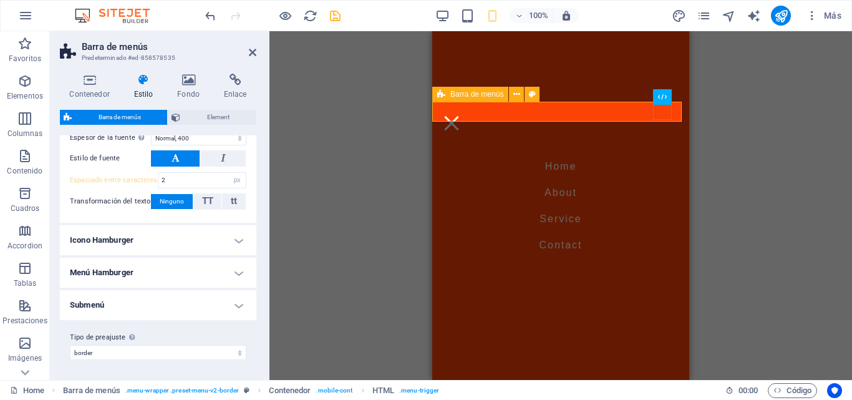
click at [170, 255] on h4 "Icono Hamburger" at bounding box center [158, 240] width 197 height 30
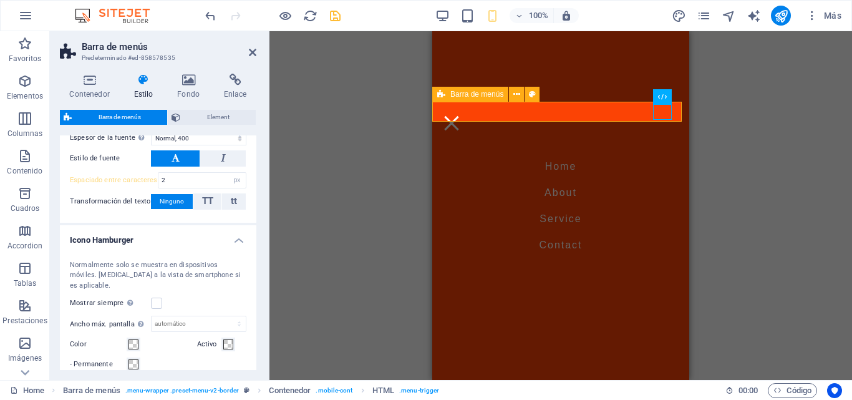
click at [170, 248] on h4 "Icono Hamburger" at bounding box center [158, 236] width 197 height 22
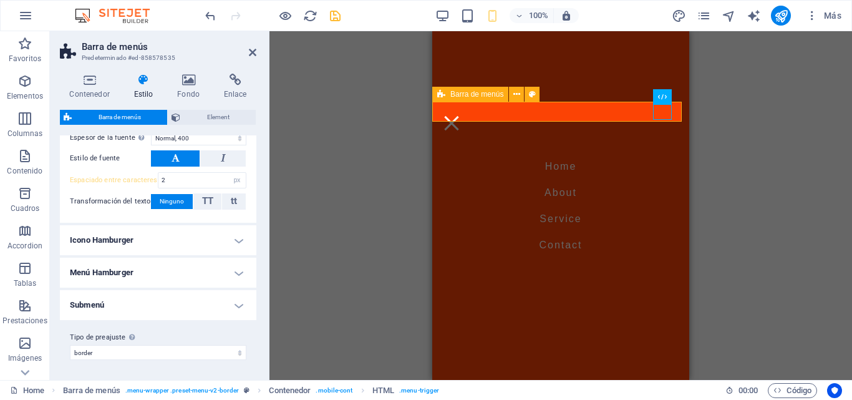
scroll to position [1015, 0]
click at [170, 266] on h4 "Menú Hamburger" at bounding box center [158, 273] width 197 height 30
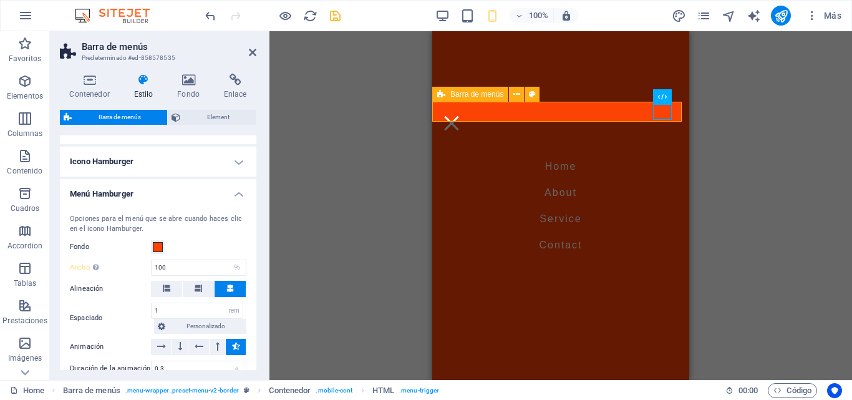
scroll to position [1140, 0]
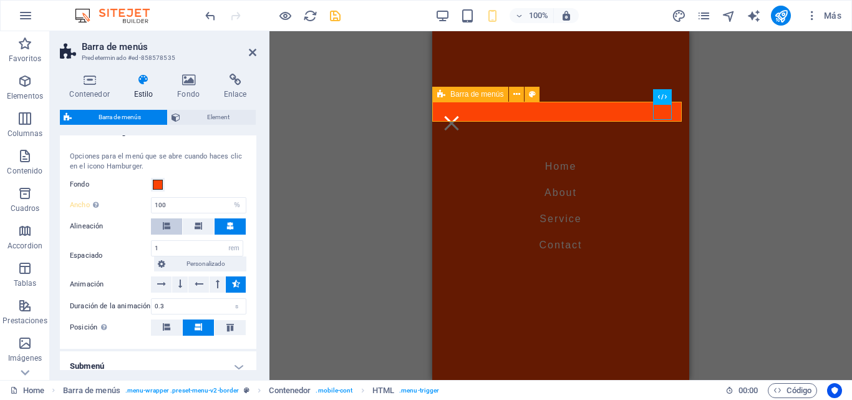
click at [167, 235] on span at bounding box center [166, 226] width 7 height 16
click at [199, 291] on icon at bounding box center [199, 283] width 9 height 15
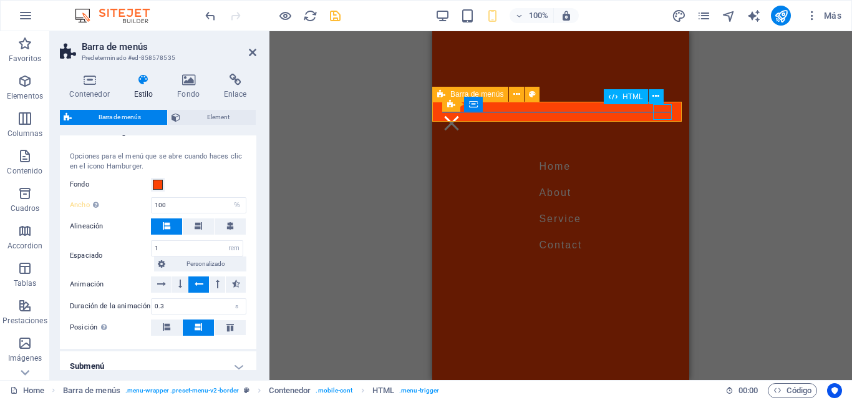
click at [461, 115] on div "Menu" at bounding box center [451, 123] width 19 height 16
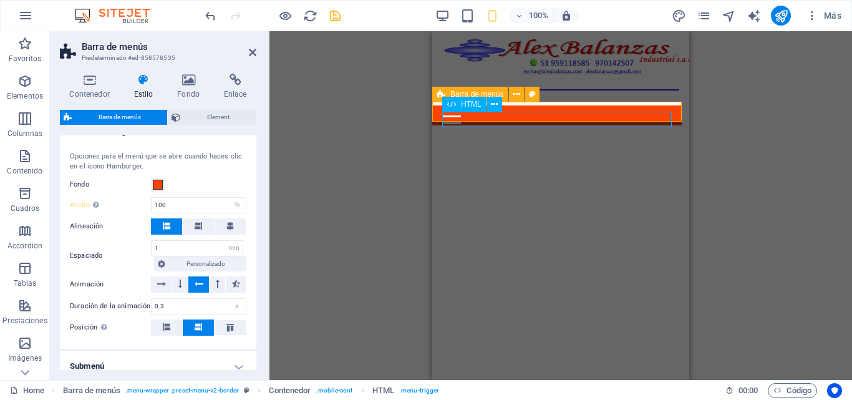
click at [461, 117] on div "Menu" at bounding box center [557, 123] width 230 height 16
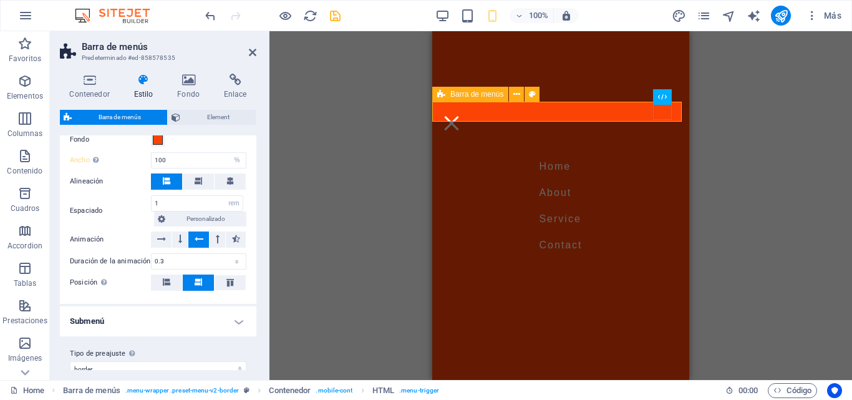
scroll to position [1202, 0]
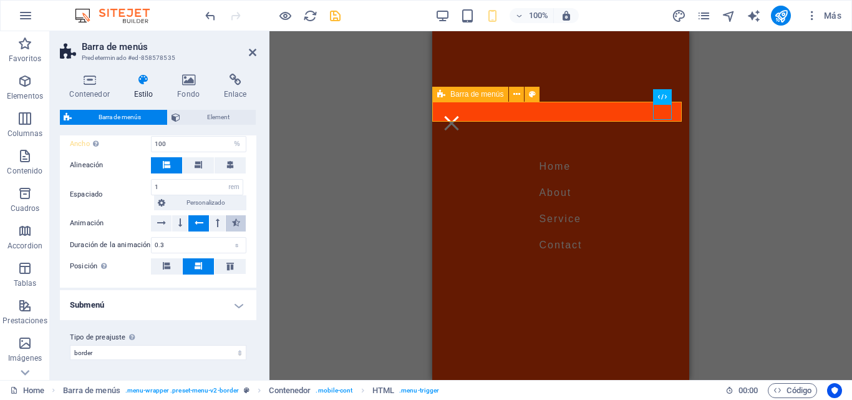
click at [236, 230] on icon at bounding box center [236, 222] width 8 height 15
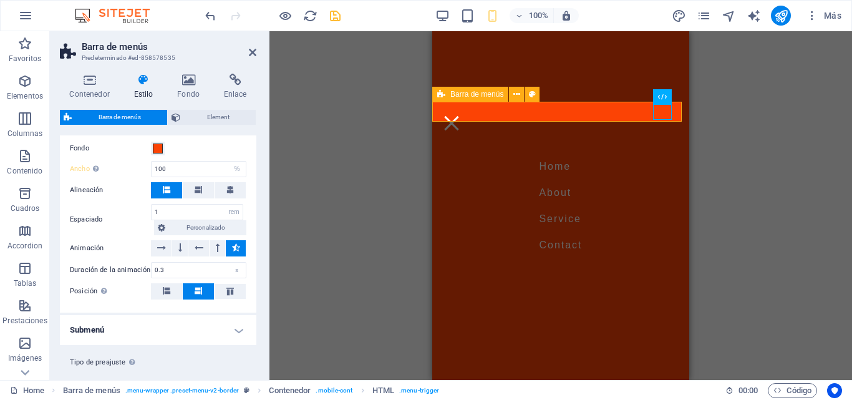
scroll to position [1155, 0]
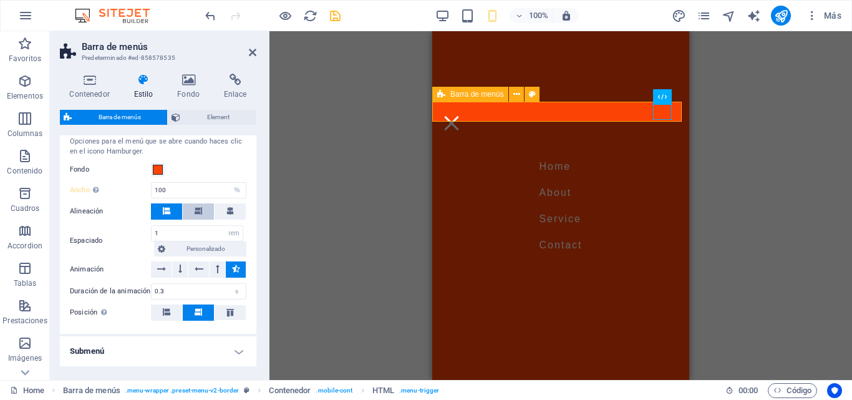
click at [200, 215] on icon at bounding box center [198, 210] width 7 height 7
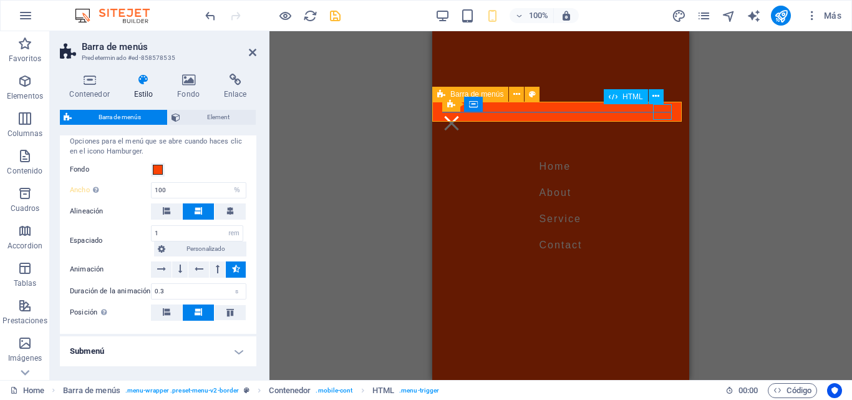
click at [461, 115] on div "Menu" at bounding box center [451, 123] width 19 height 16
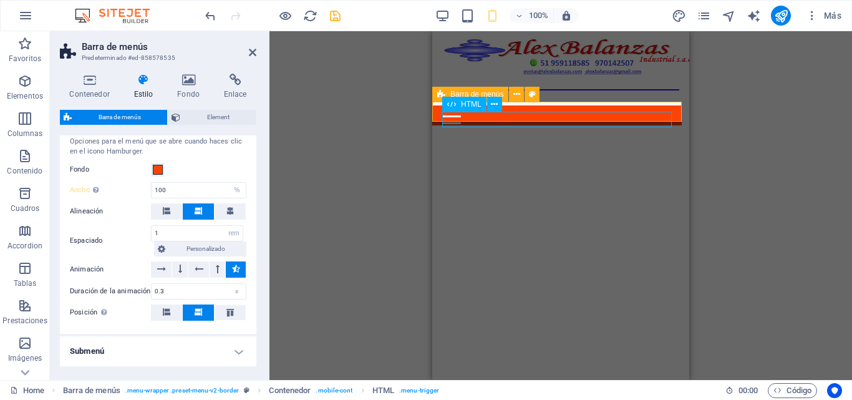
click at [456, 115] on div "Menu" at bounding box center [557, 123] width 230 height 16
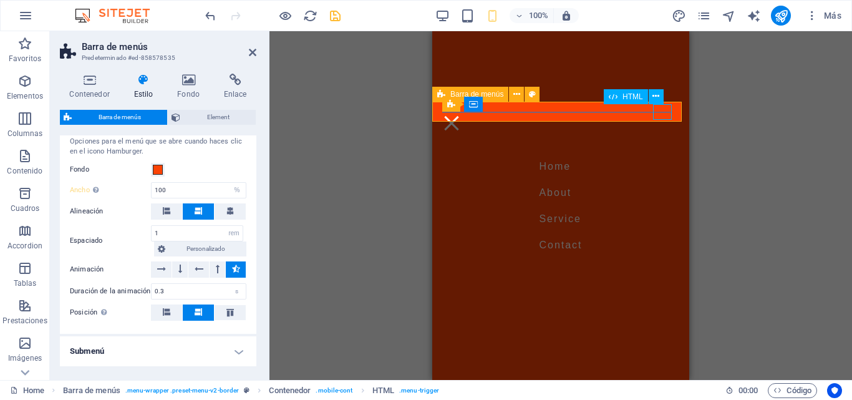
click at [461, 115] on div "Menu" at bounding box center [451, 123] width 19 height 16
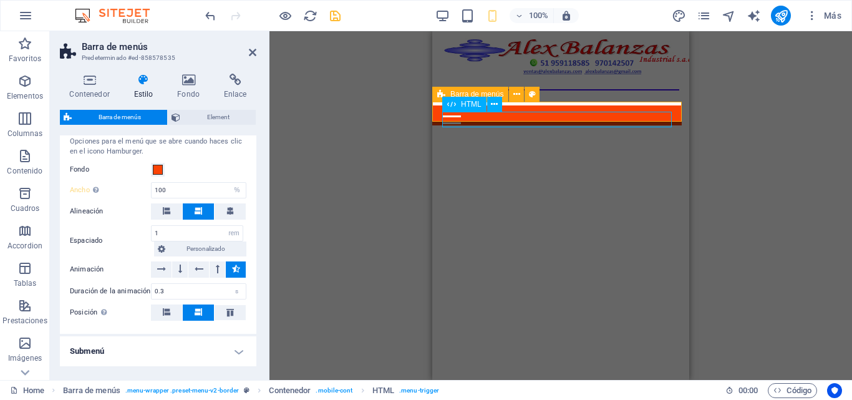
click at [457, 115] on div "Menu" at bounding box center [557, 123] width 230 height 16
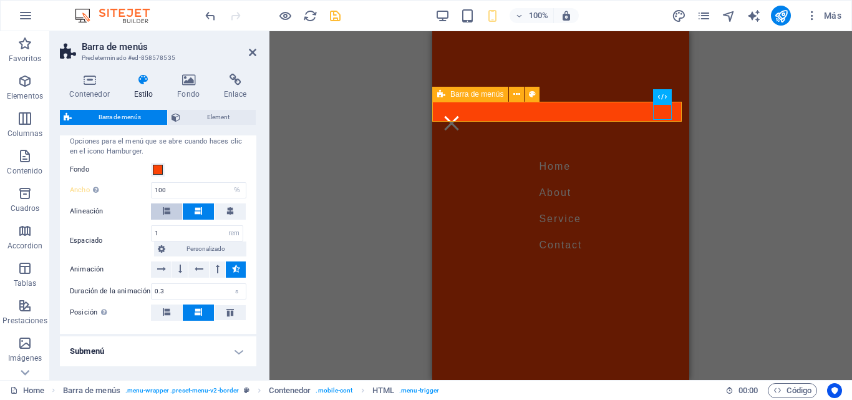
click at [166, 215] on icon at bounding box center [166, 210] width 7 height 7
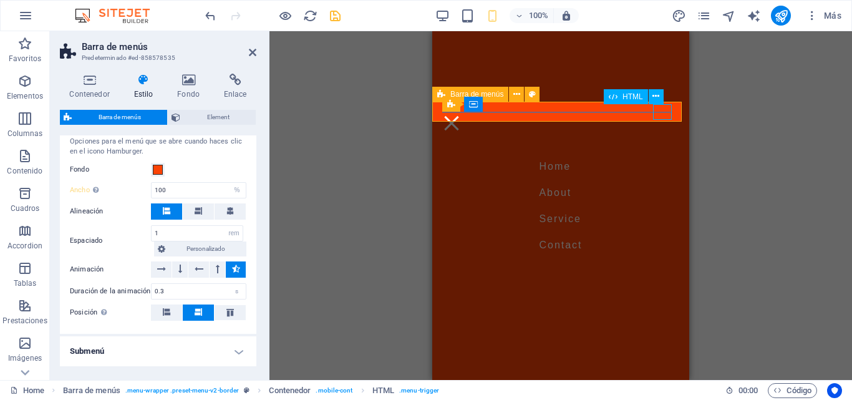
click at [461, 115] on div "Menu" at bounding box center [451, 123] width 19 height 16
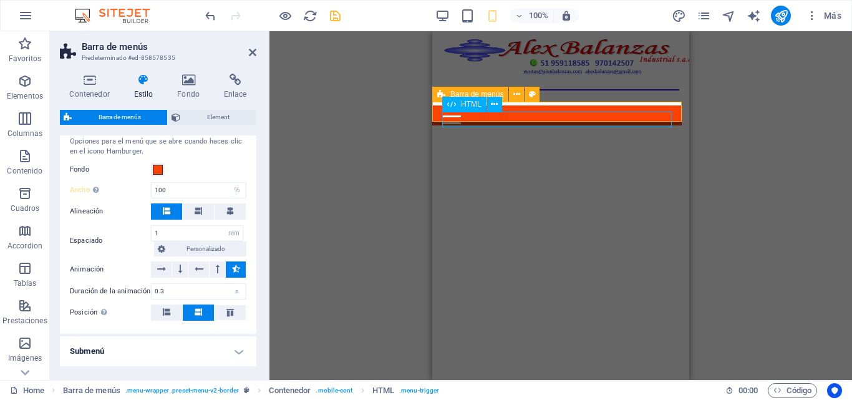
click at [456, 115] on div "Menu" at bounding box center [557, 123] width 230 height 16
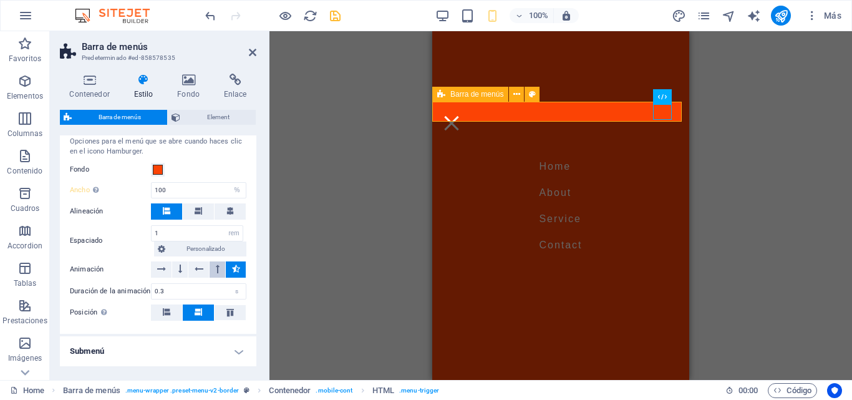
click at [216, 276] on icon at bounding box center [218, 268] width 4 height 15
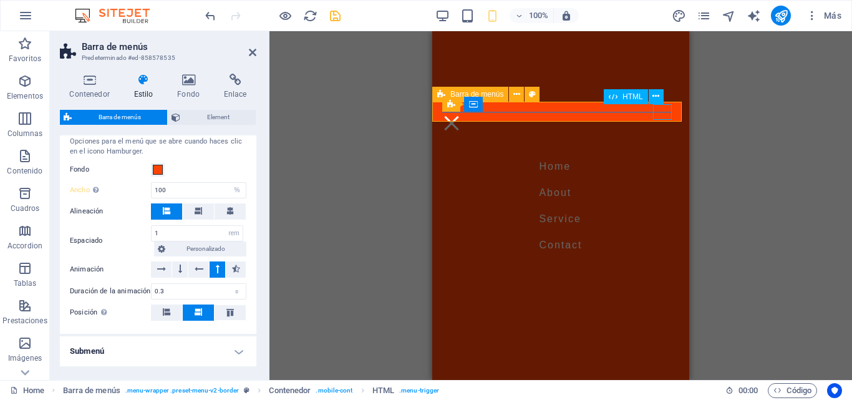
click at [461, 117] on div "Menu" at bounding box center [451, 123] width 19 height 16
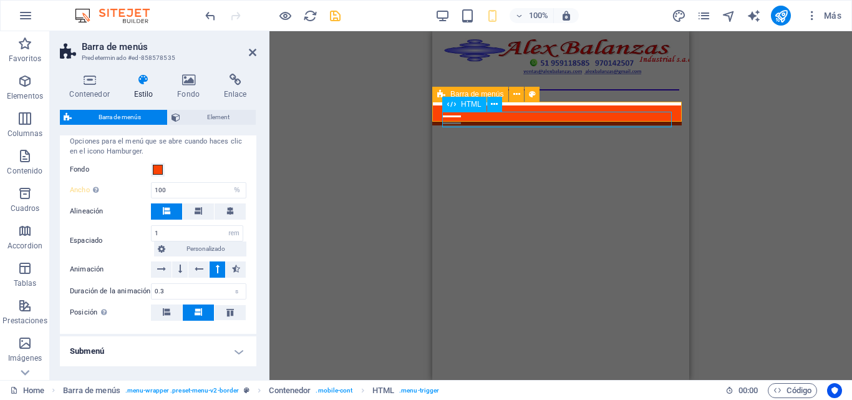
click at [458, 115] on div "Menu" at bounding box center [557, 123] width 230 height 16
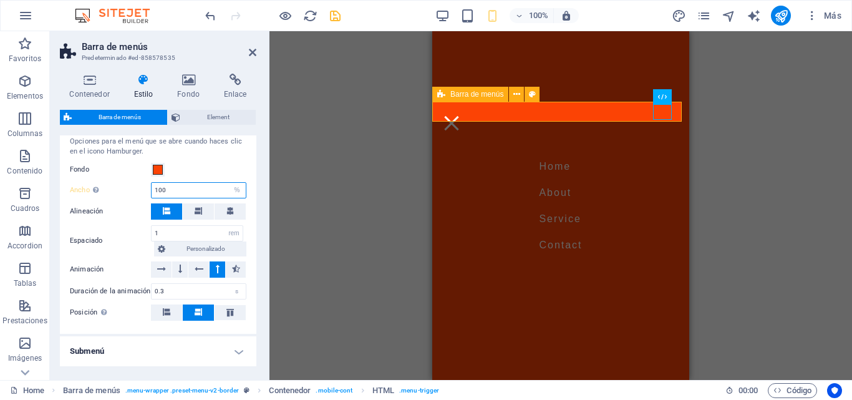
drag, startPoint x: 178, startPoint y: 207, endPoint x: 148, endPoint y: 207, distance: 30.6
click at [148, 198] on div "Ancho Solo cuando Desencadenar pantalla completa de menú está activado 100 auto…" at bounding box center [158, 190] width 177 height 16
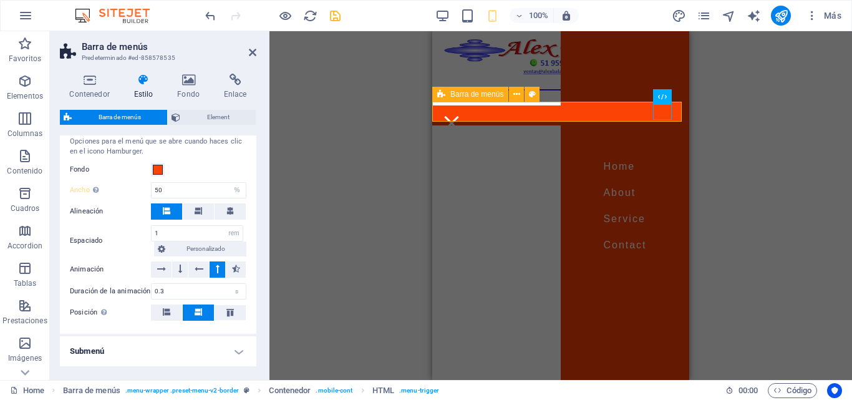
click at [203, 175] on div "Opciones para el menú que se abre cuando haces clic en el icono Hamburger. Fond…" at bounding box center [158, 229] width 202 height 210
click at [461, 115] on div "Menu" at bounding box center [451, 123] width 19 height 16
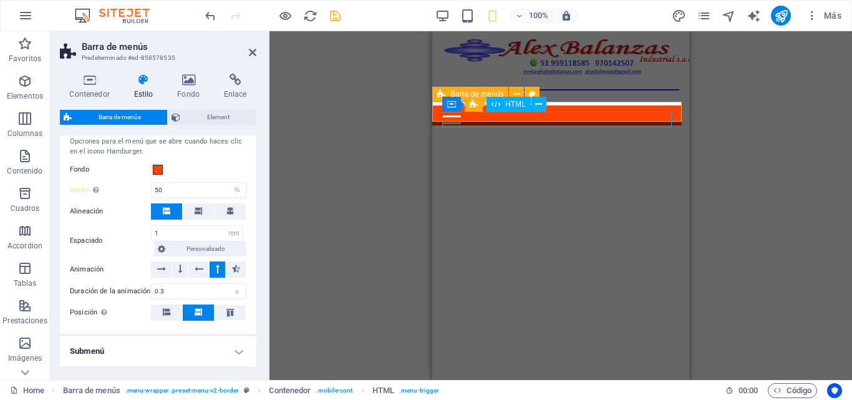
click at [457, 115] on div "Menu" at bounding box center [557, 123] width 230 height 16
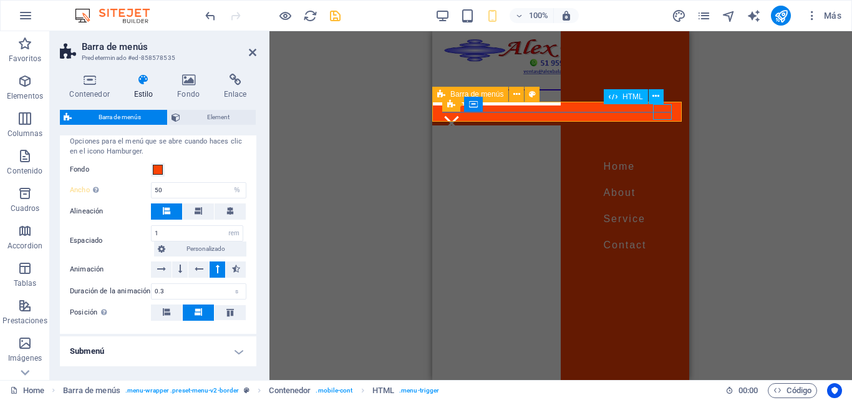
click at [461, 116] on div "Menu" at bounding box center [451, 123] width 19 height 16
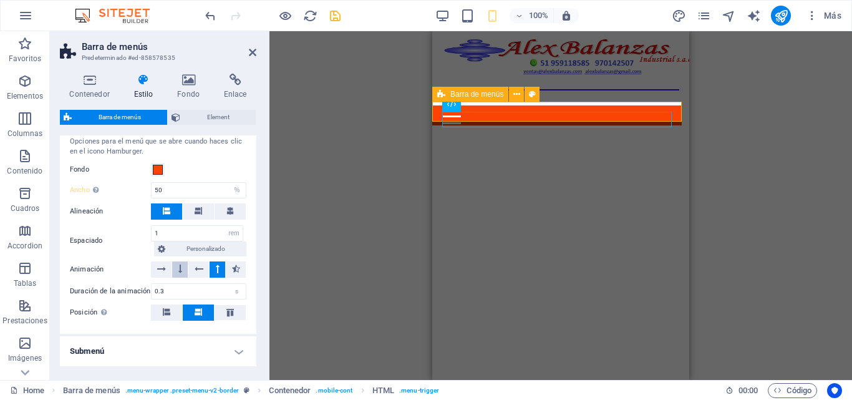
click at [180, 276] on icon at bounding box center [180, 268] width 4 height 15
drag, startPoint x: 169, startPoint y: 209, endPoint x: 144, endPoint y: 209, distance: 25.6
click at [144, 198] on div "Ancho Solo cuando Desencadenar pantalla completa de menú está activado 50 autom…" at bounding box center [158, 190] width 177 height 16
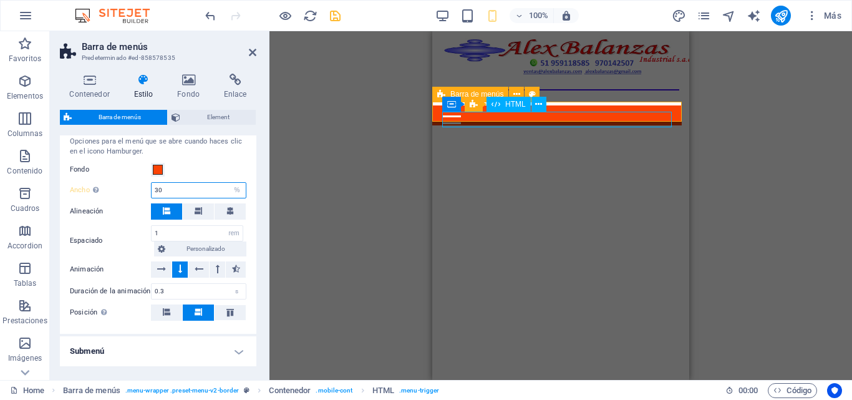
type input "30"
click at [450, 119] on div "Menu" at bounding box center [557, 123] width 230 height 16
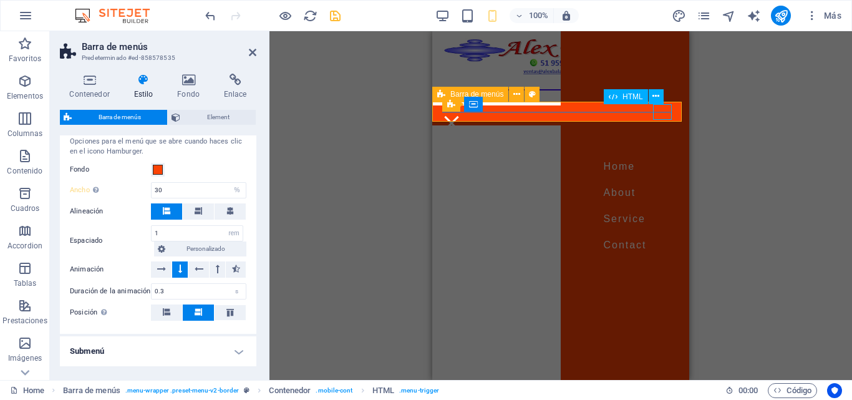
click at [461, 117] on div "Menu" at bounding box center [451, 123] width 19 height 16
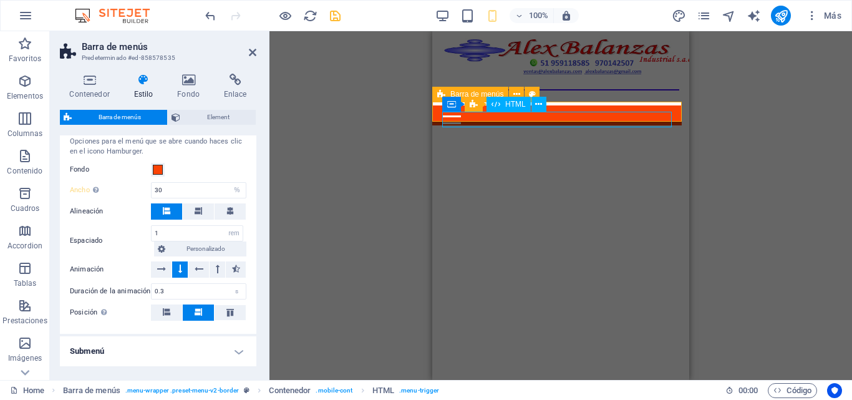
click at [449, 118] on div "Menu" at bounding box center [557, 123] width 230 height 16
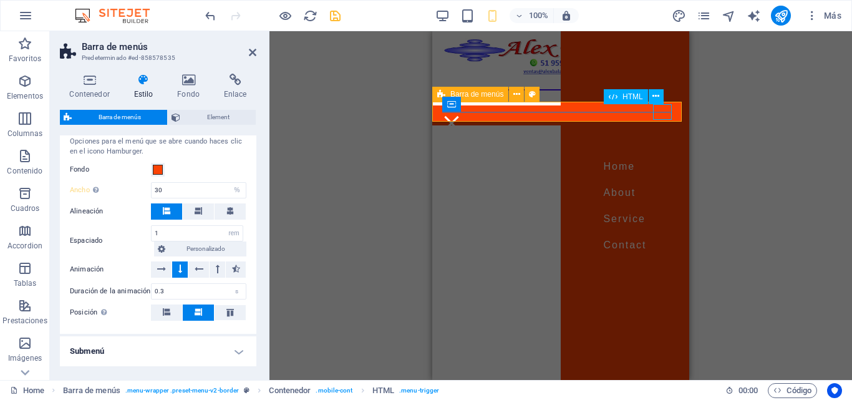
click at [461, 118] on div "Menu" at bounding box center [451, 123] width 19 height 16
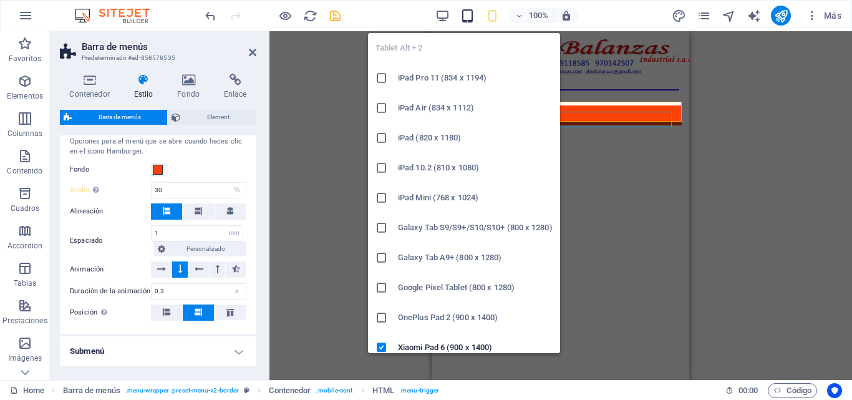
click at [472, 21] on icon "button" at bounding box center [468, 16] width 14 height 14
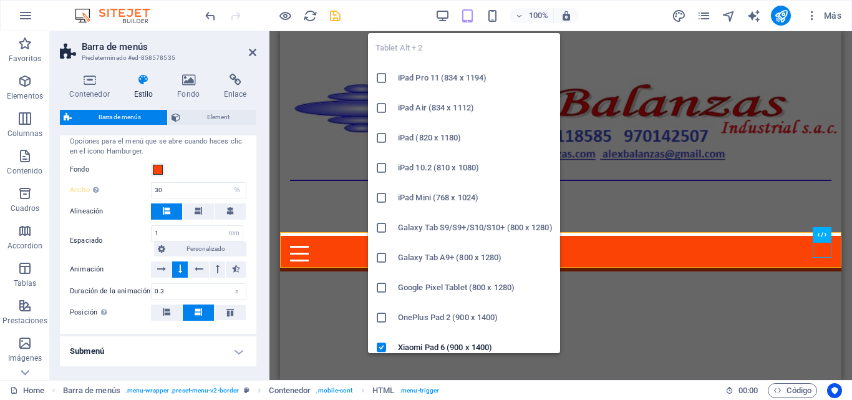
type input "2"
type input "1"
select select "rem"
type input "1"
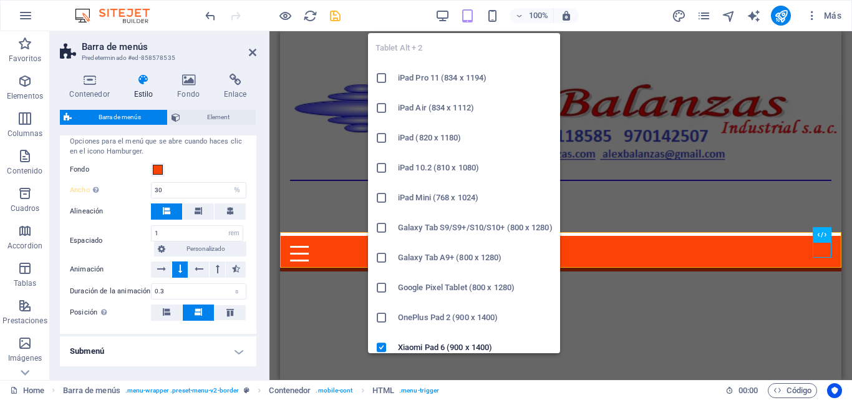
type input "1.1"
type input "1"
select select "DISABLED_OPTION_VALUE"
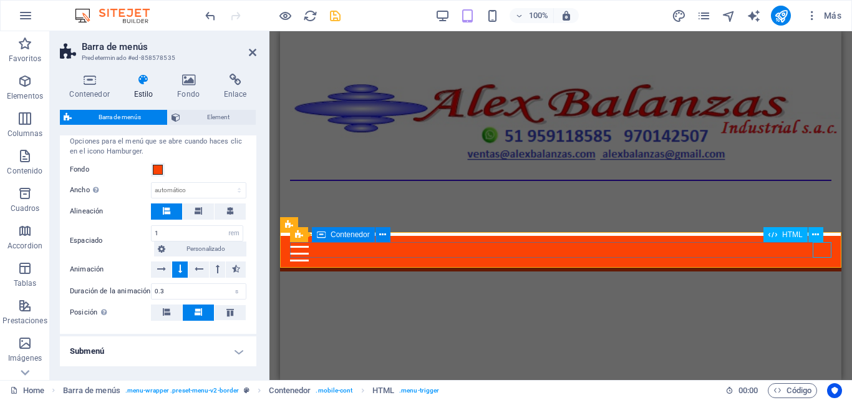
click at [820, 250] on div "Menu" at bounding box center [561, 254] width 542 height 16
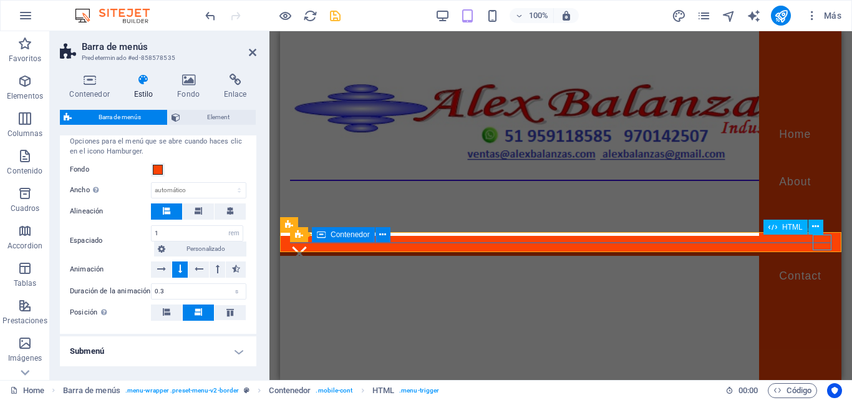
click at [309, 250] on div "Menu" at bounding box center [299, 254] width 19 height 16
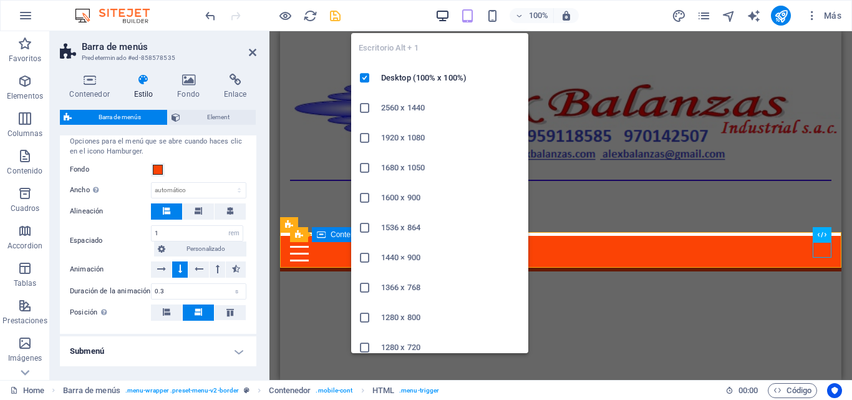
click at [443, 20] on icon "button" at bounding box center [443, 16] width 14 height 14
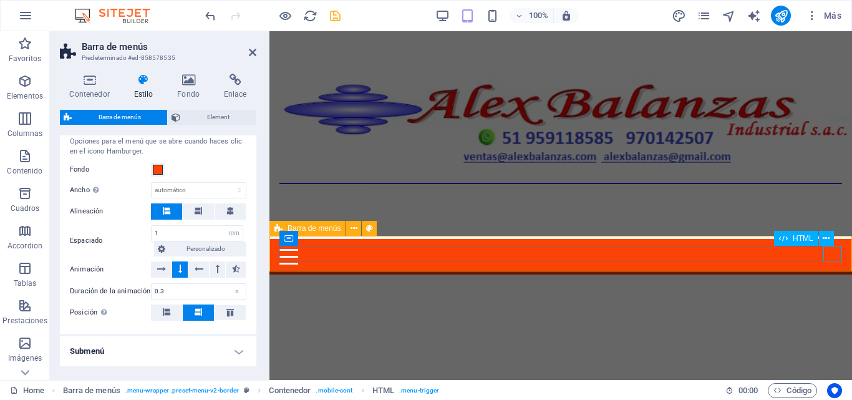
click at [833, 258] on div "Menu" at bounding box center [561, 257] width 563 height 16
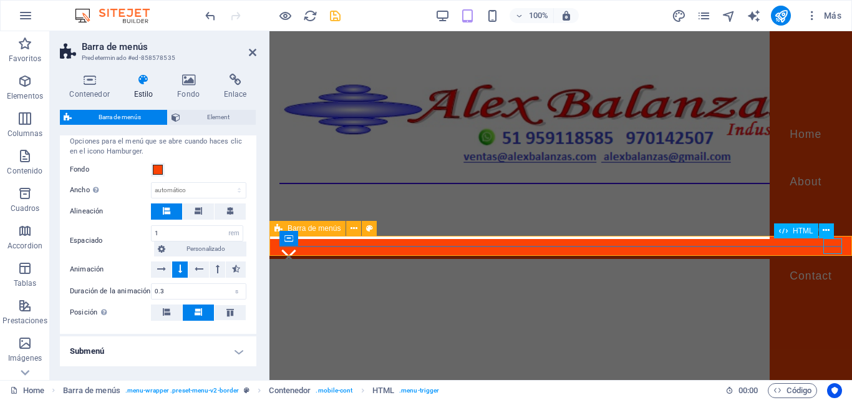
click at [298, 250] on div "Menu" at bounding box center [289, 257] width 19 height 16
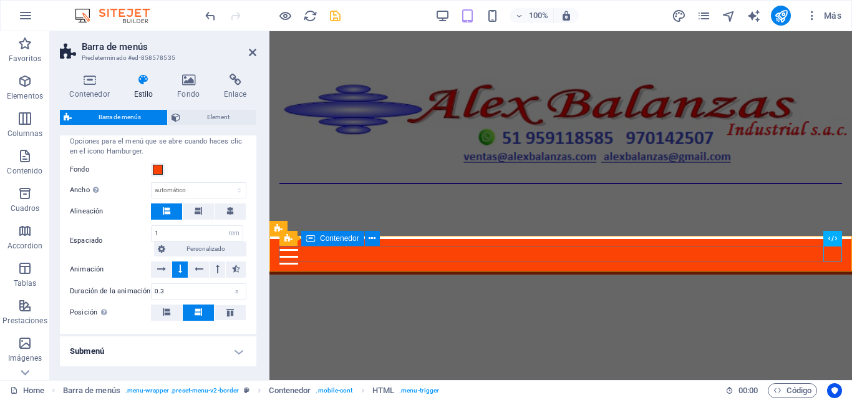
click at [565, 258] on div "Menu" at bounding box center [561, 257] width 563 height 16
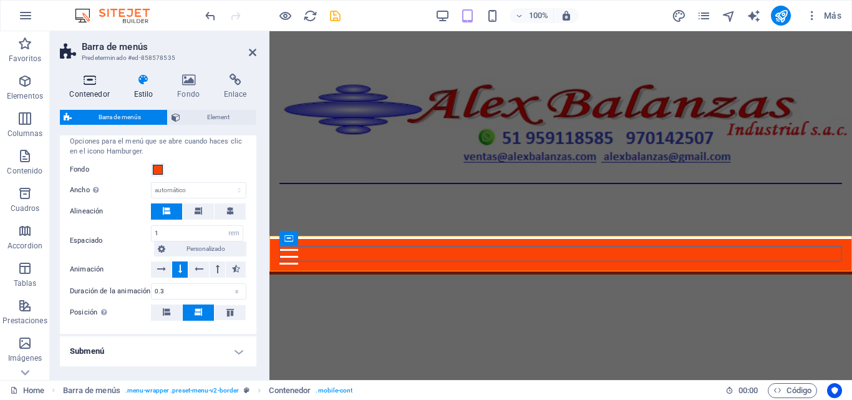
click at [93, 95] on h4 "Contenedor" at bounding box center [92, 87] width 64 height 26
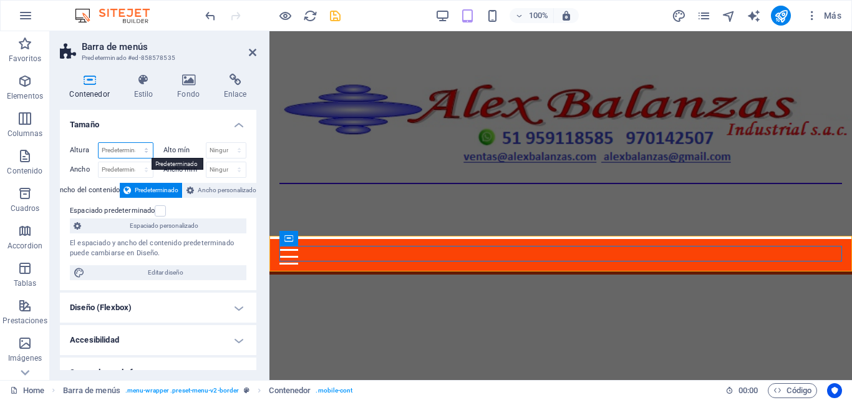
click at [103, 148] on select "Predeterminado px rem % vh vw" at bounding box center [126, 150] width 54 height 15
select select "px"
click at [134, 143] on select "Predeterminado px rem % vh vw" at bounding box center [126, 150] width 54 height 15
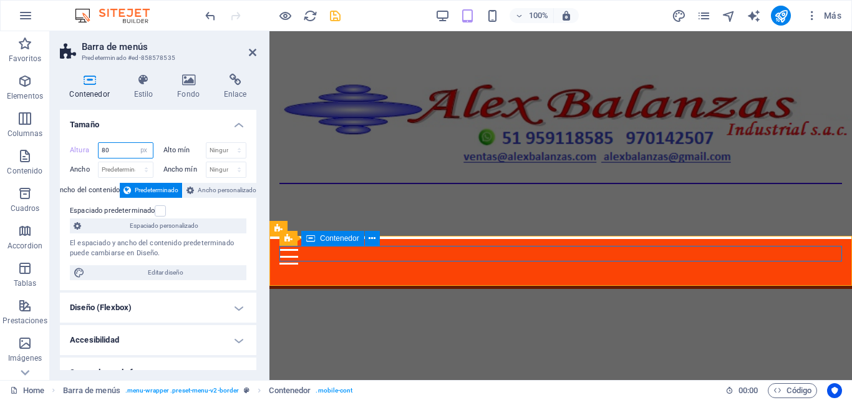
type input "80"
click at [301, 254] on div "Menu" at bounding box center [561, 257] width 563 height 16
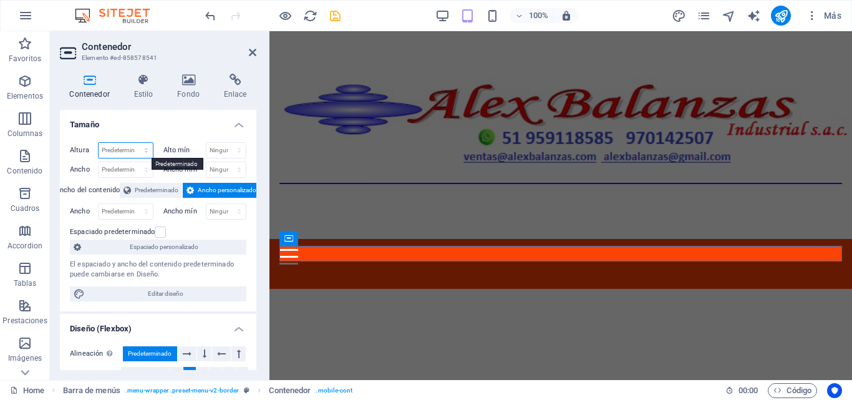
click at [121, 151] on select "Predeterminado px rem % vh vw" at bounding box center [126, 150] width 54 height 15
select select "px"
click at [134, 143] on select "Predeterminado px rem % vh vw" at bounding box center [126, 150] width 54 height 15
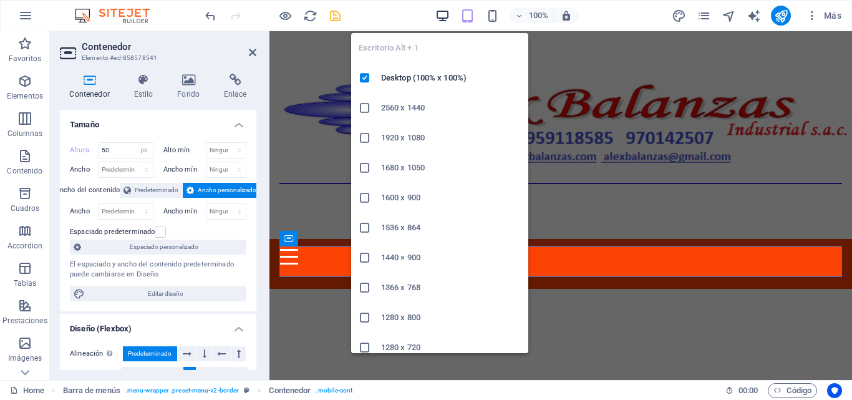
click at [437, 9] on icon "button" at bounding box center [443, 16] width 14 height 14
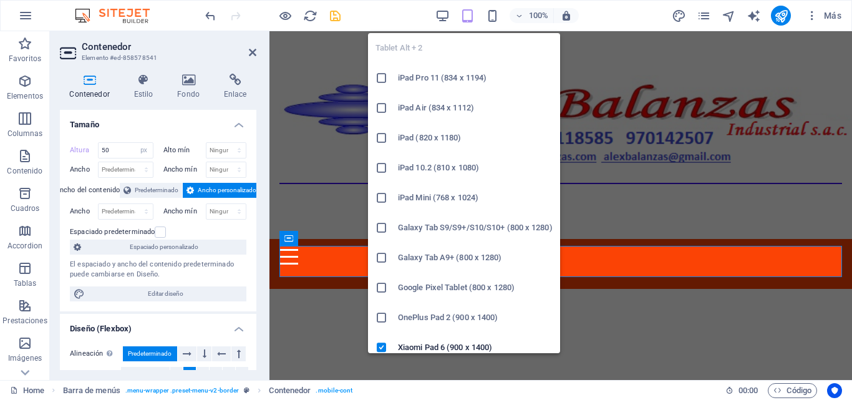
click at [471, 17] on icon "button" at bounding box center [468, 16] width 14 height 14
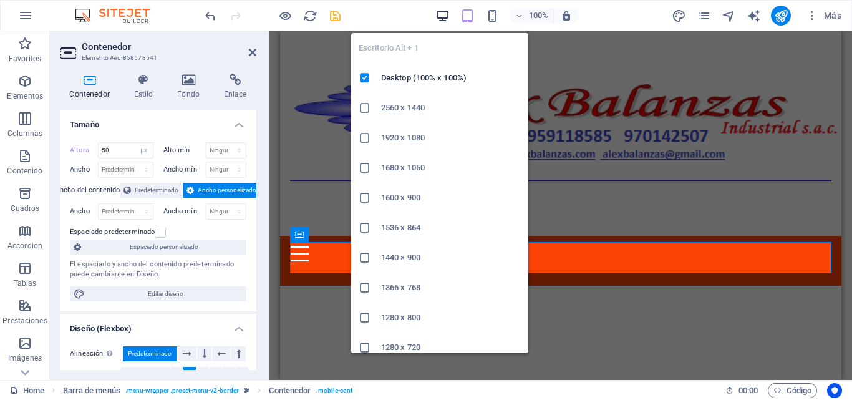
click at [444, 12] on icon "button" at bounding box center [443, 16] width 14 height 14
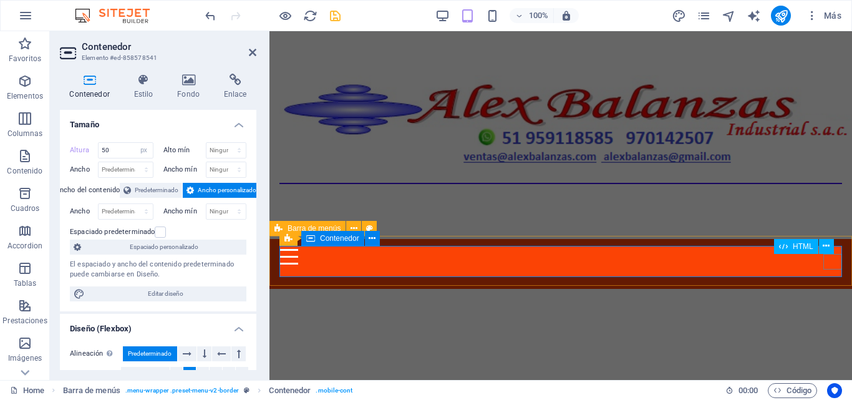
click at [830, 265] on div "Menu" at bounding box center [561, 257] width 563 height 16
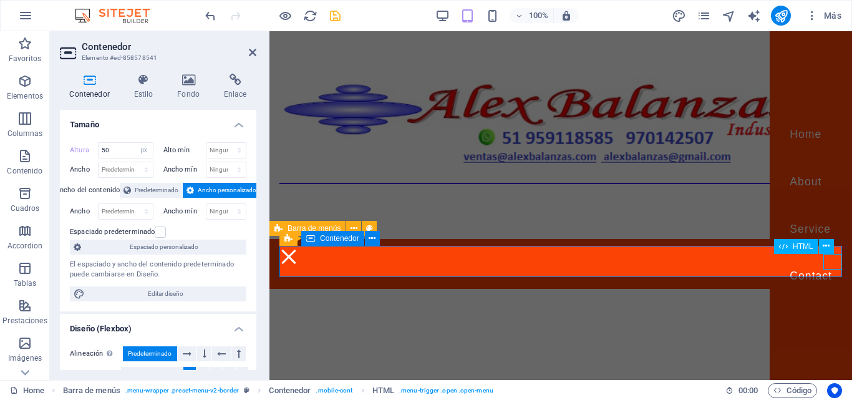
click at [298, 265] on div "Menu" at bounding box center [289, 257] width 19 height 16
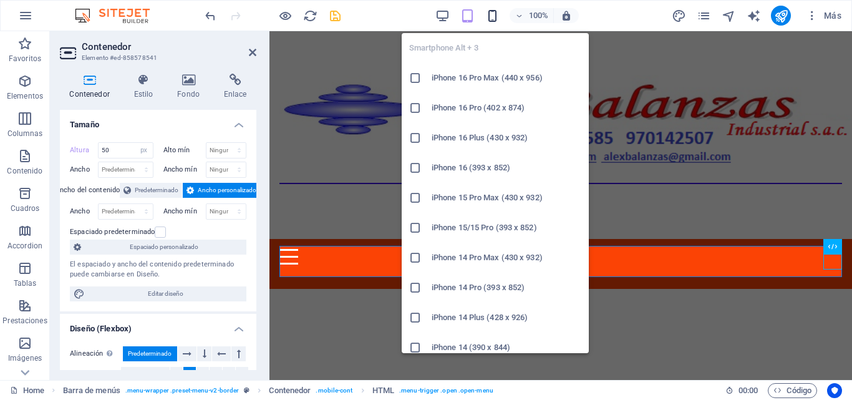
click at [493, 20] on icon "button" at bounding box center [493, 16] width 14 height 14
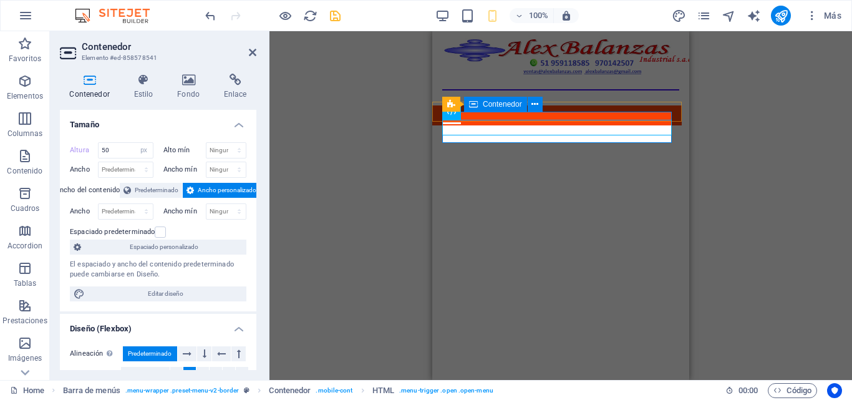
click at [562, 117] on div "Menu" at bounding box center [557, 130] width 230 height 31
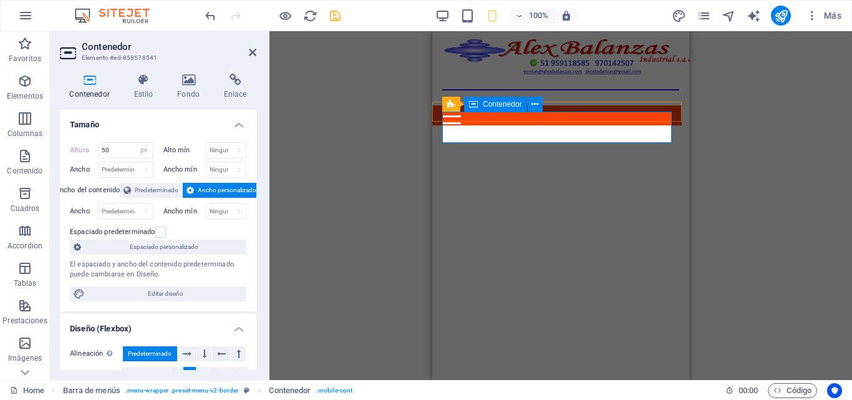
click at [510, 104] on span "Contenedor" at bounding box center [502, 103] width 39 height 7
drag, startPoint x: 117, startPoint y: 149, endPoint x: 95, endPoint y: 149, distance: 21.8
click at [95, 149] on div "Altura 50 Predeterminado px rem % vh vw" at bounding box center [112, 150] width 84 height 16
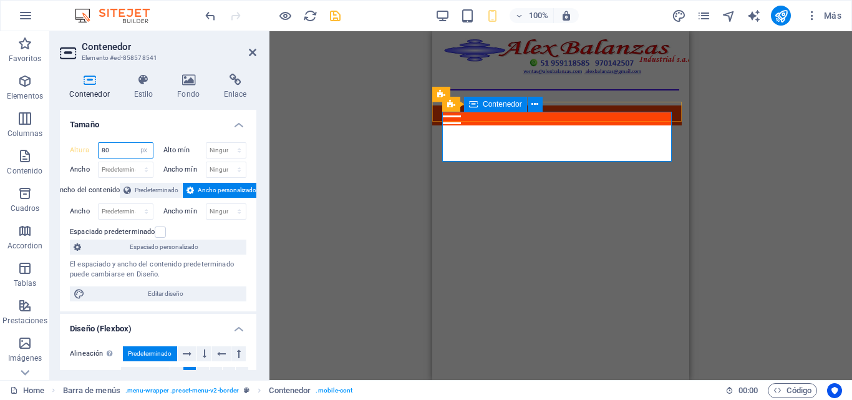
type input "80"
click at [540, 121] on div "Menu" at bounding box center [557, 140] width 230 height 50
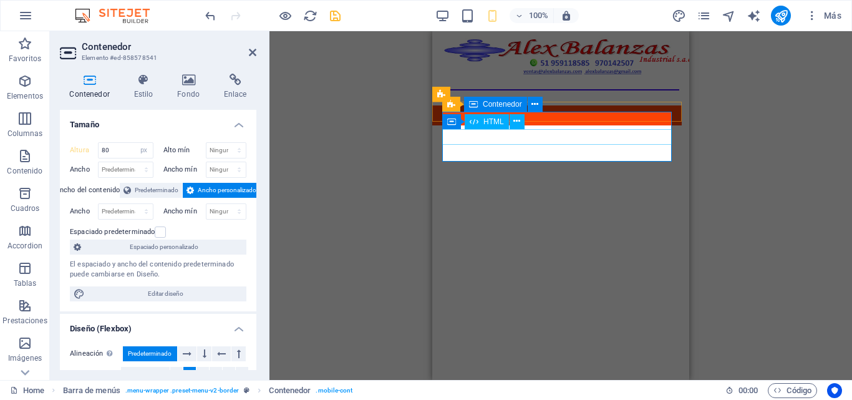
click at [539, 129] on div "Menu" at bounding box center [557, 123] width 230 height 16
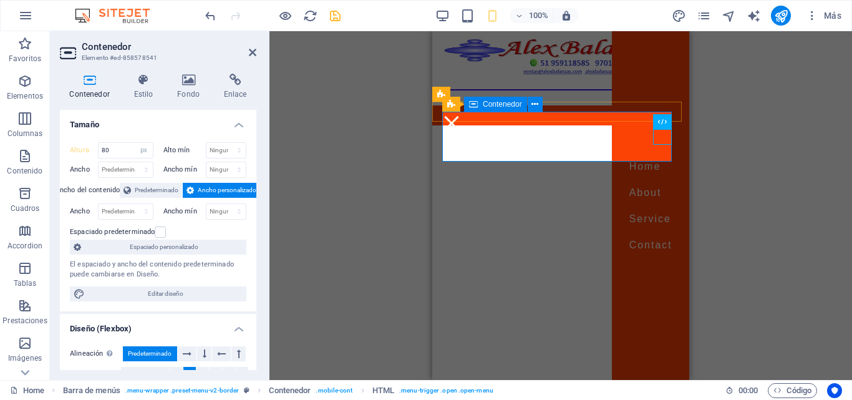
click at [539, 132] on div "Menu" at bounding box center [557, 140] width 230 height 50
click at [529, 147] on div "Menu" at bounding box center [557, 140] width 230 height 50
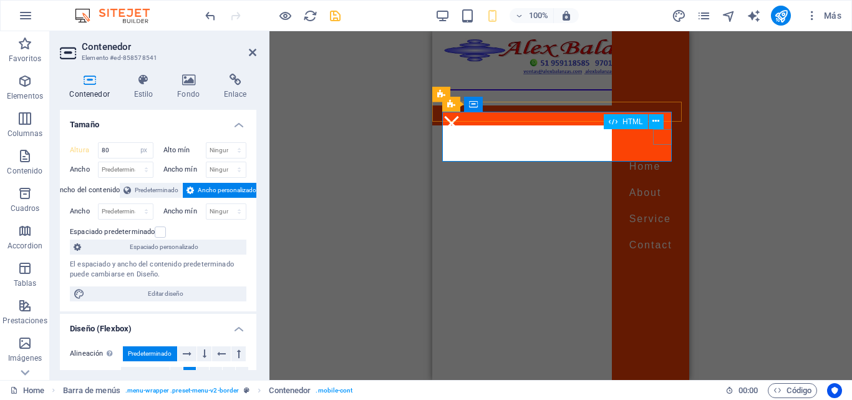
click at [461, 131] on div "Menu" at bounding box center [451, 123] width 19 height 16
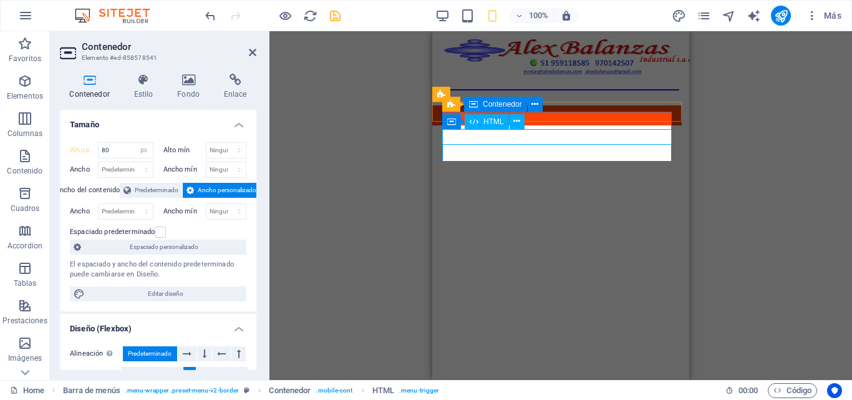
click at [569, 131] on div "Menu" at bounding box center [557, 123] width 230 height 16
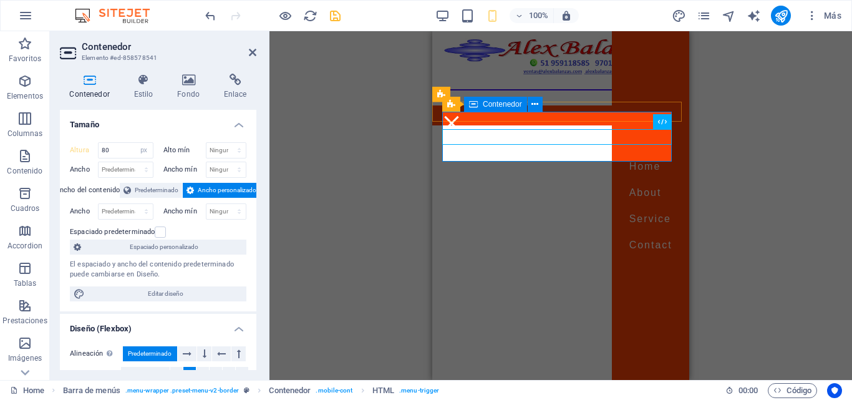
click at [569, 140] on div "Menu" at bounding box center [557, 140] width 230 height 50
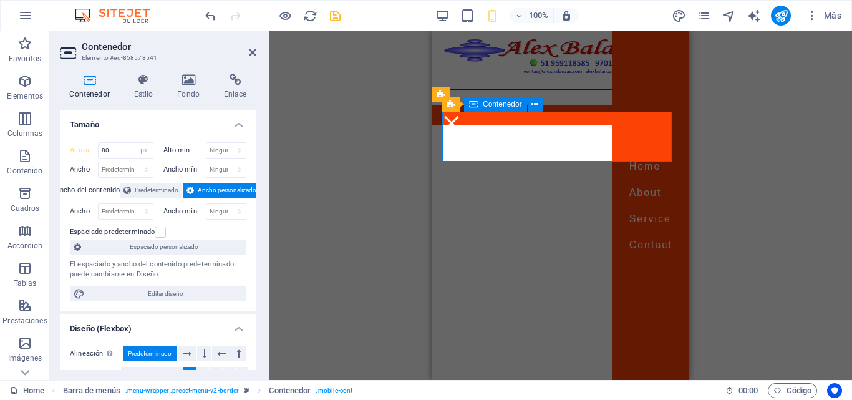
click at [569, 140] on div "Menu" at bounding box center [557, 140] width 230 height 50
click at [563, 149] on div "Menu" at bounding box center [557, 140] width 230 height 50
click at [563, 120] on div "Menu" at bounding box center [557, 140] width 230 height 50
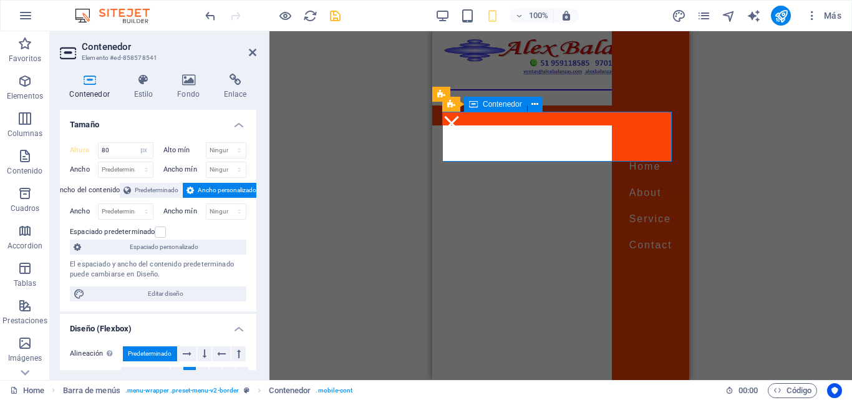
click at [545, 118] on div "Menu" at bounding box center [557, 140] width 230 height 50
click at [453, 102] on div "Barra de menús" at bounding box center [489, 95] width 115 height 16
click at [454, 100] on div "Barra de menús" at bounding box center [470, 94] width 76 height 15
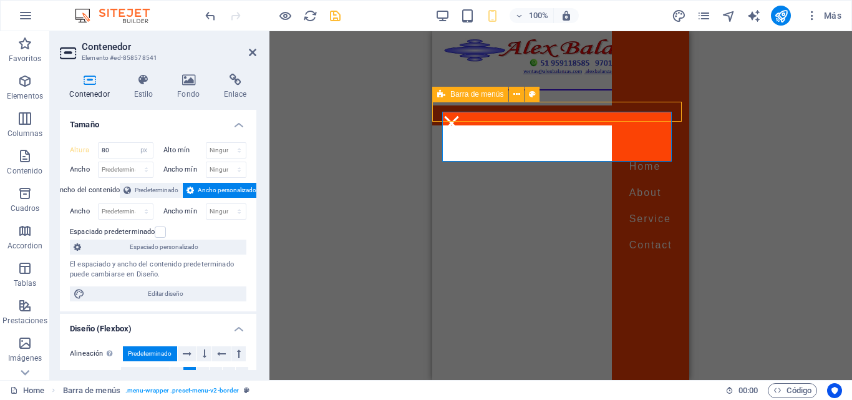
click at [454, 100] on div "Barra de menús" at bounding box center [470, 94] width 76 height 15
select select "px"
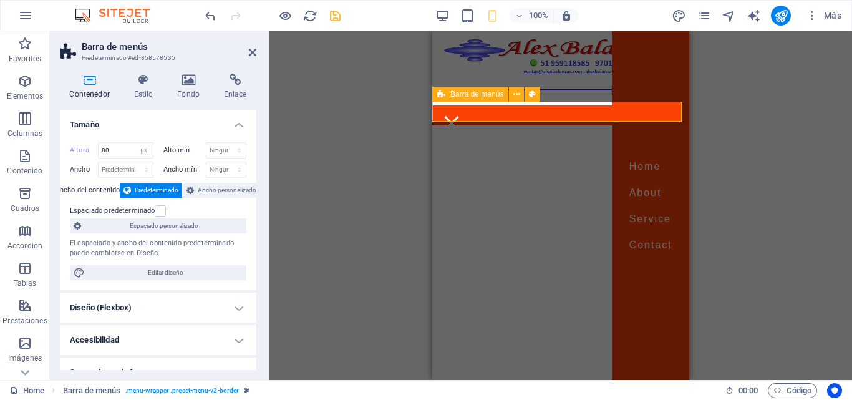
type input "32"
type input "400"
select select "px"
drag, startPoint x: 112, startPoint y: 145, endPoint x: 83, endPoint y: 144, distance: 29.4
click at [83, 144] on div "Altura 32 Predeterminado px rem % vh vw" at bounding box center [112, 150] width 84 height 16
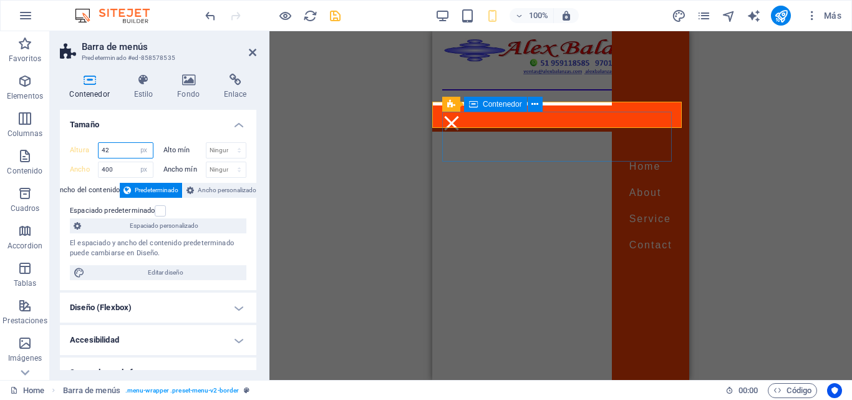
type input "42"
click at [475, 138] on div "Menu" at bounding box center [557, 140] width 230 height 50
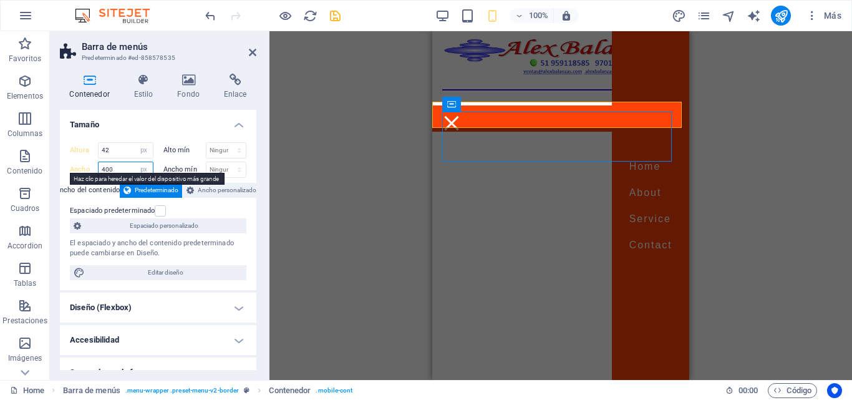
drag, startPoint x: 118, startPoint y: 168, endPoint x: 82, endPoint y: 168, distance: 35.6
click at [82, 168] on div "Ancho 400 Predeterminado px rem % em vh vw" at bounding box center [112, 170] width 84 height 16
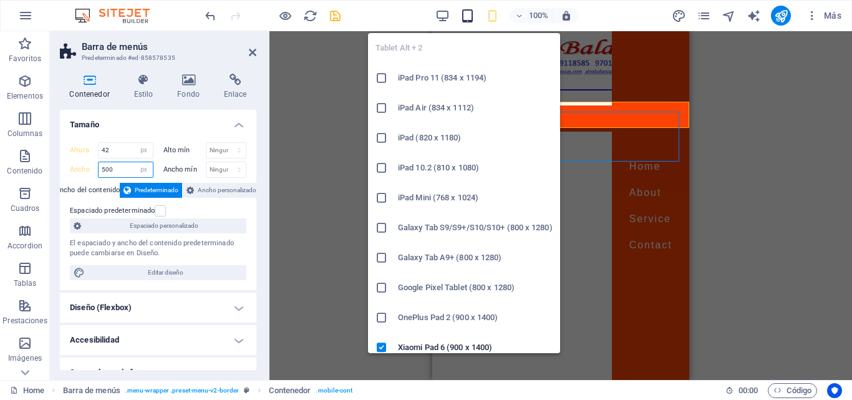
type input "500"
click at [465, 21] on icon "button" at bounding box center [468, 16] width 14 height 14
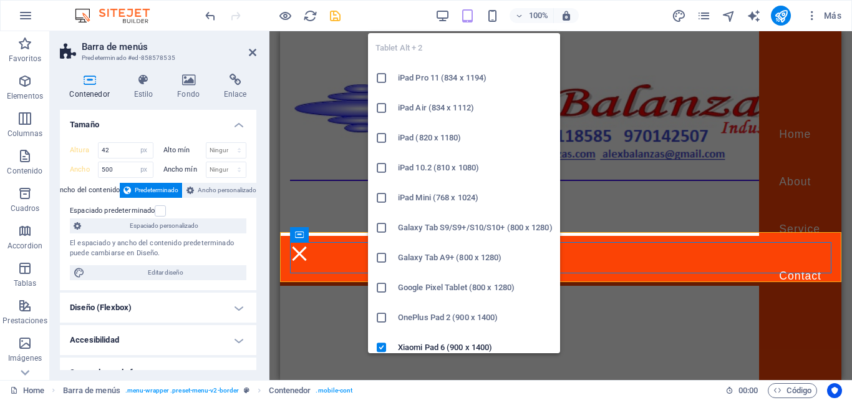
type input "80"
select select "DISABLED_OPTION_VALUE"
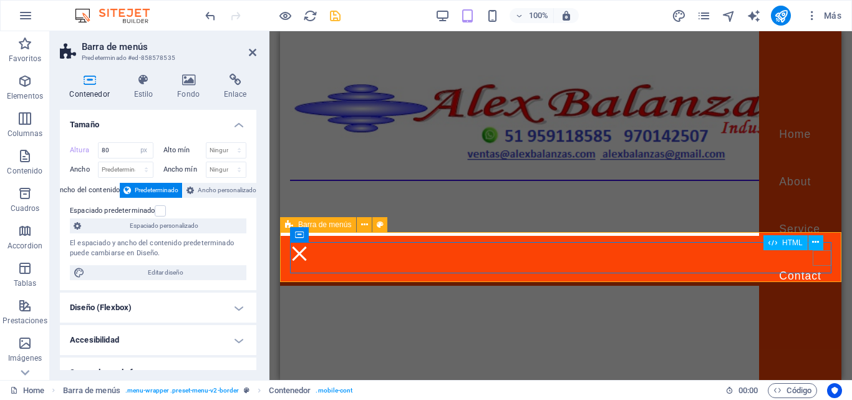
click at [309, 261] on div "Menu" at bounding box center [299, 254] width 19 height 16
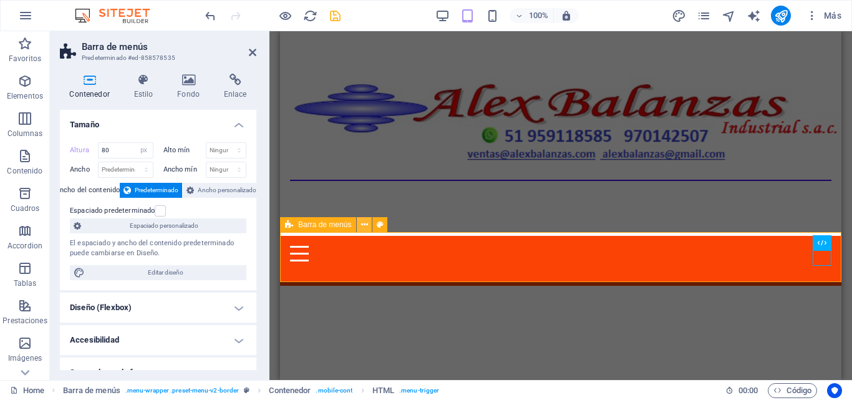
click at [366, 223] on icon at bounding box center [364, 224] width 7 height 13
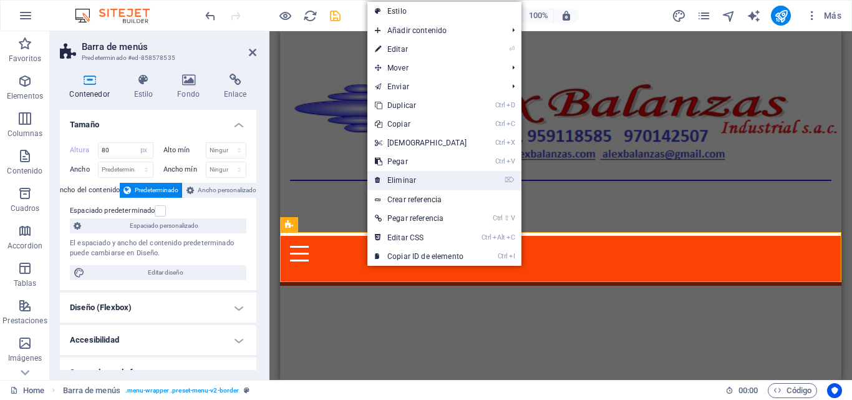
click at [407, 178] on link "⌦ Eliminar" at bounding box center [421, 180] width 107 height 19
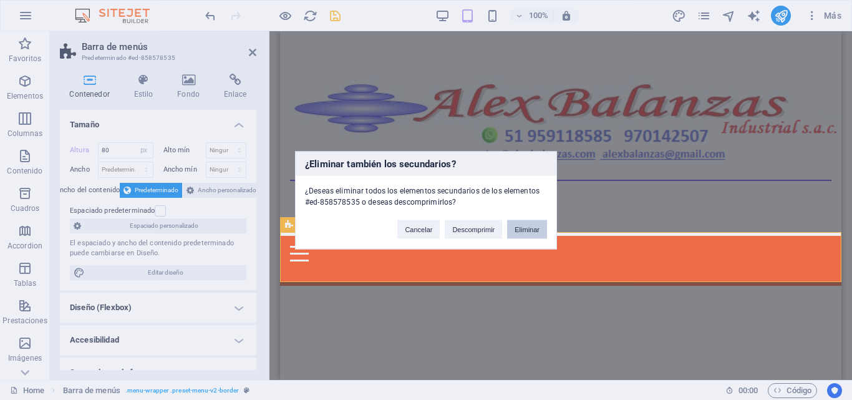
click at [534, 235] on button "Eliminar" at bounding box center [527, 229] width 40 height 19
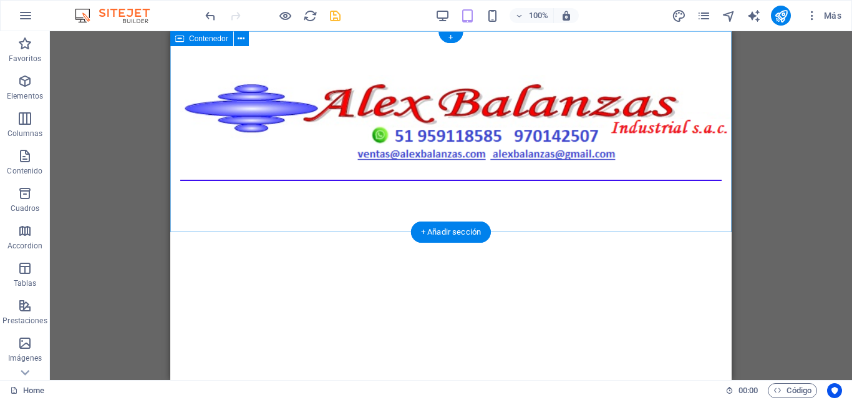
click at [382, 210] on div at bounding box center [451, 133] width 562 height 205
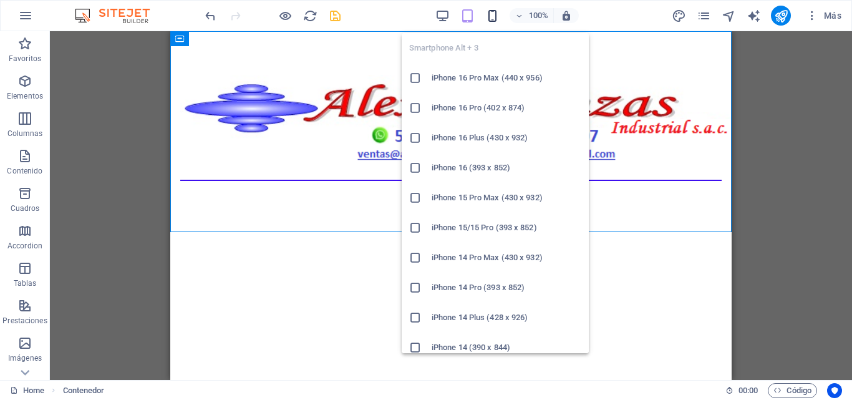
click at [494, 19] on icon "button" at bounding box center [493, 16] width 14 height 14
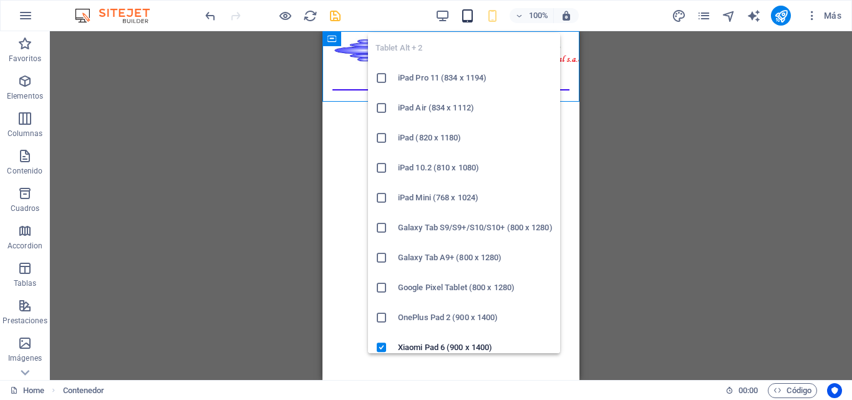
click at [467, 17] on icon "button" at bounding box center [468, 16] width 14 height 14
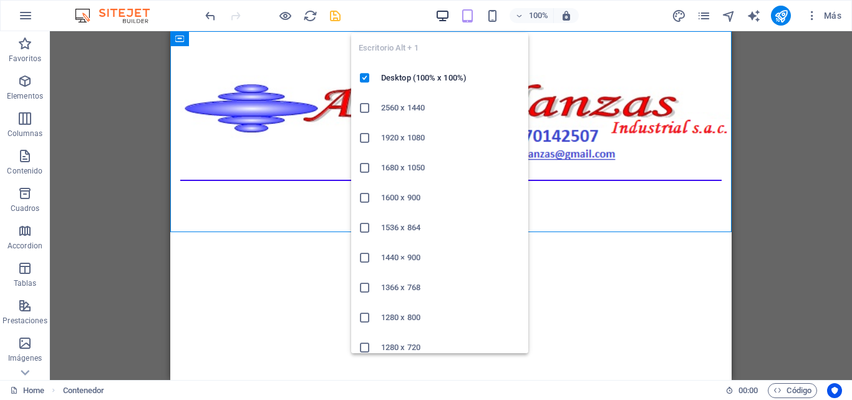
click at [445, 17] on icon "button" at bounding box center [443, 16] width 14 height 14
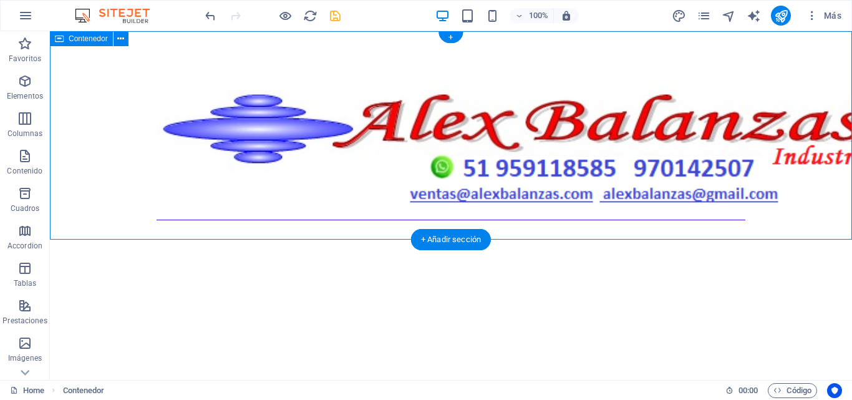
click at [174, 203] on div at bounding box center [451, 153] width 803 height 244
click at [123, 40] on icon at bounding box center [120, 38] width 7 height 13
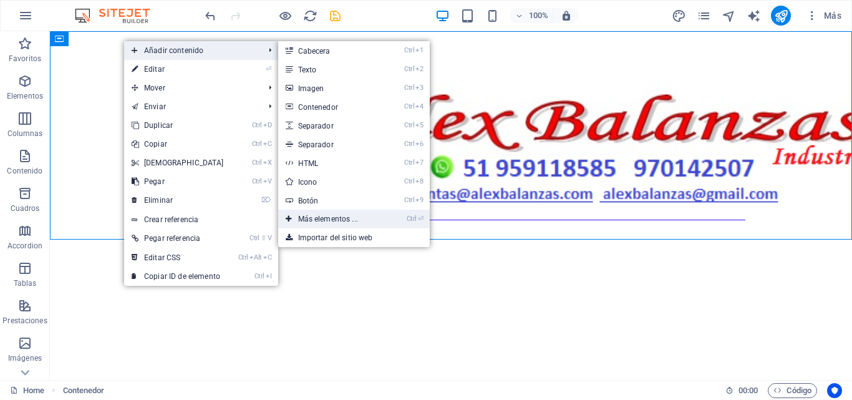
click at [301, 219] on link "Ctrl ⏎ Más elementos ..." at bounding box center [330, 219] width 105 height 19
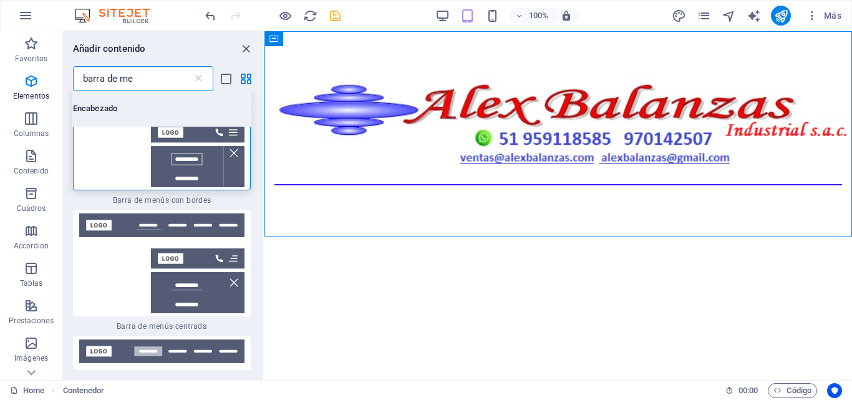
scroll to position [62, 0]
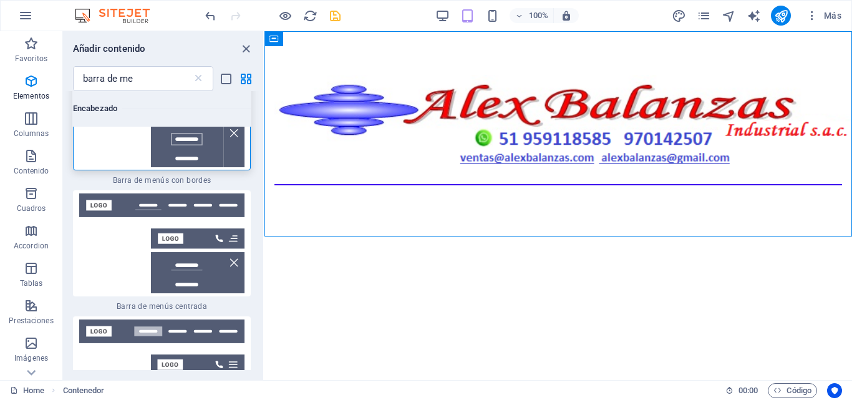
click at [235, 207] on img at bounding box center [162, 243] width 172 height 100
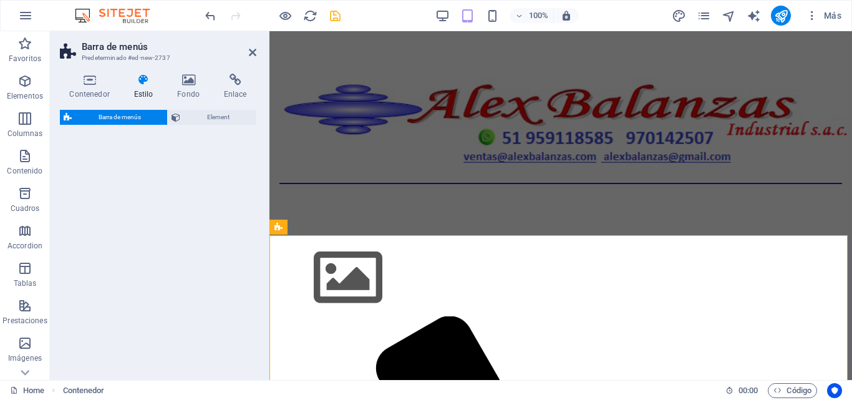
select select "rem"
select select "preset-menu-v2-centered"
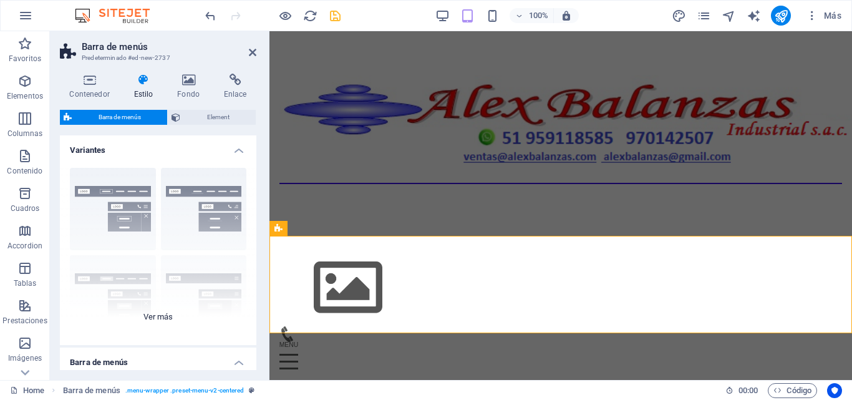
click at [161, 312] on div "Borde Centrado Predeterminado Fijo Loki Desencadenador Ancho XXL" at bounding box center [158, 251] width 197 height 187
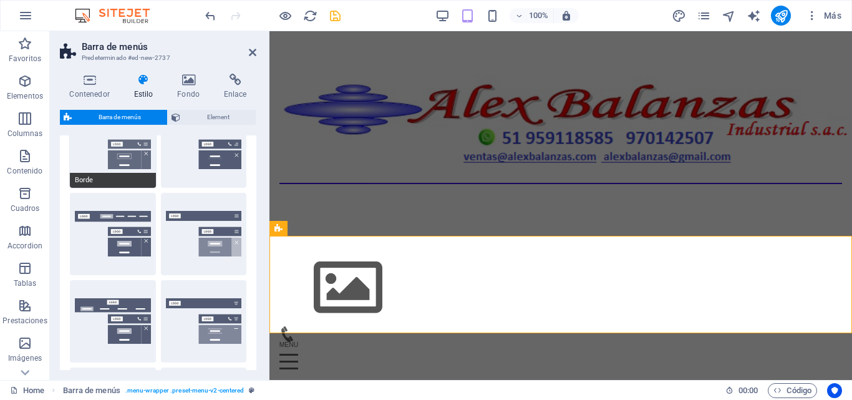
click at [135, 163] on button "Borde" at bounding box center [113, 146] width 86 height 82
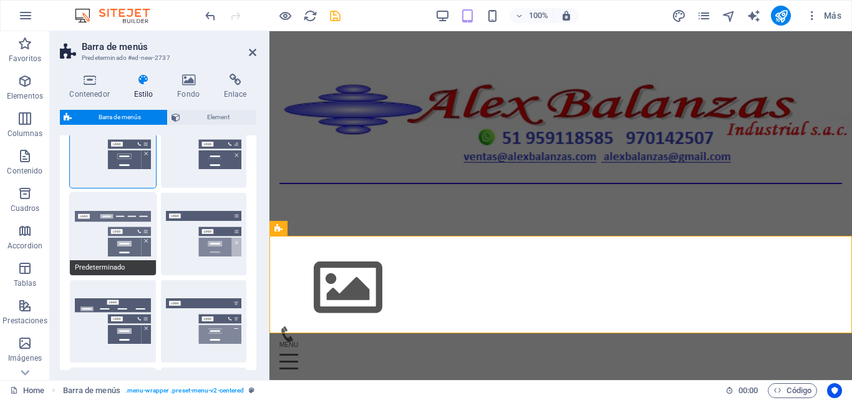
click at [138, 234] on button "Predeterminado" at bounding box center [113, 234] width 86 height 82
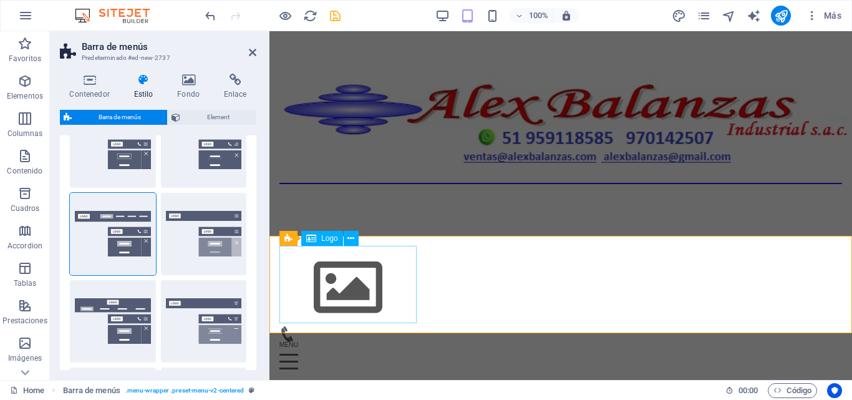
click at [339, 280] on div at bounding box center [561, 287] width 563 height 77
click at [349, 265] on div at bounding box center [561, 287] width 563 height 77
select select "px"
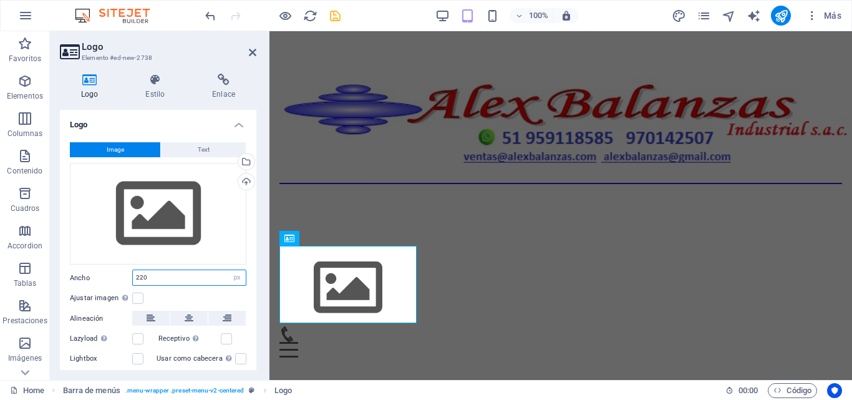
drag, startPoint x: 199, startPoint y: 275, endPoint x: 112, endPoint y: 275, distance: 86.7
click at [112, 275] on div "Ancho 220 Predeterminado automático px rem % em vh vw" at bounding box center [158, 278] width 177 height 16
click at [139, 293] on label at bounding box center [137, 298] width 11 height 11
click at [0, 0] on input "Ajustar imagen Ajustar imagen automáticamente a un ancho y alto fijo" at bounding box center [0, 0] width 0 height 0
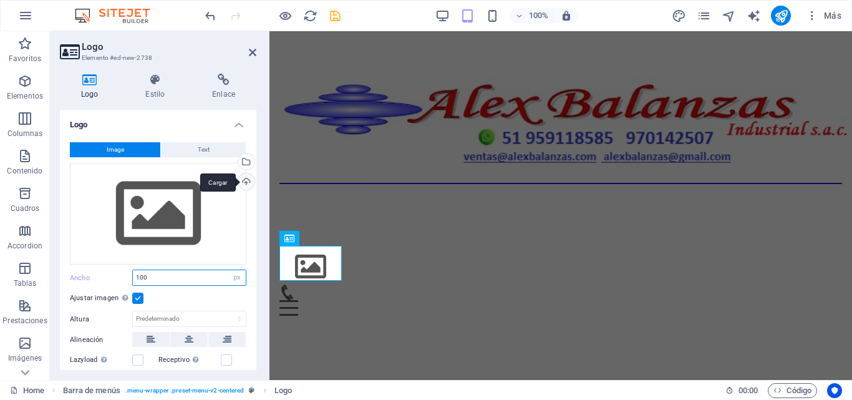
type input "100"
click at [241, 182] on div "Cargar" at bounding box center [245, 182] width 19 height 19
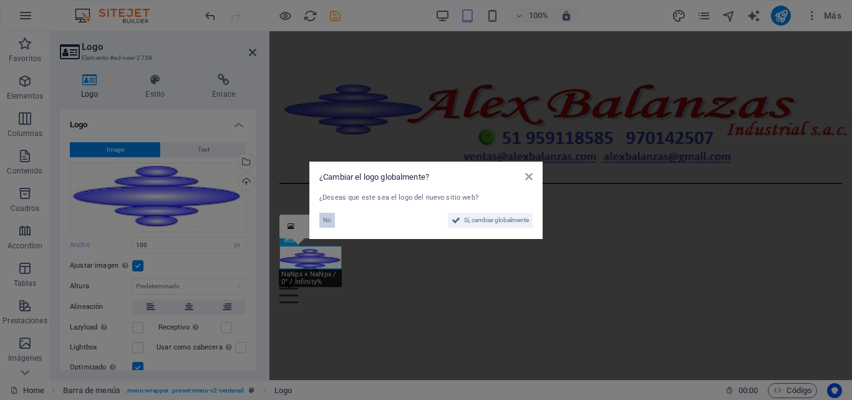
click at [333, 223] on button "No" at bounding box center [328, 220] width 16 height 15
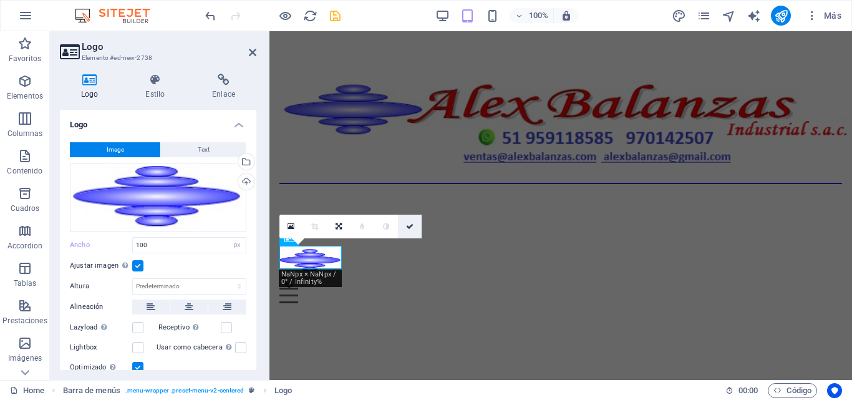
click at [407, 231] on link at bounding box center [410, 227] width 24 height 24
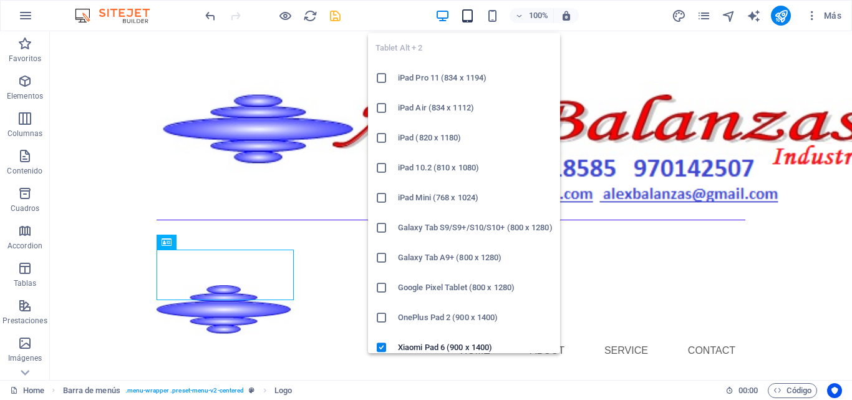
click at [469, 9] on icon "button" at bounding box center [468, 16] width 14 height 14
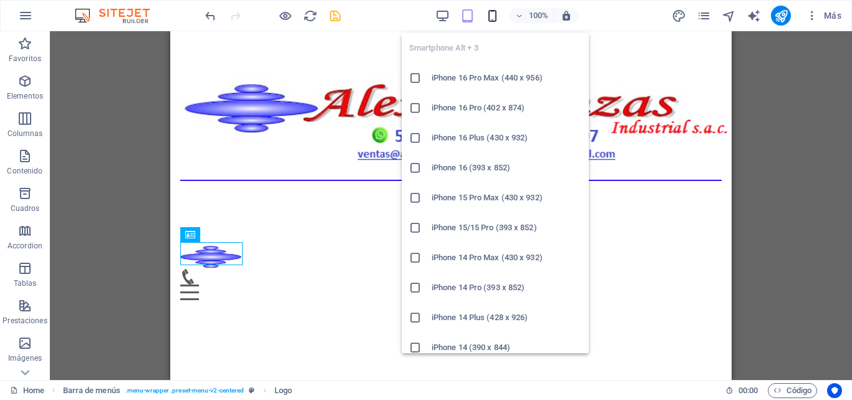
click at [493, 21] on icon "button" at bounding box center [493, 16] width 14 height 14
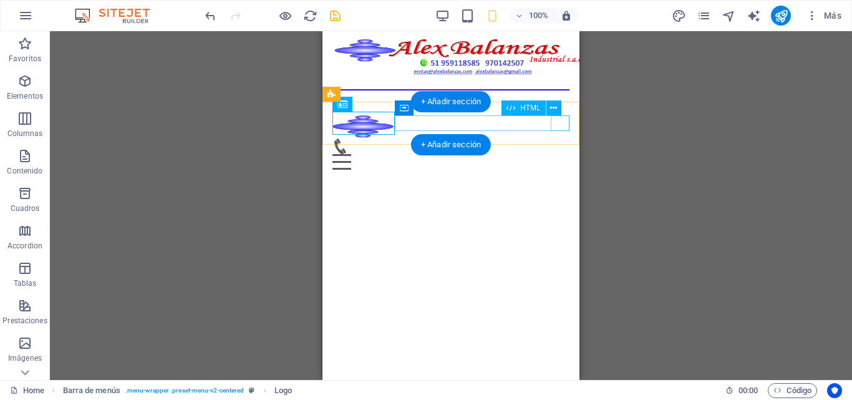
click at [556, 154] on div "Menu" at bounding box center [451, 162] width 237 height 16
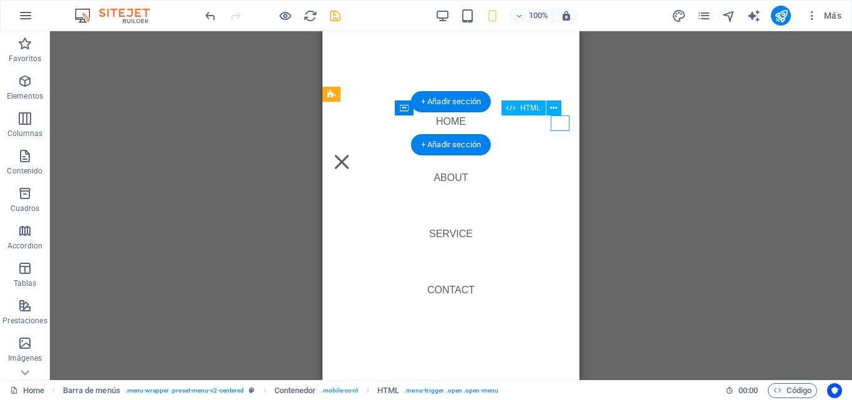
click at [351, 154] on div "Menu" at bounding box center [342, 162] width 19 height 16
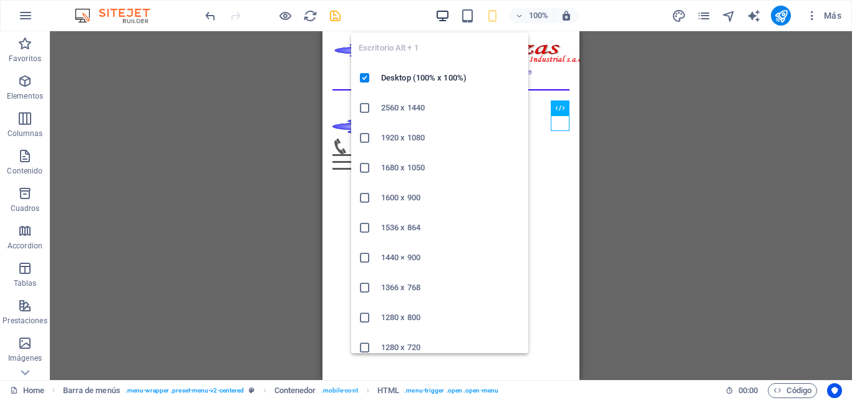
click at [446, 18] on icon "button" at bounding box center [443, 16] width 14 height 14
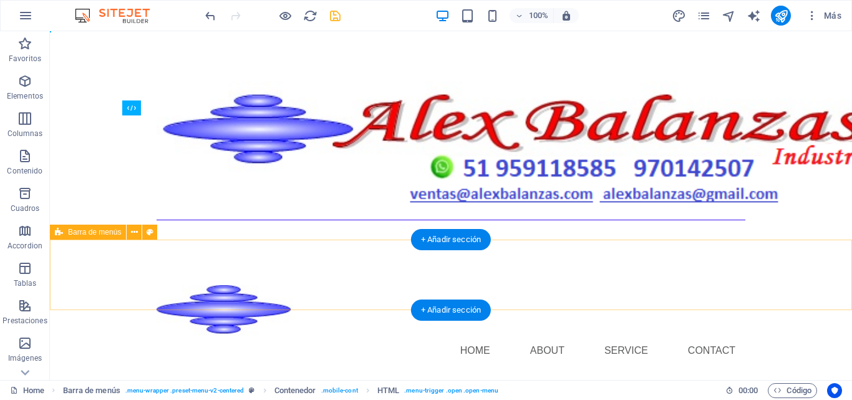
click at [321, 296] on div "Menu Home About Service Contact" at bounding box center [451, 325] width 803 height 100
select select "rem"
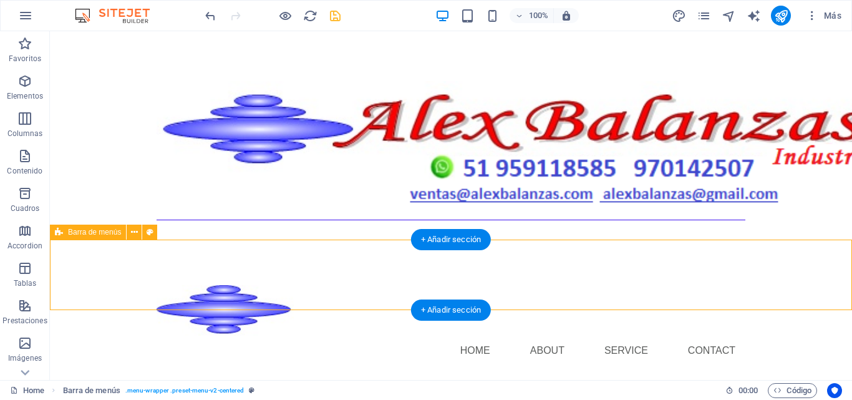
select select "preset-menu-v2-centered"
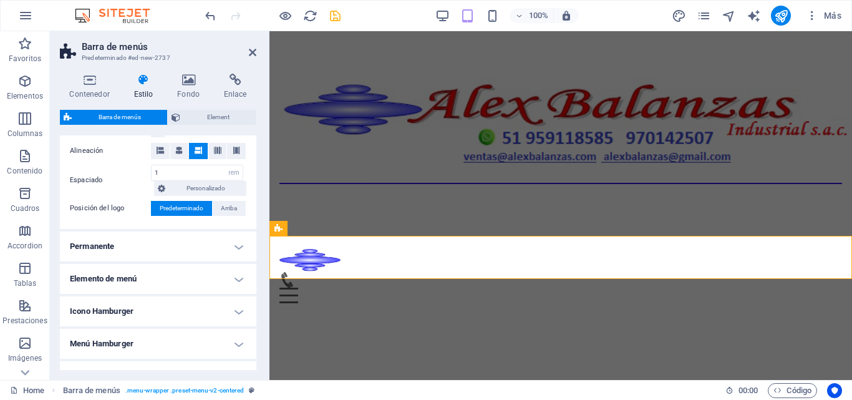
scroll to position [374, 0]
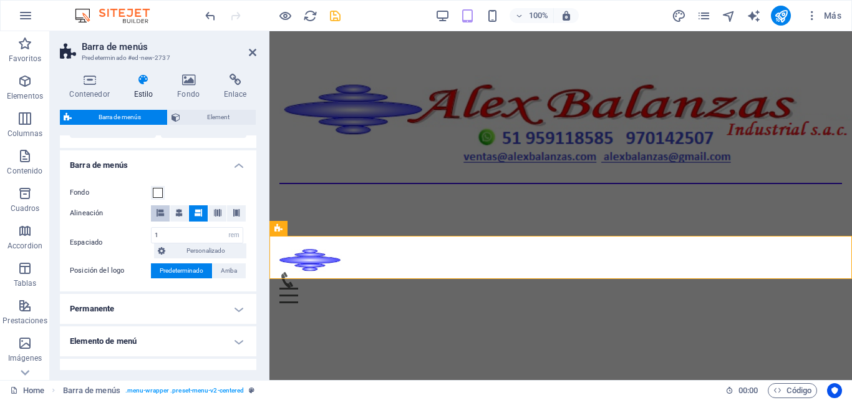
click at [163, 212] on icon at bounding box center [160, 212] width 7 height 7
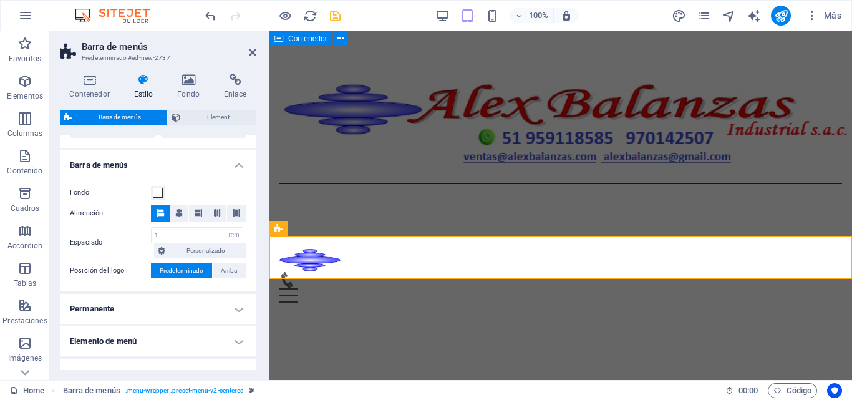
click at [401, 190] on div at bounding box center [561, 135] width 583 height 208
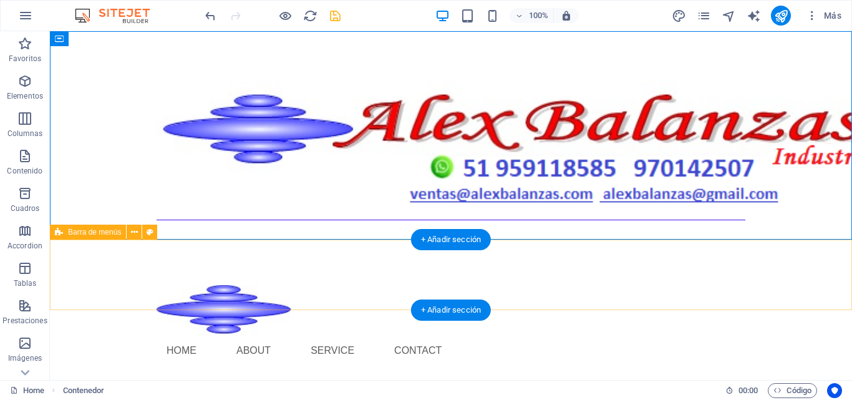
click at [333, 275] on div "Menu Home About Service Contact" at bounding box center [451, 325] width 803 height 100
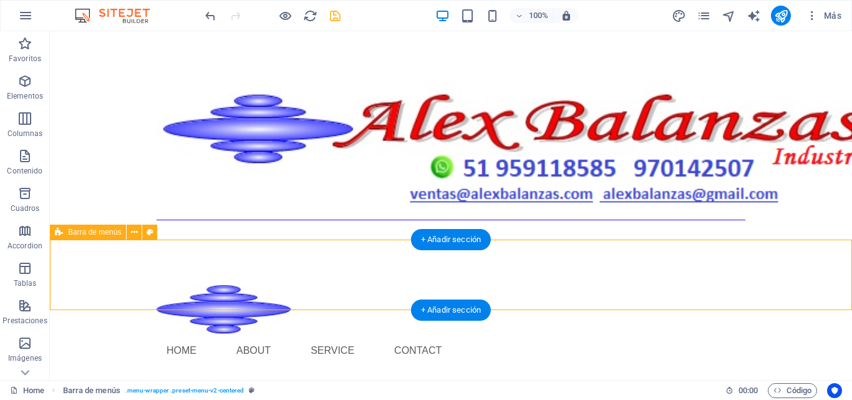
click at [333, 275] on div "Menu Home About Service Contact" at bounding box center [451, 325] width 803 height 100
select select "rem"
select select "preset-menu-v2-centered"
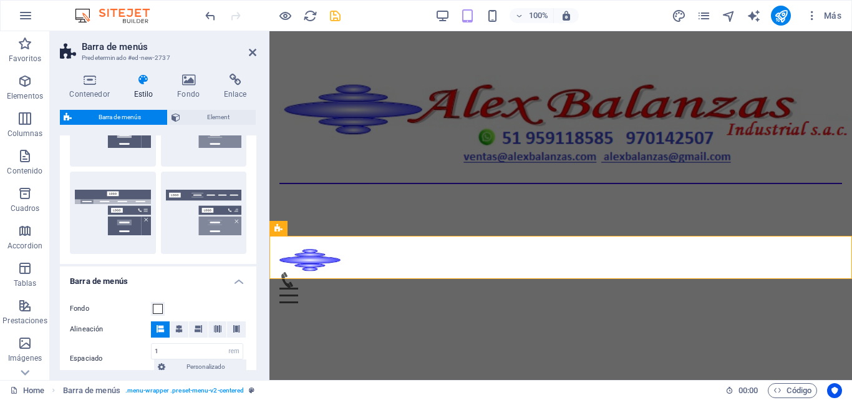
scroll to position [312, 0]
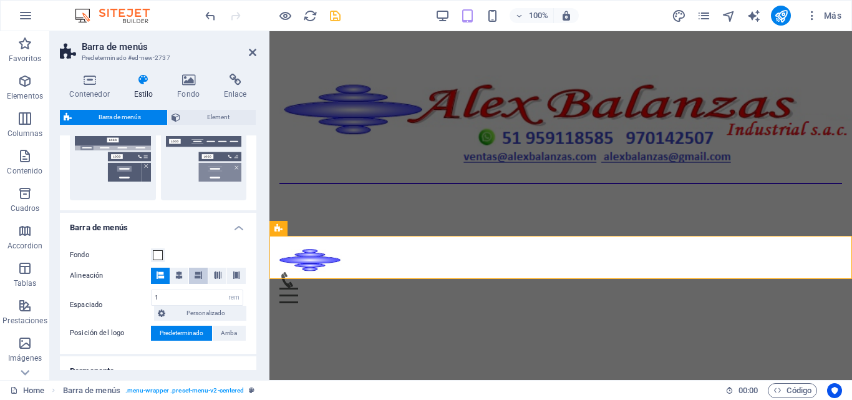
click at [195, 273] on icon at bounding box center [198, 274] width 7 height 7
click at [351, 310] on html "Skip to main content Menu Home About Service Contact" at bounding box center [561, 172] width 583 height 282
click at [395, 307] on html "Skip to main content Menu Home About Service Contact" at bounding box center [561, 172] width 583 height 282
click at [532, 313] on html "Skip to main content Menu Home About Service Contact" at bounding box center [561, 172] width 583 height 282
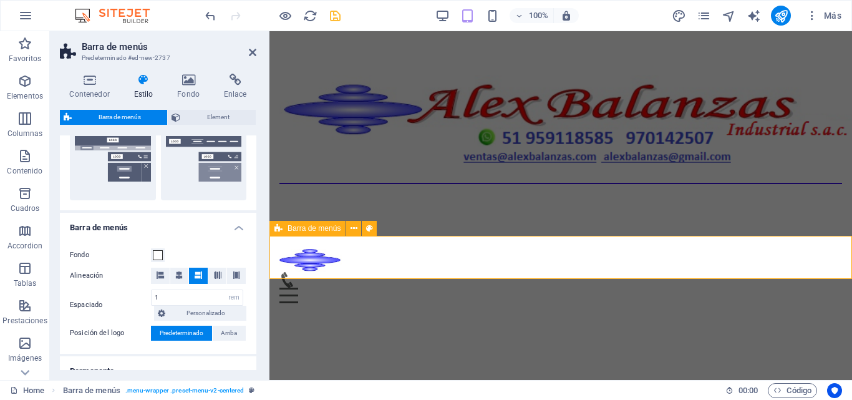
click at [515, 239] on div "Menu Home About Service Contact" at bounding box center [561, 276] width 583 height 74
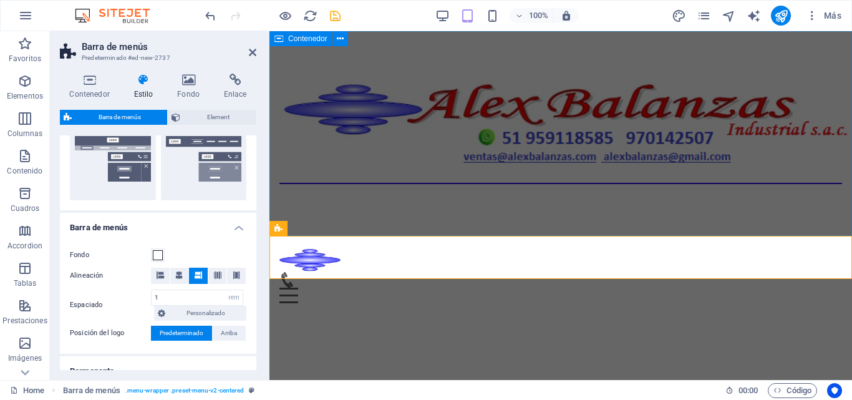
click at [512, 203] on div at bounding box center [561, 135] width 583 height 208
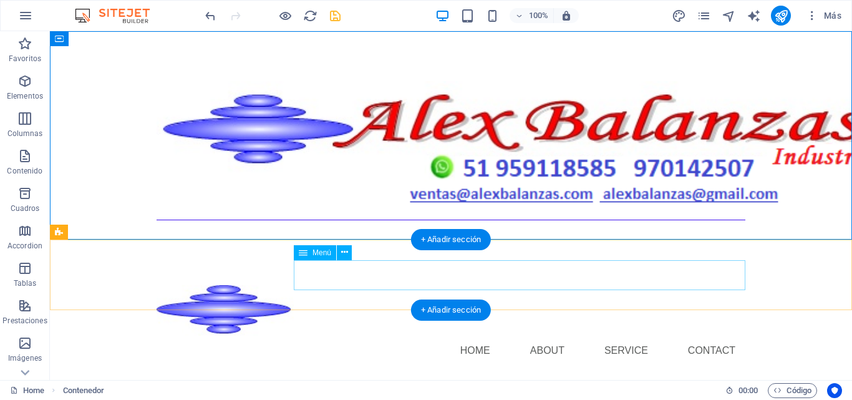
click at [421, 336] on nav "Home About Service Contact" at bounding box center [451, 351] width 589 height 30
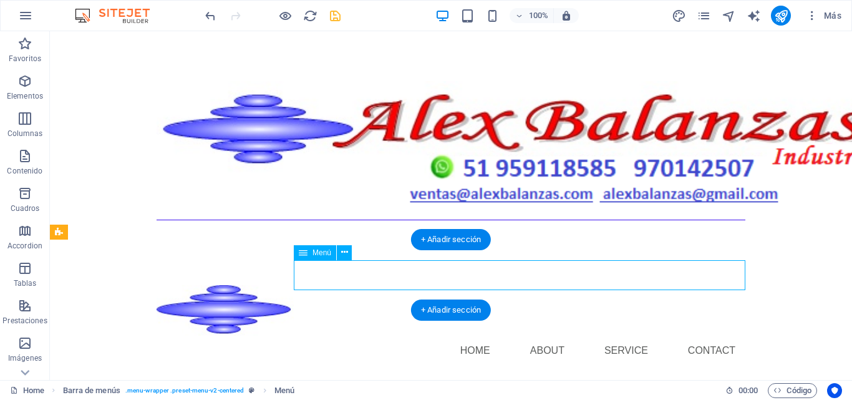
click at [421, 336] on nav "Home About Service Contact" at bounding box center [451, 351] width 589 height 30
select select
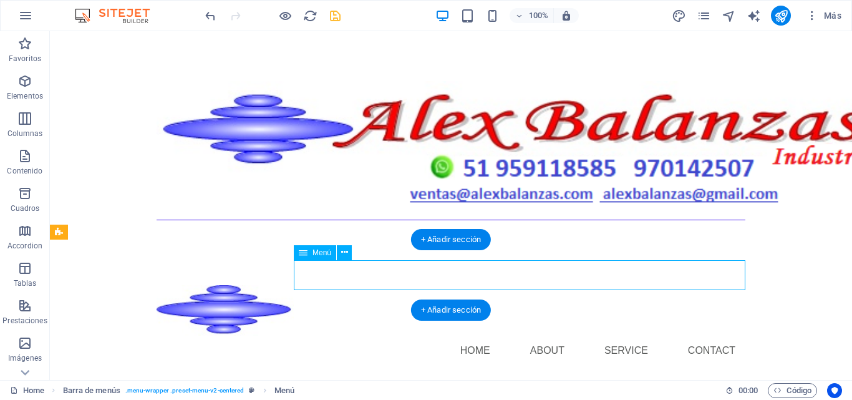
select select
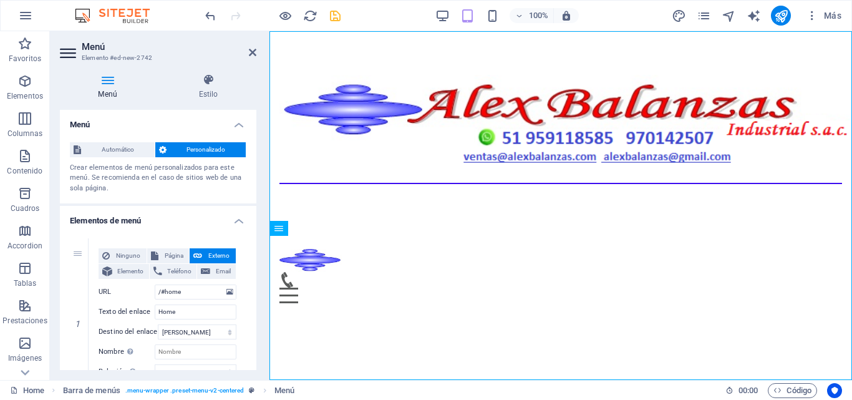
click at [421, 290] on html "Skip to main content Menu Home About Service Contact" at bounding box center [561, 172] width 583 height 282
click at [384, 239] on div "Menu Home About Service Contact" at bounding box center [561, 276] width 583 height 74
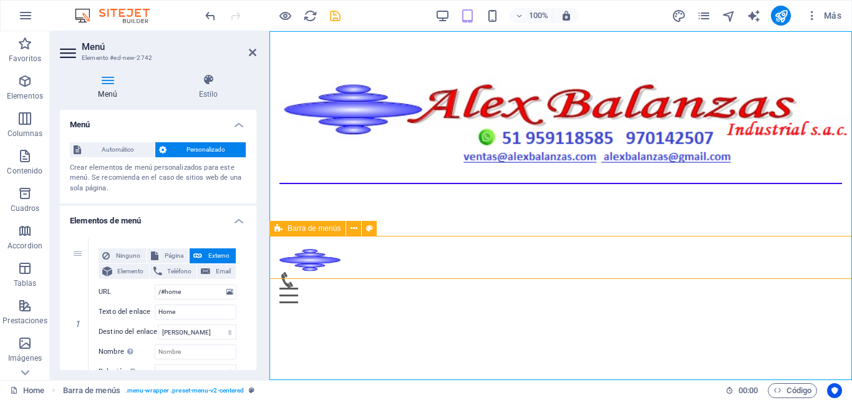
click at [603, 239] on div "Menu Home About Service Contact" at bounding box center [561, 276] width 583 height 74
select select "rem"
select select "preset-menu-v2-centered"
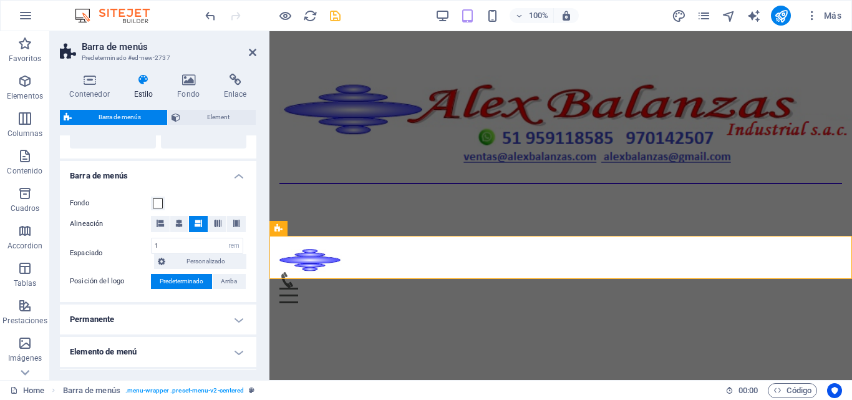
scroll to position [374, 0]
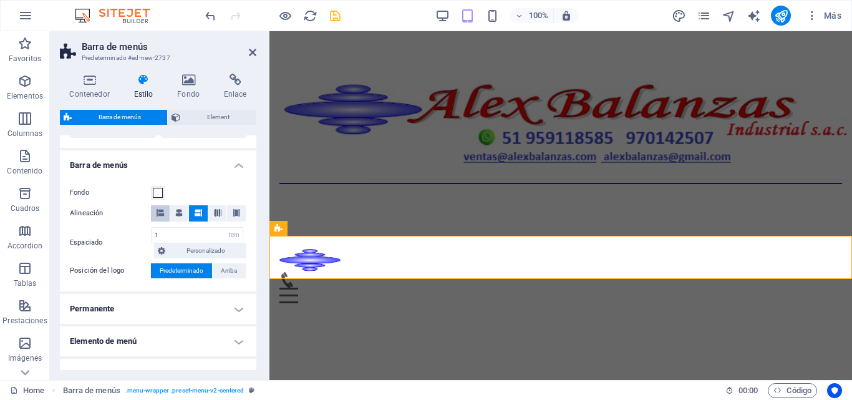
click at [165, 210] on button at bounding box center [160, 213] width 19 height 16
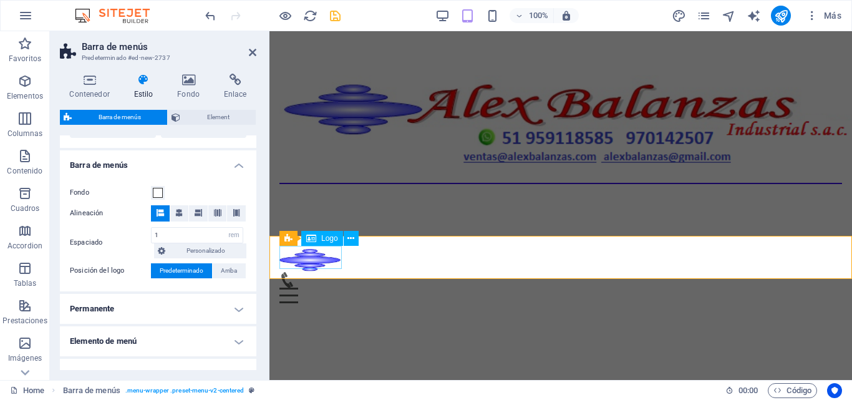
click at [307, 263] on div at bounding box center [561, 260] width 563 height 23
click at [349, 241] on icon at bounding box center [351, 238] width 7 height 13
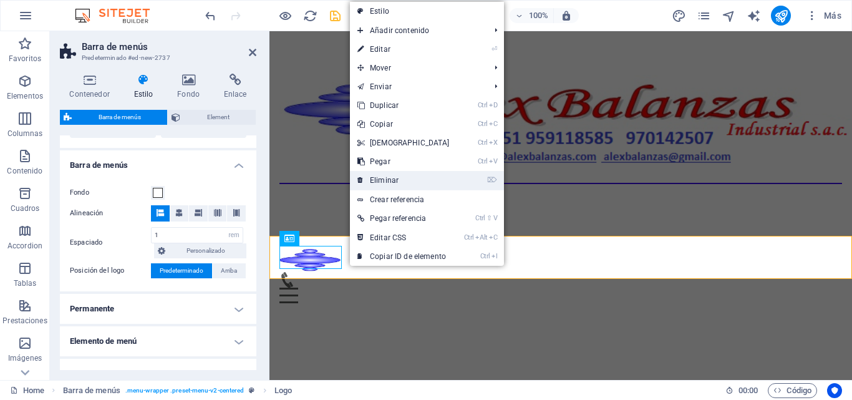
click at [382, 182] on link "⌦ Eliminar" at bounding box center [403, 180] width 107 height 19
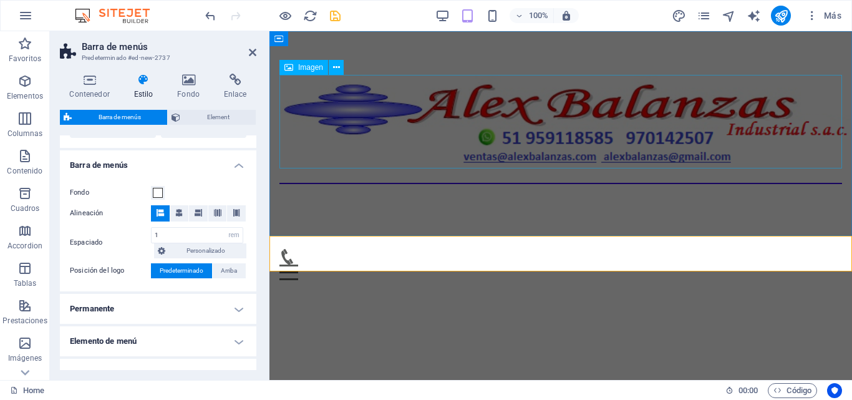
click at [286, 157] on figure at bounding box center [561, 123] width 563 height 97
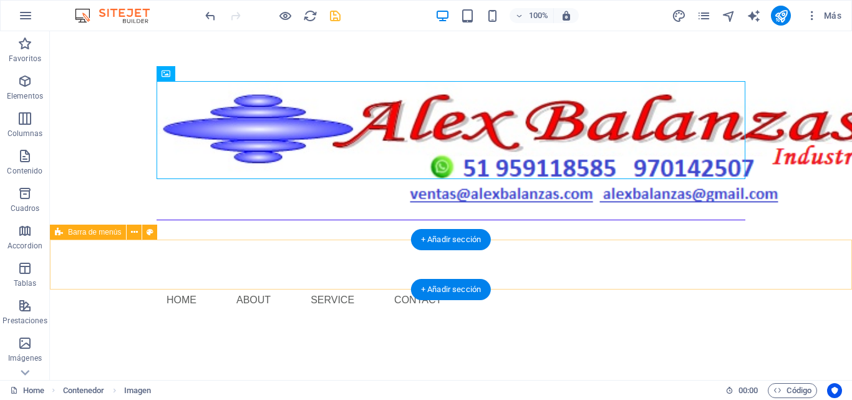
click at [271, 275] on div "Menu Home About Service Contact" at bounding box center [451, 300] width 803 height 50
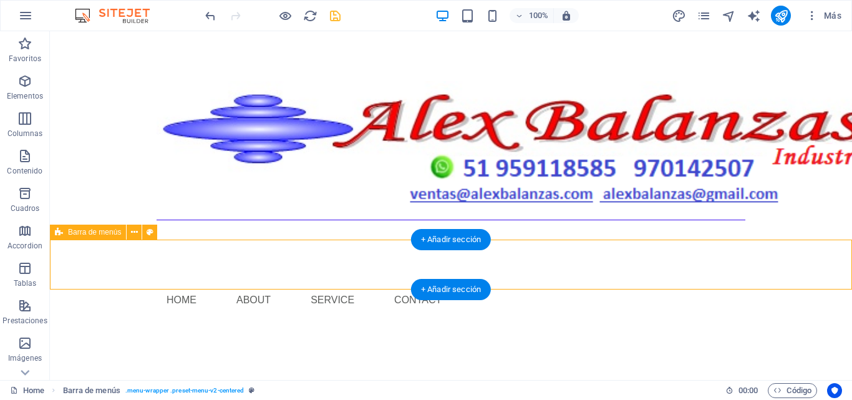
click at [271, 275] on div "Menu Home About Service Contact" at bounding box center [451, 300] width 803 height 50
select select "rem"
select select "preset-menu-v2-centered"
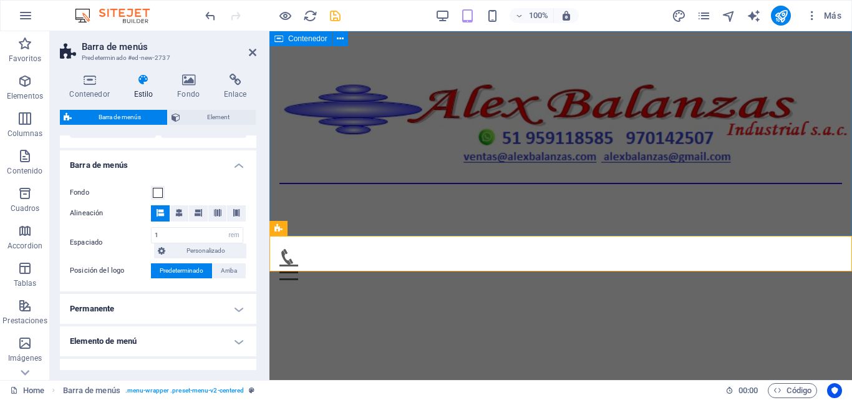
click at [369, 59] on div at bounding box center [561, 135] width 583 height 208
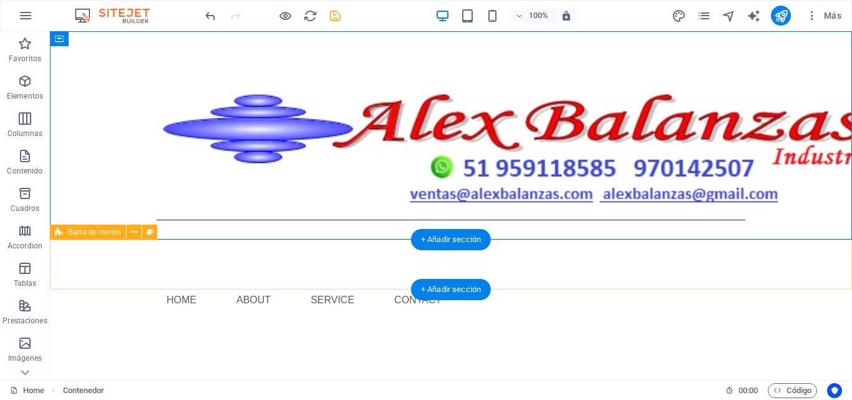
click at [343, 275] on div "Menu Home About Service Contact" at bounding box center [451, 300] width 803 height 50
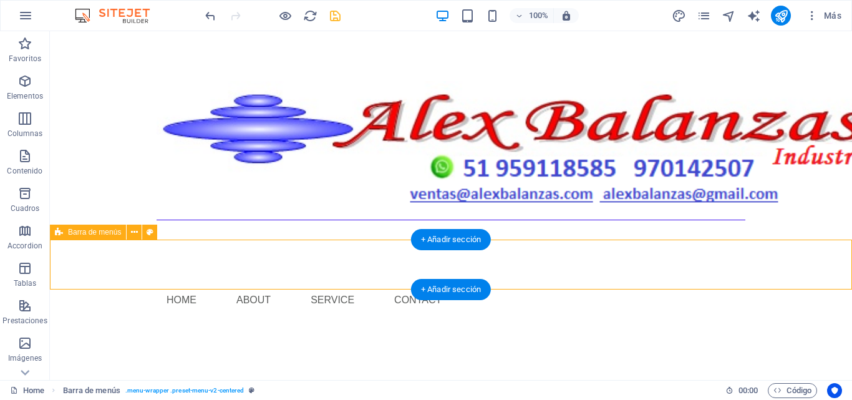
click at [343, 275] on div "Menu Home About Service Contact" at bounding box center [451, 300] width 803 height 50
select select "rem"
select select "preset-menu-v2-centered"
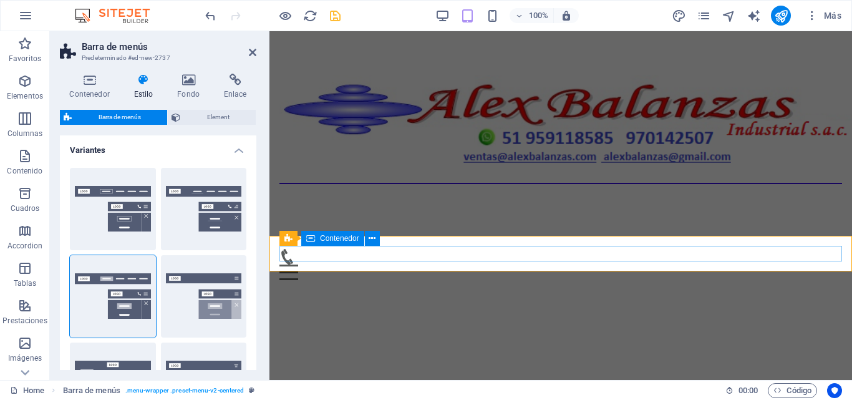
click at [325, 237] on span "Contenedor" at bounding box center [339, 238] width 39 height 7
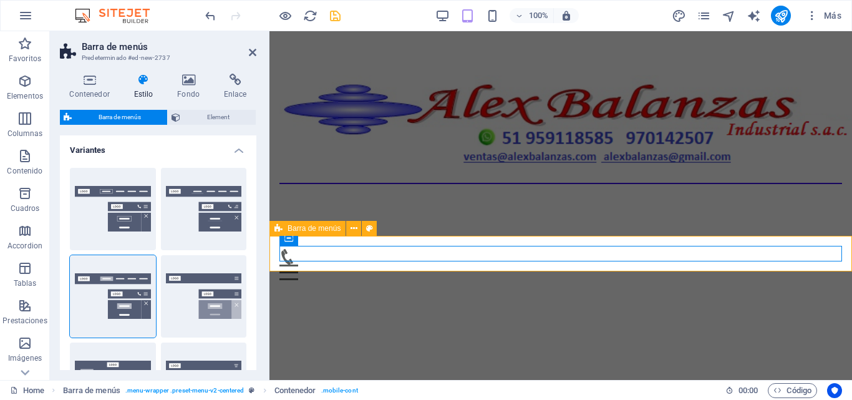
click at [326, 267] on div "Menu Home About Service Contact" at bounding box center [561, 264] width 583 height 51
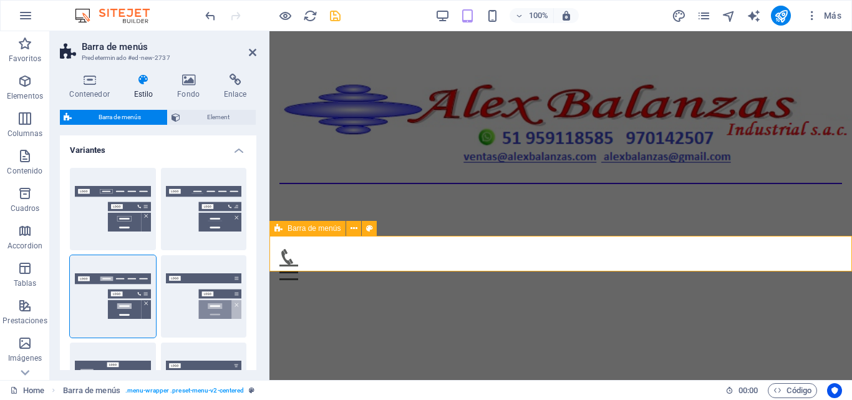
click at [326, 267] on div "Menu Home About Service Contact" at bounding box center [561, 264] width 583 height 51
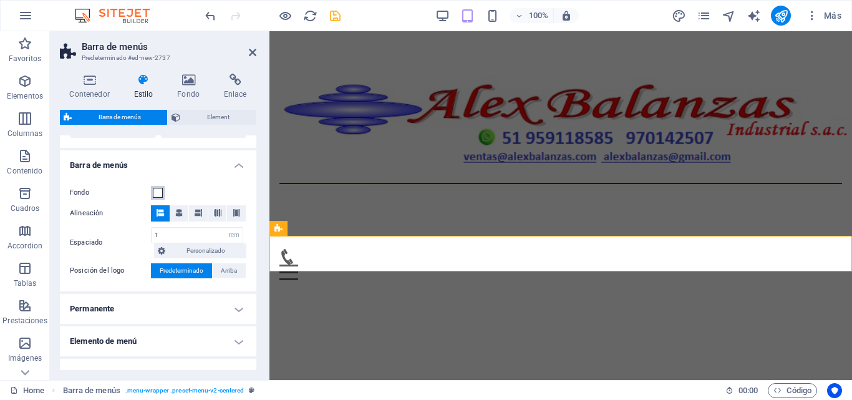
click at [162, 196] on span at bounding box center [158, 193] width 10 height 10
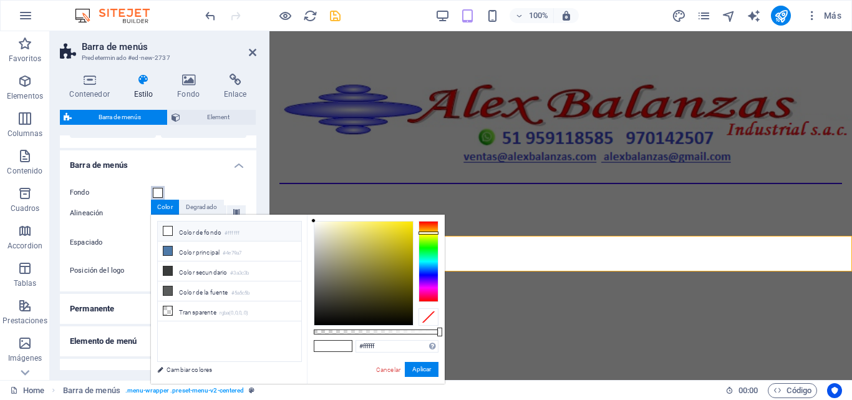
click at [429, 233] on div at bounding box center [429, 261] width 20 height 81
drag, startPoint x: 403, startPoint y: 236, endPoint x: 416, endPoint y: 217, distance: 23.7
click at [416, 217] on div "#ffe800 Formatos soportados #0852ed rgb(8, 82, 237) rgba(8, 82, 237, 90%) hsv(2…" at bounding box center [376, 390] width 138 height 350
click at [433, 330] on div at bounding box center [434, 332] width 5 height 9
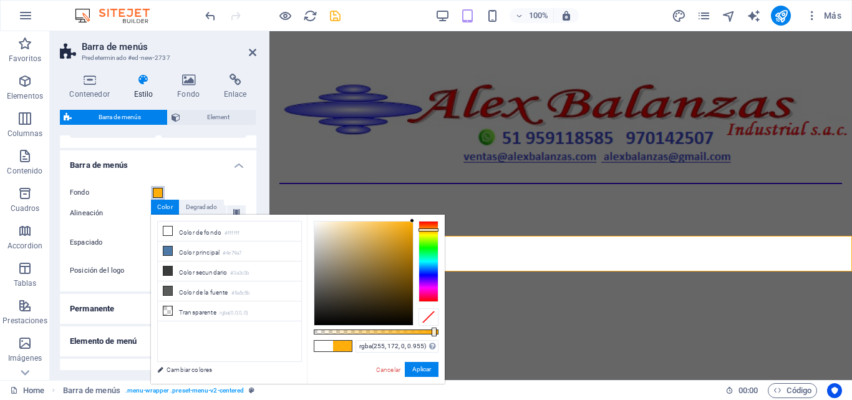
click at [428, 230] on div at bounding box center [429, 229] width 20 height 3
type input "#ffac00"
drag, startPoint x: 435, startPoint y: 329, endPoint x: 441, endPoint y: 330, distance: 6.4
click at [441, 330] on div at bounding box center [439, 332] width 5 height 9
click at [427, 368] on button "Aplicar" at bounding box center [422, 369] width 34 height 15
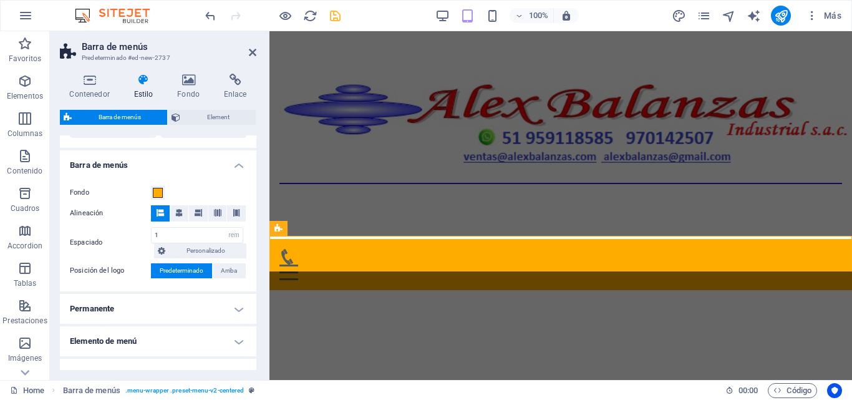
click at [238, 303] on h4 "Permanente" at bounding box center [158, 309] width 197 height 30
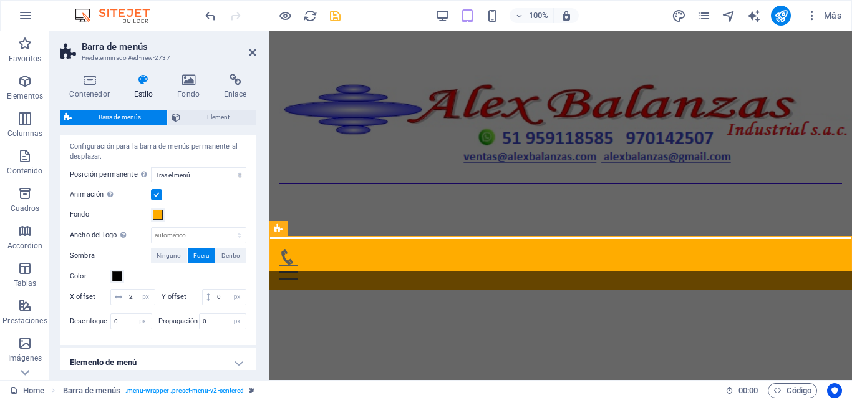
scroll to position [499, 0]
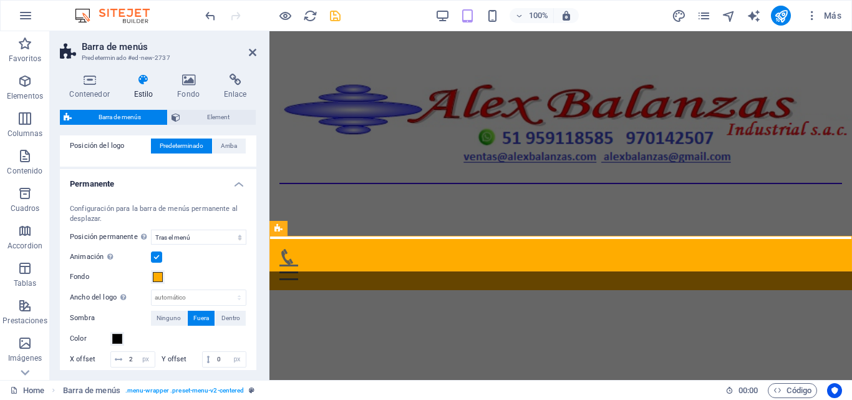
click at [237, 185] on h4 "Permanente" at bounding box center [158, 180] width 197 height 22
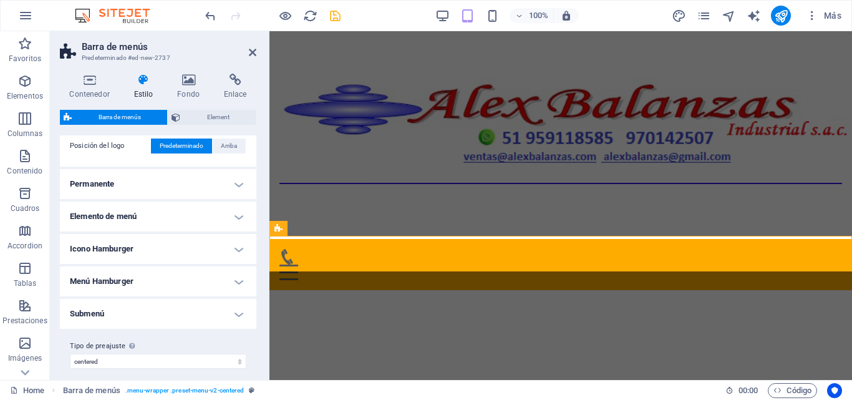
click at [237, 217] on h4 "Elemento de menú" at bounding box center [158, 217] width 197 height 30
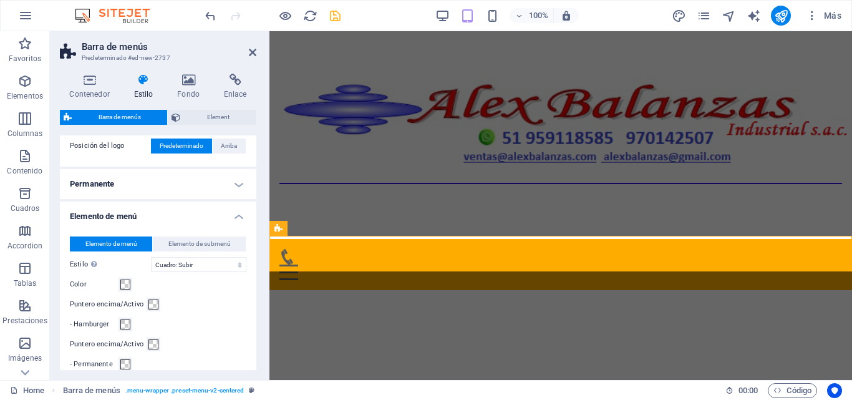
click at [237, 217] on h4 "Elemento de menú" at bounding box center [158, 213] width 197 height 22
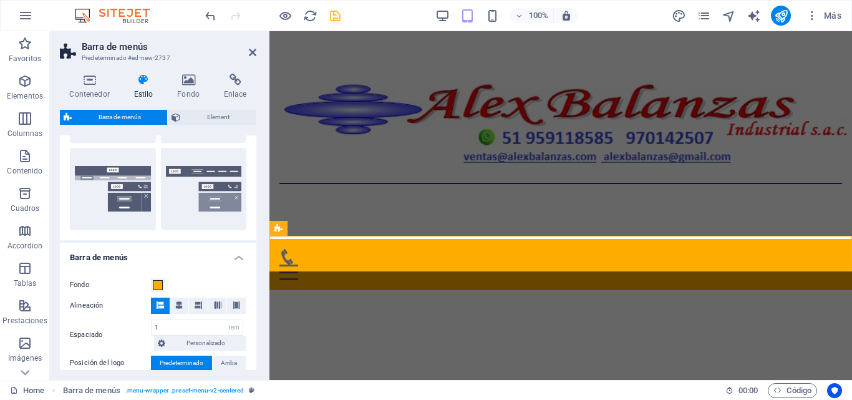
scroll to position [258, 0]
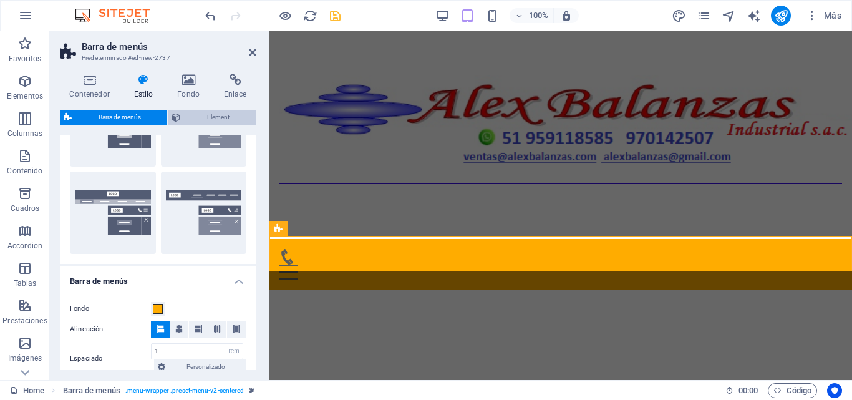
click at [214, 121] on span "Element" at bounding box center [218, 117] width 68 height 15
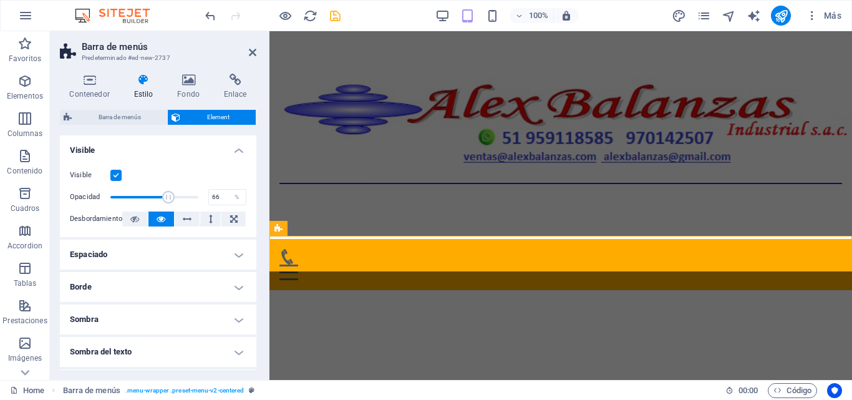
drag, startPoint x: 194, startPoint y: 196, endPoint x: 167, endPoint y: 196, distance: 27.5
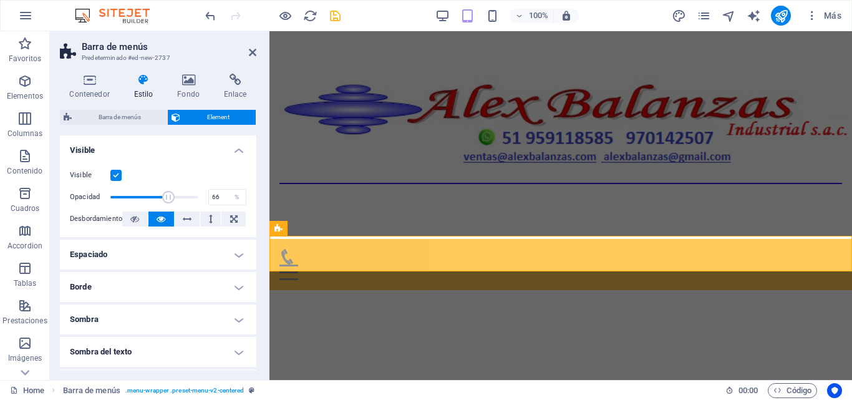
click at [167, 196] on span at bounding box center [168, 197] width 12 height 12
type input "100"
drag, startPoint x: 167, startPoint y: 196, endPoint x: 203, endPoint y: 198, distance: 36.3
click at [203, 198] on span at bounding box center [198, 197] width 12 height 12
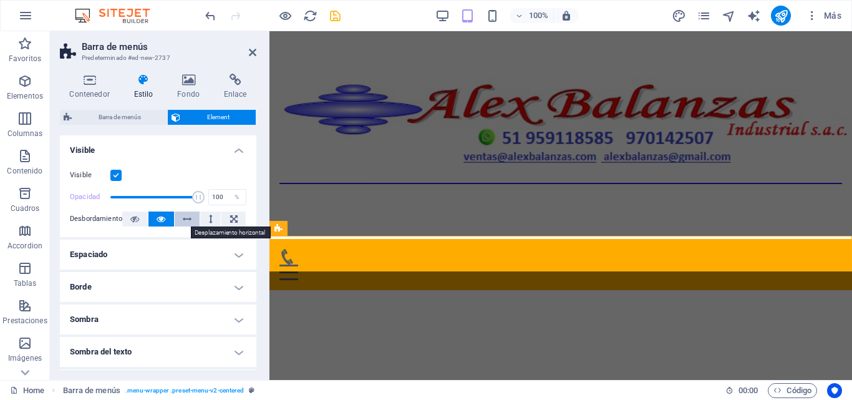
click at [184, 217] on icon at bounding box center [187, 219] width 9 height 15
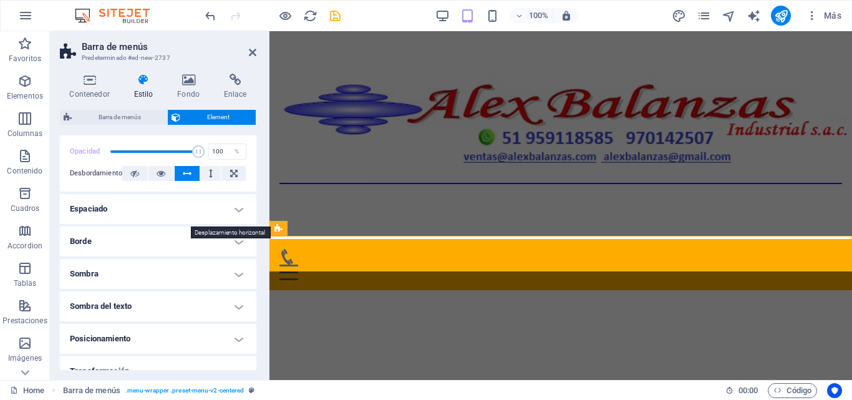
scroll to position [62, 0]
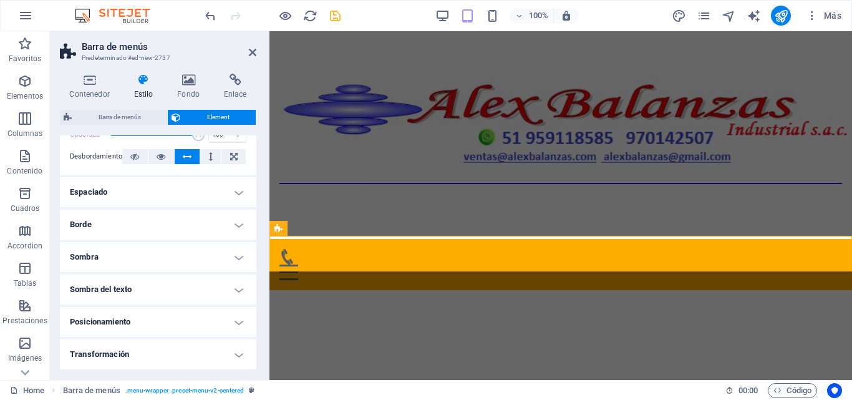
click at [226, 195] on h4 "Espaciado" at bounding box center [158, 192] width 197 height 30
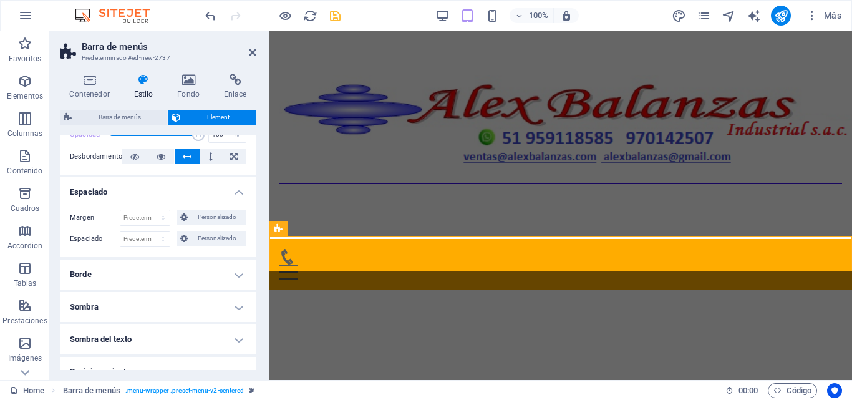
click at [226, 195] on h4 "Espaciado" at bounding box center [158, 188] width 197 height 22
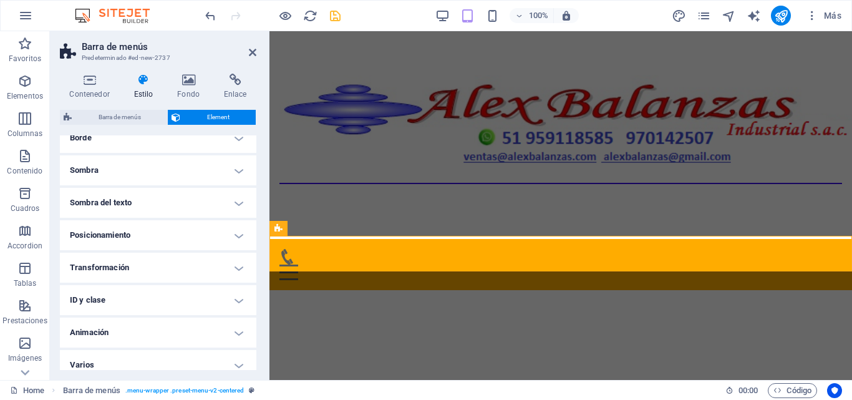
scroll to position [159, 0]
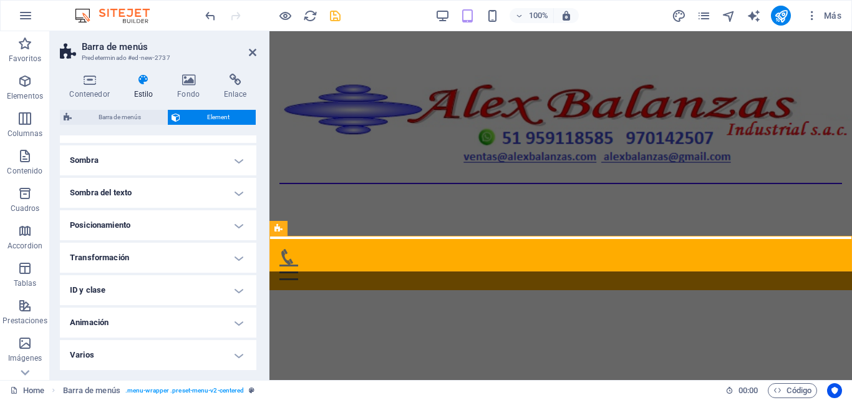
click at [228, 252] on h4 "Transformación" at bounding box center [158, 258] width 197 height 30
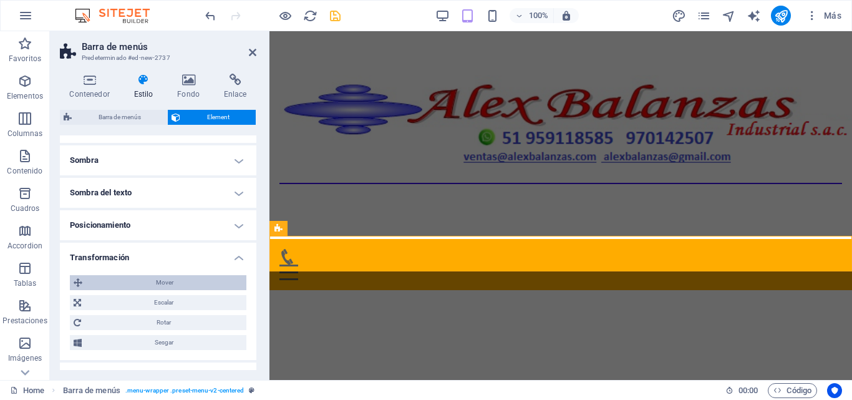
click at [172, 277] on span "Mover" at bounding box center [164, 282] width 157 height 15
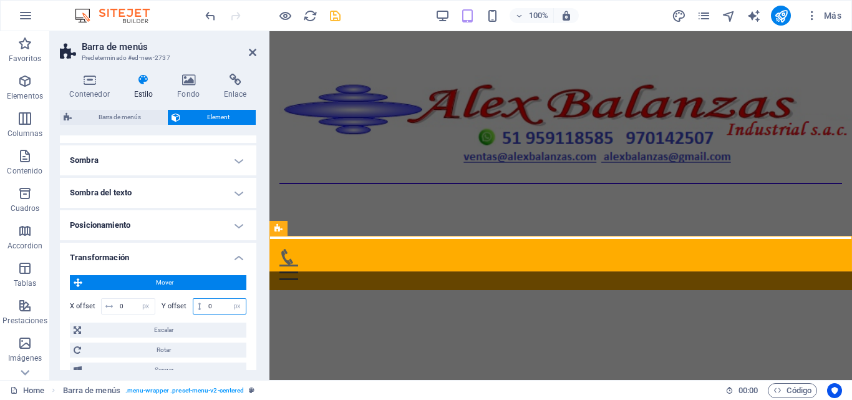
click at [207, 306] on input "0" at bounding box center [225, 306] width 41 height 15
drag, startPoint x: 213, startPoint y: 306, endPoint x: 200, endPoint y: 306, distance: 13.1
click at [200, 306] on div "0 px rem % em vh vw" at bounding box center [220, 306] width 54 height 16
type input "-5"
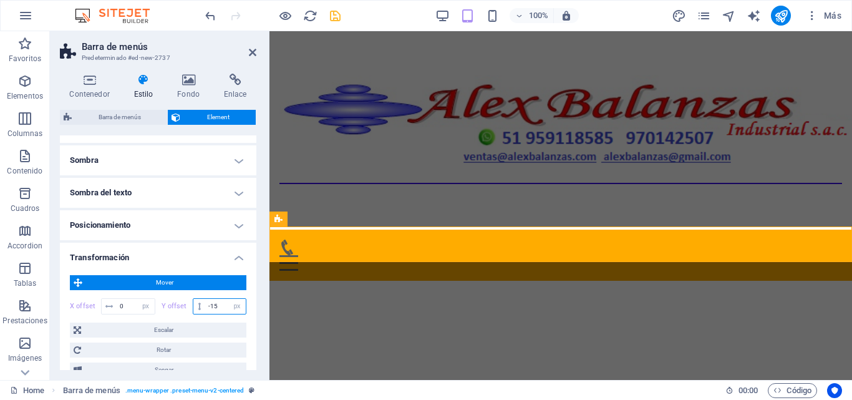
type input "-1"
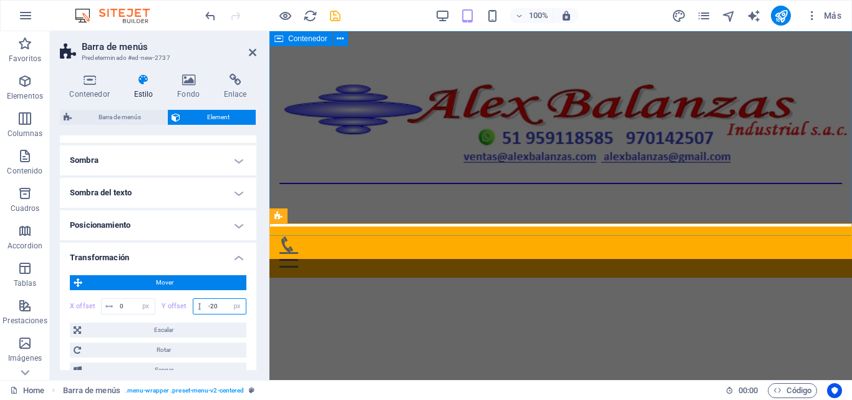
type input "-20"
click at [341, 56] on div at bounding box center [561, 135] width 583 height 208
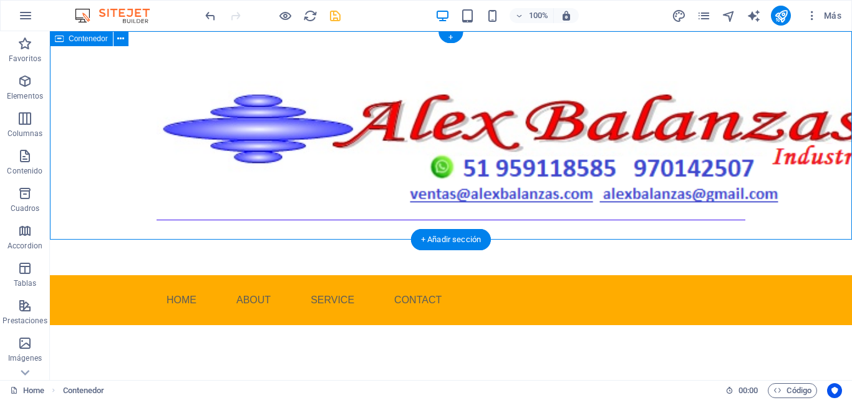
click at [339, 234] on div at bounding box center [451, 153] width 803 height 244
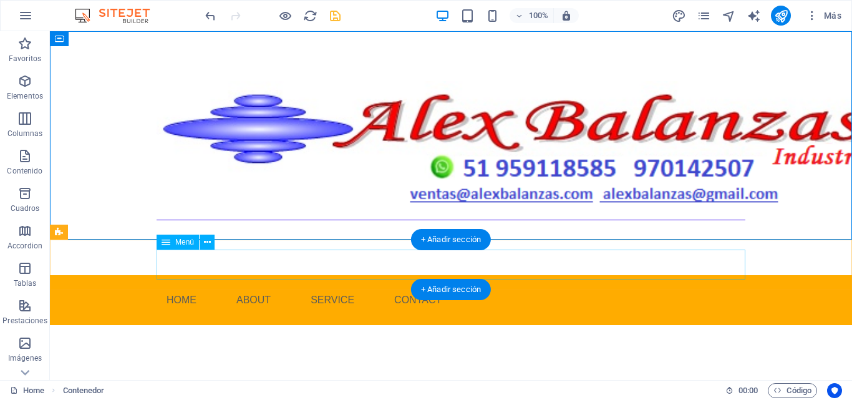
click at [341, 285] on nav "Home About Service Contact" at bounding box center [451, 300] width 589 height 30
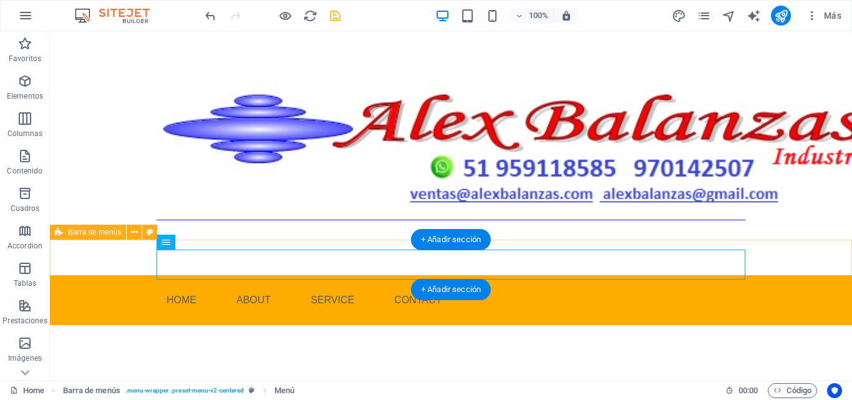
click at [340, 275] on div "Menu Home About Service Contact" at bounding box center [451, 300] width 803 height 50
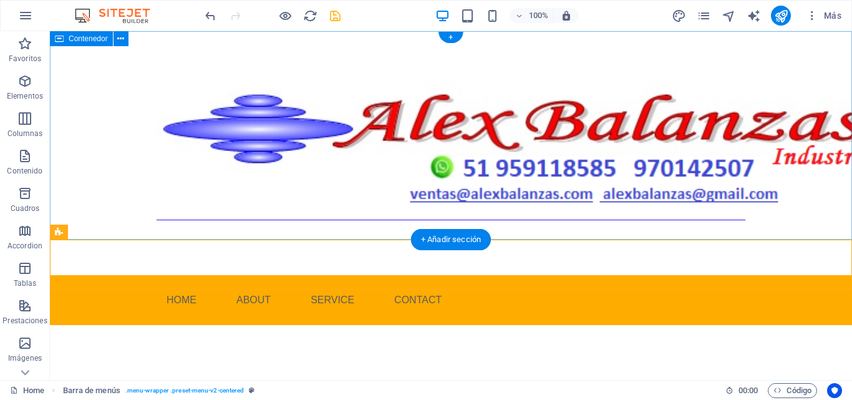
click at [340, 233] on div at bounding box center [451, 153] width 803 height 244
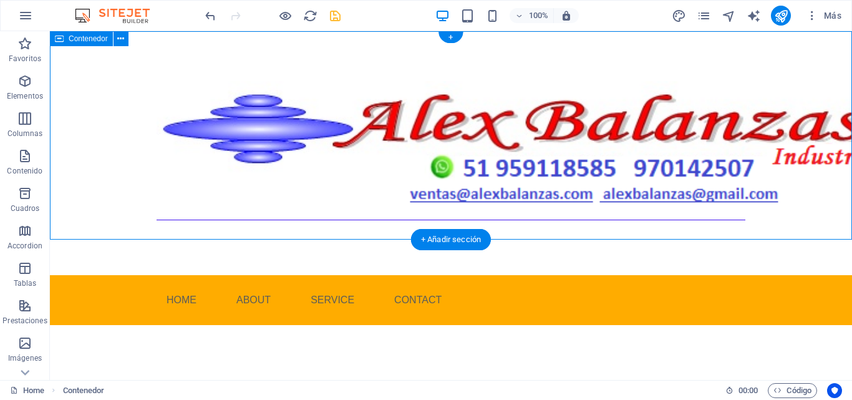
click at [340, 219] on div at bounding box center [451, 153] width 803 height 244
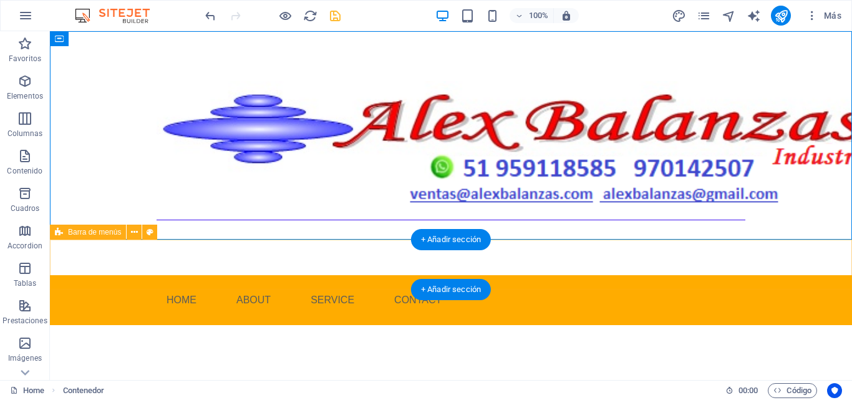
click at [346, 286] on div "Menu Home About Service Contact" at bounding box center [451, 300] width 803 height 50
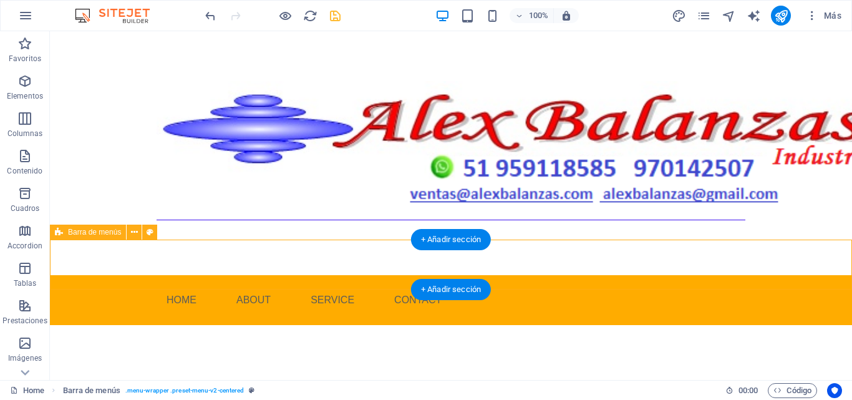
click at [346, 286] on div "Menu Home About Service Contact" at bounding box center [451, 300] width 803 height 50
select select "px"
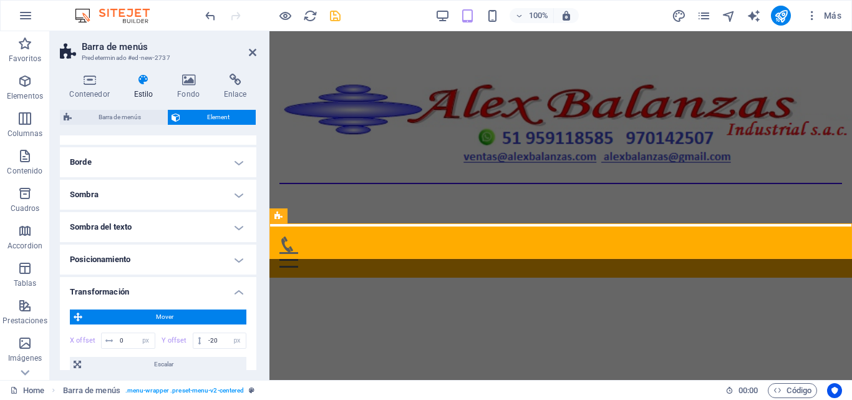
scroll to position [187, 0]
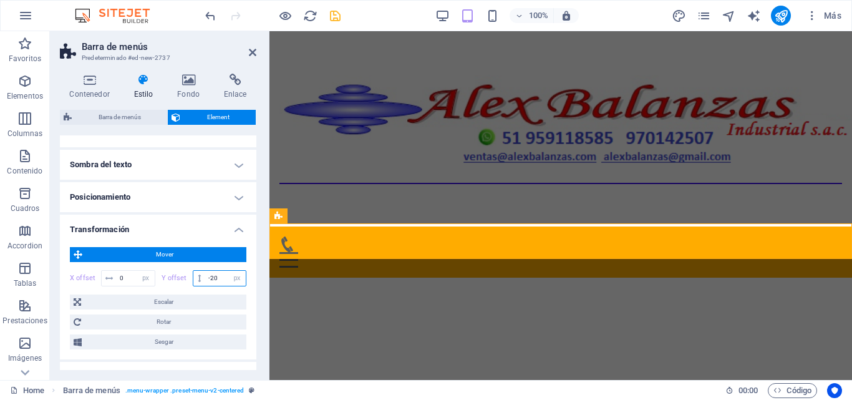
click at [219, 275] on input "-20" at bounding box center [225, 278] width 41 height 15
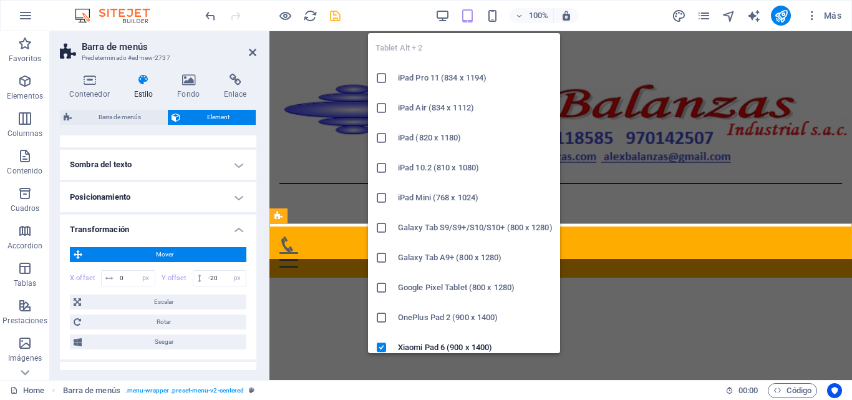
click at [467, 19] on icon "button" at bounding box center [468, 16] width 14 height 14
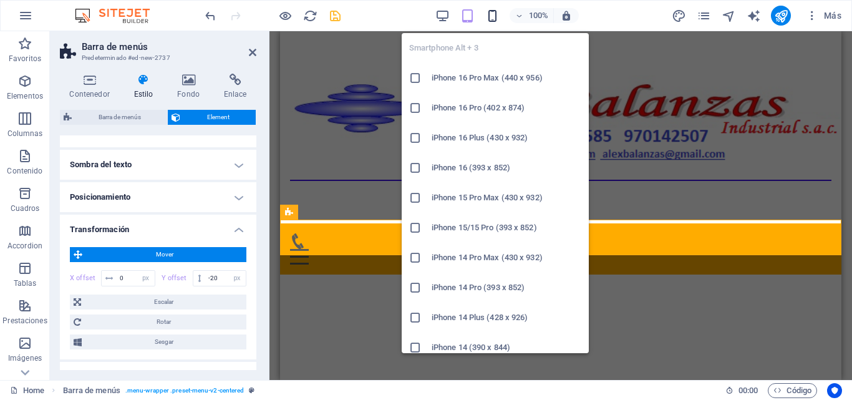
click at [496, 17] on icon "button" at bounding box center [493, 16] width 14 height 14
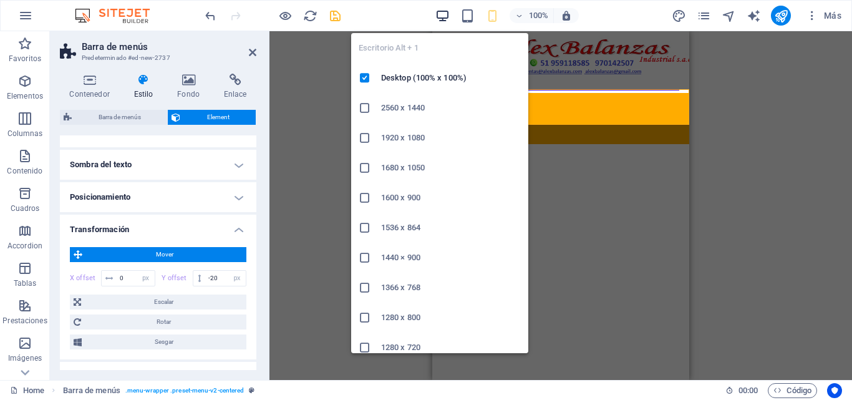
click at [447, 20] on icon "button" at bounding box center [443, 16] width 14 height 14
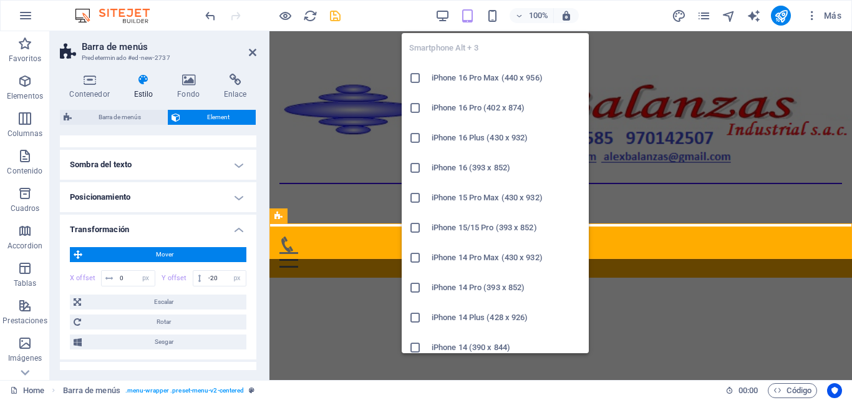
click at [494, 23] on div "Smartphone Alt + 3 iPhone 16 Pro Max (440 x 956) iPhone 16 Pro (402 x 874) iPho…" at bounding box center [495, 188] width 187 height 330
click at [494, 21] on icon "button" at bounding box center [493, 16] width 14 height 14
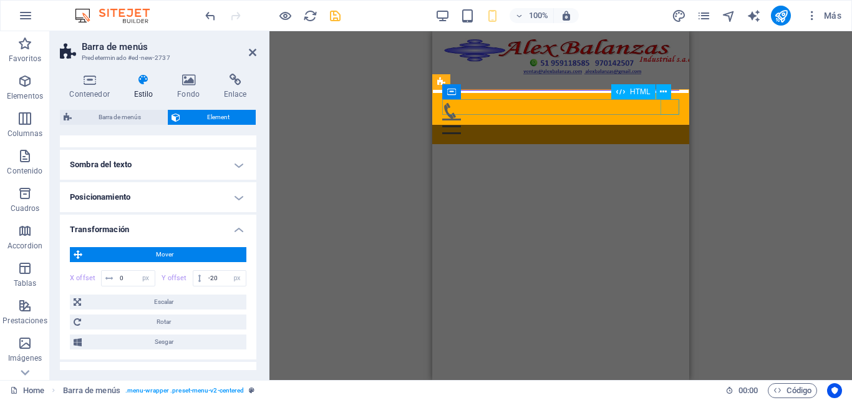
click at [668, 119] on div "Menu" at bounding box center [560, 127] width 237 height 16
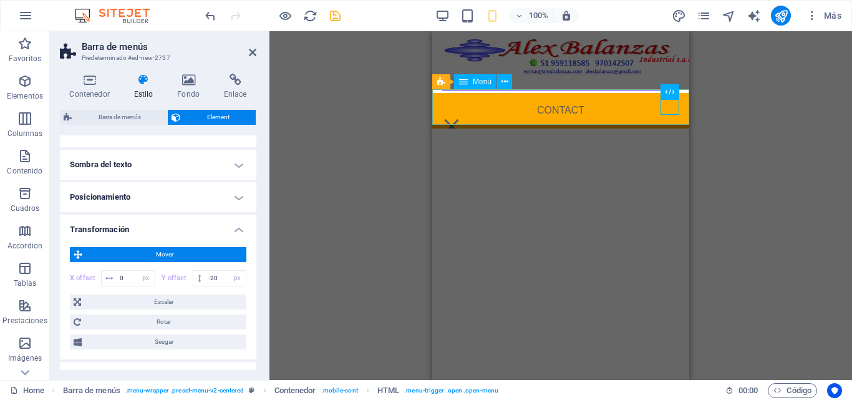
scroll to position [0, 0]
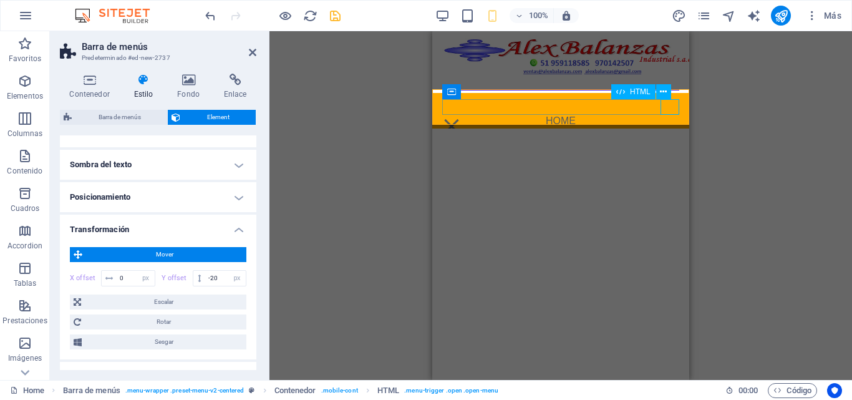
click at [461, 119] on div "Menu" at bounding box center [451, 127] width 19 height 16
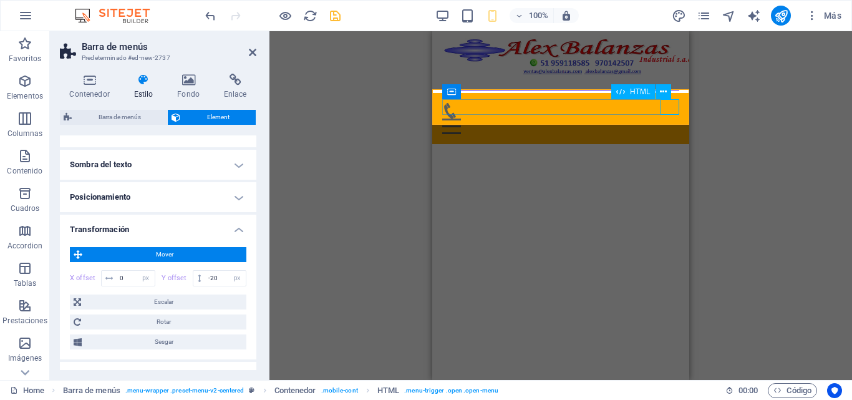
click at [669, 119] on div "Menu" at bounding box center [560, 127] width 237 height 16
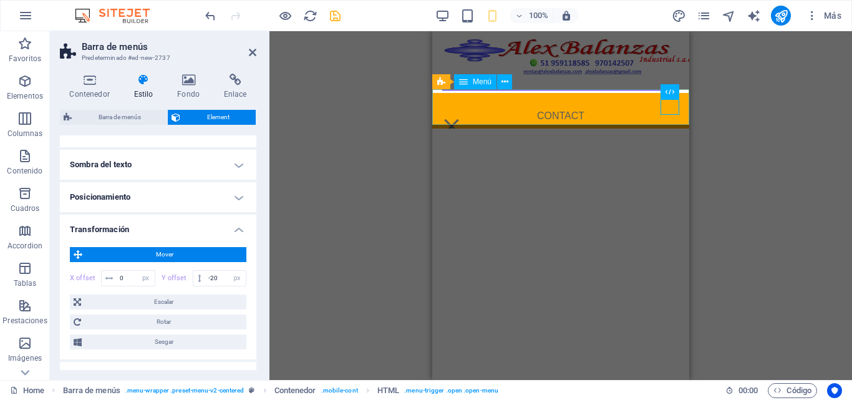
scroll to position [179, 0]
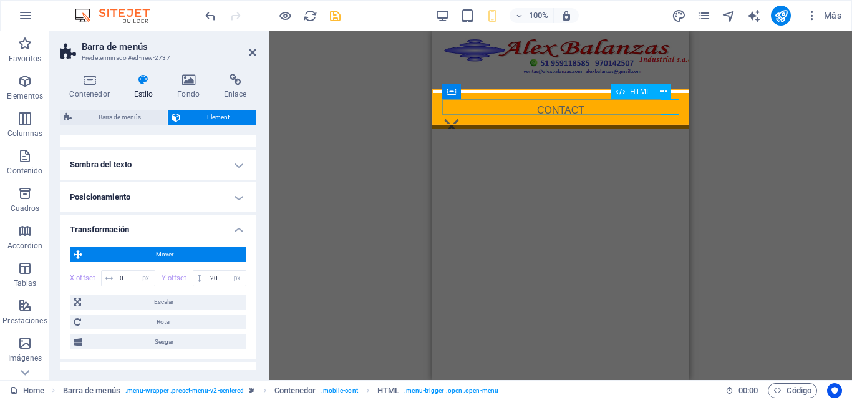
click at [461, 119] on div "Menu" at bounding box center [451, 127] width 19 height 16
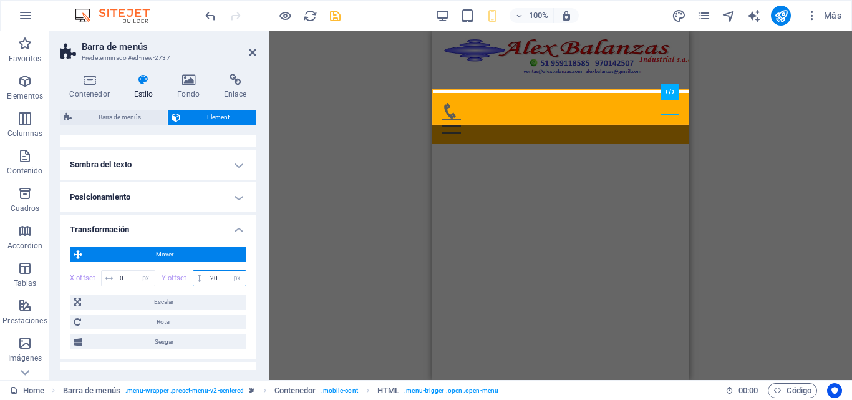
click at [219, 275] on input "-20" at bounding box center [225, 278] width 41 height 15
type input "-2"
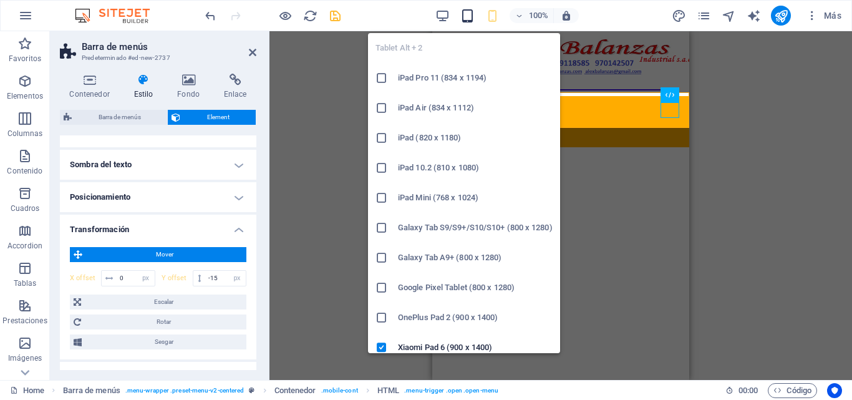
click at [472, 15] on icon "button" at bounding box center [468, 16] width 14 height 14
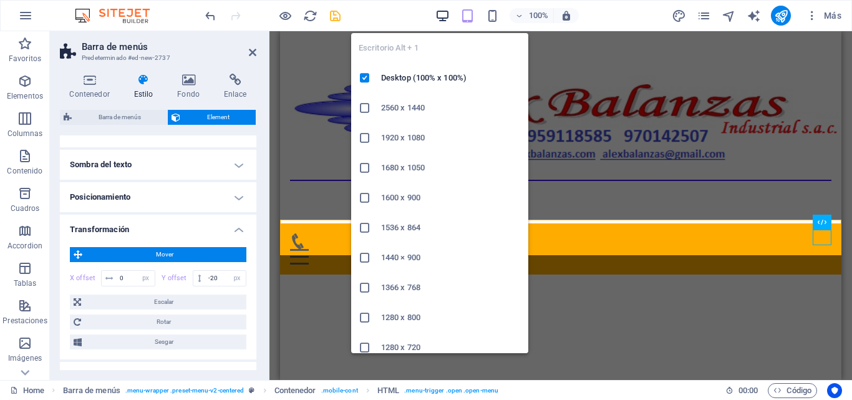
click at [439, 14] on icon "button" at bounding box center [443, 16] width 14 height 14
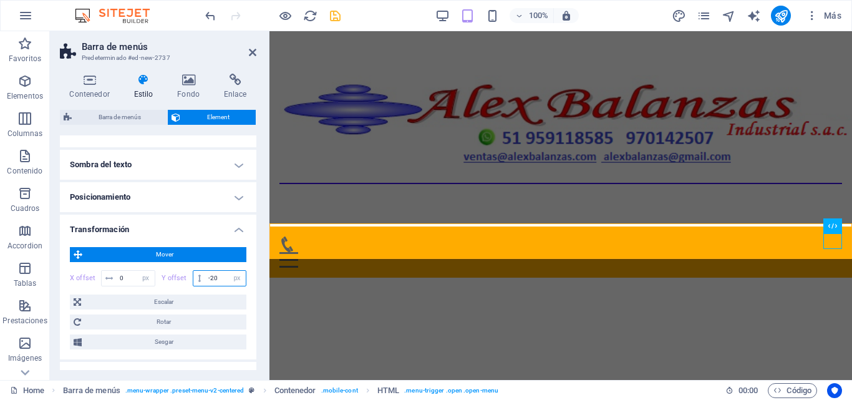
click at [215, 278] on input "-20" at bounding box center [225, 278] width 41 height 15
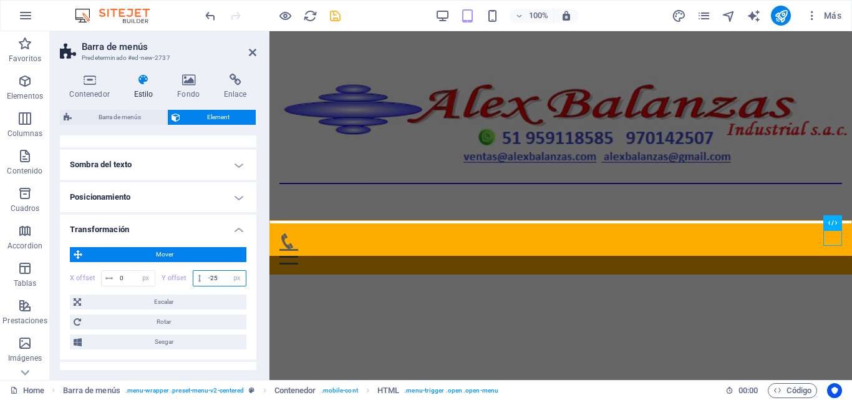
drag, startPoint x: 208, startPoint y: 278, endPoint x: 222, endPoint y: 278, distance: 13.1
click at [222, 278] on input "-25" at bounding box center [225, 278] width 41 height 15
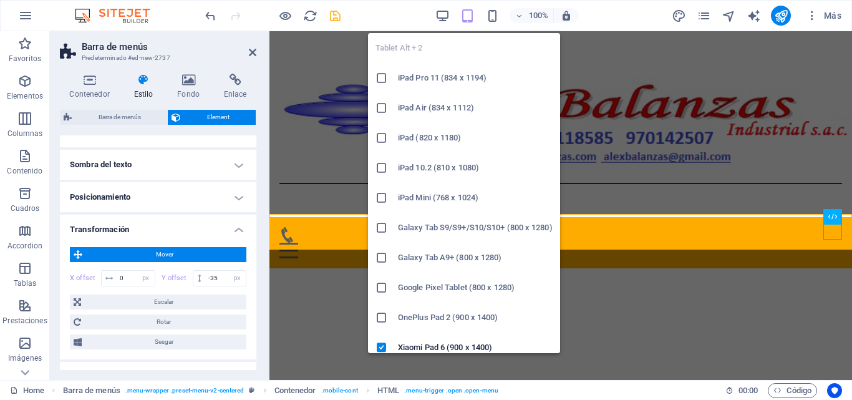
click at [465, 20] on icon "button" at bounding box center [468, 16] width 14 height 14
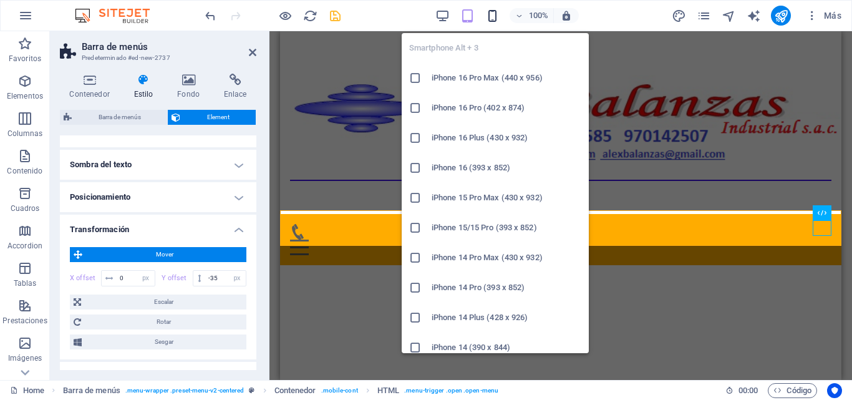
click at [489, 20] on icon "button" at bounding box center [493, 16] width 14 height 14
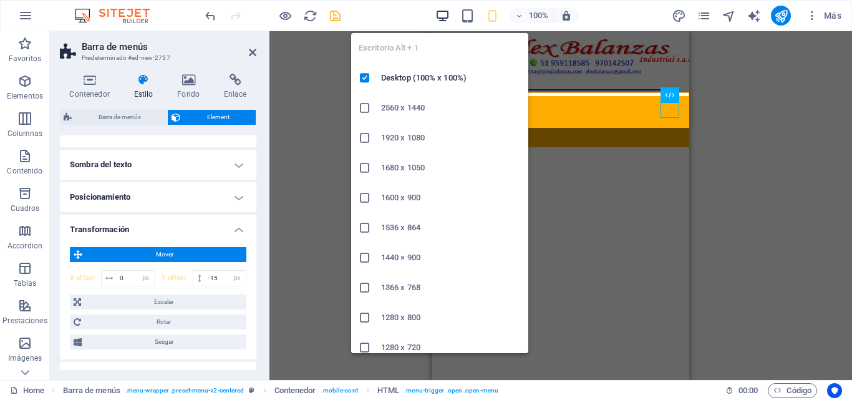
click at [446, 17] on icon "button" at bounding box center [443, 16] width 14 height 14
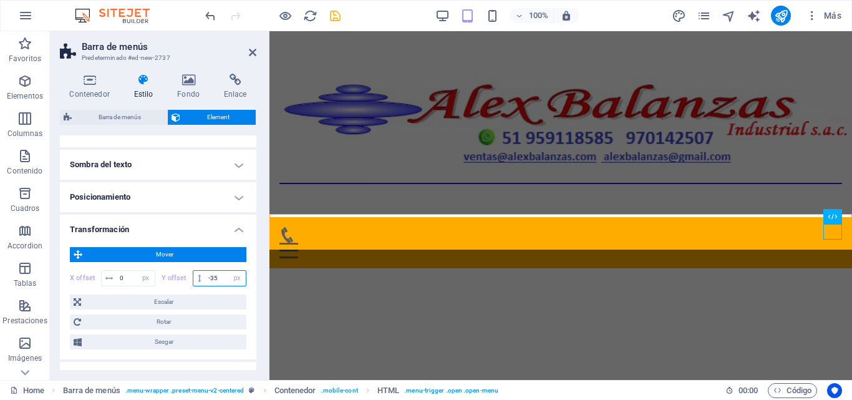
drag, startPoint x: 210, startPoint y: 278, endPoint x: 218, endPoint y: 278, distance: 8.1
click at [218, 278] on input "-35" at bounding box center [225, 278] width 41 height 15
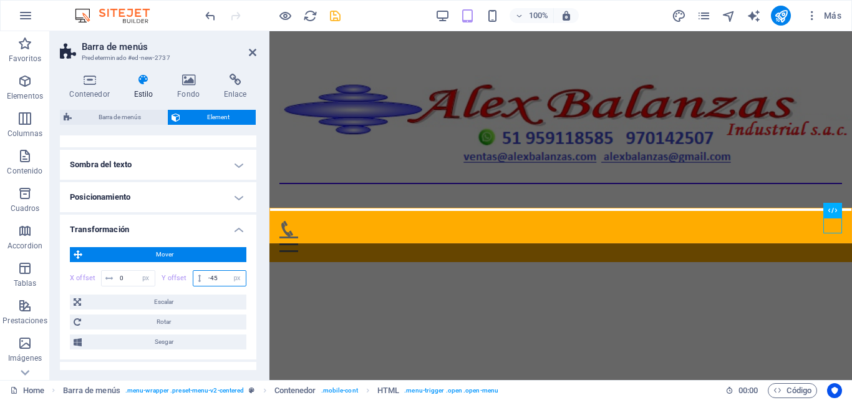
drag, startPoint x: 217, startPoint y: 275, endPoint x: 210, endPoint y: 275, distance: 7.5
click at [210, 275] on input "-45" at bounding box center [225, 278] width 41 height 15
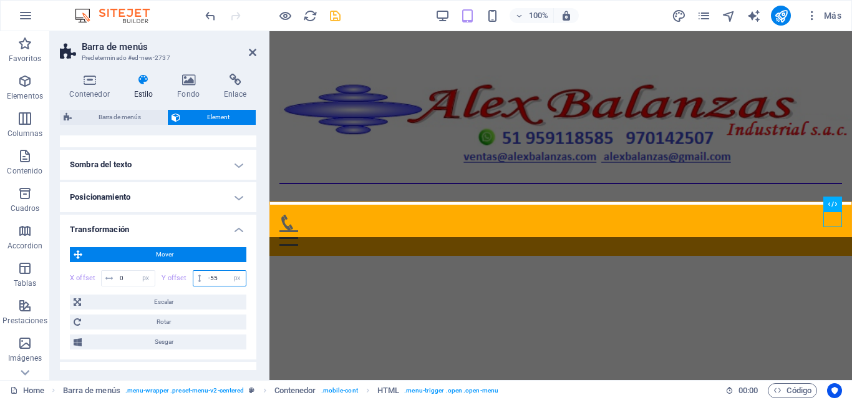
type input "-55"
click at [205, 255] on span "Mover" at bounding box center [164, 254] width 157 height 15
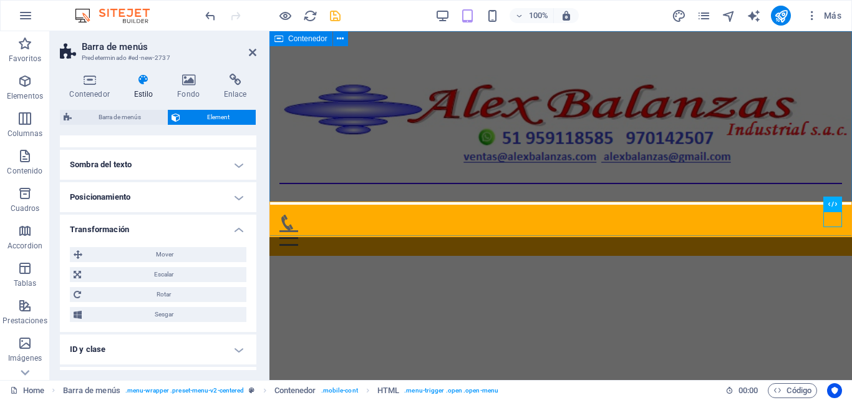
click at [391, 59] on div at bounding box center [561, 135] width 583 height 208
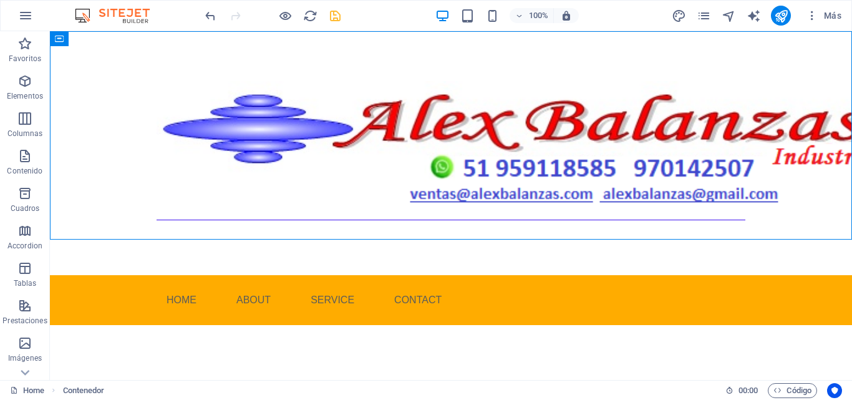
click at [476, 16] on div "100%" at bounding box center [507, 16] width 144 height 20
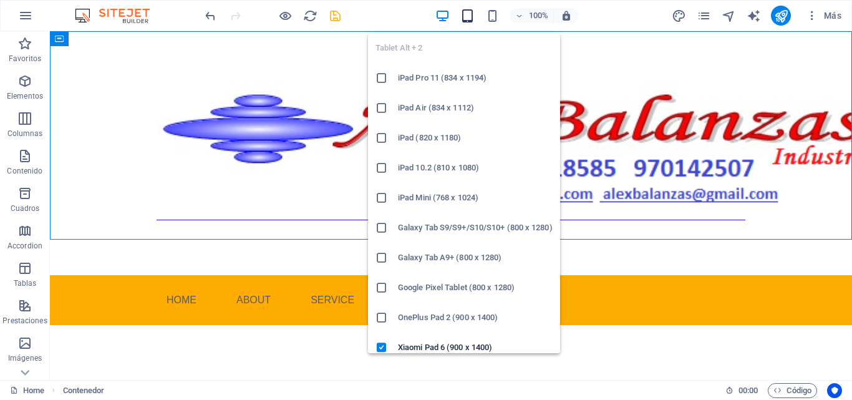
click at [466, 16] on icon "button" at bounding box center [468, 16] width 14 height 14
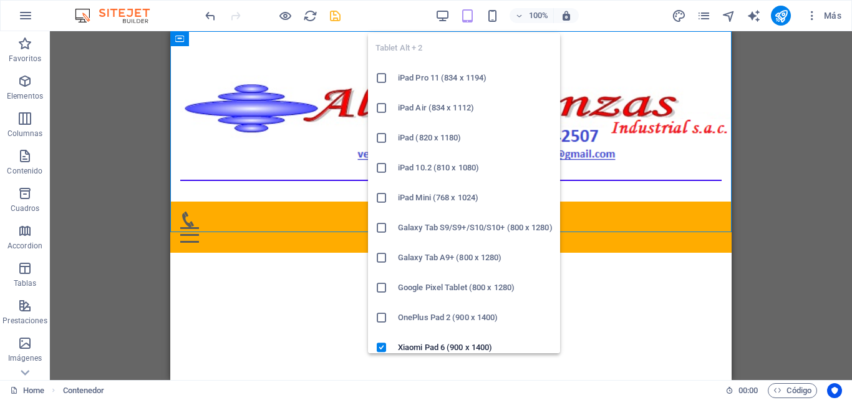
scroll to position [173, 0]
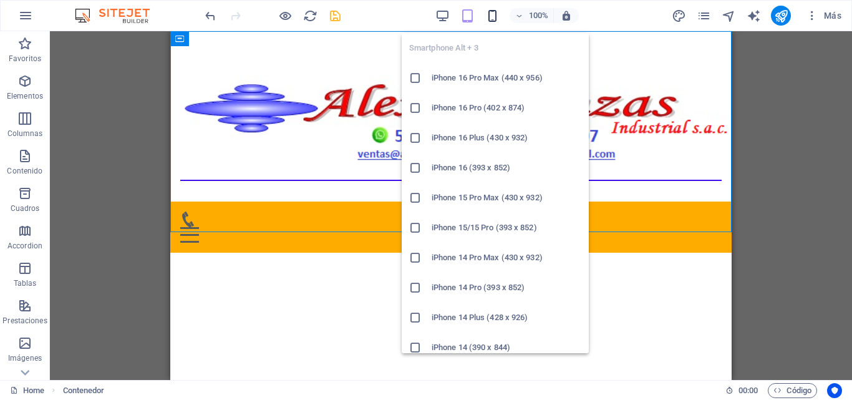
click at [488, 17] on icon "button" at bounding box center [493, 16] width 14 height 14
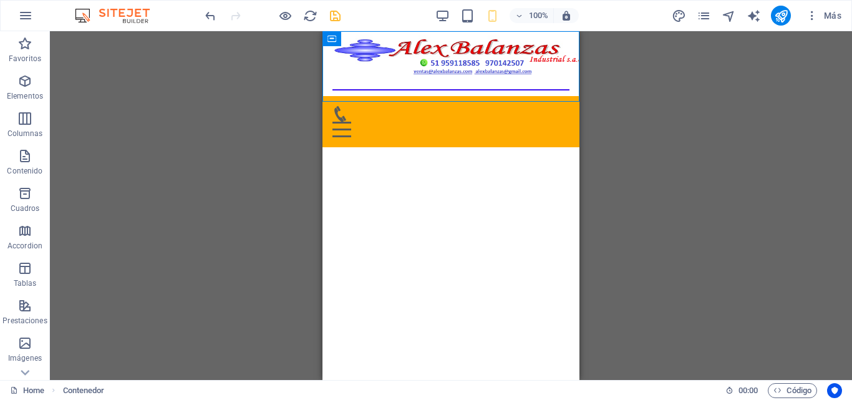
click at [385, 141] on html "Skip to main content Menu Home About Service Contact" at bounding box center [451, 93] width 257 height 125
click at [336, 13] on icon "save" at bounding box center [335, 16] width 14 height 14
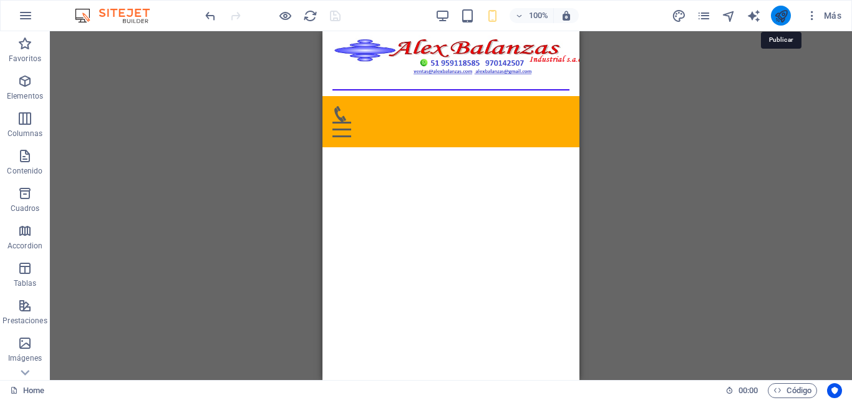
click at [781, 19] on icon "publish" at bounding box center [781, 16] width 14 height 14
